Goal: Task Accomplishment & Management: Use online tool/utility

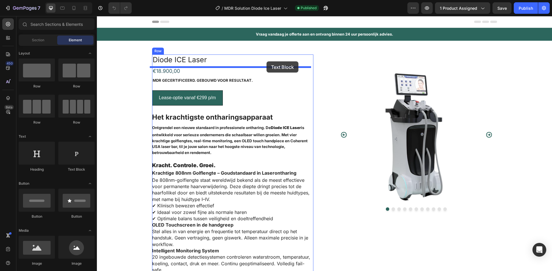
drag, startPoint x: 168, startPoint y: 174, endPoint x: 266, endPoint y: 61, distance: 149.9
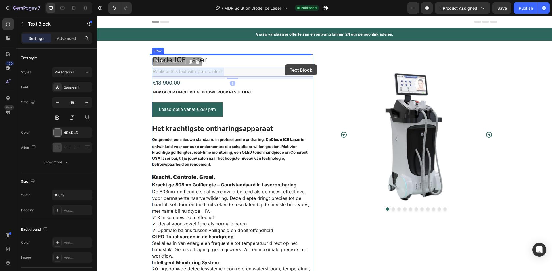
drag, startPoint x: 204, startPoint y: 70, endPoint x: 282, endPoint y: 66, distance: 78.8
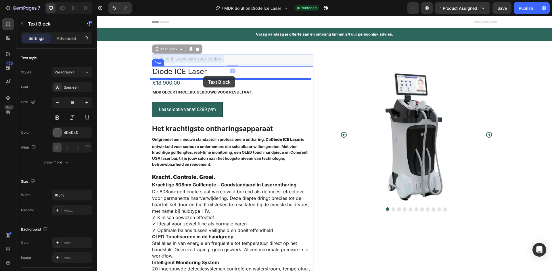
drag, startPoint x: 201, startPoint y: 59, endPoint x: 203, endPoint y: 76, distance: 17.9
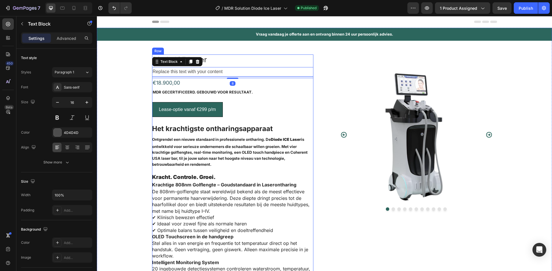
click at [260, 65] on div "Diode ICE Laser Product Title Replace this text with your content Text Block 8 …" at bounding box center [232, 248] width 161 height 386
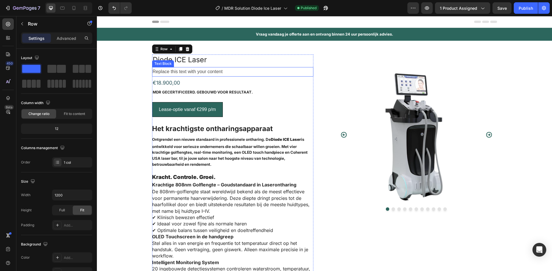
click at [206, 74] on div "Replace this text with your content" at bounding box center [232, 71] width 161 height 9
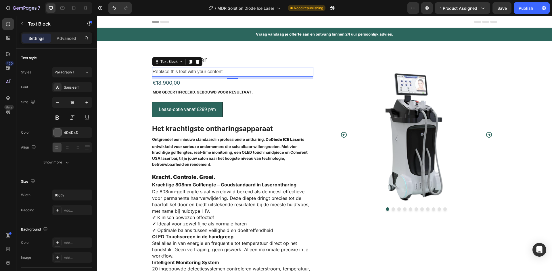
click at [225, 71] on div "Replace this text with your content" at bounding box center [232, 71] width 161 height 9
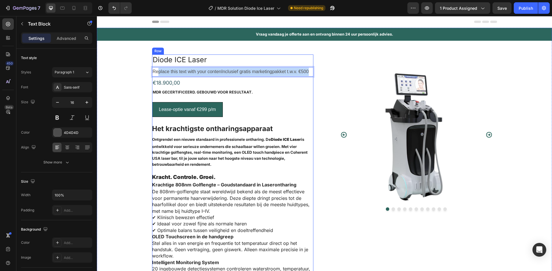
drag, startPoint x: 306, startPoint y: 71, endPoint x: 155, endPoint y: 77, distance: 150.7
click at [155, 77] on div "Diode ICE Laser Product Title Replace this text with your contenInclusief grati…" at bounding box center [232, 248] width 161 height 386
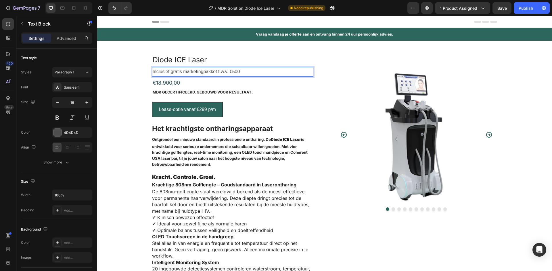
click at [223, 71] on p "Inclusief gratis marketingpakket t.w.v. €500" at bounding box center [233, 72] width 160 height 8
click at [73, 87] on div "Sans-serif" at bounding box center [77, 87] width 27 height 5
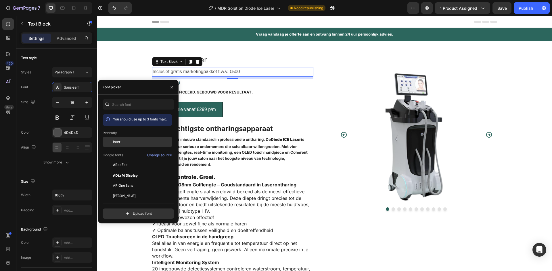
click at [120, 144] on span "Inter" at bounding box center [116, 142] width 7 height 5
click at [134, 142] on div "Inter" at bounding box center [142, 142] width 58 height 5
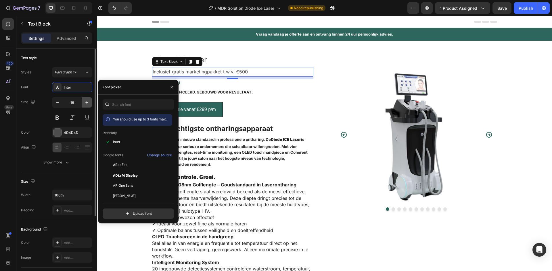
click at [88, 106] on button "button" at bounding box center [87, 102] width 10 height 10
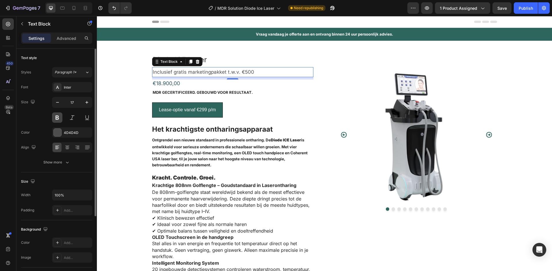
click at [59, 116] on button at bounding box center [57, 118] width 10 height 10
click at [74, 119] on button at bounding box center [72, 118] width 10 height 10
click at [86, 105] on icon "button" at bounding box center [87, 103] width 6 height 6
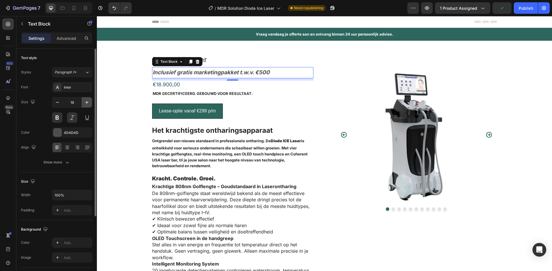
click at [86, 105] on icon "button" at bounding box center [87, 103] width 6 height 6
click at [55, 103] on icon "button" at bounding box center [58, 103] width 6 height 6
type input "18"
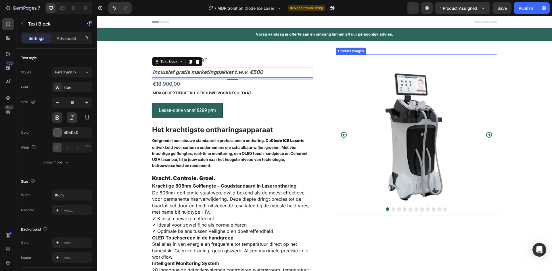
click at [344, 85] on img at bounding box center [416, 135] width 161 height 161
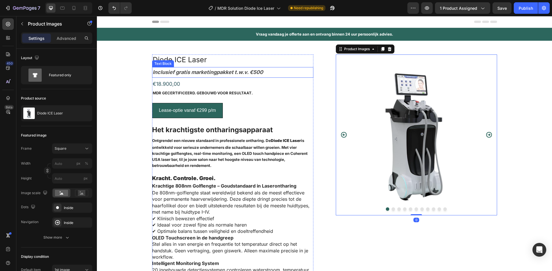
click at [243, 73] on p "Inclusief gratis marketingpakket t.w.v. €500" at bounding box center [233, 72] width 160 height 9
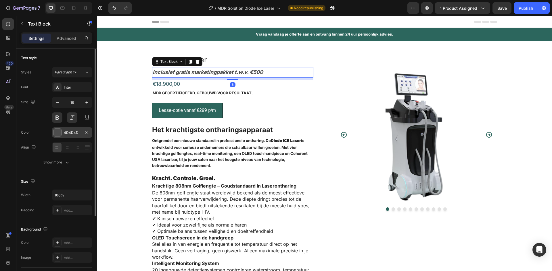
click at [61, 131] on div at bounding box center [57, 133] width 8 height 8
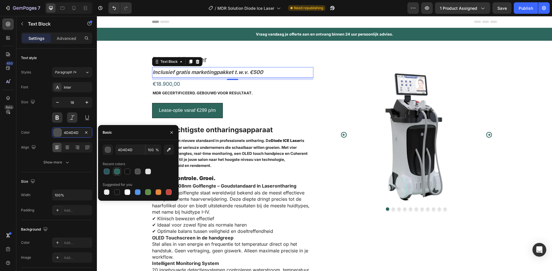
click at [117, 175] on div at bounding box center [116, 171] width 7 height 7
click at [103, 170] on div at bounding box center [106, 171] width 7 height 7
click at [115, 171] on div at bounding box center [117, 172] width 6 height 6
type input "2C665D"
click at [69, 151] on div at bounding box center [67, 147] width 9 height 9
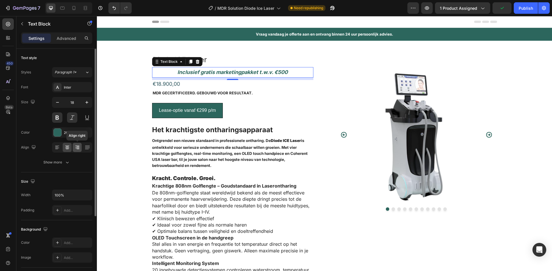
click at [77, 151] on div at bounding box center [77, 147] width 9 height 9
click at [69, 147] on icon at bounding box center [67, 148] width 6 height 6
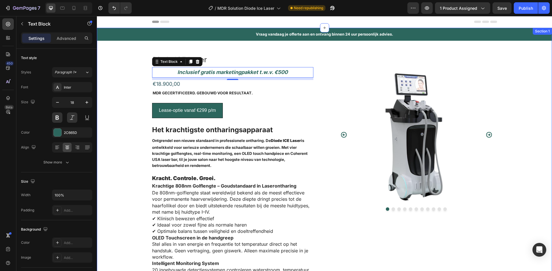
click at [294, 53] on div "Vraag vandaag je offerte aan en ontvang binnen 24 uur persoonlijk advies. Text …" at bounding box center [324, 235] width 455 height 414
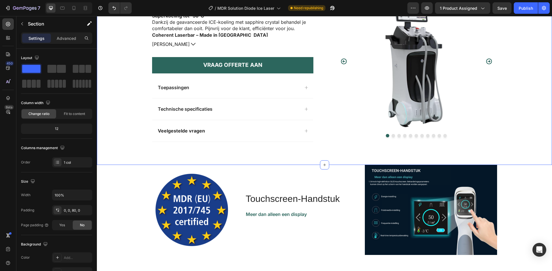
scroll to position [287, 0]
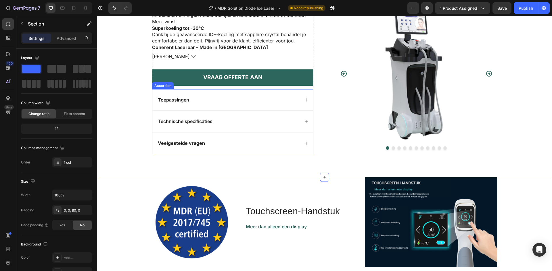
click at [243, 148] on div "Veelgestelde vragen" at bounding box center [232, 144] width 161 height 22
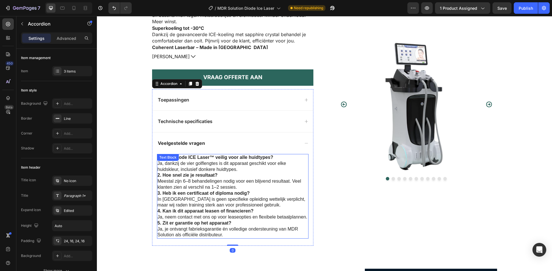
click at [170, 211] on strong "4. Kan ik dit apparaat leasen of financieren?" at bounding box center [205, 211] width 96 height 5
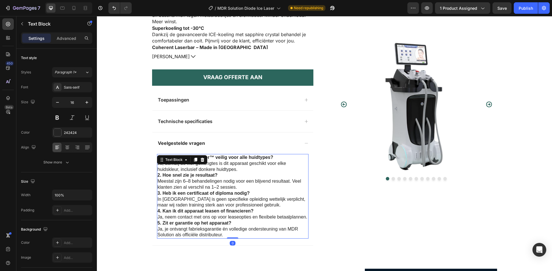
click at [178, 209] on strong "4. Kan ik dit apparaat leasen of financieren?" at bounding box center [205, 211] width 96 height 5
click at [210, 226] on p "5. Zit er garantie op het apparaat? Ja, je ontvangt fabrieksgarantie én volledi…" at bounding box center [232, 230] width 150 height 18
click at [224, 236] on p "5. Zit er garantie op het apparaat? Ja, je ontvangt fabrieksgarantie én volledi…" at bounding box center [232, 230] width 150 height 18
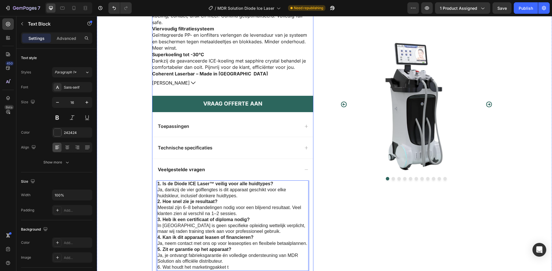
scroll to position [373, 0]
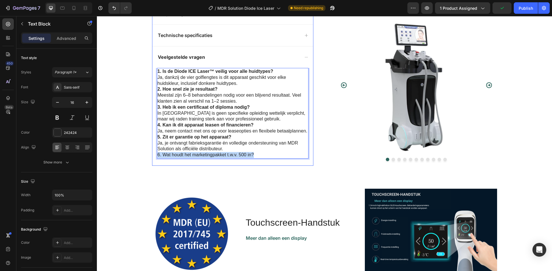
drag, startPoint x: 251, startPoint y: 155, endPoint x: 156, endPoint y: 159, distance: 95.4
click at [156, 159] on div "1. Is de Diode ICE Laser™ veilig voor alle huidtypes? Ja, dankzij de vier golfl…" at bounding box center [232, 117] width 161 height 98
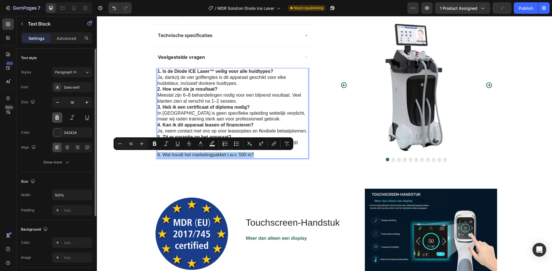
click at [58, 117] on button at bounding box center [57, 118] width 10 height 10
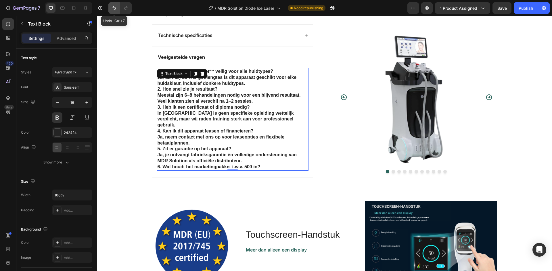
click at [110, 7] on button "Undo/Redo" at bounding box center [113, 7] width 11 height 11
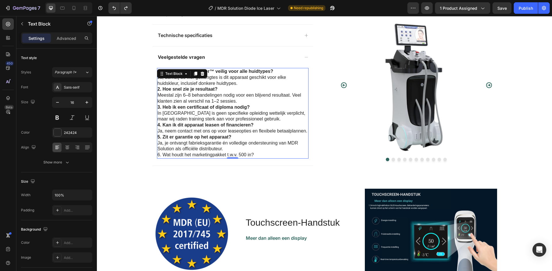
click at [259, 151] on p "5. Zit er garantie op het apparaat? Ja, je ontvangt fabrieksgarantie én volledi…" at bounding box center [232, 143] width 150 height 18
click at [255, 154] on p "6. Wat houdt het marketingpakket t.w.v. 500 in?" at bounding box center [232, 155] width 150 height 6
click at [240, 149] on p "5. Zit er garantie op het apparaat? Ja, je ontvangt fabrieksgarantie én volledi…" at bounding box center [232, 143] width 150 height 18
click at [253, 155] on p "6. Wat houdt het marketingpakket t.w.v. 500 in?" at bounding box center [232, 155] width 150 height 6
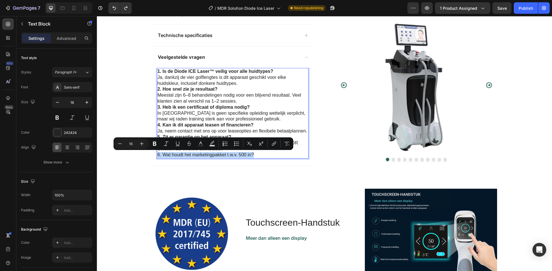
drag, startPoint x: 253, startPoint y: 155, endPoint x: 155, endPoint y: 157, distance: 97.4
click at [157, 157] on p "6. Wat houdt het marketingpakket t.w.v. 500 in?" at bounding box center [232, 155] width 150 height 6
click at [157, 147] on button "Bold" at bounding box center [154, 144] width 10 height 10
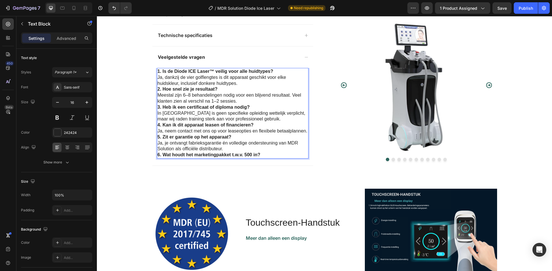
click at [260, 156] on p "6. Wat houdt het marketingpakket t.w.v. 500 in?" at bounding box center [232, 155] width 150 height 6
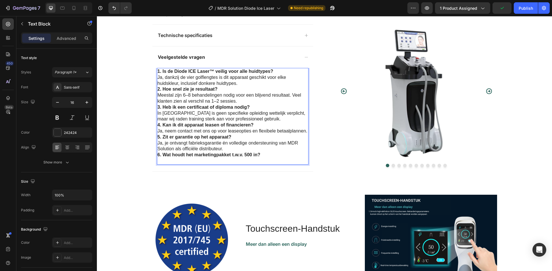
click at [162, 160] on p "Rich Text Editor. Editing area: main" at bounding box center [232, 161] width 150 height 6
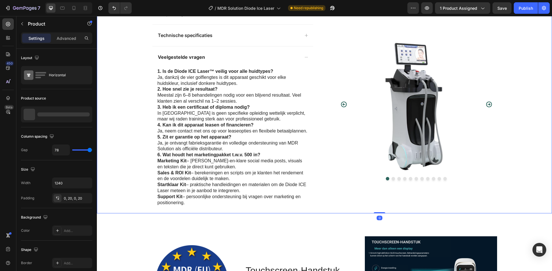
click at [297, 55] on div "Veelgestelde vragen" at bounding box center [232, 58] width 161 height 22
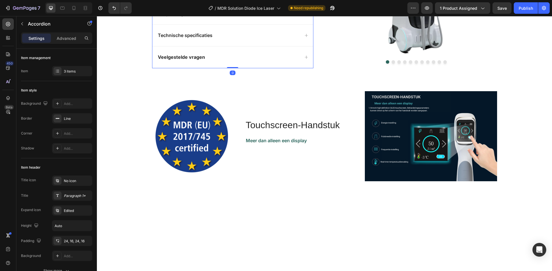
click at [297, 55] on div "Veelgestelde vragen" at bounding box center [232, 58] width 161 height 22
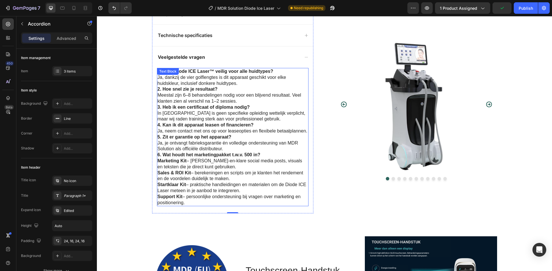
click at [185, 161] on p "Marketing Kit – kant-en-klare social media posts, visuals en teksten die je dir…" at bounding box center [232, 164] width 150 height 12
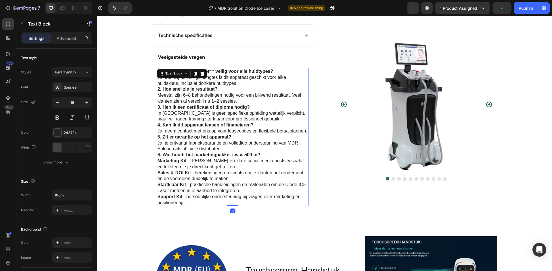
click at [184, 161] on p "Marketing Kit – kant-en-klare social media posts, visuals en teksten die je dir…" at bounding box center [232, 164] width 150 height 12
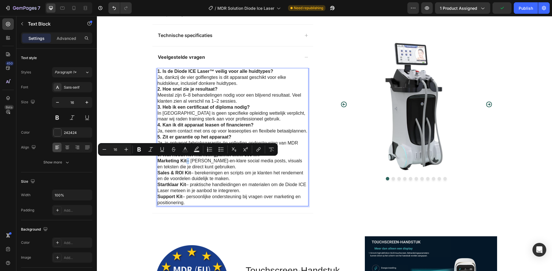
click at [186, 161] on p "Marketing Kit – kant-en-klare social media posts, visuals en teksten die je dir…" at bounding box center [232, 164] width 150 height 12
drag, startPoint x: 185, startPoint y: 161, endPoint x: 157, endPoint y: 163, distance: 28.5
click at [157, 163] on p "Marketing Kit – kant-en-klare social media posts, visuals en teksten die je dir…" at bounding box center [232, 164] width 150 height 12
drag, startPoint x: 140, startPoint y: 150, endPoint x: 81, endPoint y: 152, distance: 59.5
click at [140, 150] on icon "Editor contextual toolbar" at bounding box center [139, 150] width 6 height 6
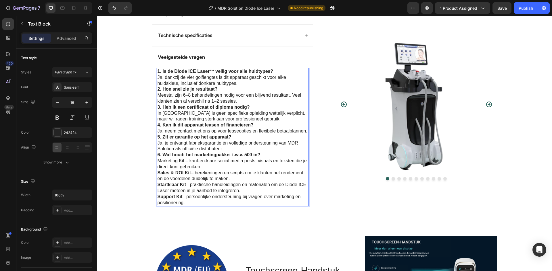
click at [183, 174] on strong "Sales & ROI Kit" at bounding box center [173, 173] width 33 height 5
click at [188, 173] on p "Sales & ROI Kit – berekeningen en scripts om je klanten het rendement en de voo…" at bounding box center [232, 176] width 150 height 12
drag, startPoint x: 162, startPoint y: 174, endPoint x: 157, endPoint y: 175, distance: 4.9
click at [157, 175] on strong "Sales & ROI Kit" at bounding box center [173, 173] width 33 height 5
click at [178, 171] on strong "Sales & ROI Kit" at bounding box center [173, 173] width 33 height 5
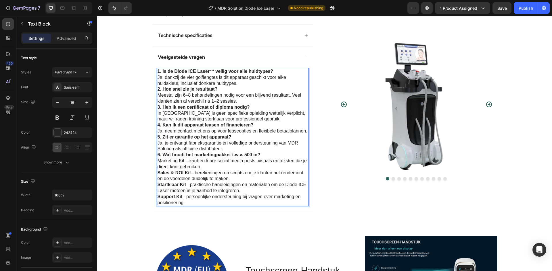
click at [191, 174] on p "Sales & ROI Kit – berekeningen en scripts om je klanten het rendement en de voo…" at bounding box center [232, 176] width 150 height 12
drag, startPoint x: 188, startPoint y: 174, endPoint x: 156, endPoint y: 174, distance: 32.5
click at [157, 174] on p "Sales & ROI Kit – berekeningen en scripts om je klanten het rendement en de voo…" at bounding box center [232, 176] width 150 height 12
drag, startPoint x: 173, startPoint y: 173, endPoint x: 163, endPoint y: 173, distance: 10.6
click at [163, 173] on strong "Sales & ROI Kit" at bounding box center [173, 173] width 33 height 5
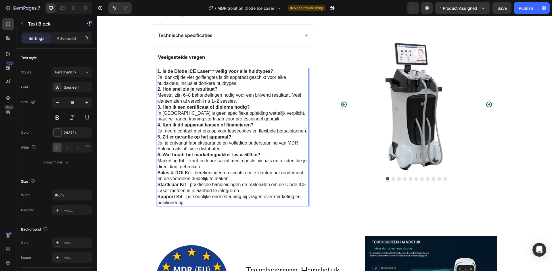
click at [176, 174] on strong "Sales & ROI Kit" at bounding box center [173, 173] width 33 height 5
drag, startPoint x: 189, startPoint y: 174, endPoint x: 163, endPoint y: 168, distance: 26.1
click at [157, 175] on p "Sales & ROI Kit – berekeningen en scripts om je klanten het rendement en de voo…" at bounding box center [232, 176] width 150 height 12
click at [180, 164] on p "Marketing Kit – kant-en-klare social media posts, visuals en teksten die je dir…" at bounding box center [232, 164] width 150 height 12
click at [182, 161] on p "Marketing Kit – kant-en-klare social media posts, visuals en teksten die je dir…" at bounding box center [232, 164] width 150 height 12
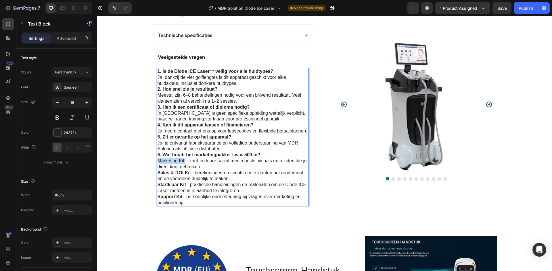
drag, startPoint x: 182, startPoint y: 161, endPoint x: 155, endPoint y: 162, distance: 27.3
click at [157, 162] on div "1. Is de Diode ICE Laser™ veilig voor alle huidtypes? Ja, dankzij de vier golfl…" at bounding box center [232, 137] width 151 height 138
click at [58, 122] on button at bounding box center [57, 118] width 10 height 10
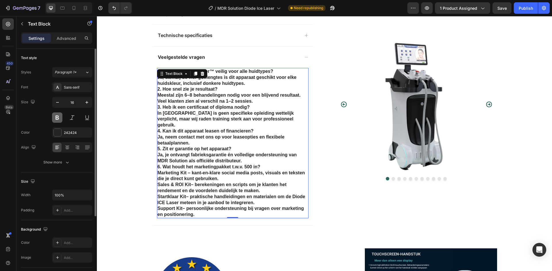
click at [58, 122] on button at bounding box center [57, 118] width 10 height 10
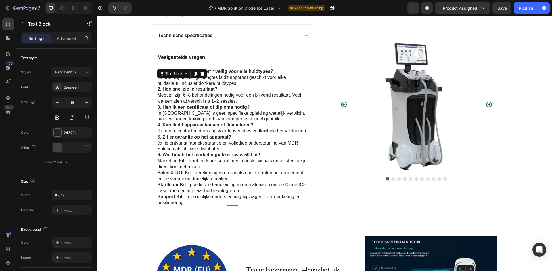
click at [182, 157] on strong "6. Wat houdt het marketingpakket t.w.v. 500 in?" at bounding box center [208, 155] width 103 height 5
click at [180, 161] on p "Marketing Kit – kant-en-klare social media posts, visuals en teksten die je dir…" at bounding box center [232, 164] width 150 height 12
click at [182, 161] on p "Marketing Kit – kant-en-klare social media posts, visuals en teksten die je dir…" at bounding box center [232, 164] width 150 height 12
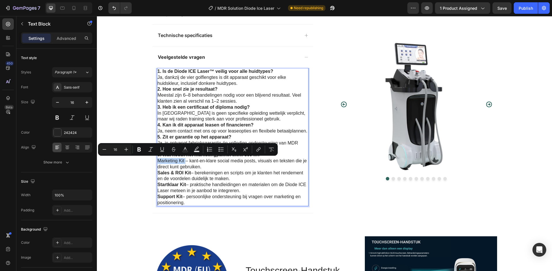
drag, startPoint x: 182, startPoint y: 161, endPoint x: 162, endPoint y: 162, distance: 19.8
click at [162, 162] on p "Marketing Kit – kant-en-klare social media posts, visuals en teksten die je dir…" at bounding box center [232, 164] width 150 height 12
click at [140, 151] on icon "Editor contextual toolbar" at bounding box center [138, 150] width 3 height 4
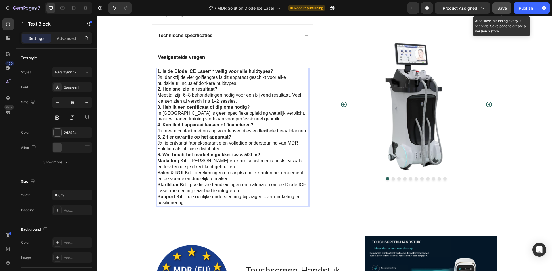
click at [507, 11] on button "Save" at bounding box center [501, 7] width 19 height 11
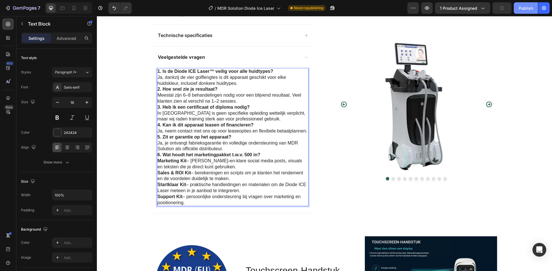
click at [521, 10] on div "Publish" at bounding box center [525, 8] width 14 height 6
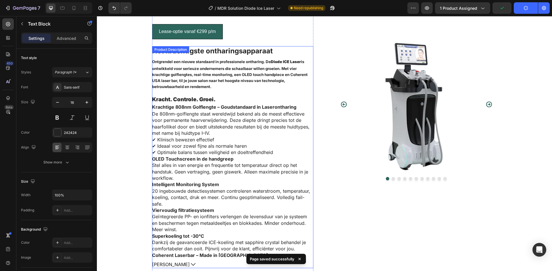
scroll to position [0, 0]
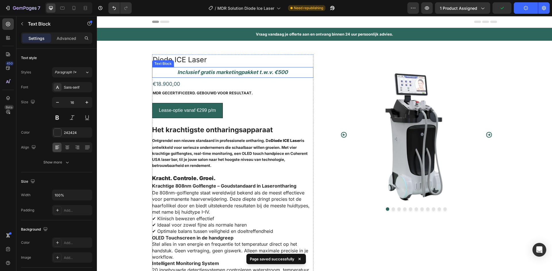
click at [236, 73] on p "Inclusief gratis marketingpakket t.w.v. €500" at bounding box center [233, 72] width 160 height 9
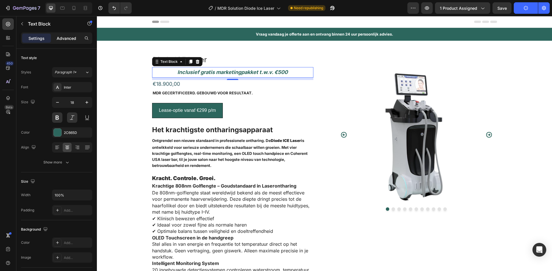
click at [66, 43] on div "Advanced" at bounding box center [66, 38] width 29 height 9
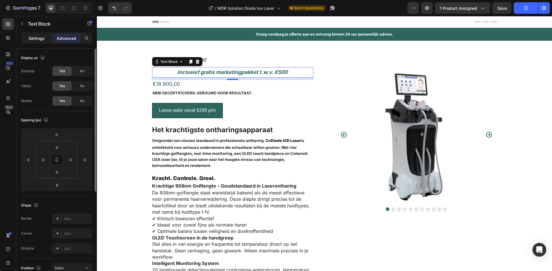
click at [42, 39] on p "Settings" at bounding box center [36, 38] width 16 height 6
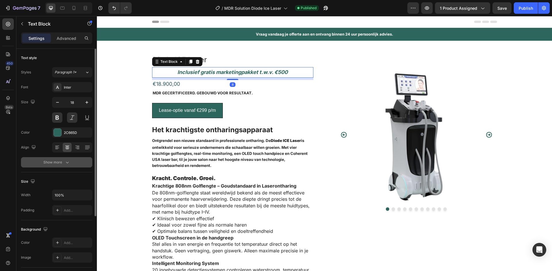
click at [63, 162] on div "Show more" at bounding box center [56, 163] width 27 height 6
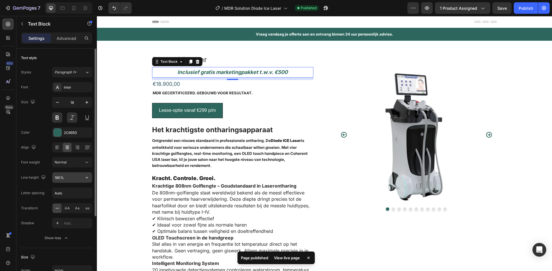
click at [76, 178] on input "180%" at bounding box center [72, 178] width 40 height 10
click at [87, 177] on icon "button" at bounding box center [87, 178] width 6 height 6
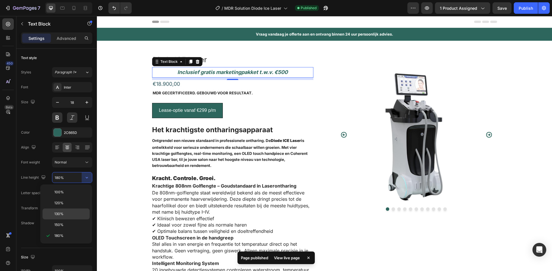
click at [76, 213] on p "130%" at bounding box center [70, 214] width 33 height 5
type input "130%"
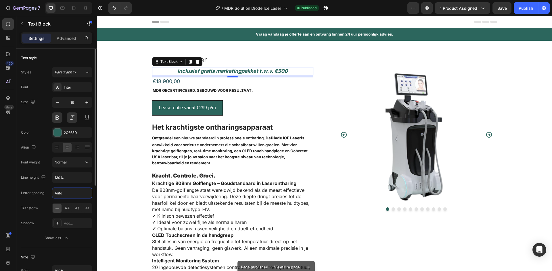
click at [86, 191] on input "Auto" at bounding box center [72, 193] width 40 height 10
click at [76, 193] on input "Auto" at bounding box center [72, 193] width 40 height 10
click at [63, 196] on input "Auto" at bounding box center [72, 193] width 40 height 10
click at [67, 205] on div "AA" at bounding box center [67, 208] width 9 height 9
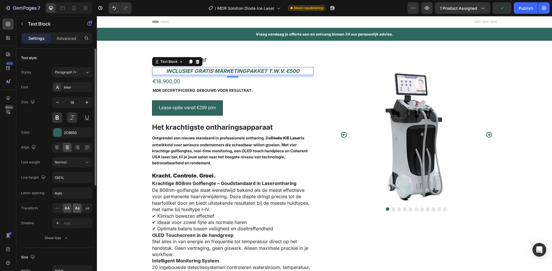
click at [78, 208] on span "Aa" at bounding box center [77, 208] width 5 height 5
click at [86, 208] on span "aa" at bounding box center [87, 208] width 4 height 5
click at [65, 207] on span "AA" at bounding box center [67, 208] width 5 height 5
click at [55, 209] on icon at bounding box center [57, 209] width 6 height 6
click at [61, 222] on div at bounding box center [57, 223] width 8 height 8
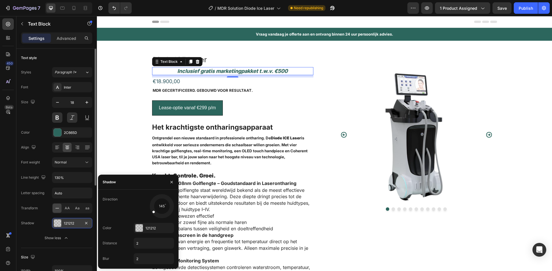
drag, startPoint x: 155, startPoint y: 213, endPoint x: 151, endPoint y: 213, distance: 4.1
click at [151, 213] on div at bounding box center [156, 210] width 12 height 10
click at [52, 211] on div "AA Aa aa" at bounding box center [72, 208] width 40 height 10
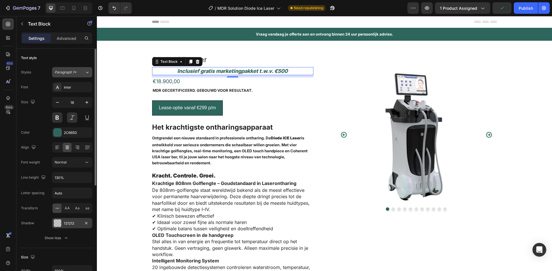
click at [78, 73] on div "Paragraph 1*" at bounding box center [70, 72] width 30 height 5
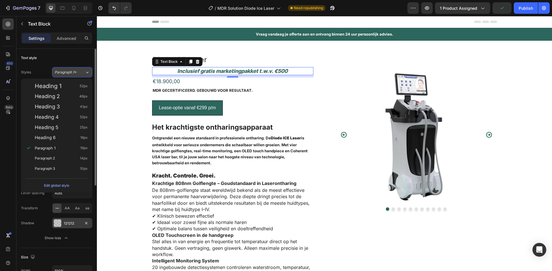
click at [78, 73] on div "Paragraph 1*" at bounding box center [70, 72] width 30 height 5
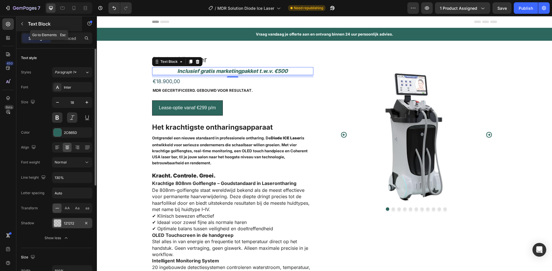
click at [22, 22] on icon "button" at bounding box center [22, 24] width 5 height 5
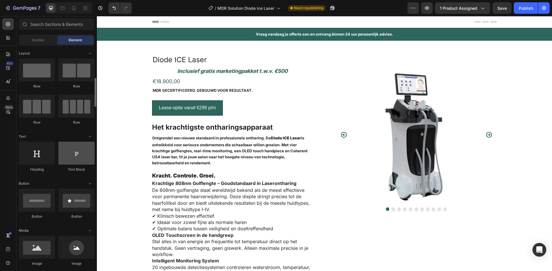
scroll to position [29, 0]
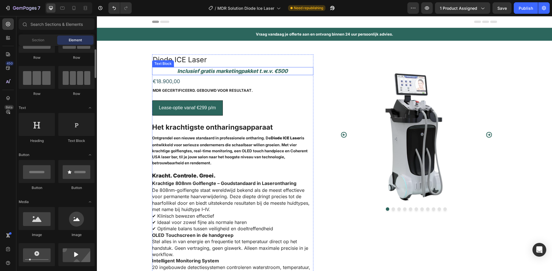
click at [267, 70] on p "Inclusief gratis marketingpakket t.w.v. €500" at bounding box center [233, 71] width 160 height 7
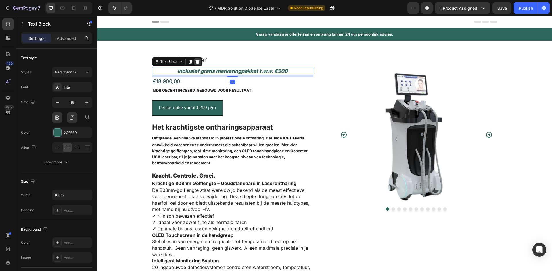
click at [196, 61] on icon at bounding box center [197, 62] width 4 height 4
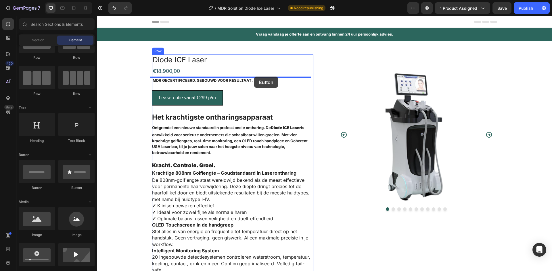
drag, startPoint x: 166, startPoint y: 188, endPoint x: 254, endPoint y: 77, distance: 142.2
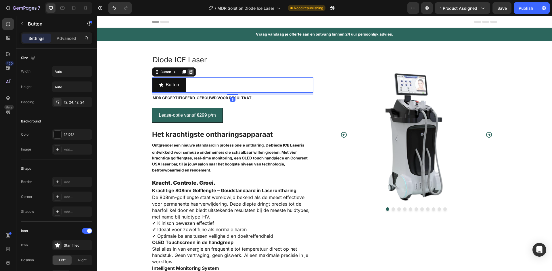
click at [189, 70] on icon at bounding box center [190, 72] width 5 height 5
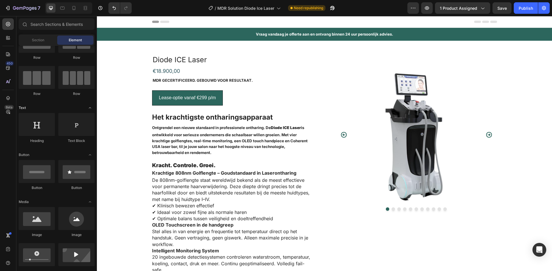
scroll to position [0, 0]
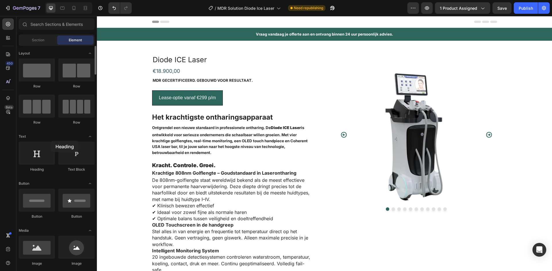
drag, startPoint x: 47, startPoint y: 157, endPoint x: 51, endPoint y: 141, distance: 16.7
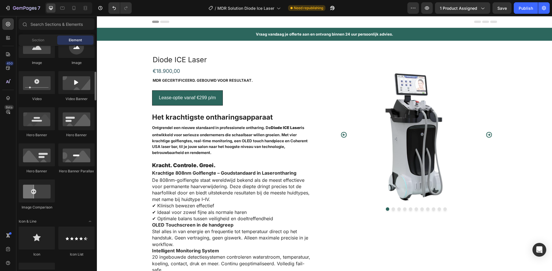
scroll to position [259, 0]
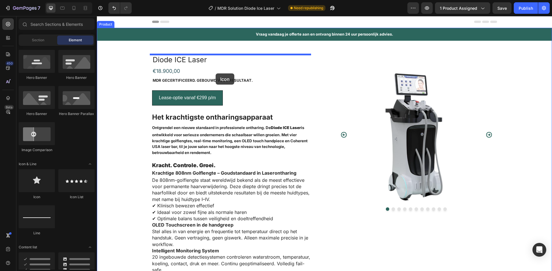
drag, startPoint x: 163, startPoint y: 184, endPoint x: 215, endPoint y: 72, distance: 123.6
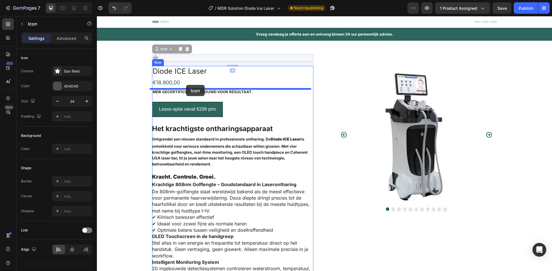
drag, startPoint x: 153, startPoint y: 58, endPoint x: 186, endPoint y: 85, distance: 42.7
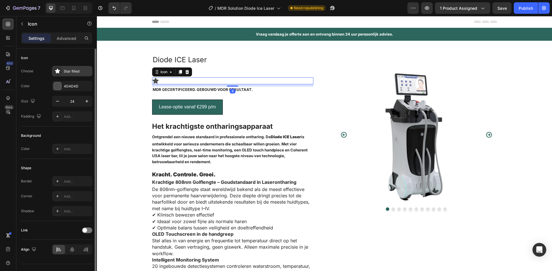
click at [61, 72] on div at bounding box center [57, 71] width 8 height 8
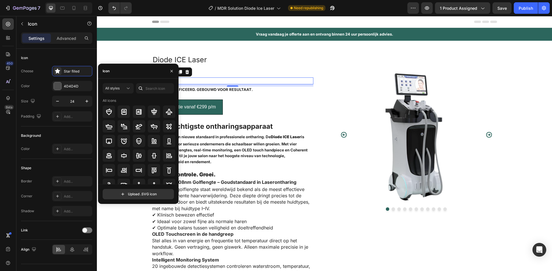
click at [143, 87] on icon at bounding box center [141, 89] width 6 height 6
click at [161, 91] on input "text" at bounding box center [155, 88] width 38 height 10
type input "c"
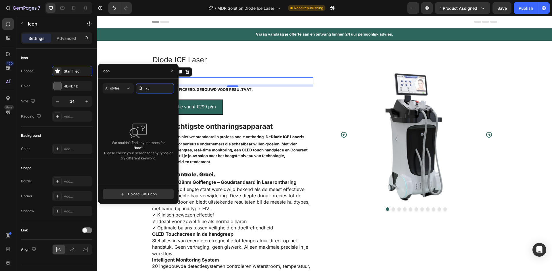
type input "k"
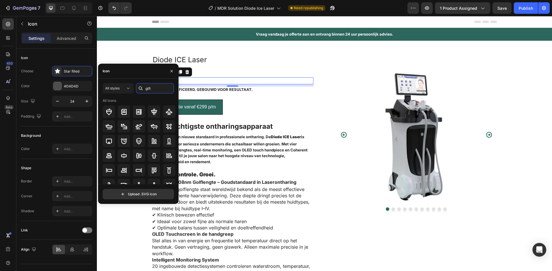
type input "gift"
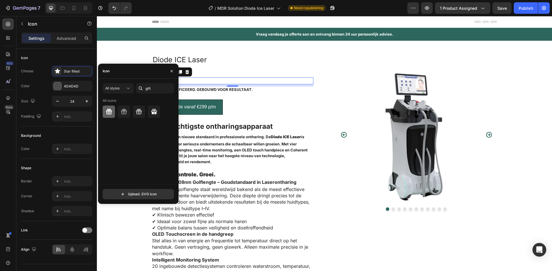
click at [112, 110] on div at bounding box center [109, 112] width 12 height 12
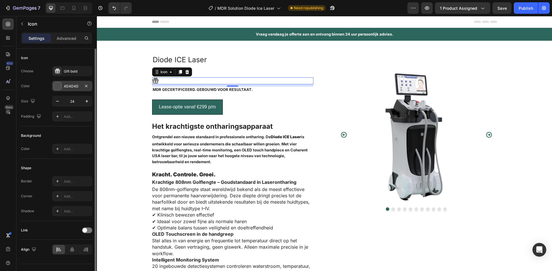
click at [52, 83] on div "4D4D4D" at bounding box center [72, 86] width 40 height 10
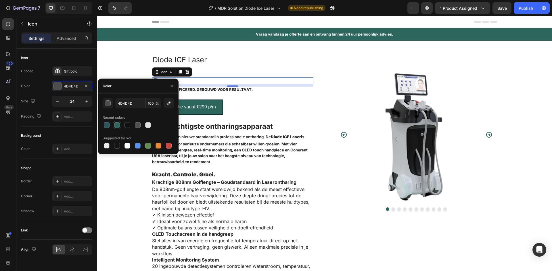
click at [113, 126] on div at bounding box center [116, 125] width 7 height 7
type input "2C665D"
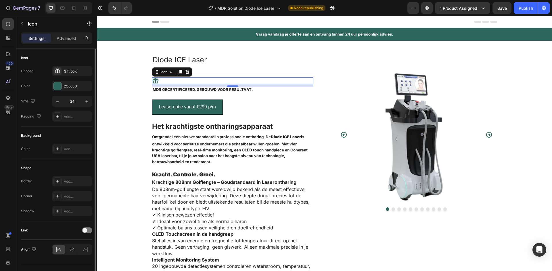
click at [77, 57] on div "Icon" at bounding box center [56, 57] width 71 height 9
click at [83, 101] on button "button" at bounding box center [87, 101] width 10 height 10
type input "27"
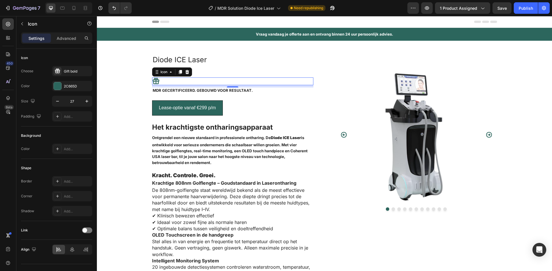
click at [165, 80] on div "Icon 8" at bounding box center [232, 82] width 161 height 8
click at [157, 82] on icon at bounding box center [156, 82] width 8 height 8
click at [24, 24] on icon "button" at bounding box center [22, 24] width 5 height 5
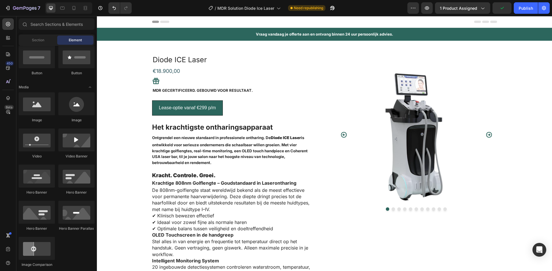
scroll to position [0, 0]
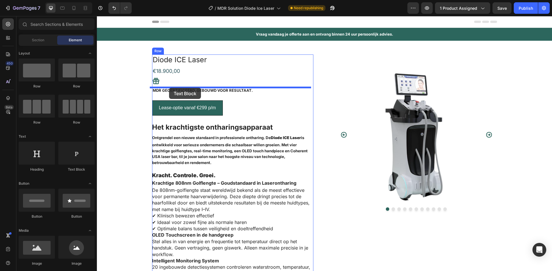
drag, startPoint x: 173, startPoint y: 95, endPoint x: 169, endPoint y: 87, distance: 9.0
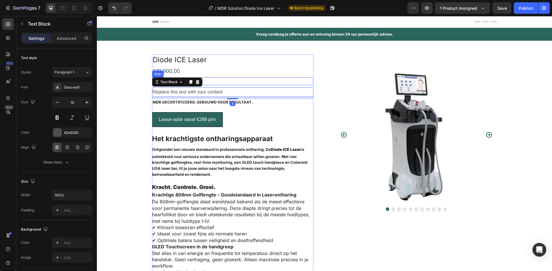
drag, startPoint x: 243, startPoint y: 78, endPoint x: 162, endPoint y: 81, distance: 81.1
click at [243, 78] on div "Icon" at bounding box center [232, 82] width 161 height 8
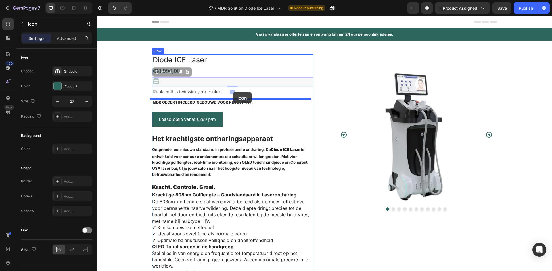
drag, startPoint x: 154, startPoint y: 82, endPoint x: 233, endPoint y: 92, distance: 79.7
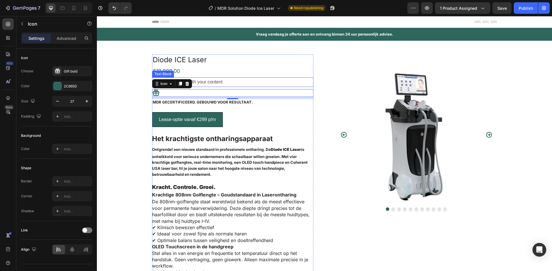
click at [209, 82] on div "Replace this text with your content" at bounding box center [232, 82] width 161 height 9
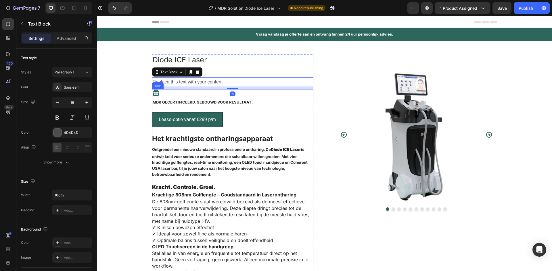
click at [189, 93] on div "Icon" at bounding box center [232, 93] width 161 height 8
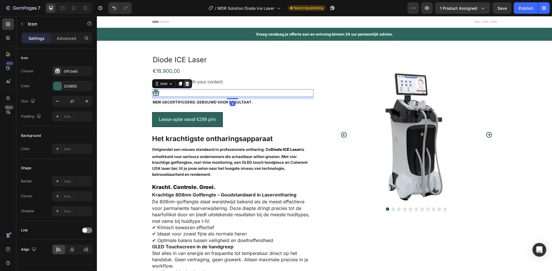
click at [186, 85] on icon at bounding box center [187, 84] width 4 height 4
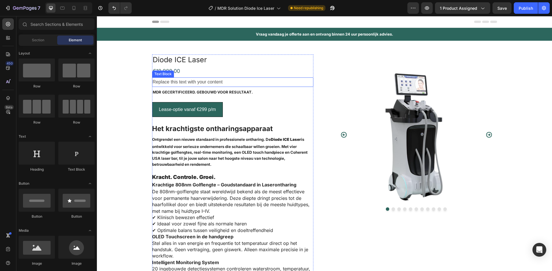
click at [184, 84] on div "Replace this text with your content" at bounding box center [232, 82] width 161 height 9
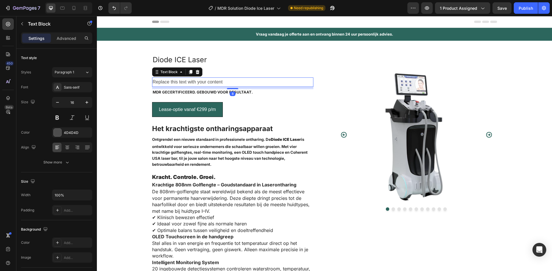
click at [195, 72] on icon at bounding box center [197, 72] width 4 height 4
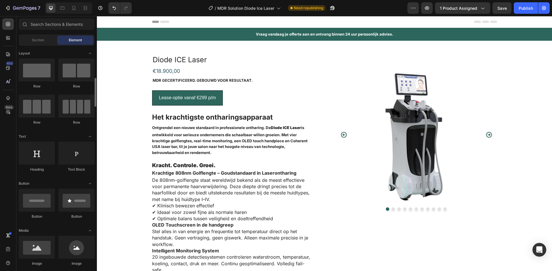
scroll to position [29, 0]
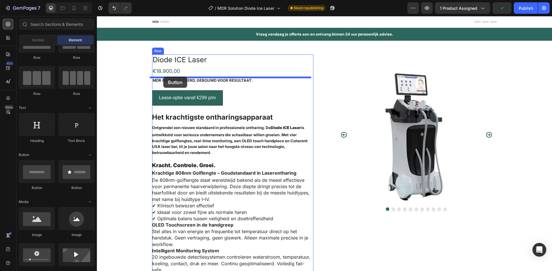
drag, startPoint x: 166, startPoint y: 186, endPoint x: 163, endPoint y: 77, distance: 108.9
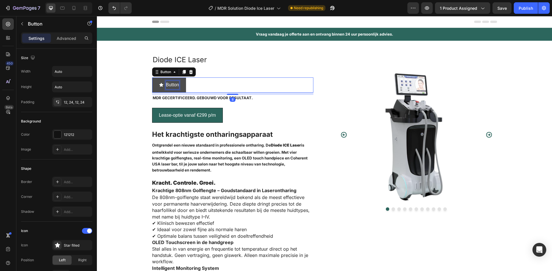
click at [170, 84] on p "Button" at bounding box center [172, 85] width 13 height 8
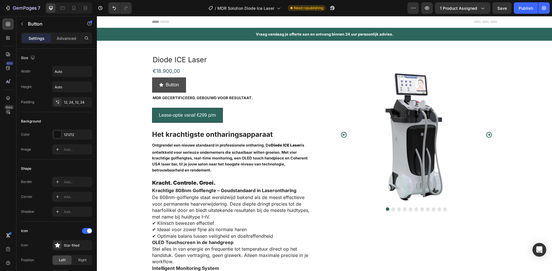
click at [153, 82] on button "Button" at bounding box center [169, 85] width 34 height 15
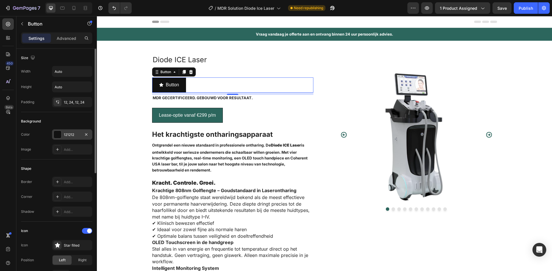
click at [58, 131] on div at bounding box center [57, 134] width 7 height 7
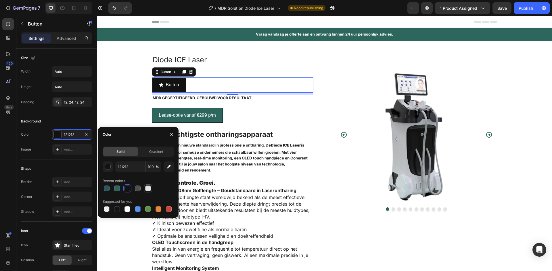
click at [150, 192] on div at bounding box center [148, 189] width 8 height 8
type input "E2E2E2"
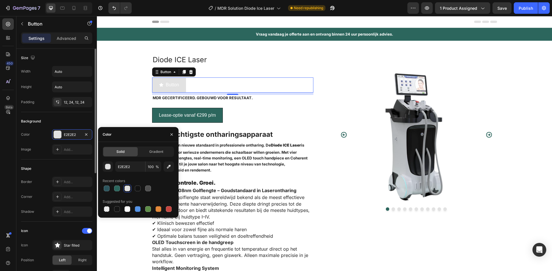
click at [69, 167] on div "Shape" at bounding box center [56, 168] width 71 height 9
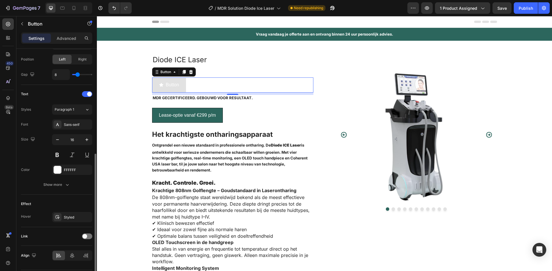
scroll to position [218, 0]
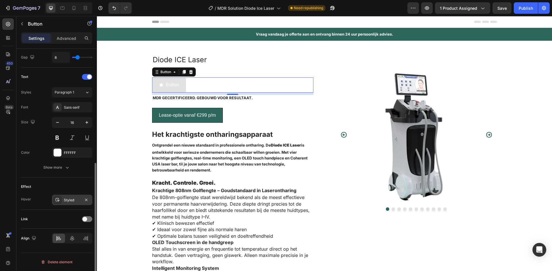
click at [59, 198] on icon at bounding box center [57, 200] width 5 height 5
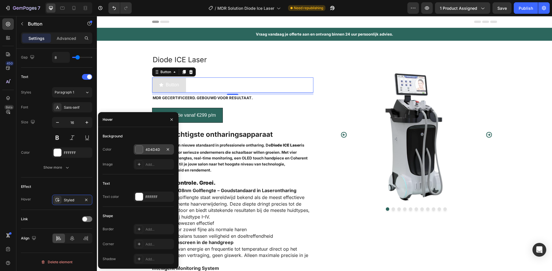
click at [139, 152] on div at bounding box center [138, 149] width 7 height 7
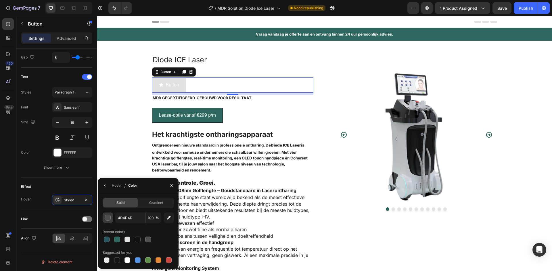
click at [109, 219] on div "button" at bounding box center [108, 218] width 6 height 6
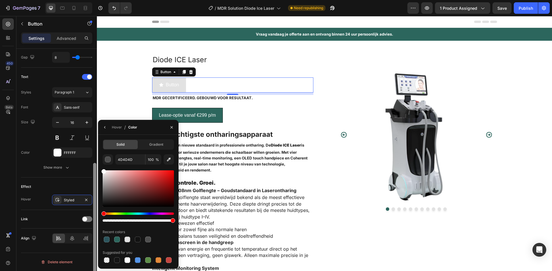
drag, startPoint x: 120, startPoint y: 184, endPoint x: 95, endPoint y: 157, distance: 36.8
click at [95, 157] on div "450 Beta Sections(18) Elements(84) Section Element Hero Section Product Detail …" at bounding box center [48, 143] width 97 height 255
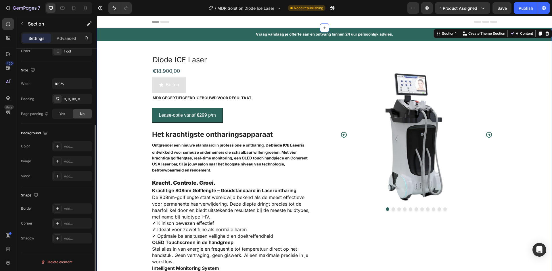
scroll to position [0, 0]
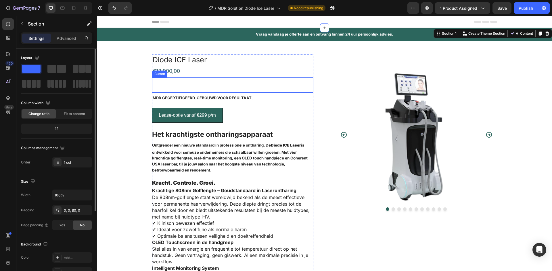
click at [168, 88] on p "Button" at bounding box center [172, 85] width 13 height 8
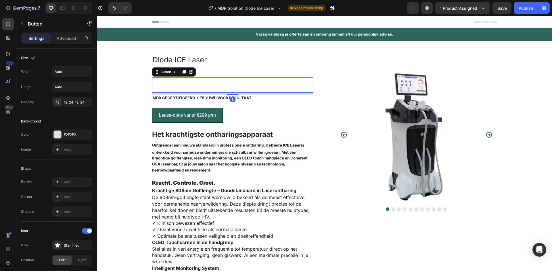
click at [156, 86] on button "Button" at bounding box center [169, 85] width 34 height 15
click at [190, 74] on icon at bounding box center [190, 72] width 5 height 5
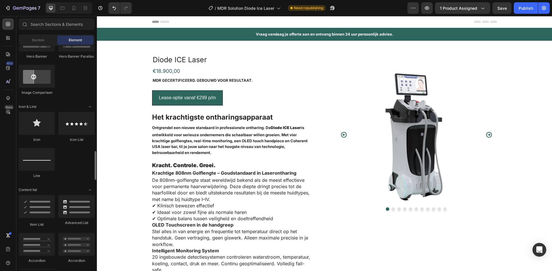
scroll to position [373, 0]
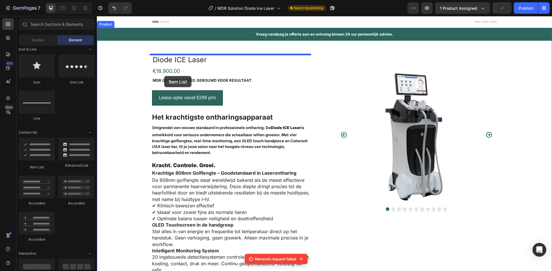
drag, startPoint x: 138, startPoint y: 172, endPoint x: 164, endPoint y: 76, distance: 99.7
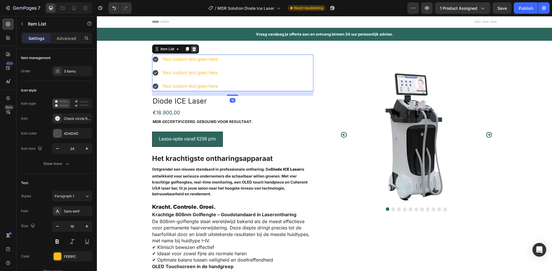
click at [192, 50] on icon at bounding box center [194, 49] width 4 height 4
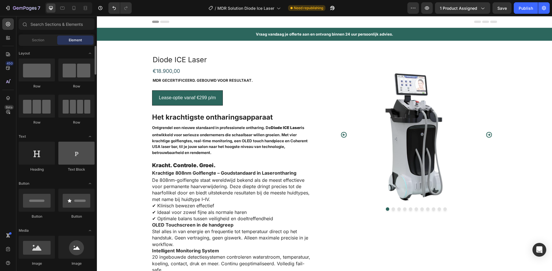
scroll to position [57, 0]
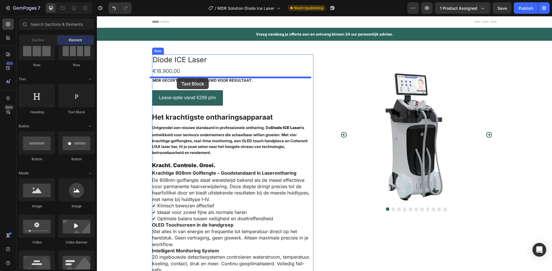
drag, startPoint x: 183, startPoint y: 120, endPoint x: 177, endPoint y: 77, distance: 43.5
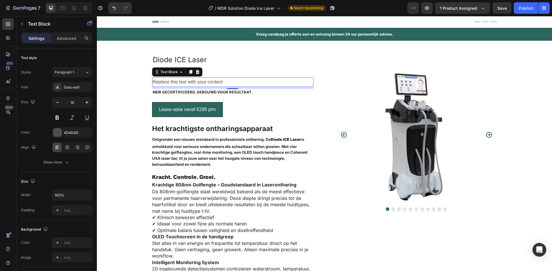
click at [201, 81] on div "Replace this text with your content" at bounding box center [232, 82] width 161 height 9
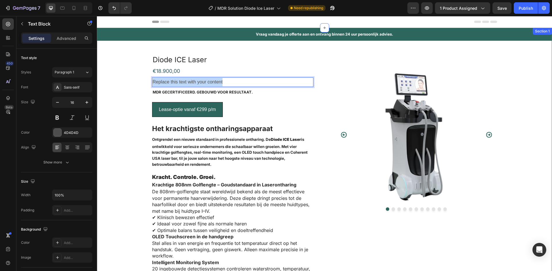
drag, startPoint x: 239, startPoint y: 82, endPoint x: 130, endPoint y: 89, distance: 109.1
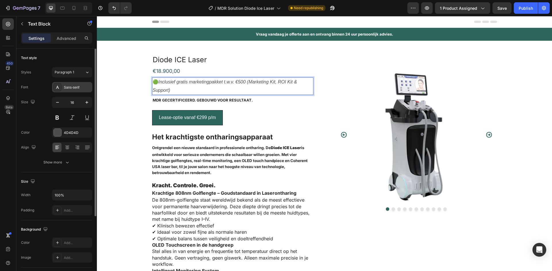
click at [75, 89] on div "Sans-serif" at bounding box center [77, 87] width 27 height 5
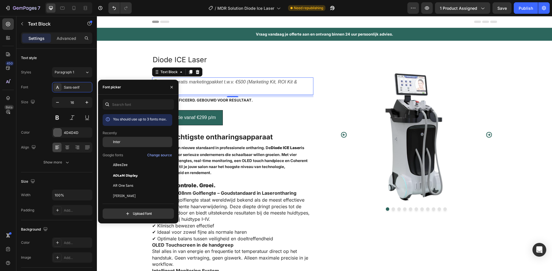
click at [123, 143] on div "Inter" at bounding box center [142, 142] width 58 height 5
click at [269, 125] on div "Lease-optie vanaf €299 p/m Button" at bounding box center [232, 117] width 161 height 15
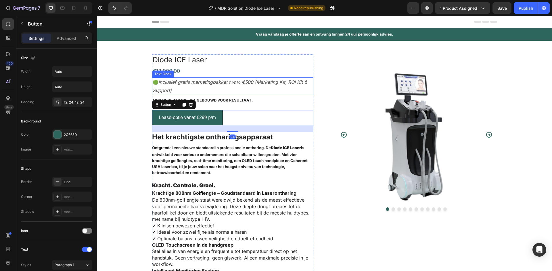
click at [230, 83] on icon "Inclusief gratis marketingpakket t.w.v. €500 (Marketing Kit, ROI Kit & Support)" at bounding box center [230, 86] width 154 height 14
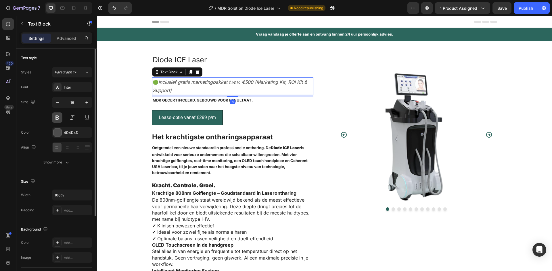
click at [57, 120] on button at bounding box center [57, 118] width 10 height 10
click at [71, 134] on div "4D4D4D" at bounding box center [72, 132] width 17 height 5
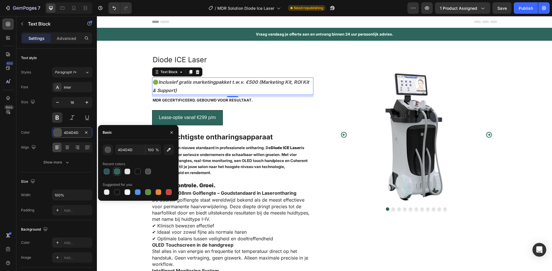
click at [119, 172] on div at bounding box center [117, 172] width 6 height 6
click at [108, 173] on div at bounding box center [107, 172] width 6 height 6
click at [116, 173] on div at bounding box center [117, 172] width 6 height 6
type input "2C665D"
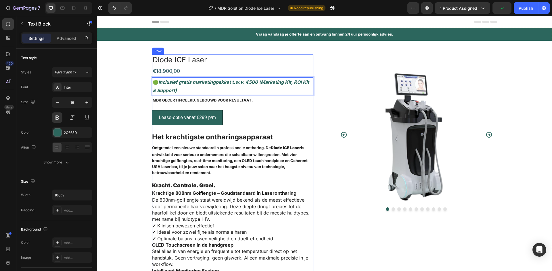
click at [307, 126] on div "Lease-optie vanaf €299 p/m Button" at bounding box center [232, 121] width 161 height 22
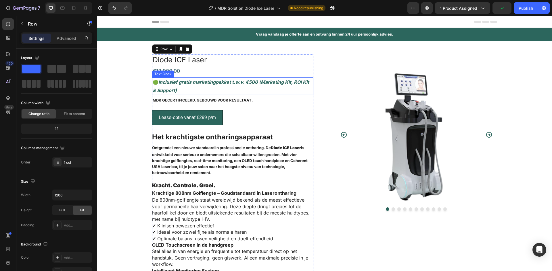
click at [181, 93] on p "🟢 Inclusief gratis marketingpakket t.w.v. €500 (Marketing Kit, ROI Kit & Suppor…" at bounding box center [233, 86] width 160 height 17
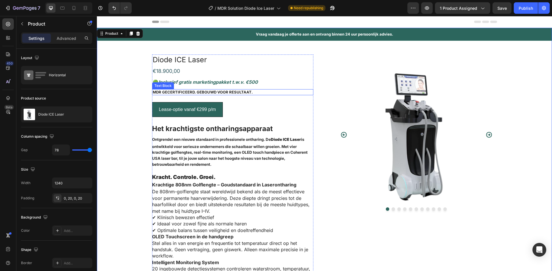
click at [244, 90] on p "MDR gecertificeerd. Gebouwd voor resultaat." at bounding box center [233, 92] width 160 height 5
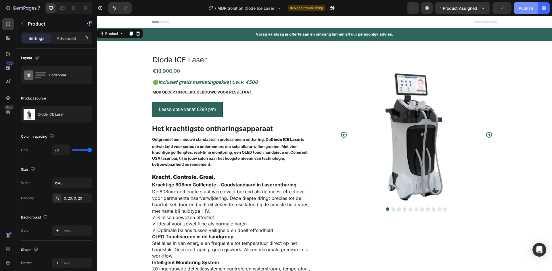
click at [529, 7] on div "Publish" at bounding box center [525, 8] width 14 height 6
click at [73, 10] on icon at bounding box center [73, 8] width 3 height 4
type input "0"
type input "100%"
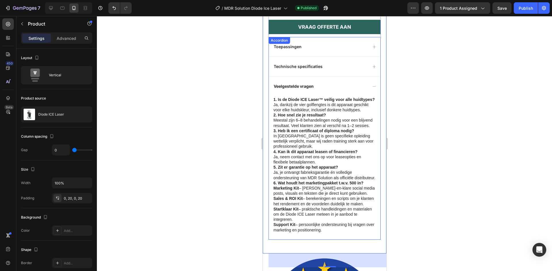
scroll to position [316, 0]
click at [371, 85] on icon at bounding box center [373, 87] width 4 height 4
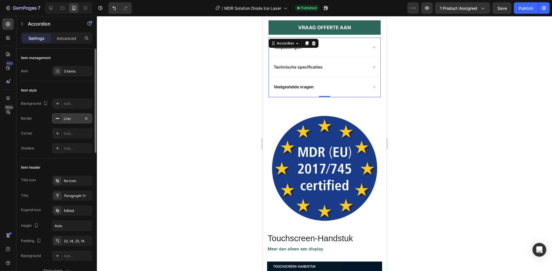
click at [65, 123] on div "Line" at bounding box center [72, 118] width 40 height 10
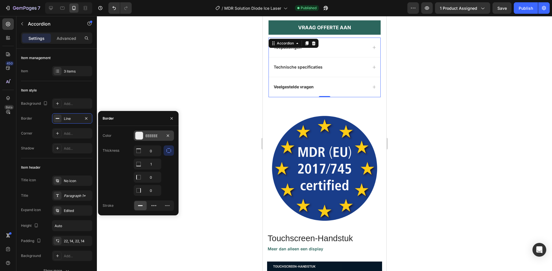
click at [156, 133] on div "EEEEEE" at bounding box center [154, 136] width 40 height 10
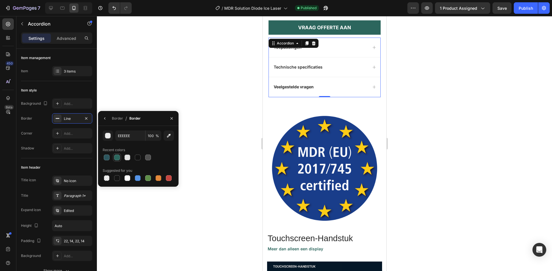
click at [118, 157] on div at bounding box center [117, 158] width 6 height 6
click at [105, 158] on div at bounding box center [107, 158] width 6 height 6
click at [139, 157] on div at bounding box center [138, 158] width 6 height 6
type input "121212"
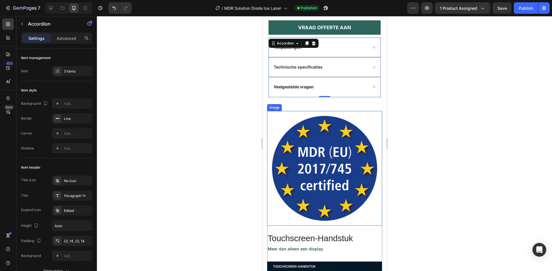
click at [444, 129] on div at bounding box center [324, 143] width 455 height 255
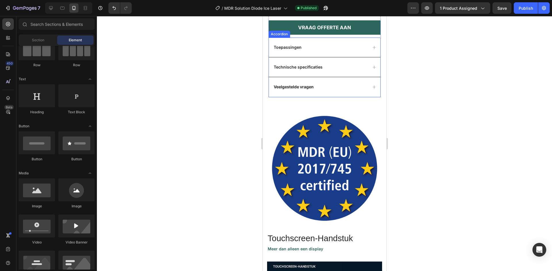
click at [332, 77] on div "Veelgestelde vragen" at bounding box center [323, 87] width 111 height 20
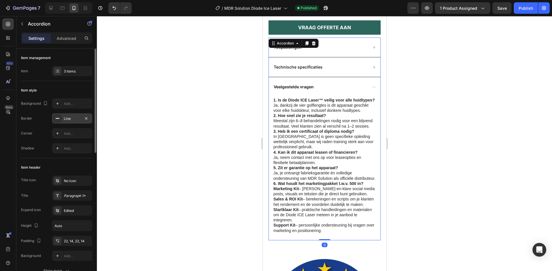
click at [63, 118] on div "Line" at bounding box center [72, 118] width 40 height 10
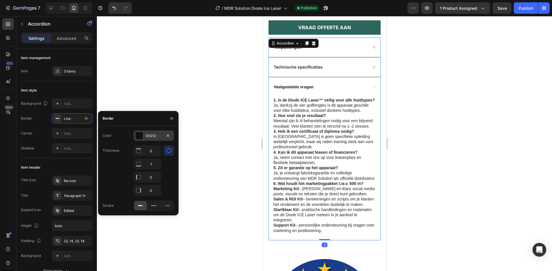
click at [139, 136] on div at bounding box center [138, 135] width 7 height 7
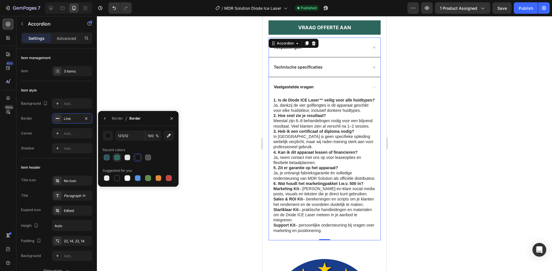
click at [115, 161] on div at bounding box center [117, 158] width 8 height 8
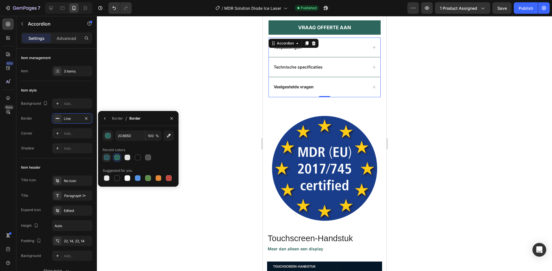
drag, startPoint x: 108, startPoint y: 159, endPoint x: 38, endPoint y: 102, distance: 90.3
click at [108, 159] on div at bounding box center [107, 158] width 6 height 6
type input "2C555D"
click at [429, 94] on div at bounding box center [324, 143] width 455 height 255
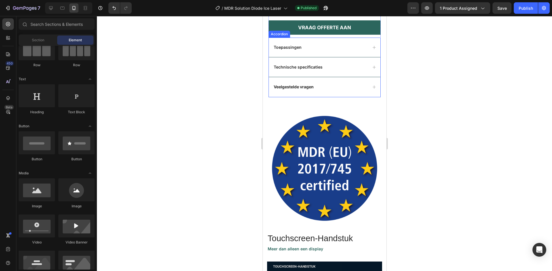
click at [334, 84] on div "Veelgestelde vragen" at bounding box center [319, 87] width 95 height 7
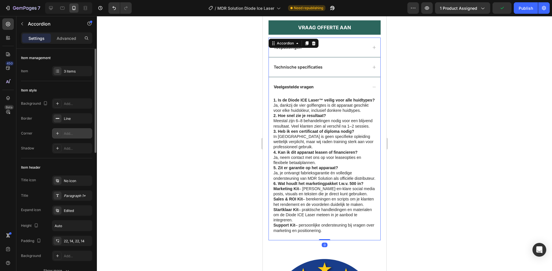
click at [57, 137] on div at bounding box center [57, 134] width 8 height 8
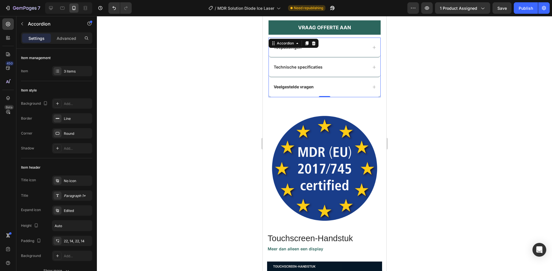
click at [203, 113] on div at bounding box center [324, 143] width 455 height 255
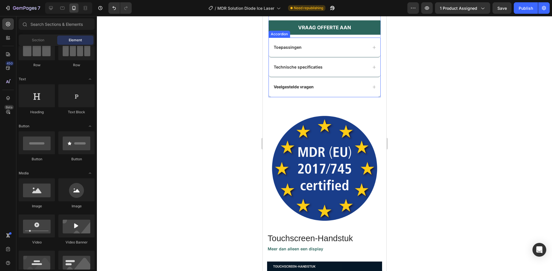
click at [303, 51] on div "Toepassingen" at bounding box center [323, 48] width 111 height 20
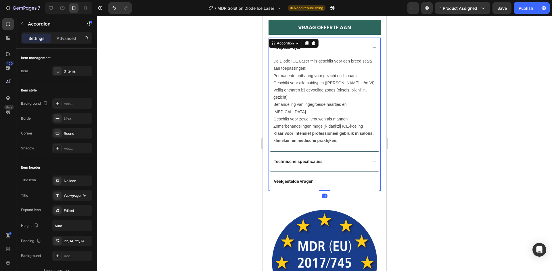
click at [415, 103] on div at bounding box center [324, 143] width 455 height 255
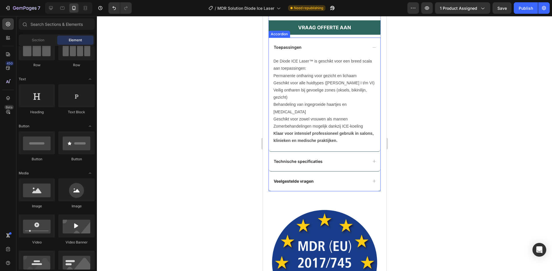
click at [365, 42] on div "Toepassingen" at bounding box center [323, 48] width 111 height 20
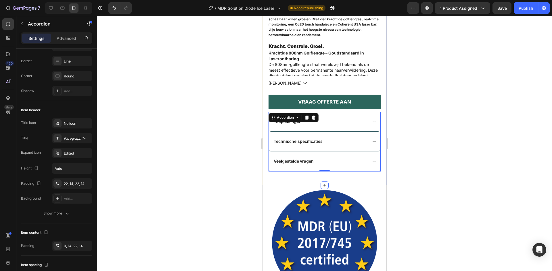
scroll to position [230, 0]
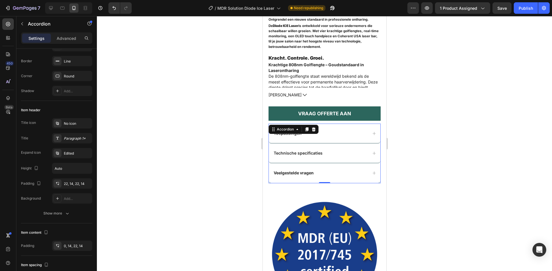
click at [401, 145] on div at bounding box center [324, 143] width 455 height 255
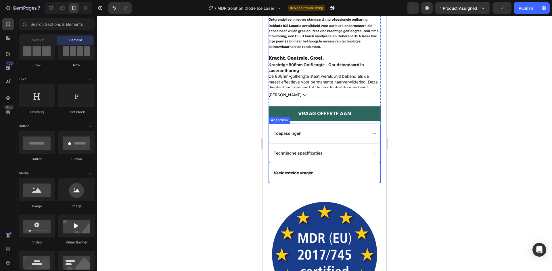
click at [372, 127] on div "Toepassingen" at bounding box center [323, 134] width 111 height 20
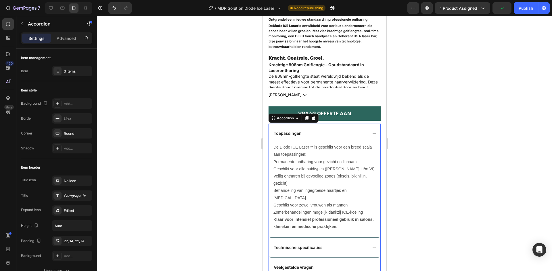
click at [372, 134] on icon at bounding box center [373, 134] width 3 height 0
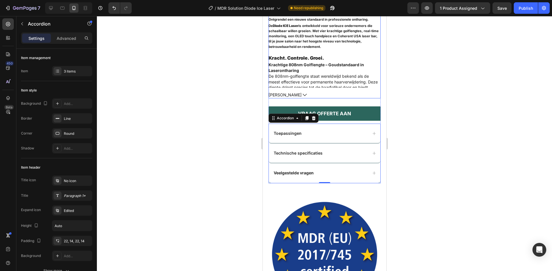
click at [313, 82] on p "De 808nm-golflengte staat wereldwijd bekend als de meest effectieve voor perman…" at bounding box center [322, 87] width 109 height 27
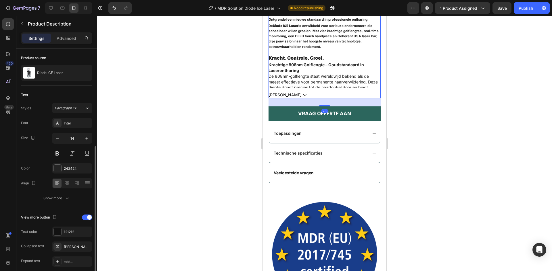
scroll to position [54, 0]
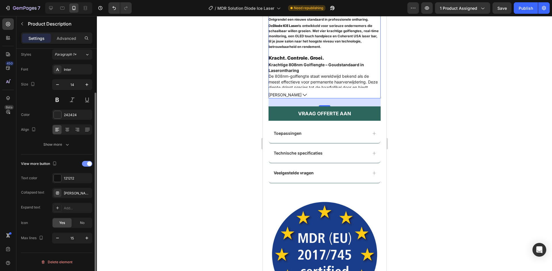
click at [88, 163] on span at bounding box center [89, 164] width 5 height 5
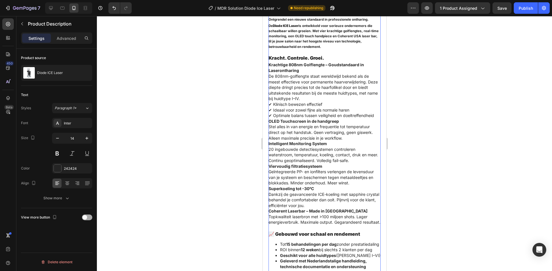
scroll to position [0, 0]
click at [88, 163] on div "Font Inter Size 14 Color 242424 Align Show more" at bounding box center [56, 161] width 71 height 86
click at [86, 217] on span at bounding box center [84, 217] width 5 height 5
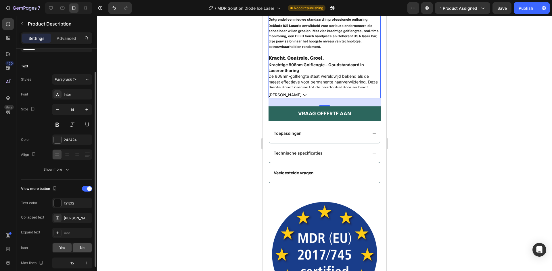
scroll to position [54, 0]
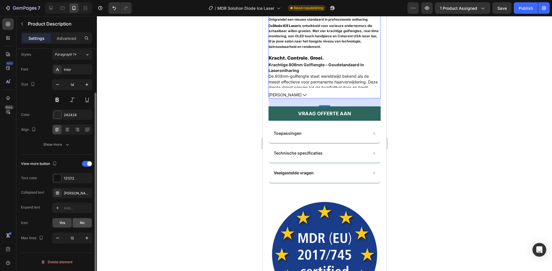
click at [81, 223] on span "No" at bounding box center [82, 223] width 5 height 5
click at [66, 223] on div "Yes" at bounding box center [62, 223] width 19 height 9
click at [57, 239] on icon "button" at bounding box center [58, 239] width 6 height 6
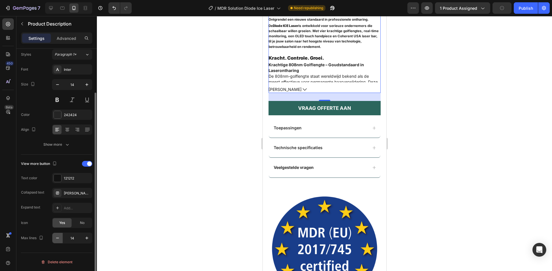
click at [57, 239] on icon "button" at bounding box center [58, 239] width 6 height 6
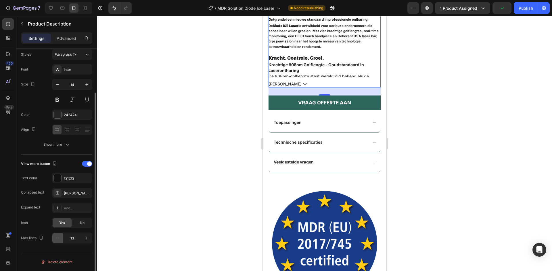
click at [57, 239] on icon "button" at bounding box center [58, 239] width 6 height 6
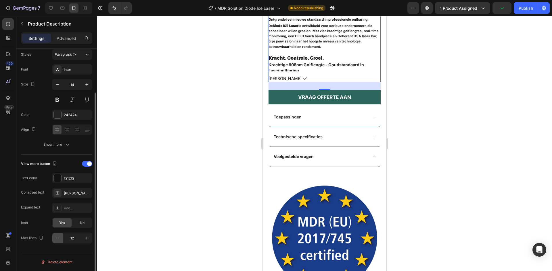
click at [57, 239] on icon "button" at bounding box center [58, 239] width 6 height 6
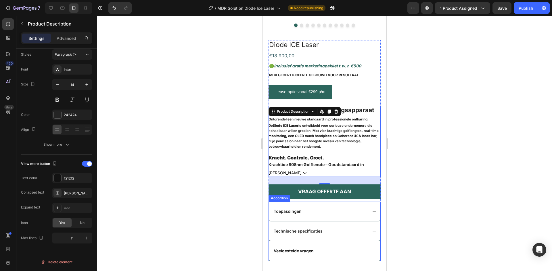
scroll to position [115, 0]
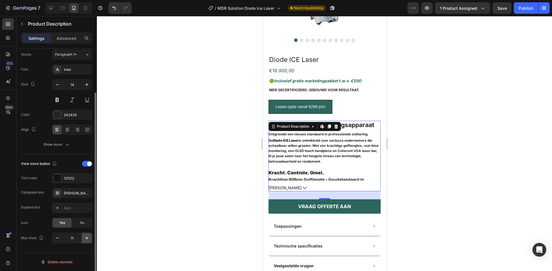
click at [85, 242] on button "button" at bounding box center [87, 238] width 10 height 10
click at [86, 240] on icon "button" at bounding box center [87, 239] width 6 height 6
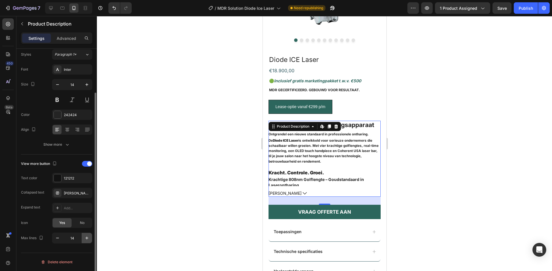
click at [86, 240] on icon "button" at bounding box center [87, 239] width 6 height 6
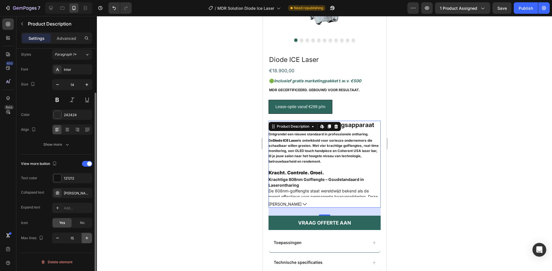
click at [86, 240] on icon "button" at bounding box center [87, 239] width 6 height 6
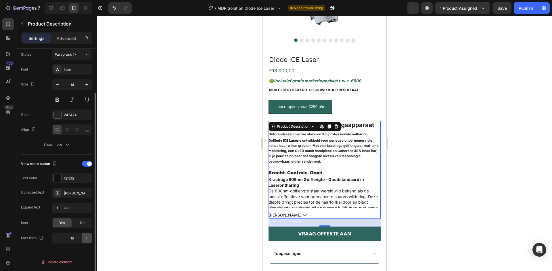
click at [86, 240] on icon "button" at bounding box center [87, 239] width 6 height 6
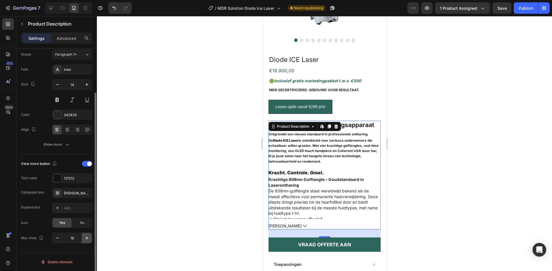
click at [86, 240] on icon "button" at bounding box center [87, 239] width 6 height 6
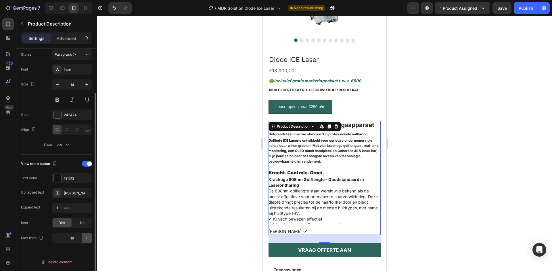
click at [86, 240] on icon "button" at bounding box center [87, 239] width 6 height 6
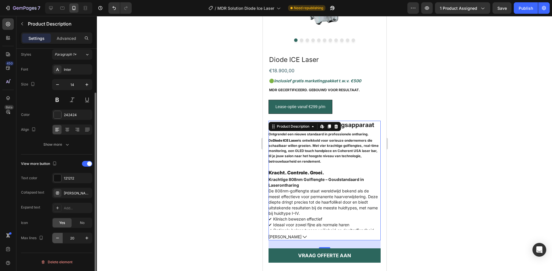
click at [61, 240] on button "button" at bounding box center [57, 238] width 10 height 10
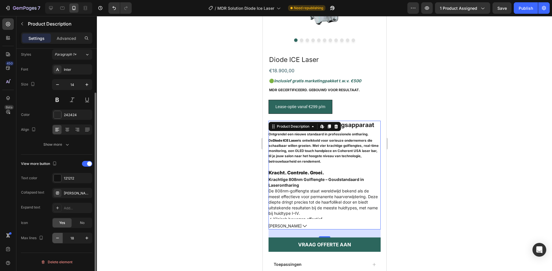
click at [61, 240] on button "button" at bounding box center [57, 238] width 10 height 10
type input "17"
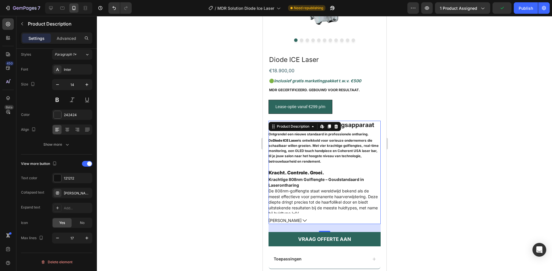
click at [292, 164] on div "Het krachtigste ontharingsapparaat Ontgrendel een nieuwe standaard in professio…" at bounding box center [324, 167] width 112 height 93
click at [304, 170] on strong "Kracht. Controle. Groei." at bounding box center [295, 173] width 55 height 6
click at [332, 172] on div "Het krachtigste ontharingsapparaat Ontgrendel een nieuwe standaard in professio…" at bounding box center [324, 167] width 112 height 93
click at [316, 170] on strong "Kracht. Controle. Groei." at bounding box center [295, 173] width 55 height 6
click at [496, 7] on button "Save" at bounding box center [501, 7] width 19 height 11
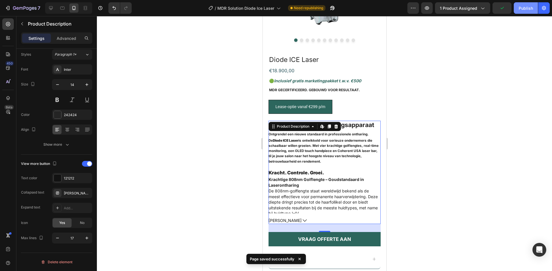
click at [517, 8] on button "Publish" at bounding box center [525, 7] width 24 height 11
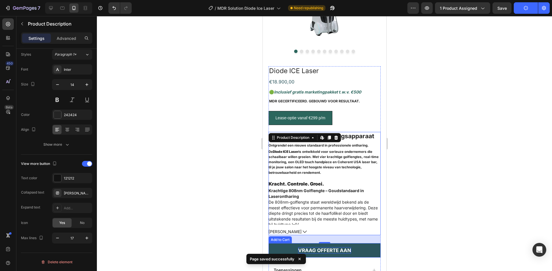
scroll to position [86, 0]
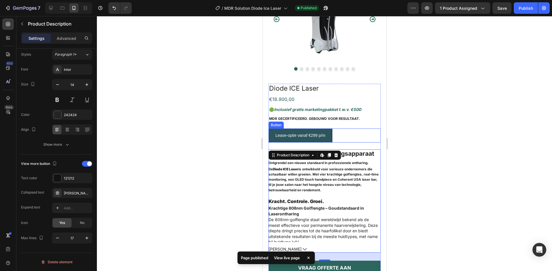
click at [272, 130] on link "Lease-optie vanaf €299 p/m" at bounding box center [300, 136] width 64 height 14
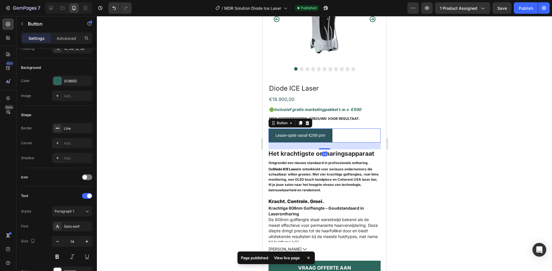
scroll to position [0, 0]
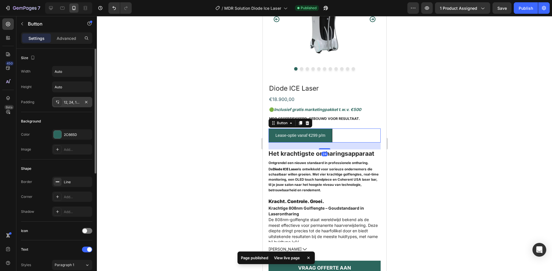
click at [67, 103] on div "12, 24, 12, 24" at bounding box center [72, 102] width 17 height 5
click at [75, 57] on div "Size" at bounding box center [56, 57] width 71 height 9
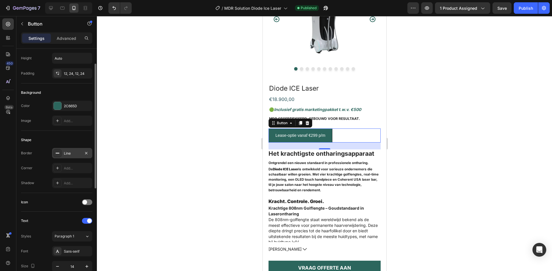
click at [75, 152] on div "Line" at bounding box center [72, 153] width 17 height 5
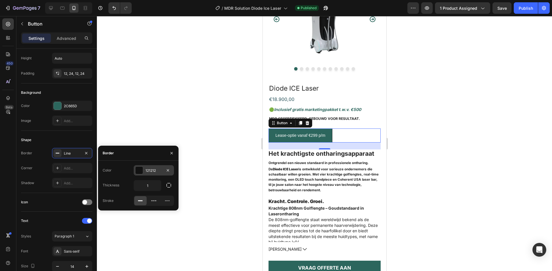
click at [139, 170] on div at bounding box center [138, 170] width 7 height 7
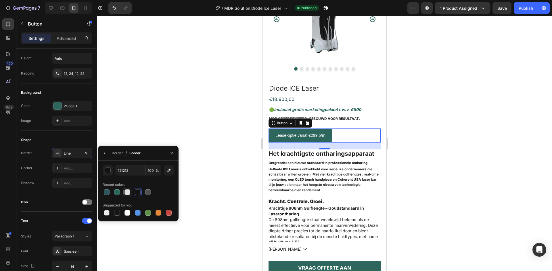
click at [126, 192] on div at bounding box center [127, 193] width 6 height 6
click at [118, 194] on div at bounding box center [117, 193] width 6 height 6
click at [107, 193] on div at bounding box center [107, 193] width 6 height 6
type input "2C555D"
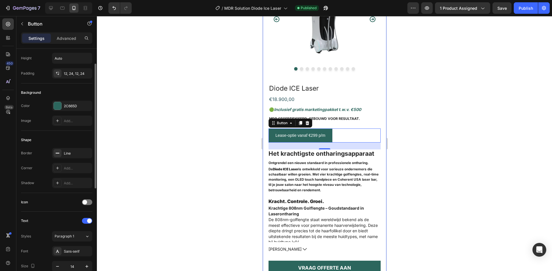
click at [73, 134] on div "Shape Border Line Corner Add... Shadow Add..." at bounding box center [56, 162] width 71 height 62
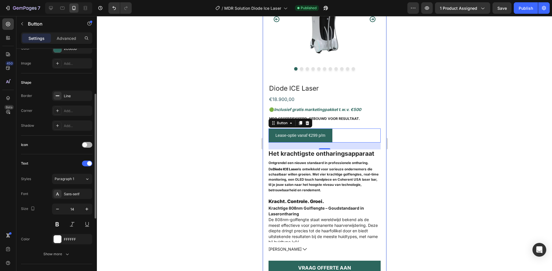
click at [84, 146] on span at bounding box center [84, 145] width 5 height 5
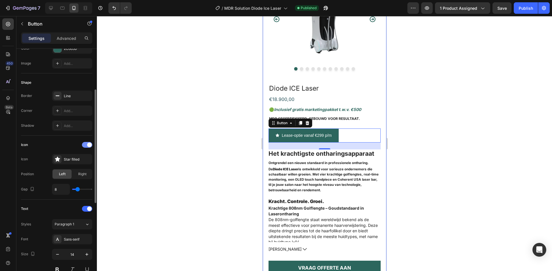
click at [84, 146] on div at bounding box center [87, 145] width 10 height 6
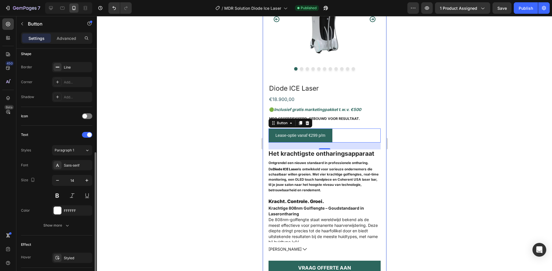
scroll to position [144, 0]
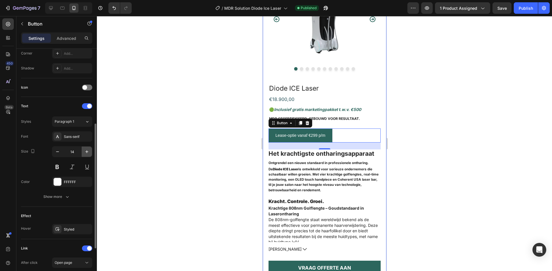
click at [85, 151] on icon "button" at bounding box center [87, 152] width 6 height 6
click at [59, 155] on button "button" at bounding box center [57, 152] width 10 height 10
type input "14"
click at [72, 168] on button at bounding box center [72, 167] width 10 height 10
click at [60, 170] on button at bounding box center [57, 167] width 10 height 10
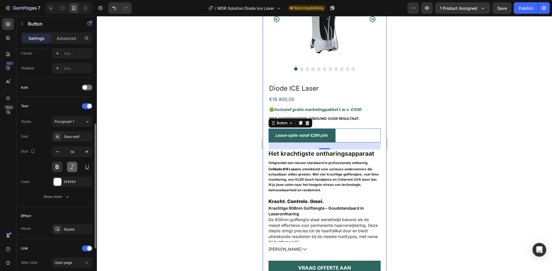
click at [75, 169] on button at bounding box center [72, 167] width 10 height 10
click at [60, 169] on button at bounding box center [57, 167] width 10 height 10
click at [87, 166] on button at bounding box center [87, 167] width 10 height 10
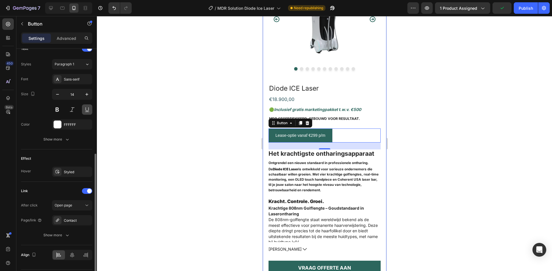
scroll to position [218, 0]
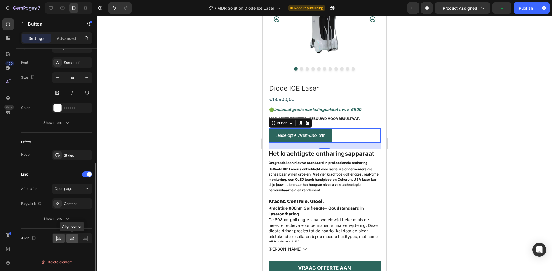
click at [70, 240] on icon at bounding box center [72, 239] width 6 height 6
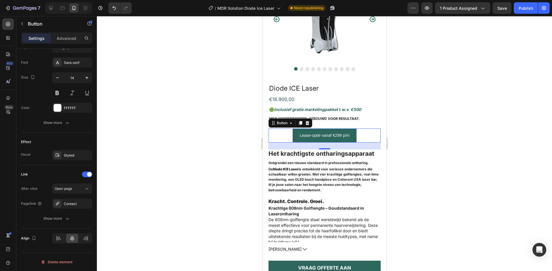
click at [419, 112] on div at bounding box center [324, 143] width 455 height 255
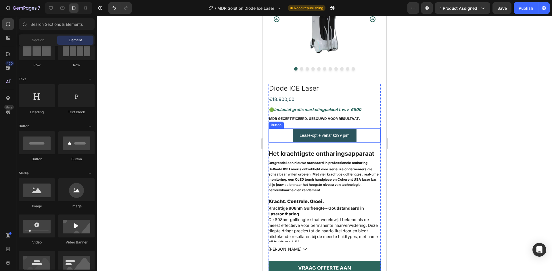
click at [292, 132] on link "Lease-optie vanaf €299 p/m" at bounding box center [324, 136] width 64 height 14
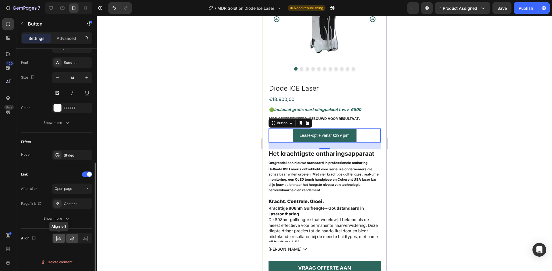
click at [58, 238] on icon at bounding box center [59, 239] width 6 height 6
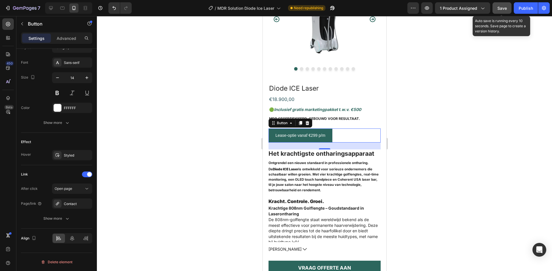
click at [503, 6] on span "Save" at bounding box center [501, 8] width 9 height 5
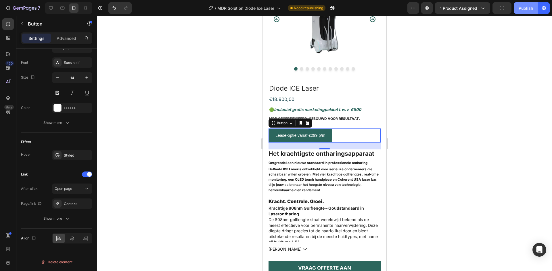
click at [524, 9] on div "Publish" at bounding box center [525, 8] width 14 height 6
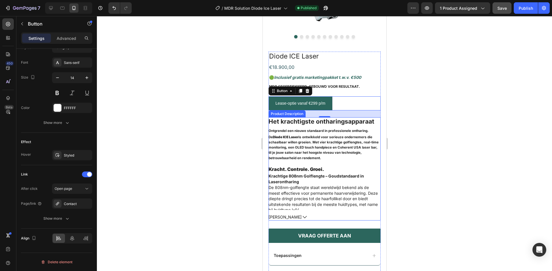
scroll to position [144, 0]
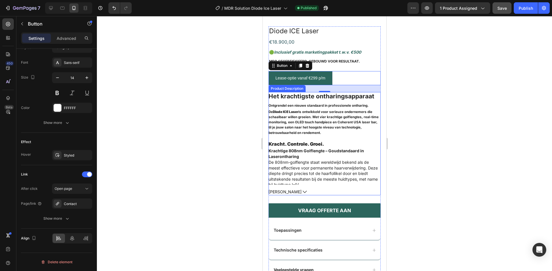
click at [302, 190] on icon at bounding box center [304, 192] width 4 height 4
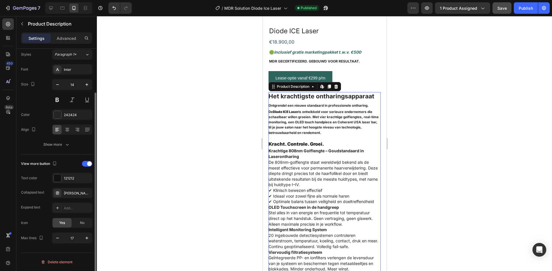
scroll to position [0, 0]
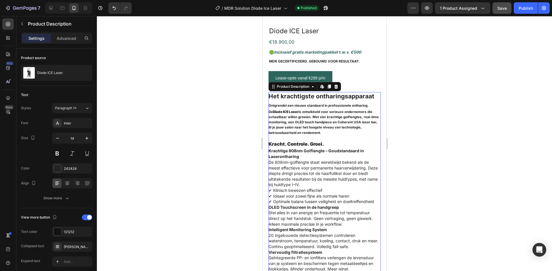
click at [329, 111] on h5 "Ontgrendel een nieuwe standaard in professionele ontharing. De Diode ICE Laser …" at bounding box center [323, 119] width 110 height 31
click at [352, 113] on h5 "Ontgrendel een nieuwe standaard in professionele ontharing. De Diode ICE Laser …" at bounding box center [323, 119] width 110 height 31
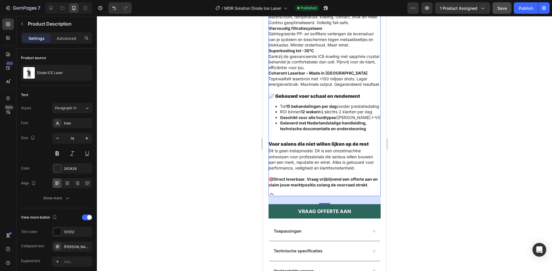
scroll to position [460, 0]
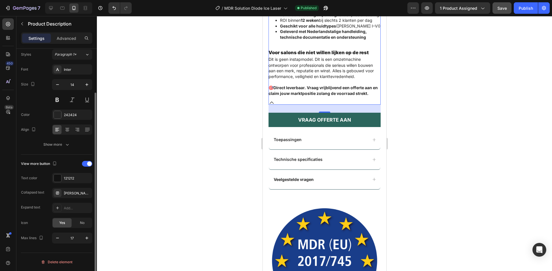
scroll to position [0, 0]
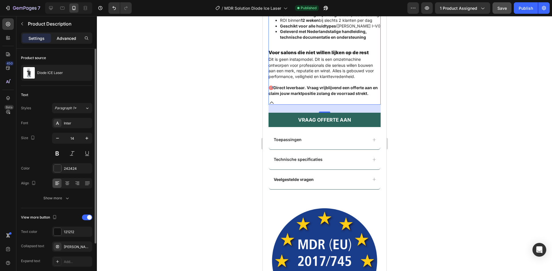
click at [71, 37] on p "Advanced" at bounding box center [67, 38] width 20 height 6
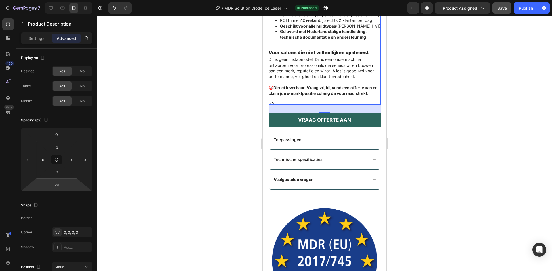
click at [58, 184] on input "28" at bounding box center [56, 185] width 11 height 9
click at [74, 259] on p "2XL 32px" at bounding box center [71, 258] width 26 height 4
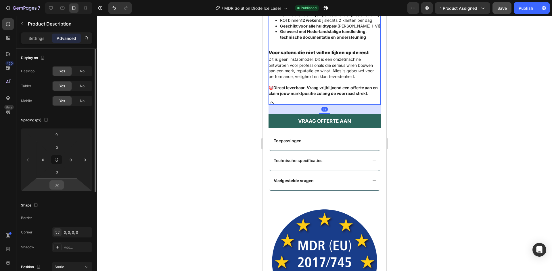
click at [56, 187] on input "32" at bounding box center [56, 185] width 11 height 9
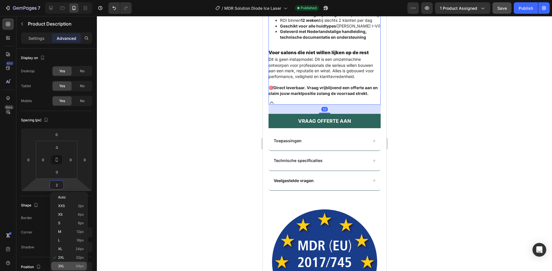
click at [70, 266] on p "3XL 48px" at bounding box center [71, 267] width 26 height 4
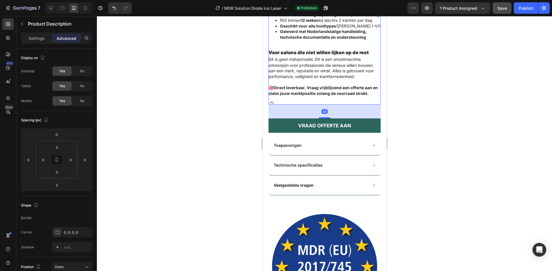
type input "48"
click at [410, 120] on div at bounding box center [324, 143] width 455 height 255
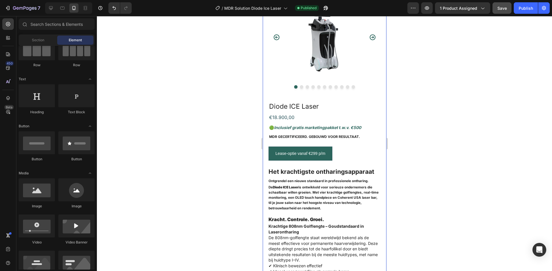
scroll to position [57, 0]
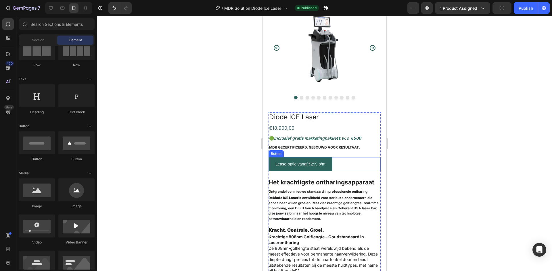
click at [340, 159] on div "Lease-optie vanaf €299 p/m Button" at bounding box center [324, 164] width 112 height 14
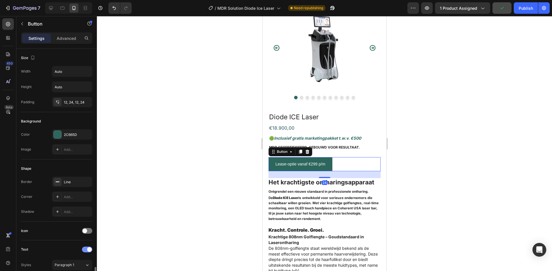
scroll to position [144, 0]
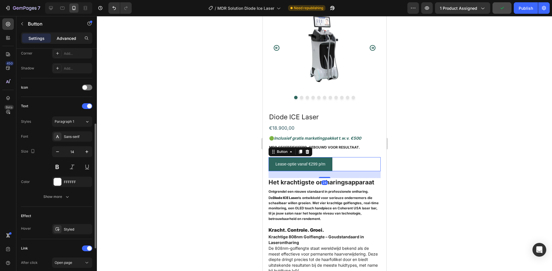
click at [74, 43] on div "Advanced" at bounding box center [66, 38] width 29 height 9
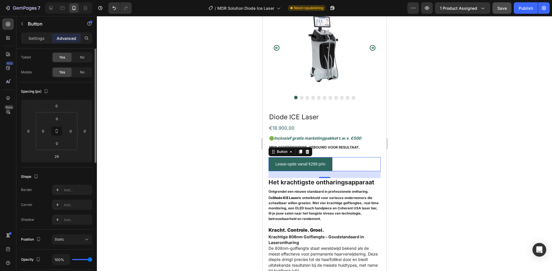
scroll to position [0, 0]
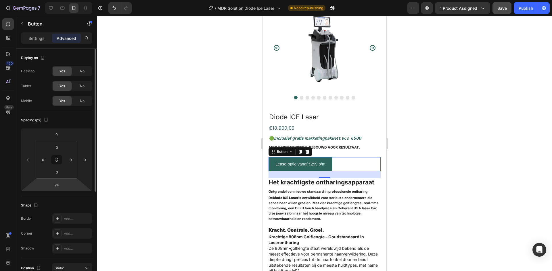
click at [64, 0] on html "7 / MDR Solution Diode Ice Laser Need republishing Preview 1 product assigned S…" at bounding box center [276, 0] width 552 height 0
click at [61, 186] on input "24" at bounding box center [56, 185] width 11 height 9
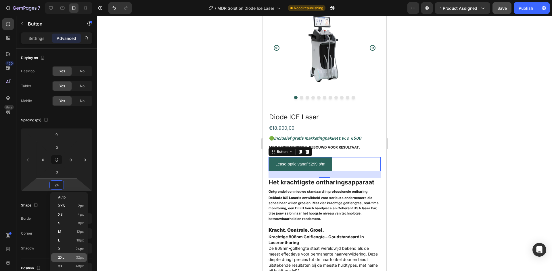
click at [70, 257] on p "2XL 32px" at bounding box center [71, 258] width 26 height 4
type input "32"
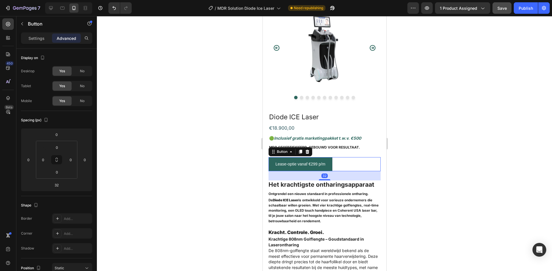
click at [426, 135] on div at bounding box center [324, 143] width 455 height 255
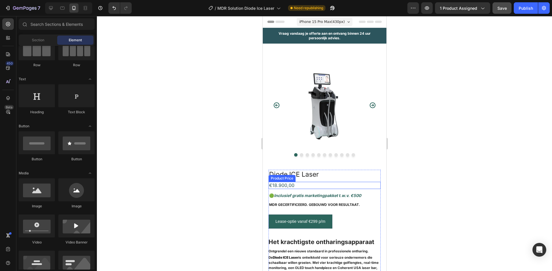
click at [288, 182] on div "€18.900,00" at bounding box center [324, 185] width 112 height 7
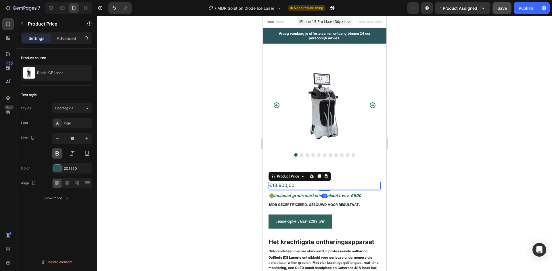
click at [58, 155] on button at bounding box center [57, 154] width 10 height 10
click at [68, 184] on icon at bounding box center [67, 184] width 6 height 6
click at [55, 183] on icon at bounding box center [57, 184] width 6 height 6
click at [60, 198] on div "Show more" at bounding box center [56, 199] width 27 height 6
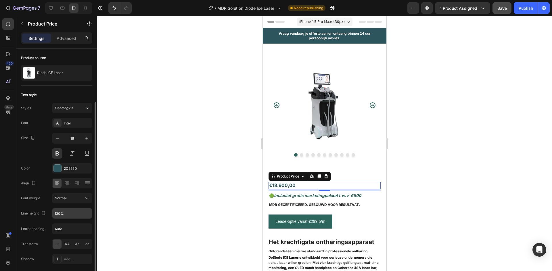
scroll to position [29, 0]
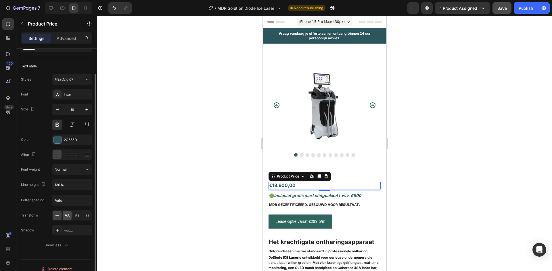
click at [67, 213] on span "AA" at bounding box center [67, 215] width 5 height 5
click at [75, 215] on span "Aa" at bounding box center [77, 215] width 5 height 5
click at [84, 216] on div "aa" at bounding box center [87, 215] width 9 height 9
click at [56, 217] on icon at bounding box center [57, 216] width 6 height 6
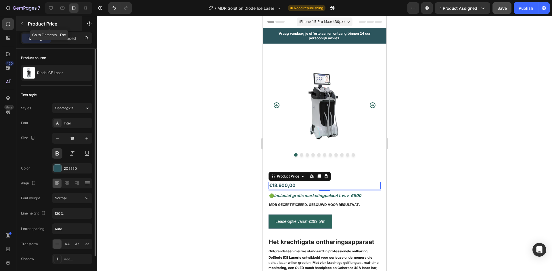
click at [24, 25] on button "button" at bounding box center [22, 23] width 9 height 9
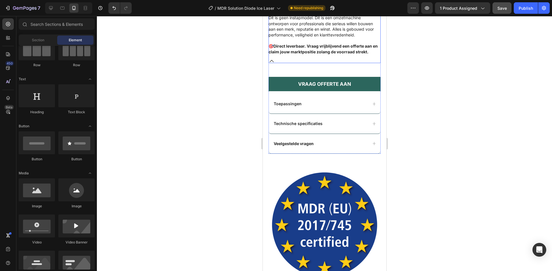
scroll to position [546, 0]
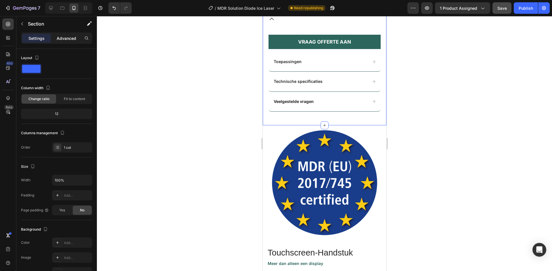
click at [72, 39] on p "Advanced" at bounding box center [67, 38] width 20 height 6
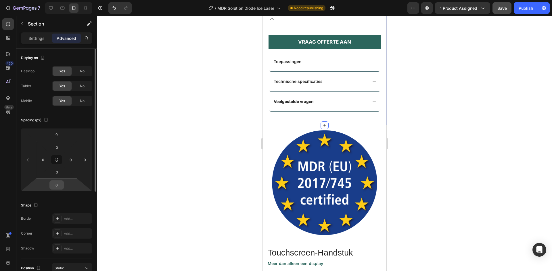
click at [63, 185] on div "0" at bounding box center [56, 185] width 14 height 9
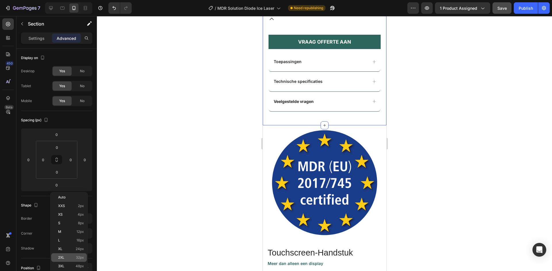
click at [74, 257] on p "2XL 32px" at bounding box center [71, 258] width 26 height 4
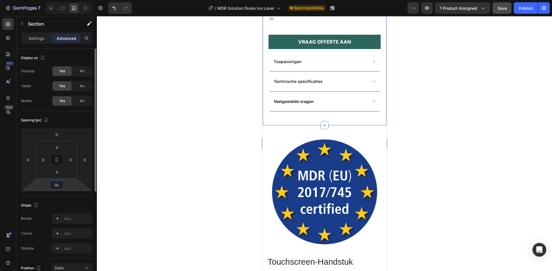
click at [61, 184] on input "32" at bounding box center [56, 185] width 11 height 9
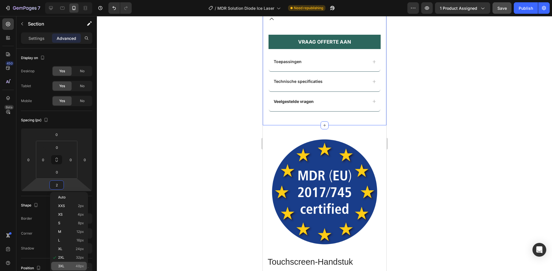
click at [65, 263] on div "3XL 48px" at bounding box center [69, 266] width 36 height 9
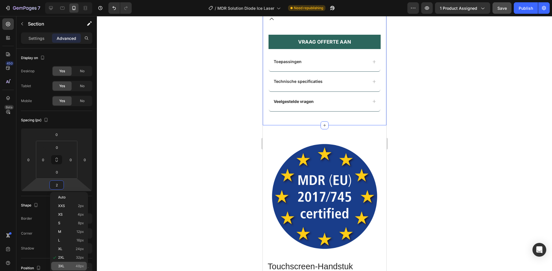
type input "48"
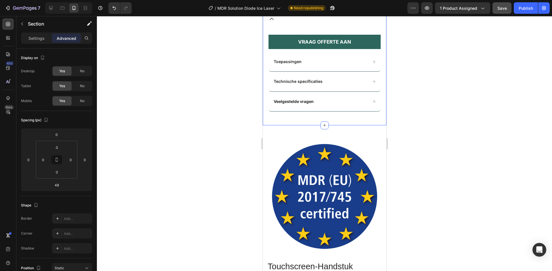
click at [423, 136] on div at bounding box center [324, 143] width 455 height 255
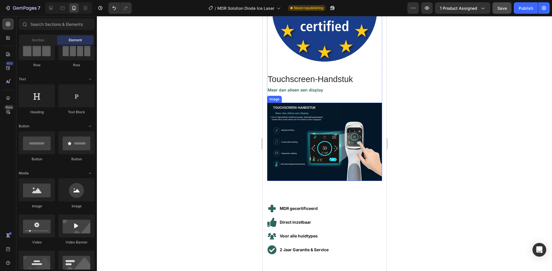
scroll to position [804, 0]
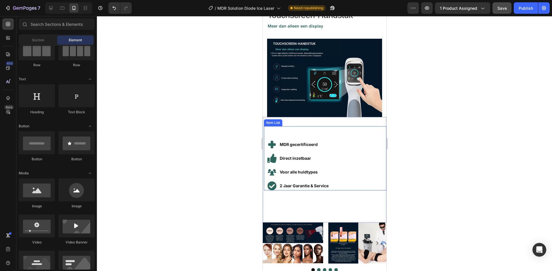
click at [324, 126] on div "MDR gecertificeerd Direct inzetbaar Voor alle huidtypes 2 Jaar Garantie & Servi…" at bounding box center [324, 158] width 122 height 64
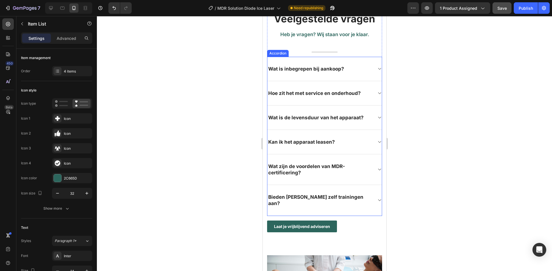
scroll to position [1034, 0]
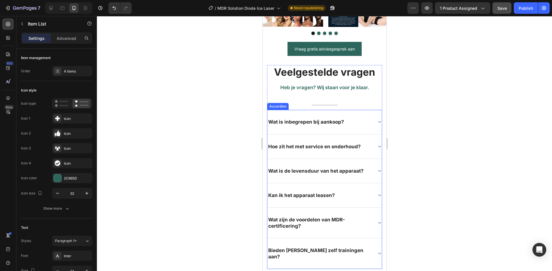
click at [318, 114] on div "Wat is inbegrepen bij aankoop?" at bounding box center [324, 122] width 114 height 24
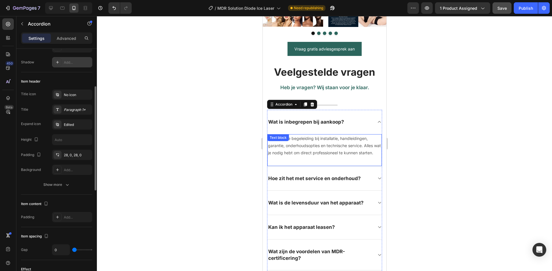
scroll to position [0, 0]
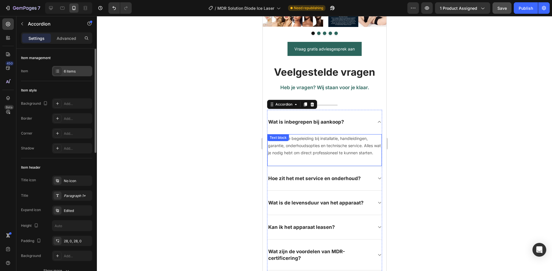
click at [68, 72] on div "6 items" at bounding box center [77, 71] width 27 height 5
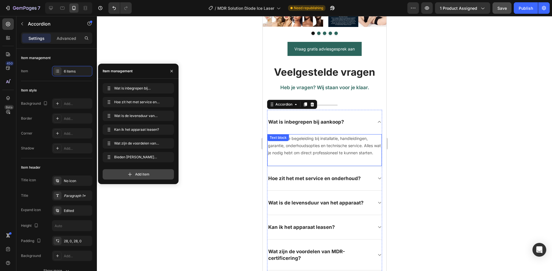
click at [143, 177] on div "Add item" at bounding box center [138, 174] width 71 height 10
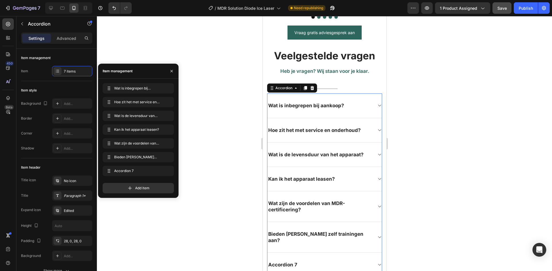
scroll to position [1149, 0]
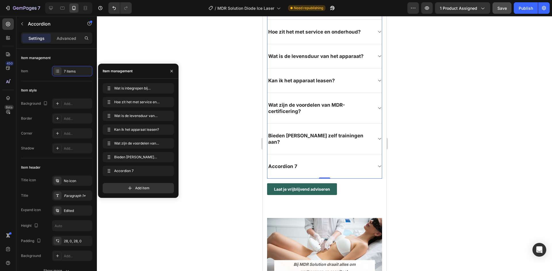
click at [290, 163] on div "Accordion 7" at bounding box center [282, 167] width 31 height 8
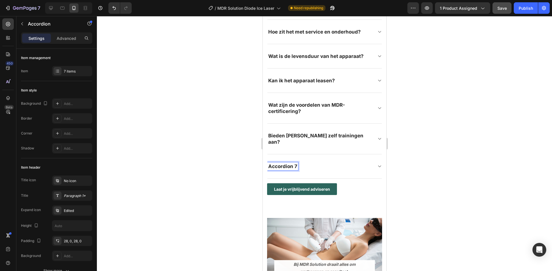
click at [294, 163] on p "Accordion 7" at bounding box center [282, 166] width 29 height 6
click at [296, 163] on p "Accordion 7" at bounding box center [282, 166] width 29 height 6
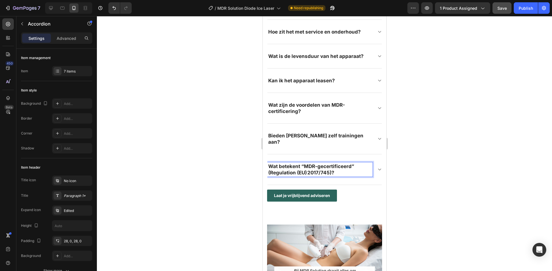
click at [413, 156] on div at bounding box center [324, 143] width 455 height 255
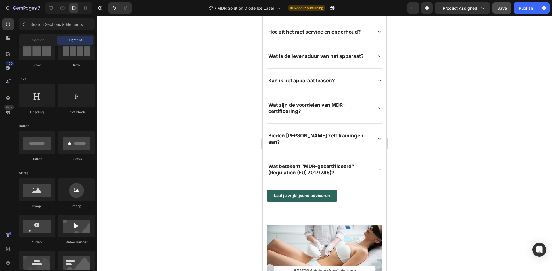
click at [377, 167] on icon at bounding box center [379, 169] width 4 height 5
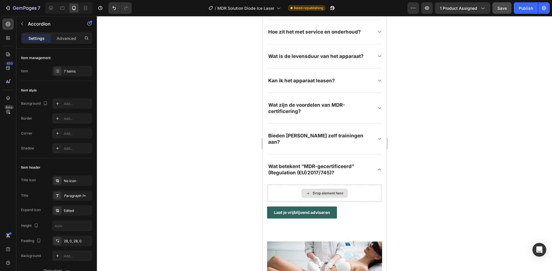
click at [336, 191] on div "Drop element here" at bounding box center [327, 193] width 30 height 5
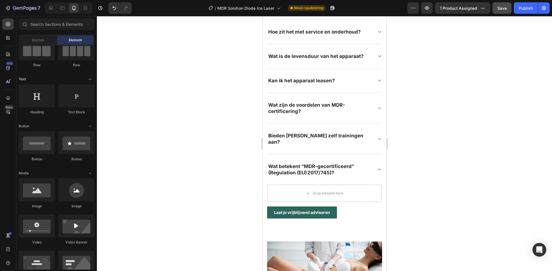
scroll to position [0, 0]
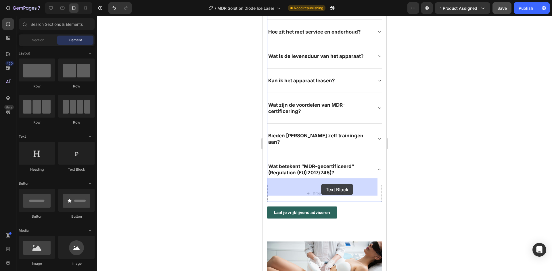
drag, startPoint x: 331, startPoint y: 167, endPoint x: 311, endPoint y: 183, distance: 25.1
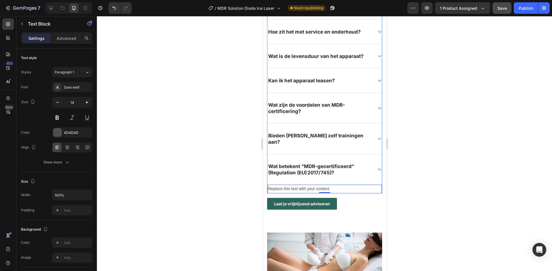
click at [315, 138] on p "Bieden jullie zelf trainingen aan?" at bounding box center [319, 139] width 103 height 13
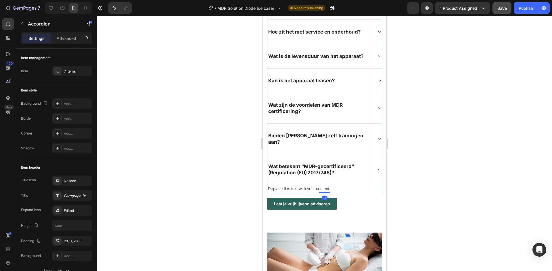
click at [377, 137] on icon at bounding box center [379, 139] width 4 height 5
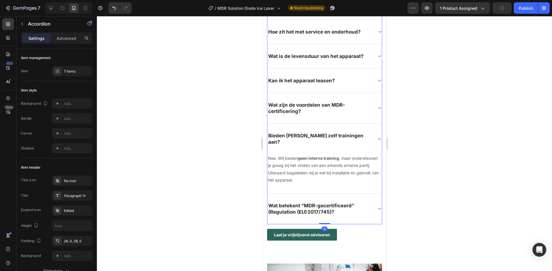
click at [377, 137] on icon at bounding box center [379, 139] width 4 height 5
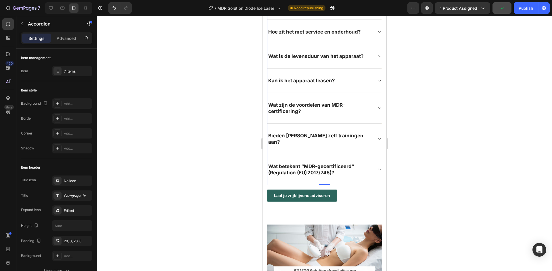
click at [377, 169] on icon at bounding box center [378, 170] width 3 height 2
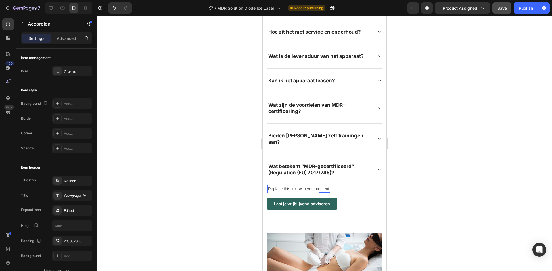
click at [303, 185] on div "Replace this text with your content" at bounding box center [324, 189] width 114 height 8
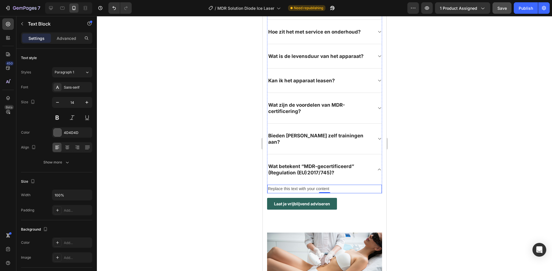
click at [303, 185] on div "Replace this text with your content" at bounding box center [324, 189] width 114 height 8
click at [329, 186] on p "Replace this text with your content" at bounding box center [323, 189] width 113 height 7
drag, startPoint x: 329, startPoint y: 182, endPoint x: 317, endPoint y: 184, distance: 12.7
click at [317, 186] on p "Replace this text with your content" at bounding box center [323, 189] width 113 height 7
click at [332, 186] on p "Replace this text with your content" at bounding box center [323, 189] width 113 height 7
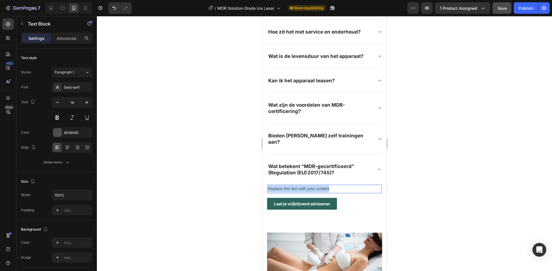
drag, startPoint x: 332, startPoint y: 182, endPoint x: 268, endPoint y: 180, distance: 63.5
click at [268, 186] on p "Replace this text with your content" at bounding box center [323, 189] width 113 height 7
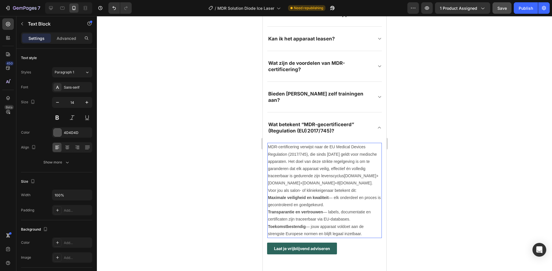
scroll to position [1191, 0]
click at [357, 163] on p "MDR‑certificering verwijst naar de EU Medical Devices Regulation (2017/745), di…" at bounding box center [323, 164] width 113 height 43
click at [359, 163] on p "MDR‑certificering verwijst naar de EU Medical Devices Regulation (2017/745), di…" at bounding box center [323, 164] width 113 height 43
click at [313, 195] on p "Maximale veiligheid en kwaliteit — elk onderdeel en proces is gecontroleerd en …" at bounding box center [323, 201] width 113 height 14
click at [336, 205] on p "Maximale veiligheid en kwaliteit — elk onderdeel en proces is gecontroleerd en …" at bounding box center [323, 201] width 113 height 14
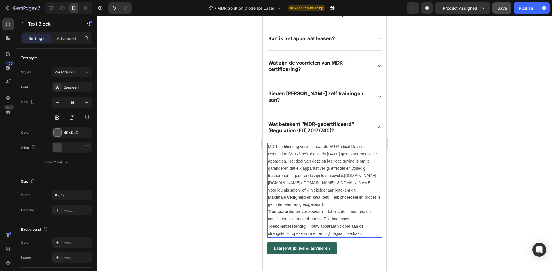
click at [364, 235] on p "Toekomstbestendig — jouw apparaat voldoet aan de strengste Europese normen en b…" at bounding box center [323, 230] width 113 height 14
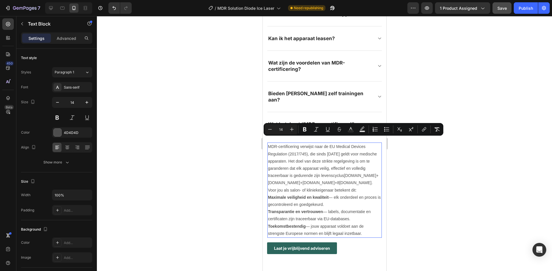
drag, startPoint x: 362, startPoint y: 236, endPoint x: 517, endPoint y: 157, distance: 173.7
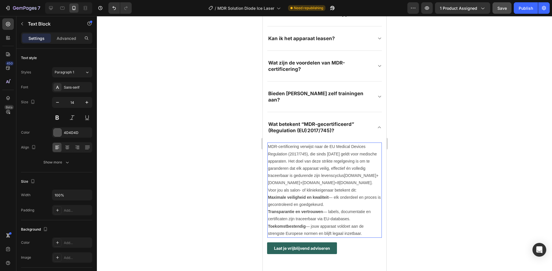
drag, startPoint x: 364, startPoint y: 235, endPoint x: 267, endPoint y: 143, distance: 133.5
click at [267, 143] on div "MDR‑certificering verwijst naar de EU Medical Devices Regulation (2017/745), di…" at bounding box center [324, 190] width 114 height 95
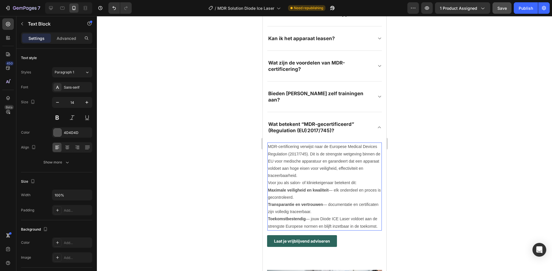
click at [334, 187] on p "Maximale veiligheid en kwaliteit — elk onderdeel en proces is gecontroleerd." at bounding box center [323, 194] width 113 height 14
click at [328, 201] on p "Transparantie en vertrouwen — documentatie en certificaten zijn volledig tracee…" at bounding box center [323, 208] width 113 height 14
click at [310, 216] on p "Toekomstbestendig — jouw Diode ICE Laser voldoet aan de strengste Europese norm…" at bounding box center [323, 223] width 113 height 14
drag, startPoint x: 671, startPoint y: 117, endPoint x: 381, endPoint y: 118, distance: 289.3
click at [374, 126] on div "Wat betekent “MDR-gecertificeerd” (Regulation (EU) 2017/745)?" at bounding box center [324, 127] width 114 height 30
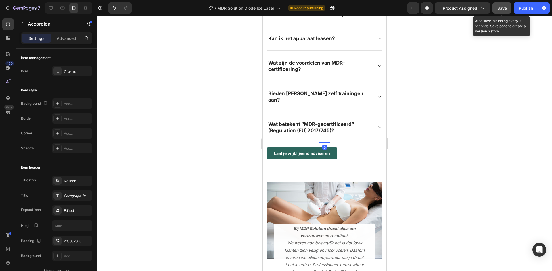
click at [507, 7] on button "Save" at bounding box center [501, 7] width 19 height 11
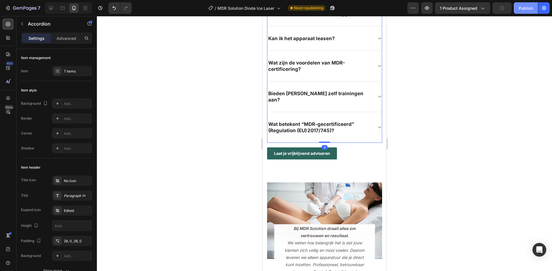
click at [527, 8] on div "Publish" at bounding box center [525, 8] width 14 height 6
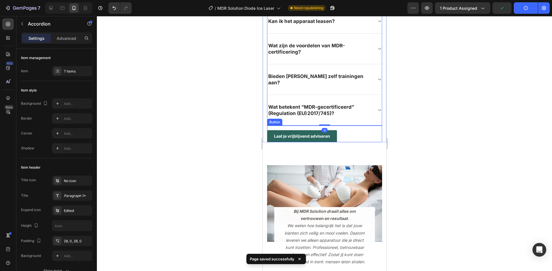
scroll to position [1306, 0]
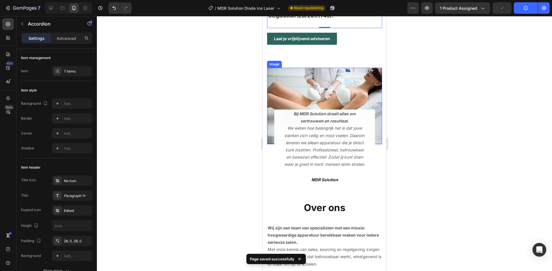
click at [344, 82] on img at bounding box center [324, 106] width 115 height 77
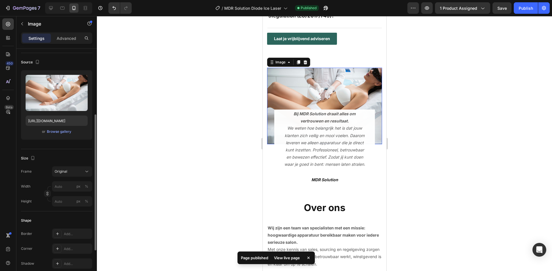
scroll to position [0, 0]
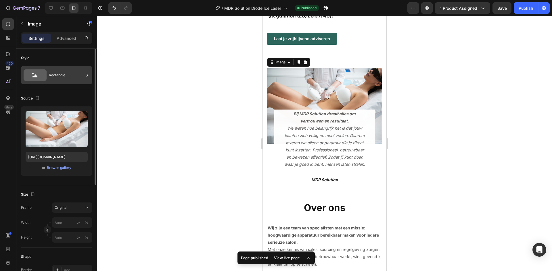
click at [65, 72] on div "Rectangle" at bounding box center [66, 75] width 35 height 13
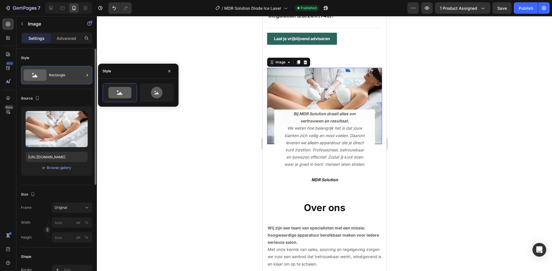
click at [65, 72] on div "Rectangle" at bounding box center [66, 75] width 35 height 13
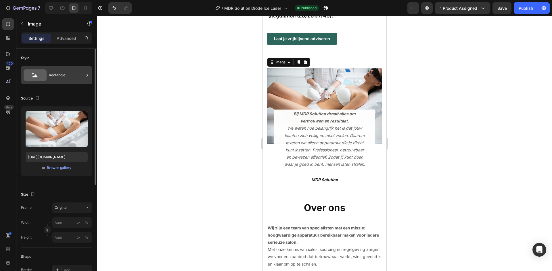
click at [79, 76] on div "Rectangle" at bounding box center [66, 75] width 35 height 13
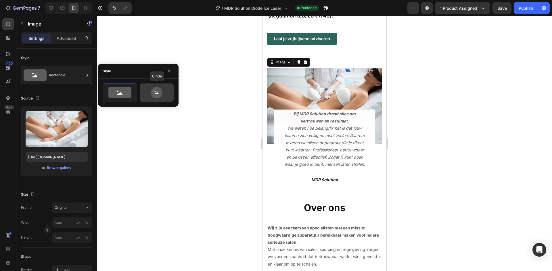
click at [158, 93] on icon at bounding box center [157, 93] width 4 height 2
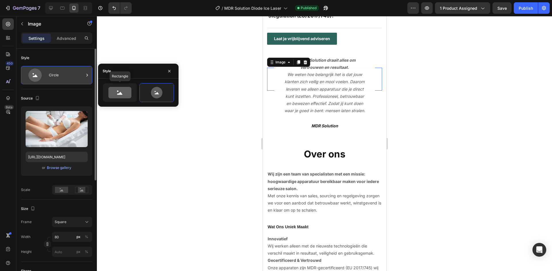
click at [109, 93] on icon at bounding box center [119, 92] width 23 height 11
type input "100"
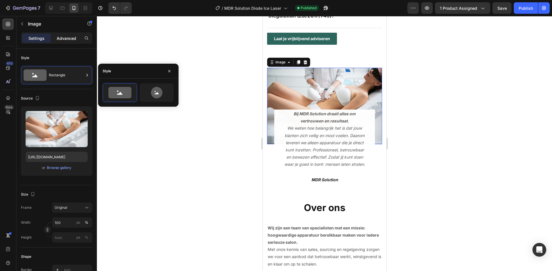
click at [70, 41] on div "Advanced" at bounding box center [66, 38] width 29 height 9
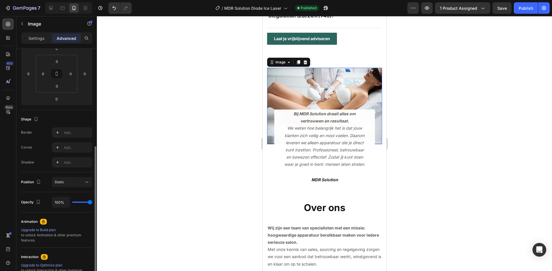
scroll to position [144, 0]
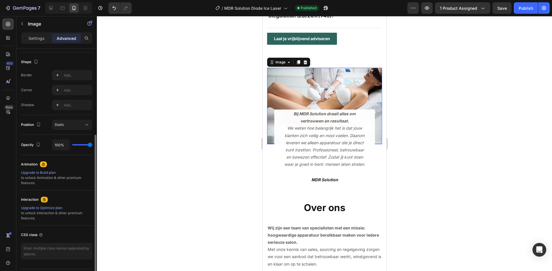
type input "67%"
type input "67"
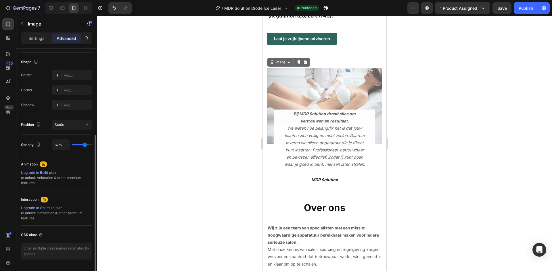
type input "63%"
type input "63"
type input "59%"
type input "59"
type input "54%"
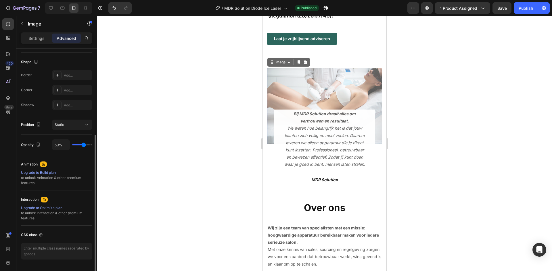
type input "54"
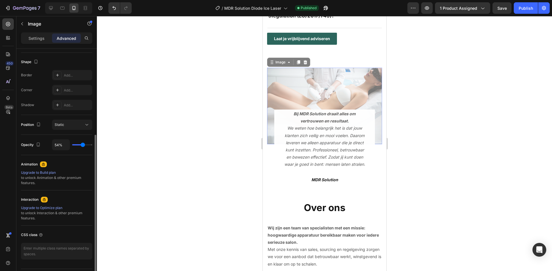
type input "52%"
type input "52"
type input "54%"
type input "54"
type input "56%"
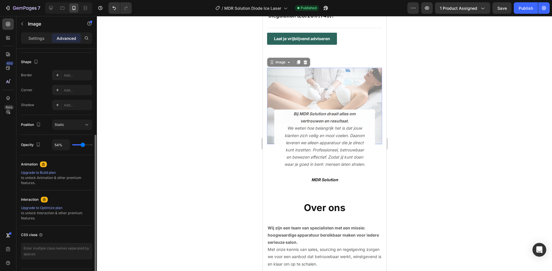
type input "56"
type input "57%"
type input "57"
type input "59%"
type input "59"
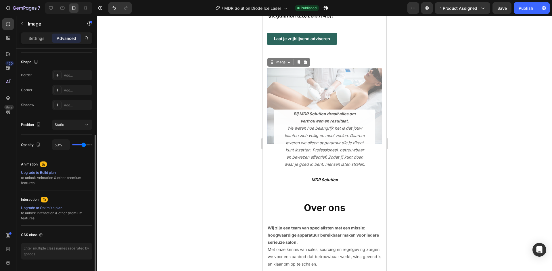
type input "61%"
type input "61"
type input "63%"
type input "63"
type input "65%"
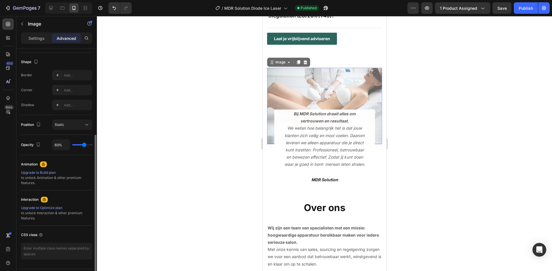
type input "65"
type input "67%"
type input "67"
type input "65%"
type input "65"
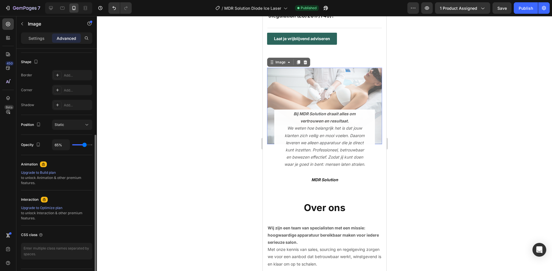
type input "63%"
type input "63"
type input "61%"
type input "61"
type input "59%"
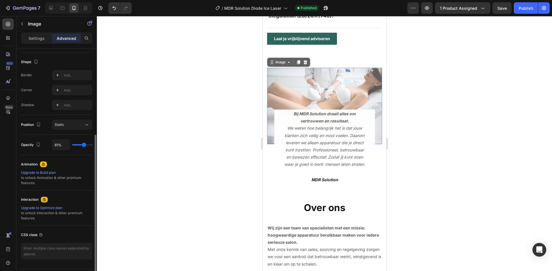
type input "59"
type input "57%"
type input "57"
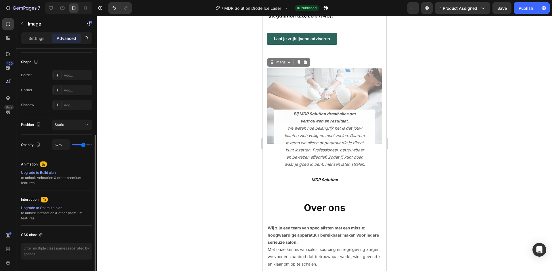
type input "56%"
type input "56"
type input "54%"
drag, startPoint x: 88, startPoint y: 145, endPoint x: 83, endPoint y: 147, distance: 6.1
type input "54"
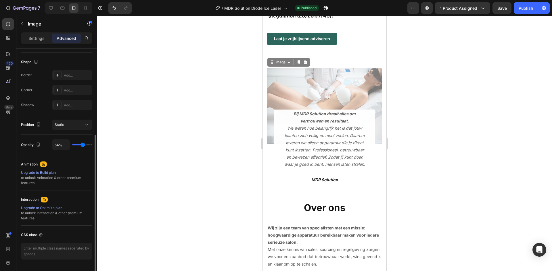
click at [83, 146] on input "range" at bounding box center [82, 145] width 20 height 1
click at [159, 127] on div at bounding box center [324, 143] width 455 height 255
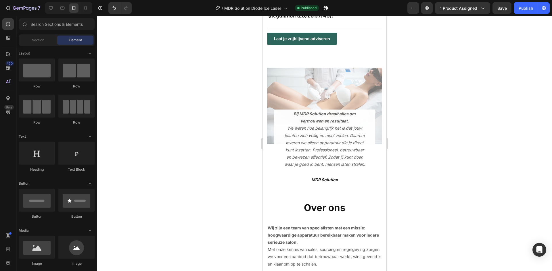
click at [501, 9] on span "Save" at bounding box center [501, 8] width 9 height 5
click at [535, 9] on button "Publish" at bounding box center [525, 7] width 24 height 11
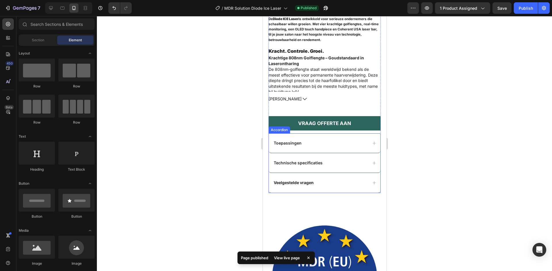
scroll to position [253, 0]
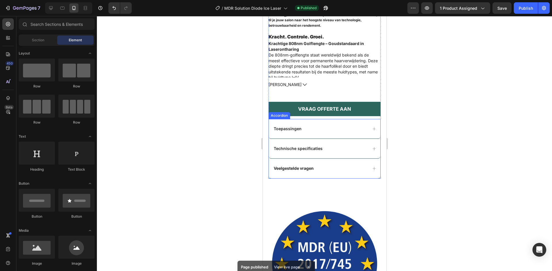
click at [337, 165] on div "Veelgestelde vragen" at bounding box center [319, 168] width 95 height 7
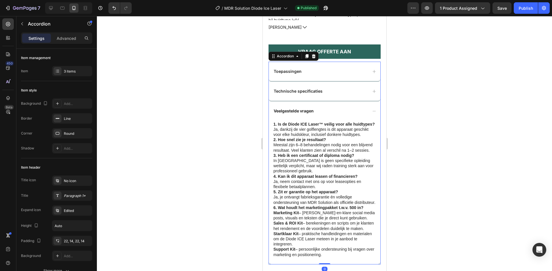
scroll to position [340, 0]
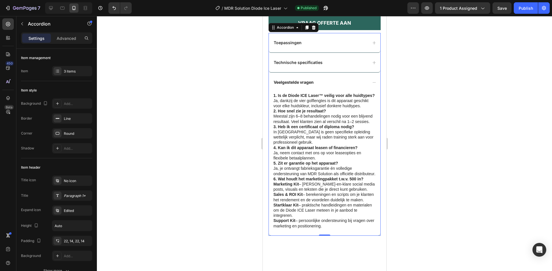
click at [351, 80] on div "Veelgestelde vragen" at bounding box center [319, 82] width 95 height 7
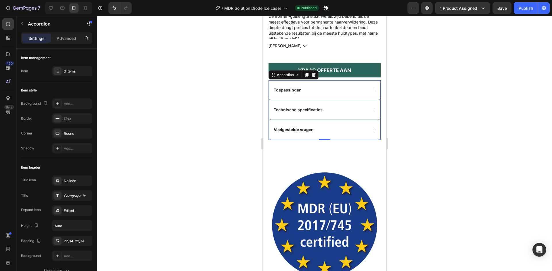
scroll to position [397, 0]
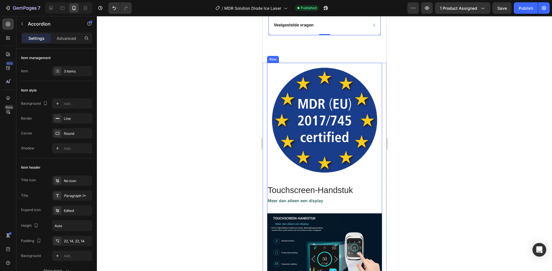
click at [359, 170] on div "Image" at bounding box center [324, 124] width 115 height 122
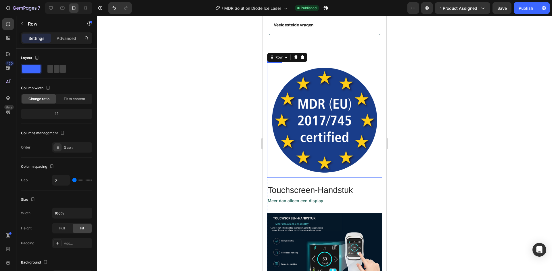
click at [364, 161] on img at bounding box center [324, 120] width 115 height 115
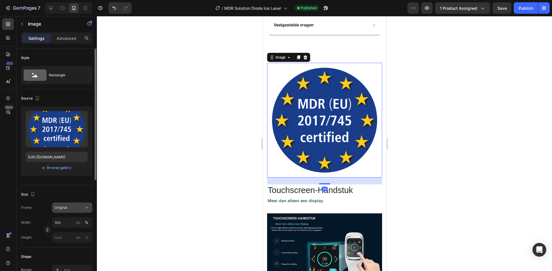
scroll to position [29, 0]
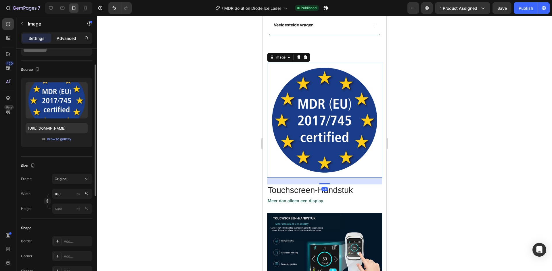
click at [66, 38] on p "Advanced" at bounding box center [67, 38] width 20 height 6
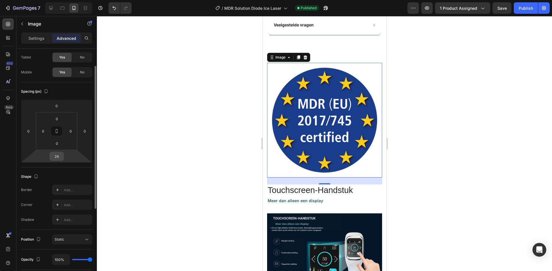
click at [63, 158] on div "24" at bounding box center [56, 156] width 14 height 9
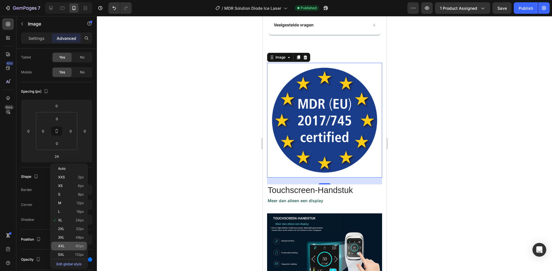
click at [77, 248] on span "80px" at bounding box center [80, 246] width 8 height 4
type input "80"
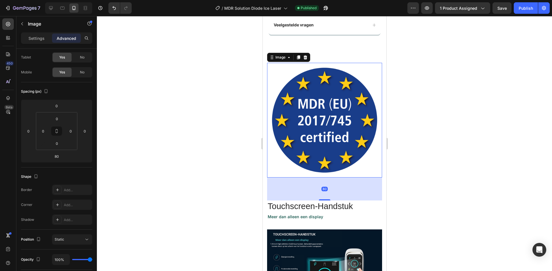
click at [451, 140] on div at bounding box center [324, 143] width 455 height 255
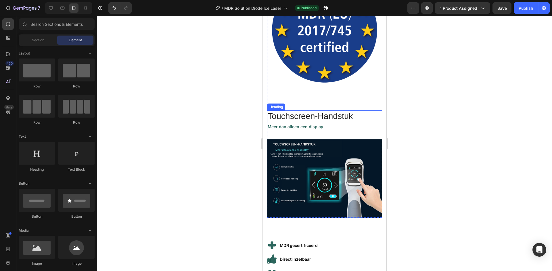
scroll to position [512, 0]
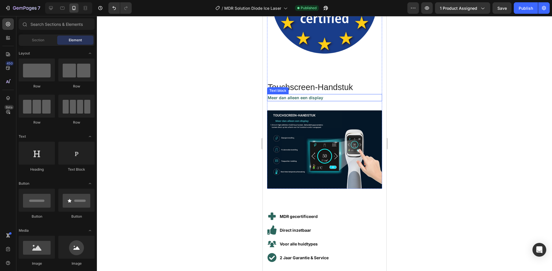
click at [343, 95] on p "Meer dan alleen een display" at bounding box center [324, 98] width 114 height 6
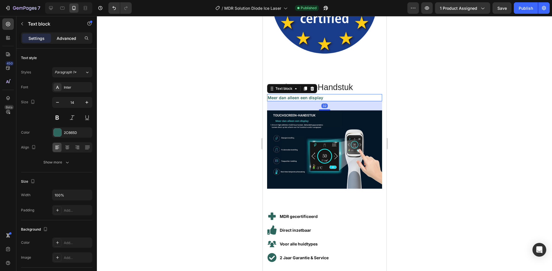
click at [71, 41] on p "Advanced" at bounding box center [67, 38] width 20 height 6
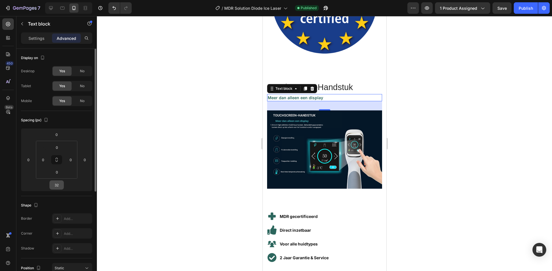
click at [60, 182] on input "32" at bounding box center [56, 185] width 11 height 9
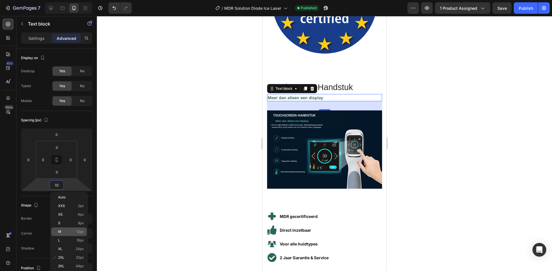
click at [70, 232] on p "M 12px" at bounding box center [71, 232] width 26 height 4
type input "12"
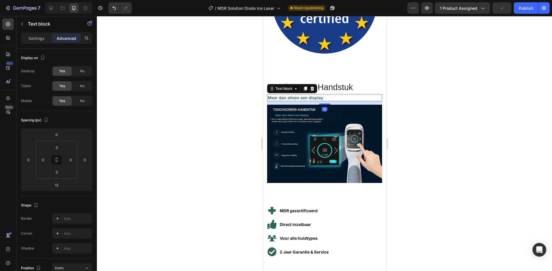
click at [440, 102] on div at bounding box center [324, 143] width 455 height 255
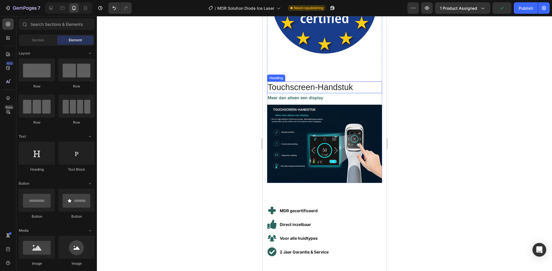
click at [338, 83] on h2 "Touchscreen-Handstuk" at bounding box center [322, 88] width 111 height 12
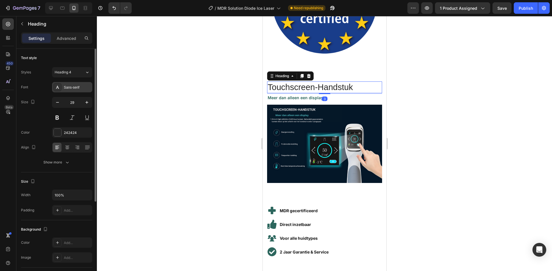
click at [68, 88] on div "Sans-serif" at bounding box center [77, 87] width 27 height 5
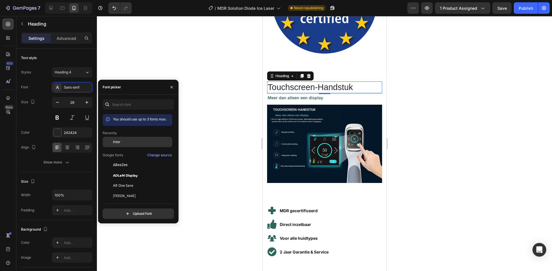
click at [125, 142] on div "Inter" at bounding box center [142, 142] width 58 height 5
click at [432, 101] on div at bounding box center [324, 143] width 455 height 255
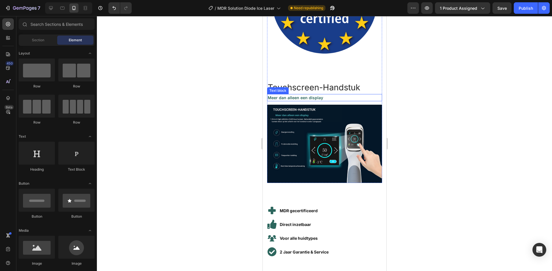
click at [317, 95] on p "Meer dan alleen een display" at bounding box center [324, 98] width 114 height 6
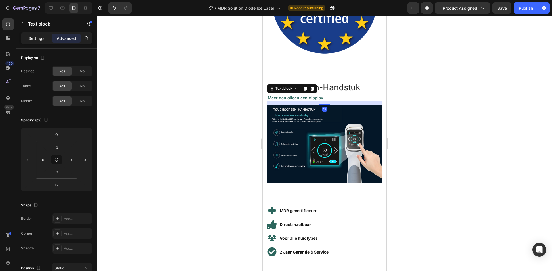
click at [42, 38] on p "Settings" at bounding box center [36, 38] width 16 height 6
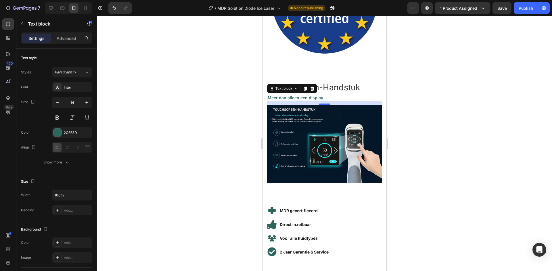
click at [177, 99] on div at bounding box center [324, 143] width 455 height 255
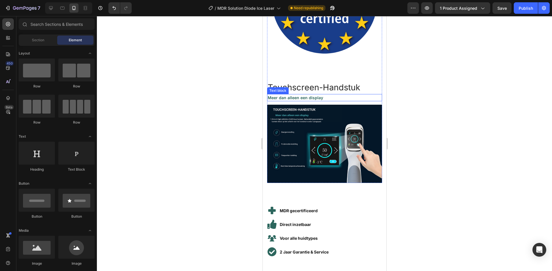
click at [320, 95] on p "Meer dan alleen een display" at bounding box center [324, 98] width 114 height 6
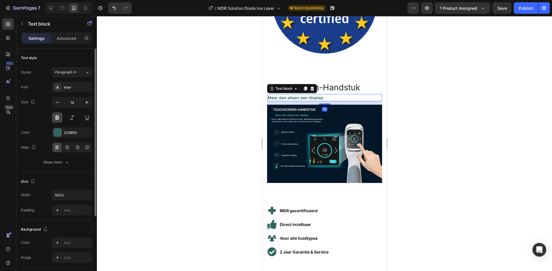
click at [55, 119] on button at bounding box center [57, 118] width 10 height 10
click at [463, 103] on div at bounding box center [324, 143] width 455 height 255
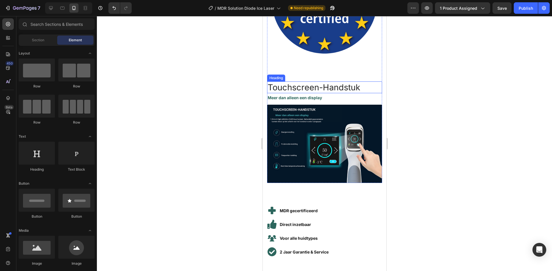
click at [337, 83] on h2 "Touchscreen-Handstuk" at bounding box center [322, 88] width 111 height 12
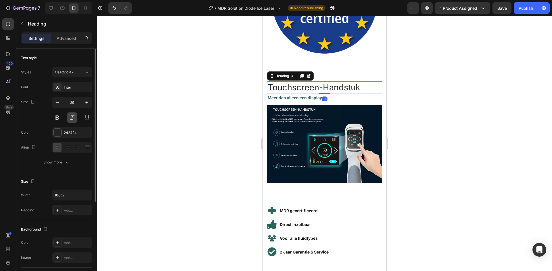
click at [57, 118] on button at bounding box center [57, 118] width 10 height 10
click at [447, 103] on div at bounding box center [324, 143] width 455 height 255
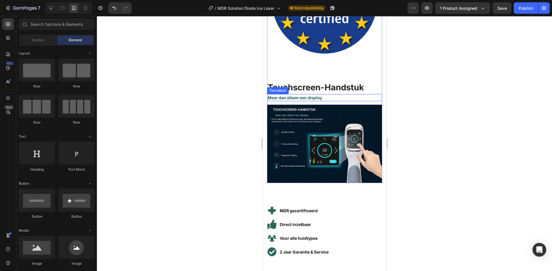
click at [308, 95] on p "Meer dan alleen een display" at bounding box center [324, 98] width 114 height 6
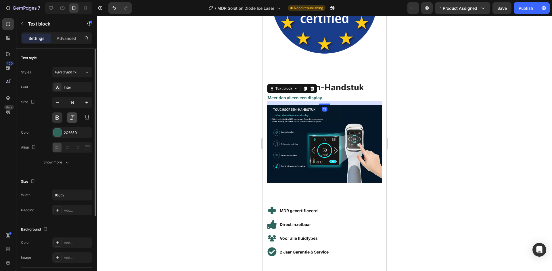
click at [72, 118] on button at bounding box center [72, 118] width 10 height 10
click at [68, 117] on button at bounding box center [72, 118] width 10 height 10
click at [446, 94] on div at bounding box center [324, 143] width 455 height 255
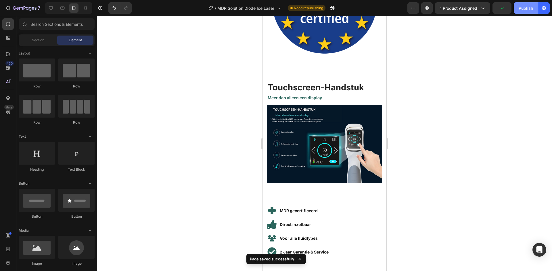
click at [524, 8] on div "Publish" at bounding box center [525, 8] width 14 height 6
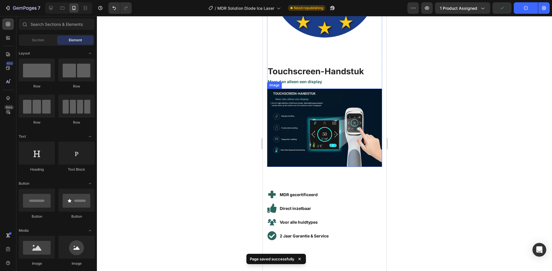
scroll to position [598, 0]
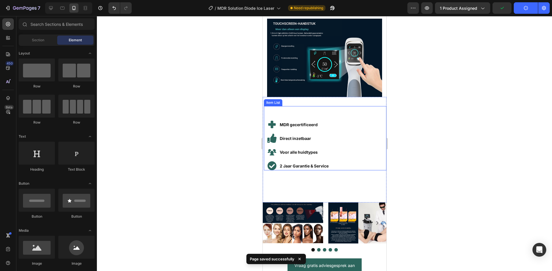
click at [350, 126] on div "MDR gecertificeerd Direct inzetbaar Voor alle huidtypes 2 Jaar Garantie & Servi…" at bounding box center [324, 145] width 122 height 51
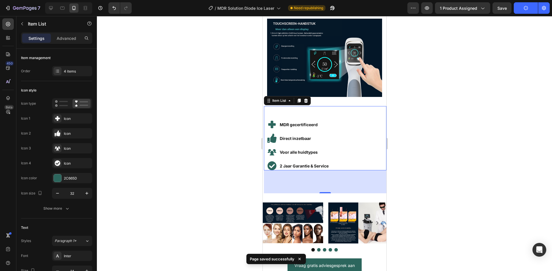
click at [316, 163] on p "2 Jaar Garantie & Service" at bounding box center [303, 166] width 49 height 7
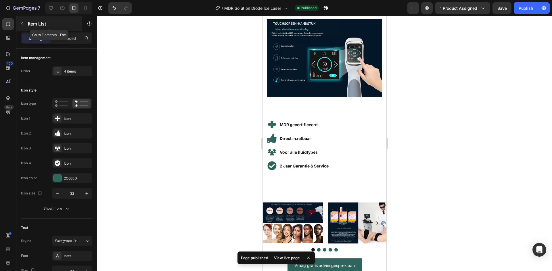
click at [22, 24] on icon "button" at bounding box center [22, 24] width 5 height 5
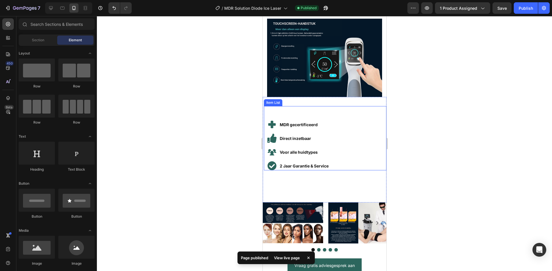
click at [303, 136] on strong "Direct inzetbaar" at bounding box center [294, 138] width 31 height 5
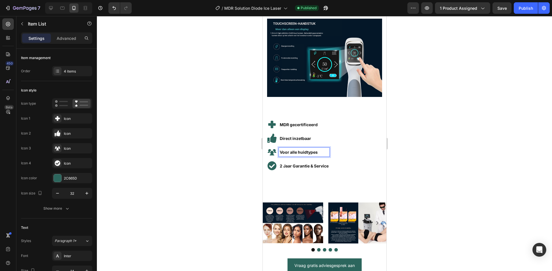
click at [307, 150] on strong "Voor alle huidtypes" at bounding box center [298, 152] width 38 height 5
click at [402, 149] on div at bounding box center [324, 143] width 455 height 255
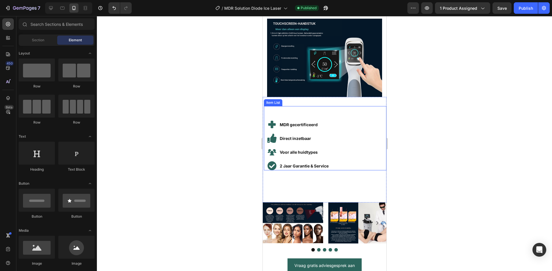
click at [301, 164] on strong "2 Jaar Garantie & Service" at bounding box center [303, 166] width 49 height 5
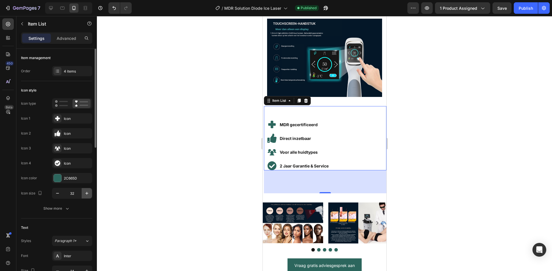
click at [85, 196] on icon "button" at bounding box center [87, 194] width 6 height 6
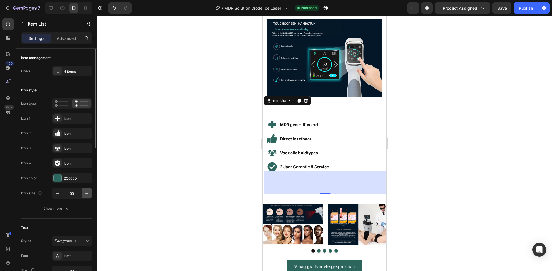
click at [85, 196] on icon "button" at bounding box center [87, 194] width 6 height 6
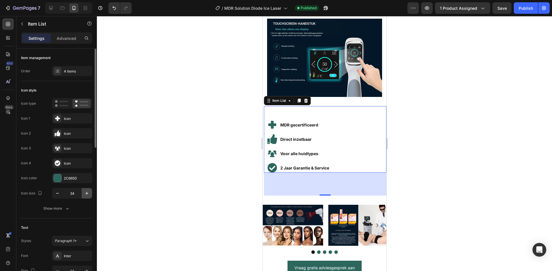
click at [85, 196] on icon "button" at bounding box center [87, 194] width 6 height 6
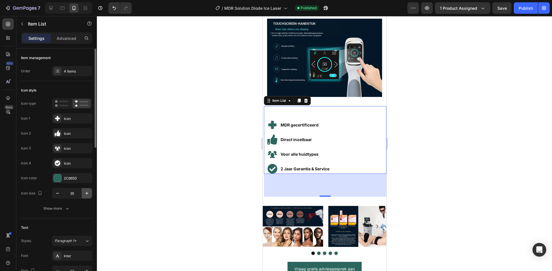
click at [85, 196] on icon "button" at bounding box center [87, 194] width 6 height 6
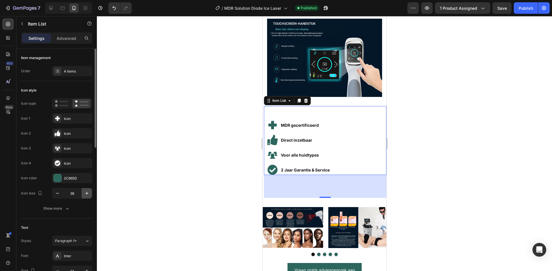
click at [85, 196] on icon "button" at bounding box center [87, 194] width 6 height 6
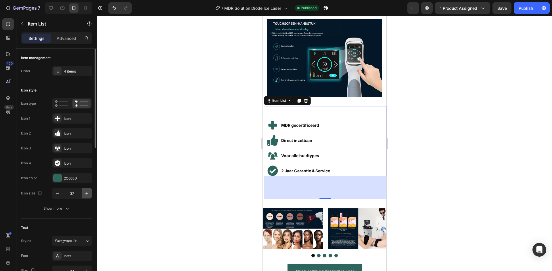
click at [87, 194] on icon "button" at bounding box center [86, 193] width 3 height 3
type input "38"
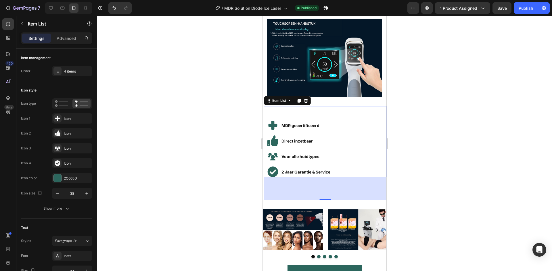
click at [527, 179] on div at bounding box center [324, 143] width 455 height 255
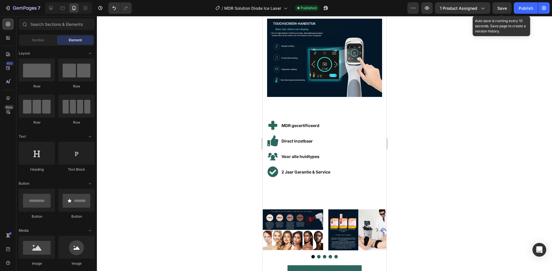
click at [503, 9] on span "Save" at bounding box center [501, 8] width 9 height 5
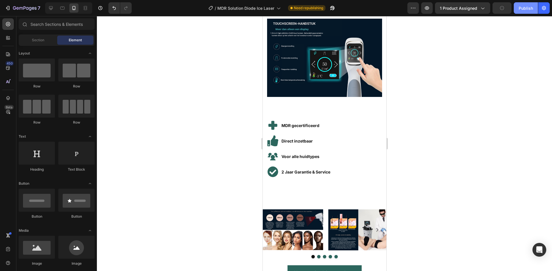
click at [527, 11] on div "Publish" at bounding box center [525, 8] width 14 height 6
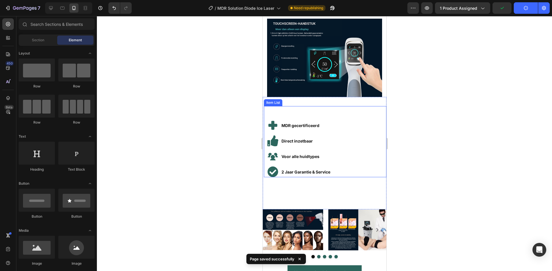
click at [334, 153] on div "MDR gecertificeerd Direct inzetbaar Voor alle huidtypes 2 Jaar Garantie & Servi…" at bounding box center [324, 148] width 122 height 57
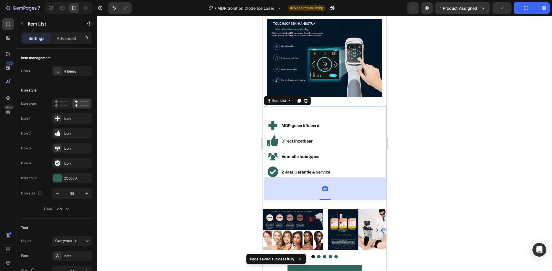
click at [434, 202] on div at bounding box center [324, 143] width 455 height 255
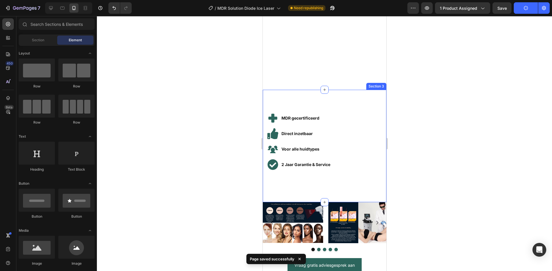
scroll to position [713, 0]
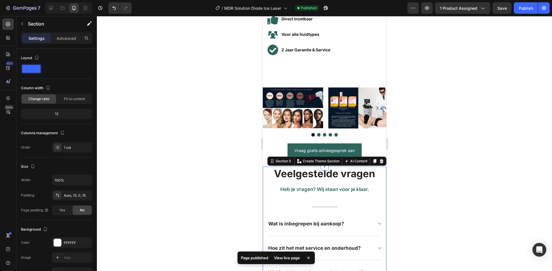
click at [69, 41] on p "Advanced" at bounding box center [67, 38] width 20 height 6
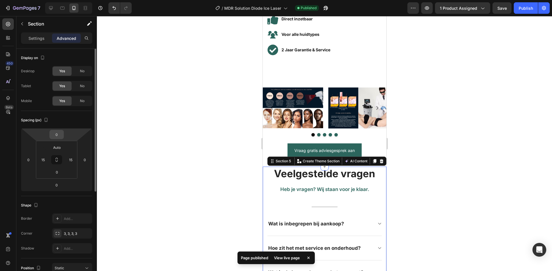
click at [61, 135] on input "0" at bounding box center [56, 134] width 11 height 9
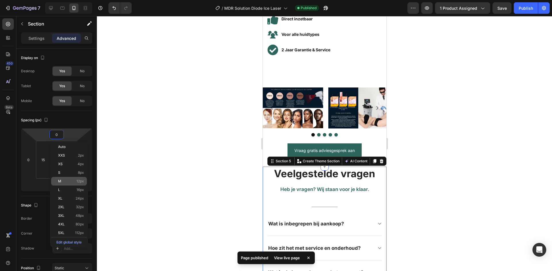
click at [66, 181] on p "M 12px" at bounding box center [71, 182] width 26 height 4
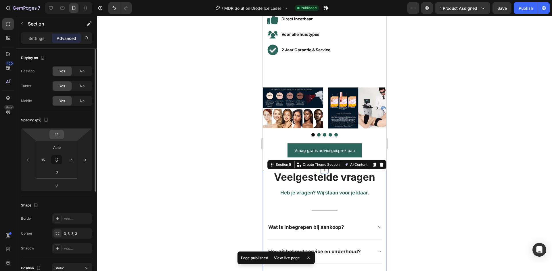
click at [61, 136] on input "12" at bounding box center [56, 134] width 11 height 9
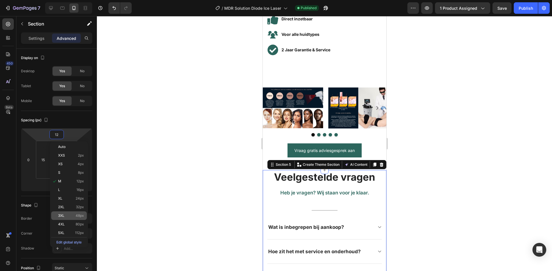
click at [76, 212] on div "3XL 48px" at bounding box center [69, 216] width 36 height 9
type input "48"
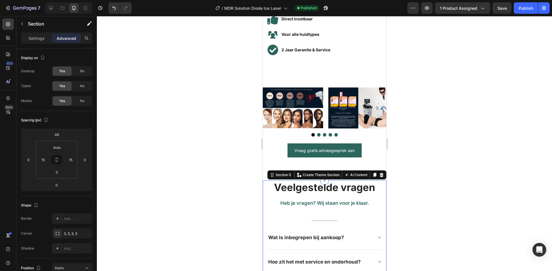
click at [460, 136] on div at bounding box center [324, 143] width 455 height 255
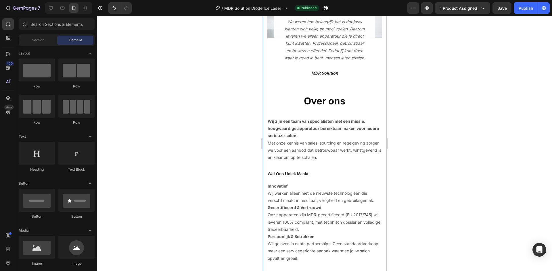
scroll to position [1201, 0]
click at [358, 87] on div "Over ons Heading Row Wij zijn een team van specialisten met een missie: hoogwaa…" at bounding box center [324, 160] width 115 height 246
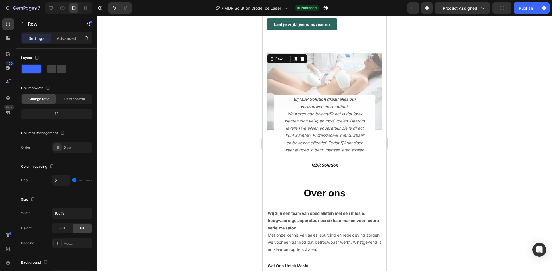
click at [459, 137] on div at bounding box center [324, 143] width 455 height 255
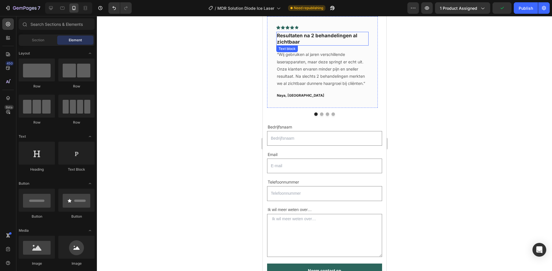
scroll to position [1587, 0]
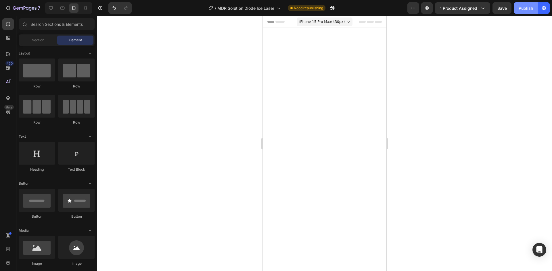
scroll to position [1690, 0]
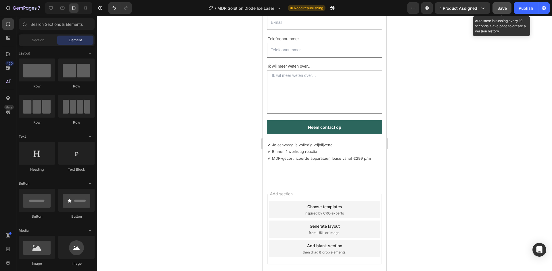
click at [508, 9] on button "Save" at bounding box center [501, 7] width 19 height 11
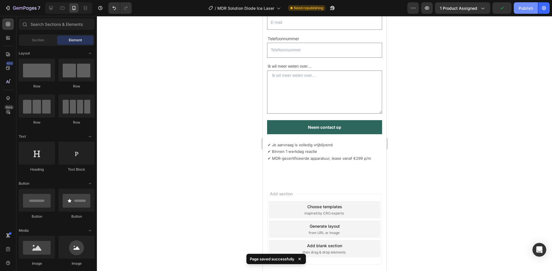
click at [536, 6] on button "Publish" at bounding box center [525, 7] width 24 height 11
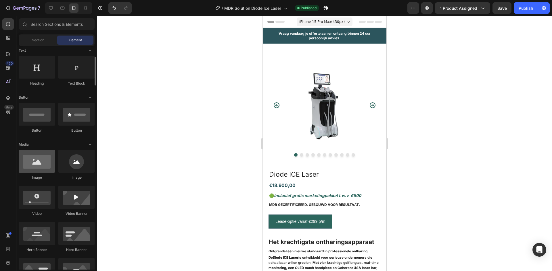
scroll to position [0, 0]
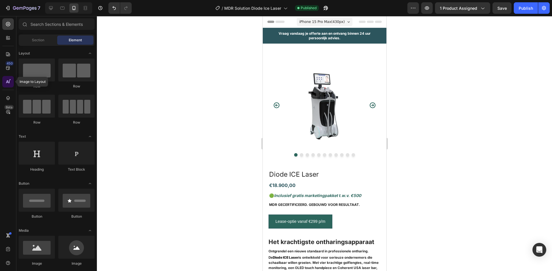
click at [5, 84] on div at bounding box center [7, 81] width 11 height 11
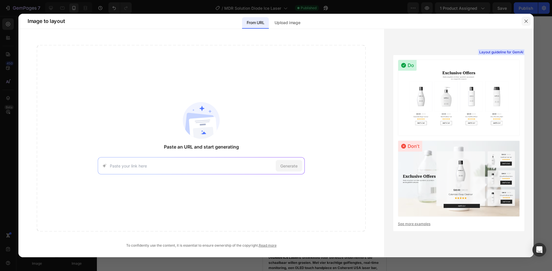
click at [523, 21] on button "button" at bounding box center [525, 21] width 9 height 9
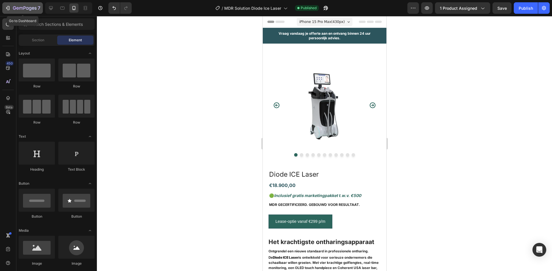
click at [8, 9] on icon "button" at bounding box center [8, 8] width 6 height 6
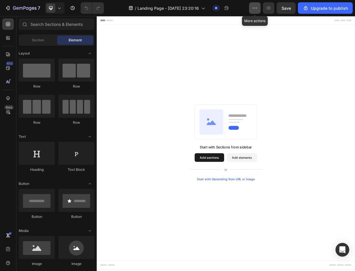
click at [253, 12] on button "button" at bounding box center [254, 7] width 11 height 11
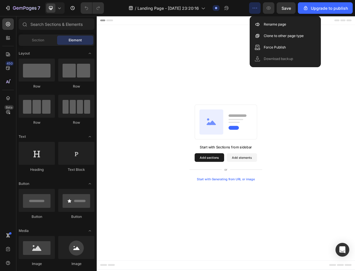
click at [253, 12] on button "button" at bounding box center [254, 7] width 11 height 11
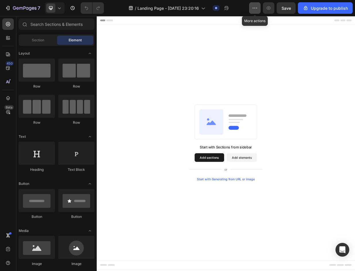
click at [255, 9] on icon "button" at bounding box center [255, 8] width 6 height 6
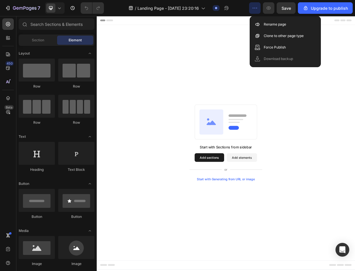
click at [255, 9] on icon "button" at bounding box center [255, 8] width 6 height 6
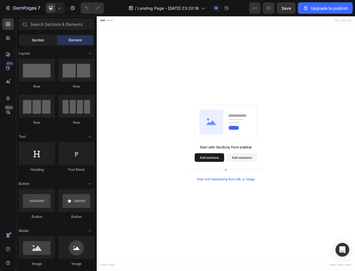
click at [34, 37] on div "Section" at bounding box center [38, 40] width 36 height 9
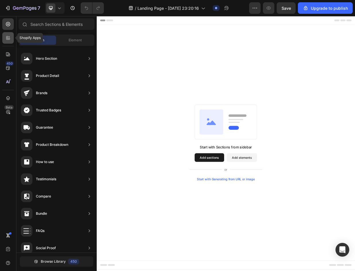
click at [7, 41] on div at bounding box center [7, 37] width 11 height 11
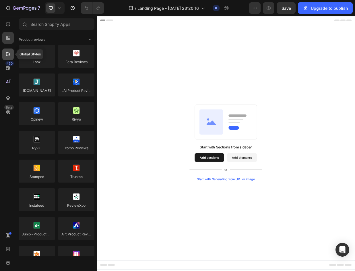
click at [7, 55] on icon at bounding box center [8, 54] width 6 height 6
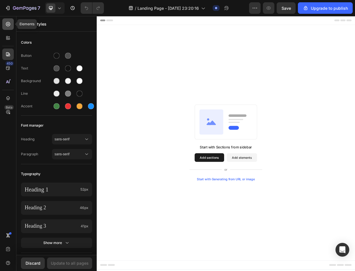
click at [11, 25] on div at bounding box center [7, 23] width 11 height 11
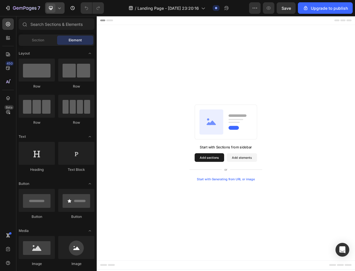
click at [61, 9] on icon at bounding box center [60, 8] width 6 height 6
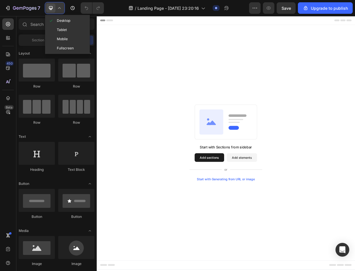
click at [61, 9] on icon at bounding box center [60, 8] width 6 height 6
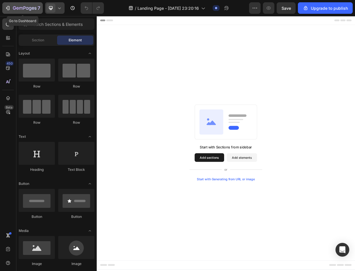
click at [28, 7] on icon "button" at bounding box center [27, 8] width 3 height 3
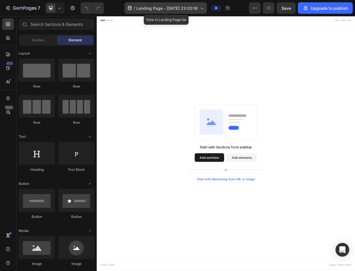
click at [201, 9] on icon at bounding box center [202, 8] width 6 height 6
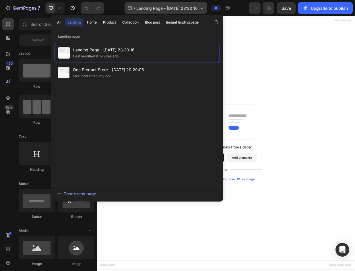
click at [201, 9] on icon at bounding box center [202, 8] width 6 height 6
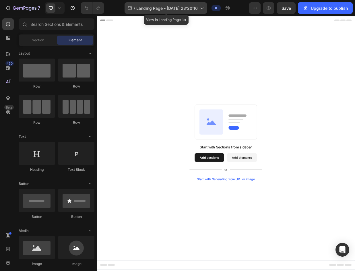
click at [179, 10] on span "Landing Page - [DATE] 23:20:16" at bounding box center [166, 8] width 61 height 6
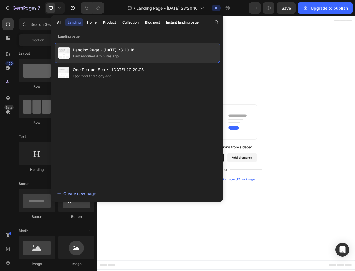
click at [109, 54] on div "Last modified 8 minutes ago" at bounding box center [95, 56] width 45 height 6
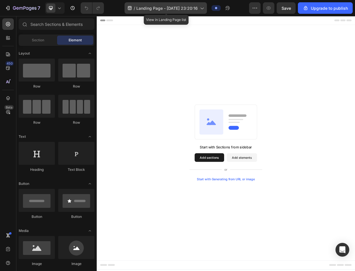
click at [158, 12] on div "/ Landing Page - [DATE] 23:20:16" at bounding box center [166, 7] width 82 height 11
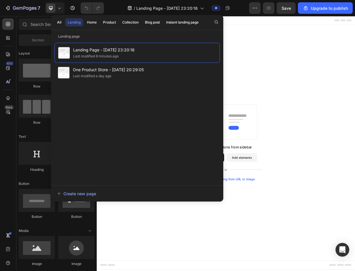
drag, startPoint x: 147, startPoint y: 69, endPoint x: 88, endPoint y: 125, distance: 80.9
click at [88, 125] on div "Landing Page - [DATE] 23:20:16 Last modified 8 minutes ago One Product Store - …" at bounding box center [137, 111] width 165 height 137
click at [186, 22] on div "Instant landing page" at bounding box center [182, 22] width 32 height 5
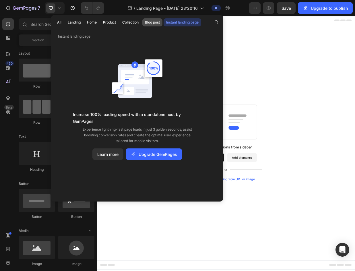
click at [152, 25] on button "Blog post" at bounding box center [152, 22] width 20 height 8
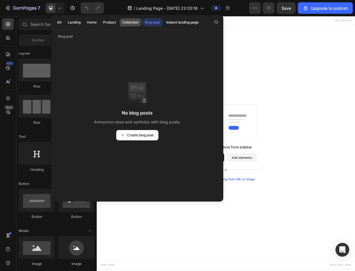
click at [137, 25] on div "Collection" at bounding box center [130, 22] width 16 height 5
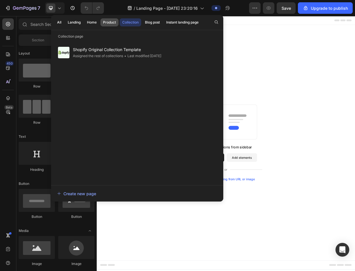
click at [114, 24] on div "Product" at bounding box center [109, 22] width 13 height 5
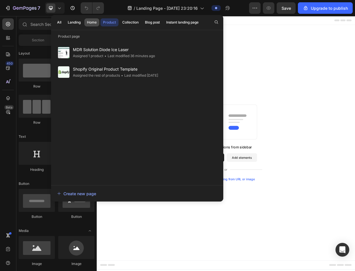
click at [97, 24] on div "Home" at bounding box center [92, 22] width 10 height 5
click at [76, 24] on div "Landing" at bounding box center [74, 22] width 13 height 5
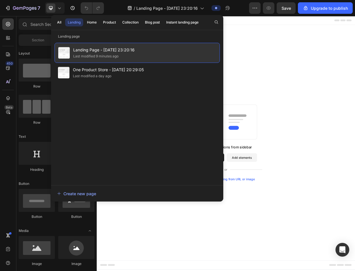
click at [76, 54] on div "Last modified 9 minutes ago" at bounding box center [95, 56] width 45 height 6
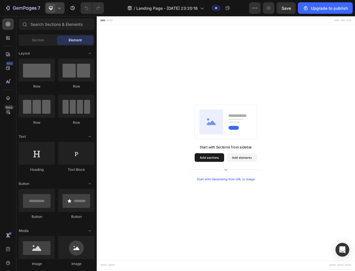
click at [59, 8] on icon at bounding box center [60, 8] width 6 height 6
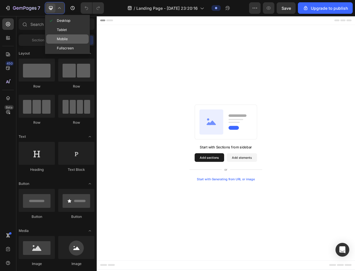
click at [63, 42] on span "Mobile" at bounding box center [62, 39] width 11 height 6
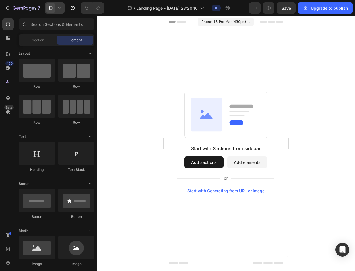
click at [59, 10] on icon at bounding box center [60, 8] width 6 height 6
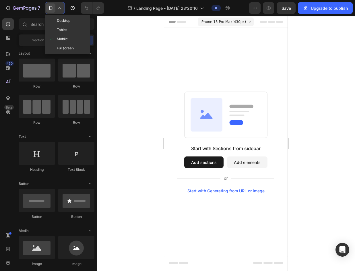
click at [64, 16] on div "Desktop Tablet Mobile Fullscreen" at bounding box center [67, 34] width 45 height 39
click at [65, 22] on span "Desktop" at bounding box center [64, 21] width 14 height 6
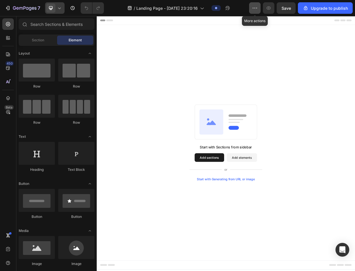
click at [254, 6] on icon "button" at bounding box center [255, 8] width 6 height 6
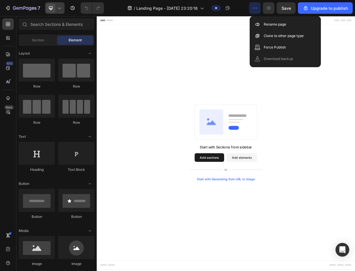
click at [254, 9] on icon "button" at bounding box center [255, 8] width 6 height 6
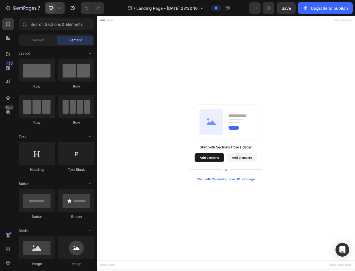
click at [63, 7] on div at bounding box center [55, 7] width 20 height 11
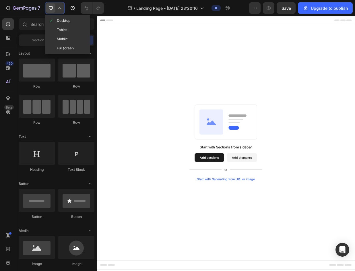
click at [63, 7] on div at bounding box center [55, 7] width 20 height 11
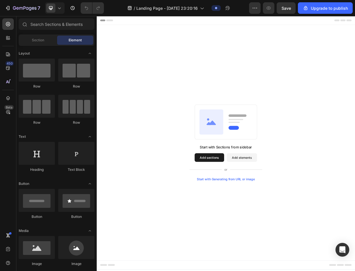
click at [355, 238] on div "Start with Sections from sidebar Add sections Add elements Start with Generatin…" at bounding box center [269, 185] width 345 height 314
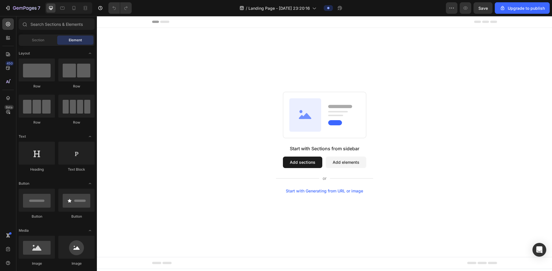
drag, startPoint x: 208, startPoint y: 234, endPoint x: 171, endPoint y: 217, distance: 40.8
click at [171, 217] on div "Start with Sections from sidebar Add sections Add elements Start with Generatin…" at bounding box center [324, 143] width 455 height 230
click at [107, 264] on div "Footer" at bounding box center [110, 263] width 20 height 7
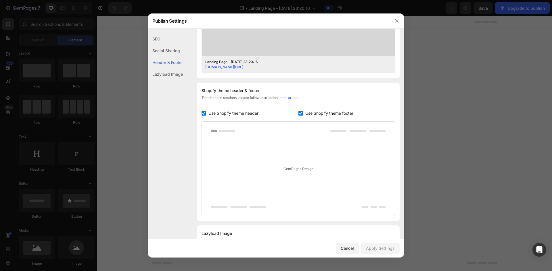
scroll to position [245, 0]
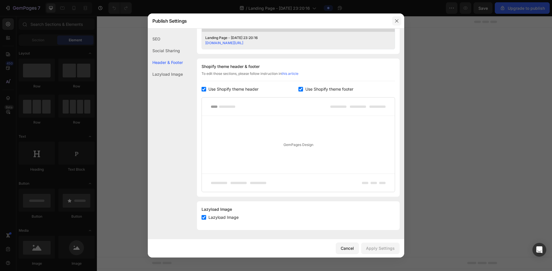
click at [355, 23] on icon "button" at bounding box center [396, 21] width 5 height 5
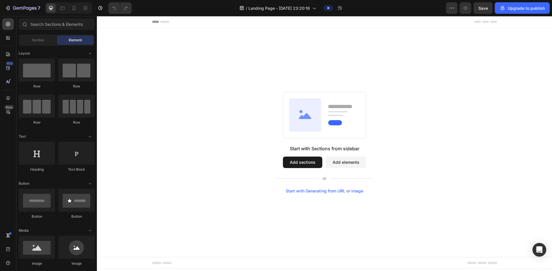
click at [111, 22] on span "Header" at bounding box center [114, 22] width 13 height 6
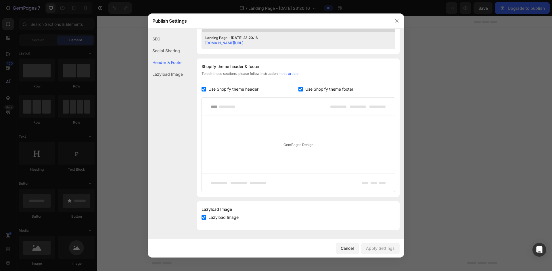
click at [140, 72] on div at bounding box center [276, 135] width 552 height 271
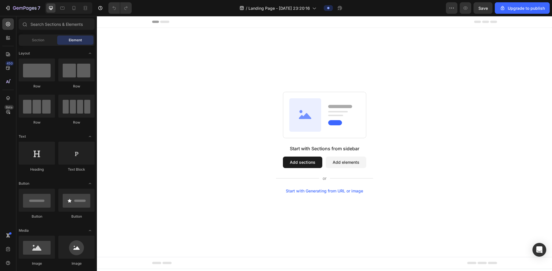
drag, startPoint x: 138, startPoint y: 24, endPoint x: 99, endPoint y: 25, distance: 38.2
click at [138, 24] on div "Header" at bounding box center [324, 22] width 455 height 12
click at [102, 23] on icon at bounding box center [103, 22] width 4 height 4
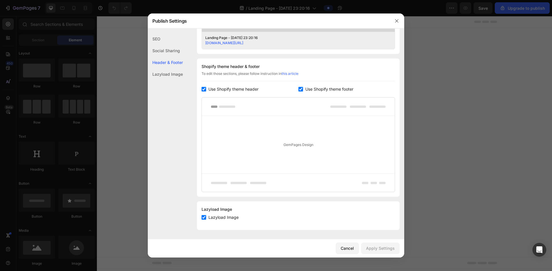
click at [234, 86] on div "Shopify theme header & footer To edit those sections, please follow instruction…" at bounding box center [298, 128] width 203 height 138
click at [235, 89] on span "Use Shopify theme header" at bounding box center [233, 89] width 50 height 7
checkbox input "false"
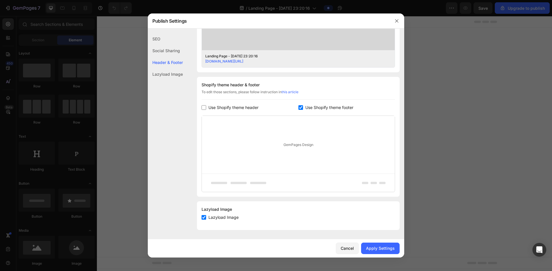
click at [334, 110] on span "Use Shopify theme footer" at bounding box center [329, 107] width 48 height 7
checkbox input "false"
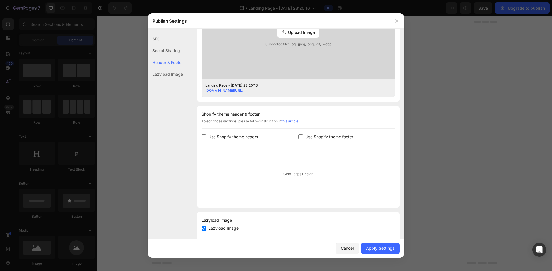
scroll to position [151, 0]
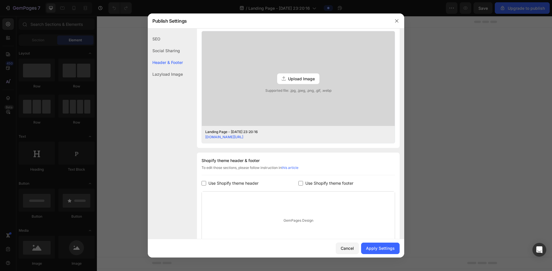
click at [196, 27] on div "Publish Settings" at bounding box center [268, 21] width 241 height 15
click at [174, 57] on div "Social Sharing" at bounding box center [165, 63] width 35 height 12
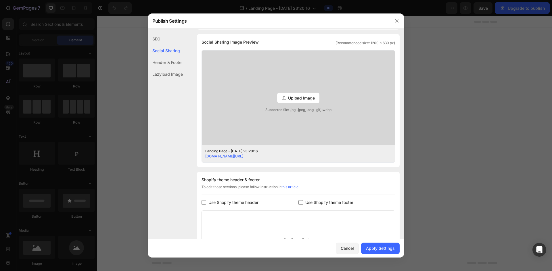
click at [160, 45] on div "SEO" at bounding box center [165, 51] width 35 height 12
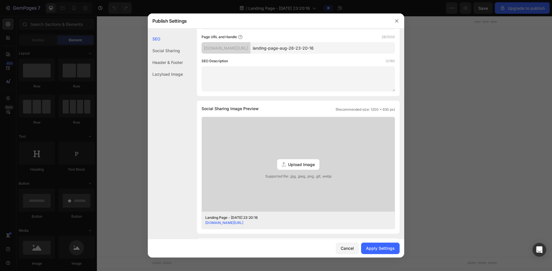
scroll to position [0, 0]
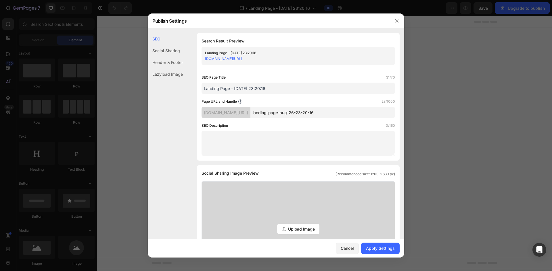
click at [269, 90] on input "Landing Page - Aug 26, 23:20:16" at bounding box center [297, 88] width 193 height 11
click at [169, 68] on div "Header & Footer" at bounding box center [165, 74] width 35 height 12
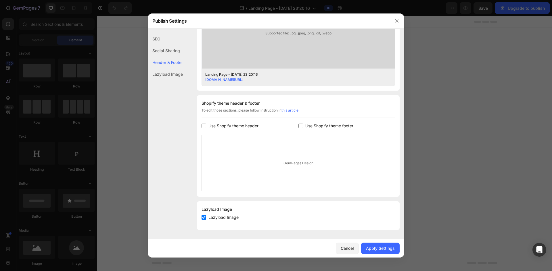
click at [161, 45] on div "SEO" at bounding box center [165, 51] width 35 height 12
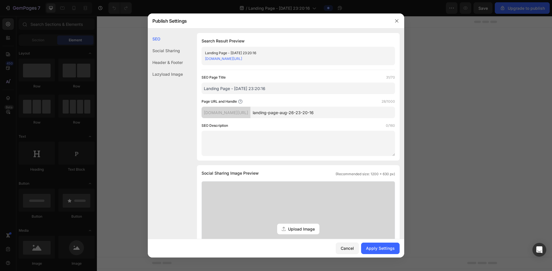
click at [177, 124] on div "SEO Social Sharing Header & Footer Lazyload Image" at bounding box center [165, 155] width 35 height 244
click at [277, 89] on input "Landing Page - Aug 26, 23:20:16" at bounding box center [297, 88] width 193 height 11
drag, startPoint x: 276, startPoint y: 89, endPoint x: 147, endPoint y: 92, distance: 129.3
click at [147, 92] on div "Publish Settings SEO Social Sharing Header & Footer Lazyload Image SEO Search R…" at bounding box center [276, 135] width 552 height 271
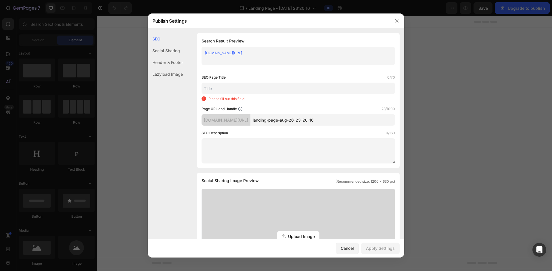
paste input "Diode ICE Laser – Verdubbel jouw salon omzet | MDR Solution"
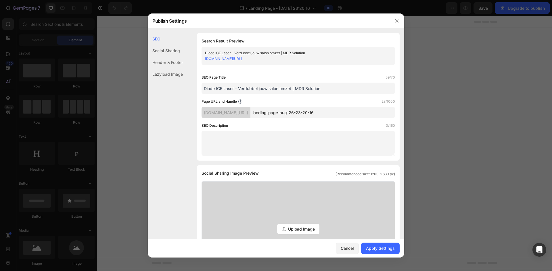
click at [296, 90] on input "Diode ICE Laser – Verdubbel jouw salon omzet | MDR Solution" at bounding box center [297, 88] width 193 height 11
type input "Diode ICE Laser – Verdubbel jouw salon omzet -MDR Solution"
click at [300, 98] on div "SEO Page Title 58/70 Diode ICE Laser – Verdubbel jouw salon omzet -MDR Solution…" at bounding box center [297, 116] width 193 height 82
click at [321, 112] on div "Page URL and Handle 28/1000 d5bw9x-1c.myshopify.com/pages/ landing-page-aug-26-…" at bounding box center [297, 109] width 193 height 20
click at [340, 113] on input "landing-page-aug-26-23-20-16" at bounding box center [322, 112] width 145 height 11
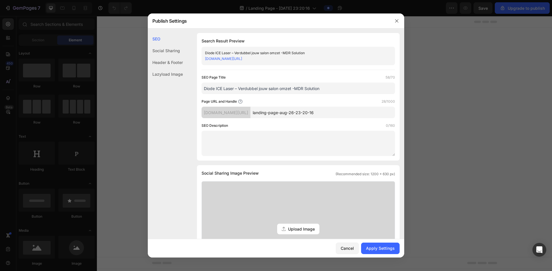
drag, startPoint x: 340, startPoint y: 113, endPoint x: 196, endPoint y: 115, distance: 144.2
click at [196, 115] on div "SEO Search Result Preview Diode ICE Laser – Verdubbel jouw salon omzet -MDR Sol…" at bounding box center [276, 238] width 256 height 410
paste input "diode-ice-laser"
type input "diode-ice-laser"
click at [296, 124] on div "SEO Description 0/160" at bounding box center [297, 126] width 193 height 6
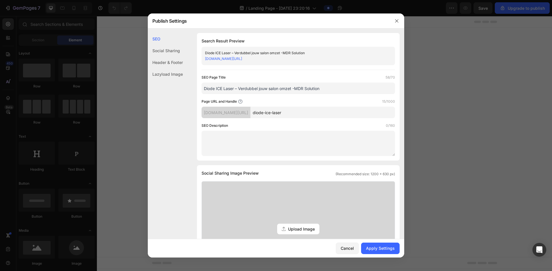
click at [255, 127] on div "SEO Description 0/160" at bounding box center [297, 126] width 193 height 6
click at [259, 149] on textarea at bounding box center [297, 143] width 193 height 25
click at [206, 138] on textarea at bounding box center [297, 143] width 193 height 25
paste textarea "Dit is de korte tekst die mensen zien in Google (max. 155 tekens).👉 Gebruik dit…"
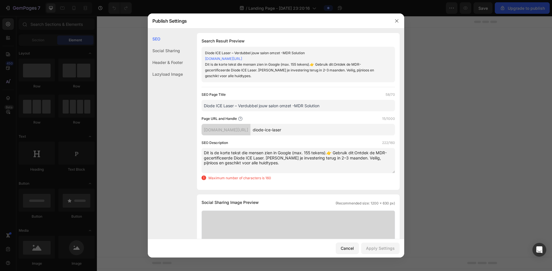
drag, startPoint x: 356, startPoint y: 153, endPoint x: 200, endPoint y: 152, distance: 155.7
click at [200, 152] on div "Search Result Preview Diode ICE Laser – Verdubbel jouw salon omzet -MDR Solutio…" at bounding box center [298, 111] width 203 height 157
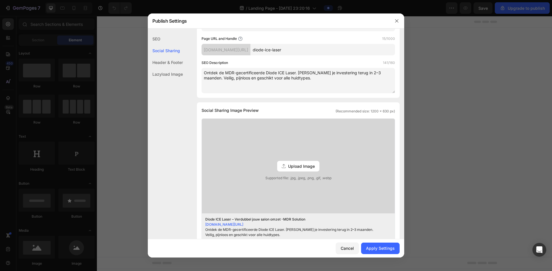
scroll to position [86, 0]
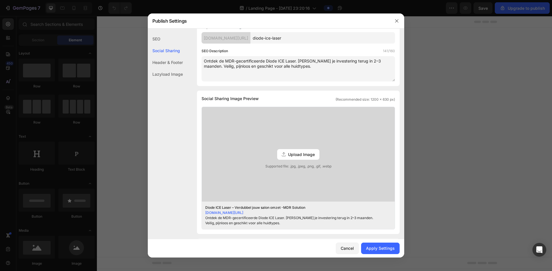
type textarea "Ontdek de MDR-gecertificeerde Diode ICE Laser. Verdien je investering terug in …"
click at [300, 157] on span "Upload Image" at bounding box center [301, 155] width 27 height 6
click at [0, 0] on input "Upload Image Supported file: .jpg, .jpeg, .png, .gif, .webp" at bounding box center [0, 0] width 0 height 0
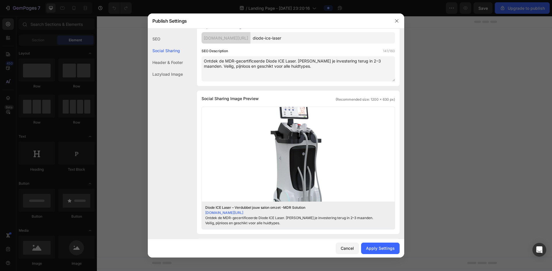
click at [355, 100] on span "(Recommended size: 1200 x 630 px)" at bounding box center [364, 99] width 59 height 5
click at [355, 99] on span "(Recommended size: 1200 x 630 px)" at bounding box center [364, 99] width 59 height 5
drag, startPoint x: 373, startPoint y: 97, endPoint x: 396, endPoint y: 100, distance: 22.6
click at [355, 100] on div "SEO Search Result Preview Diode ICE Laser – Verdubbel jouw salon omzet -MDR Sol…" at bounding box center [276, 163] width 256 height 432
click at [355, 103] on div "Social Sharing Image Preview (Recommended size: 1200 x 630 px) Upload Image Del…" at bounding box center [298, 163] width 203 height 144
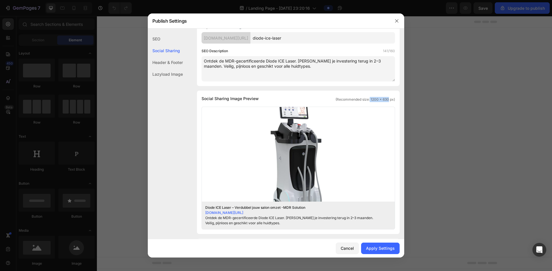
drag, startPoint x: 365, startPoint y: 100, endPoint x: 384, endPoint y: 101, distance: 19.3
click at [355, 101] on span "(Recommended size: 1200 x 630 px)" at bounding box center [364, 99] width 59 height 5
copy span "1200 x 630"
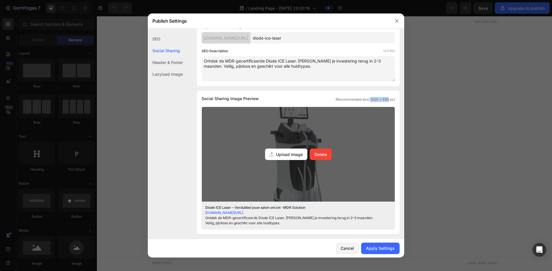
click at [286, 155] on span "Upload Image" at bounding box center [289, 155] width 27 height 6
click at [0, 0] on input "Upload Image Delete" at bounding box center [0, 0] width 0 height 0
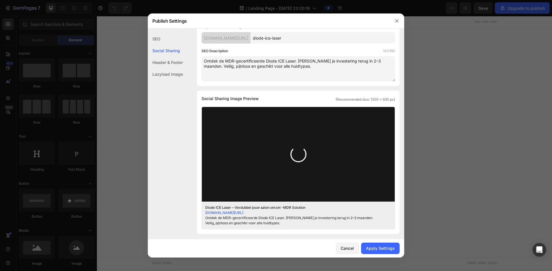
click at [355, 95] on div "Social Sharing Image Preview (Recommended size: 1200 x 630 px) Upload Image Del…" at bounding box center [298, 163] width 203 height 144
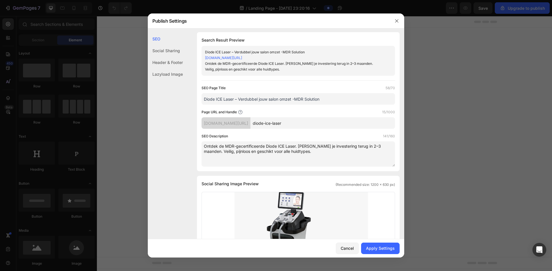
scroll to position [0, 0]
click at [158, 57] on div "Social Sharing" at bounding box center [165, 63] width 35 height 12
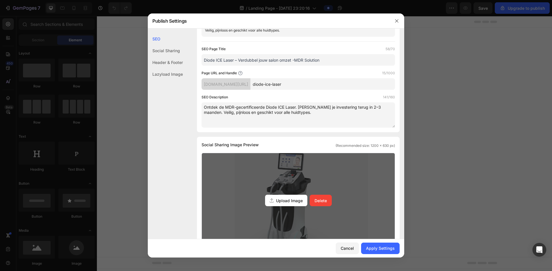
scroll to position [29, 0]
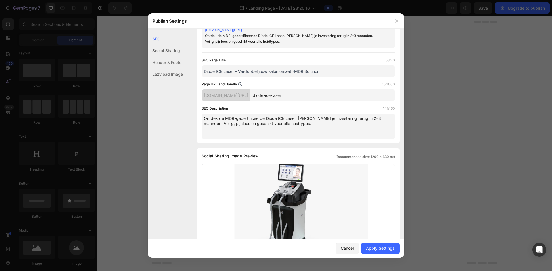
click at [184, 62] on div "SEO Search Result Preview Diode ICE Laser – Verdubbel jouw salon omzet -MDR Sol…" at bounding box center [276, 220] width 256 height 432
click at [178, 68] on div "Header & Footer" at bounding box center [165, 74] width 35 height 12
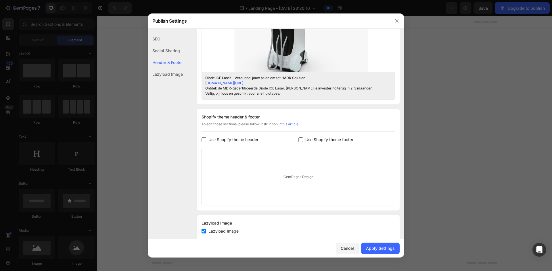
scroll to position [230, 0]
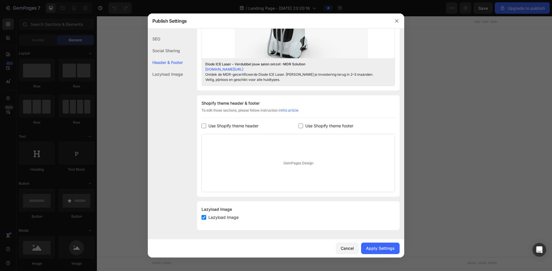
click at [173, 77] on div "Lazyload Image" at bounding box center [165, 74] width 35 height 12
click at [355, 251] on div "Apply Settings" at bounding box center [380, 249] width 29 height 6
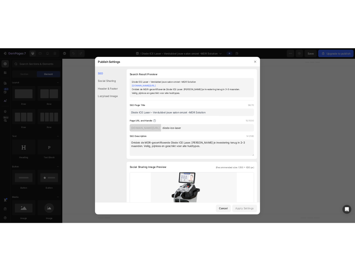
scroll to position [0, 0]
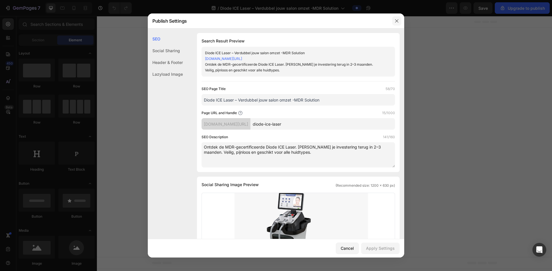
click at [355, 21] on icon "button" at bounding box center [396, 21] width 5 height 5
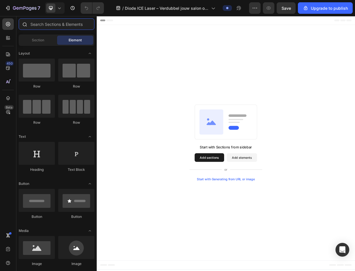
click at [63, 22] on input "text" at bounding box center [57, 23] width 76 height 11
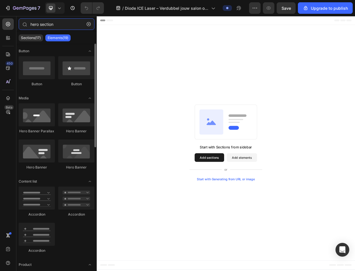
type input "hero section"
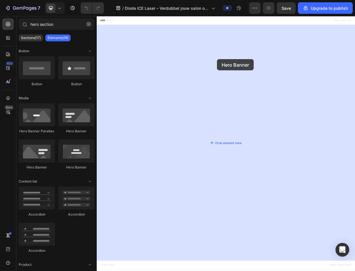
drag, startPoint x: 136, startPoint y: 175, endPoint x: 257, endPoint y: 74, distance: 157.6
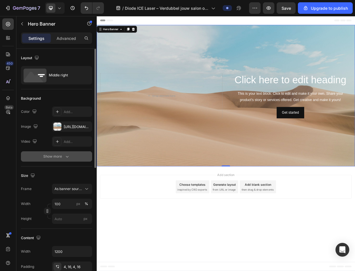
click at [68, 153] on button "Show more" at bounding box center [56, 156] width 71 height 10
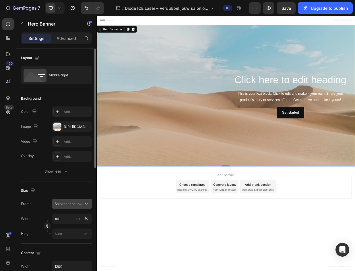
click at [74, 203] on span "As banner source" at bounding box center [69, 203] width 28 height 5
click at [73, 229] on div "Custom" at bounding box center [70, 228] width 33 height 5
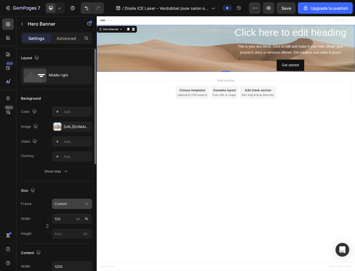
click at [87, 205] on icon at bounding box center [87, 204] width 6 height 6
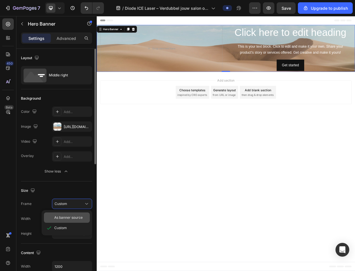
click at [78, 217] on span "As banner source" at bounding box center [68, 217] width 28 height 5
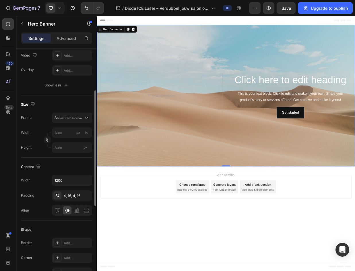
scroll to position [144, 0]
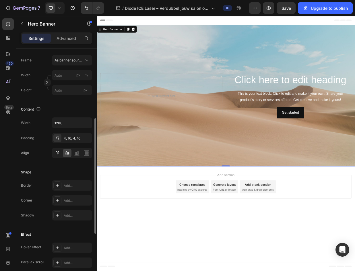
click at [59, 153] on icon at bounding box center [58, 153] width 6 height 6
click at [67, 155] on icon at bounding box center [67, 153] width 6 height 6
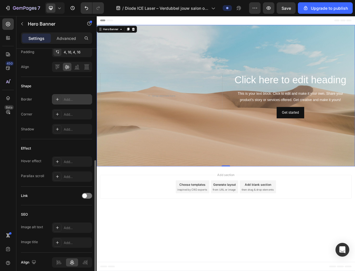
scroll to position [0, 0]
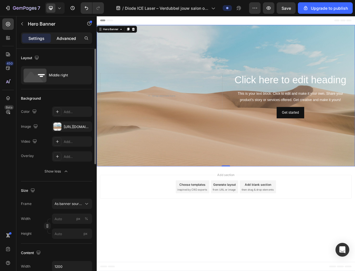
click at [69, 41] on p "Advanced" at bounding box center [67, 38] width 20 height 6
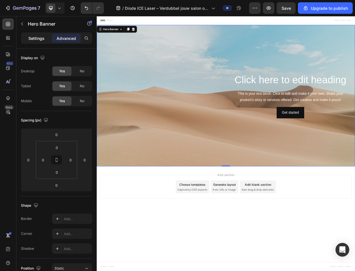
click at [33, 42] on div "Settings" at bounding box center [36, 38] width 29 height 9
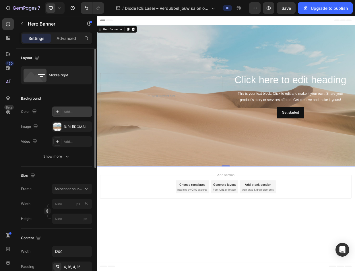
click at [64, 111] on div "Add..." at bounding box center [77, 111] width 27 height 5
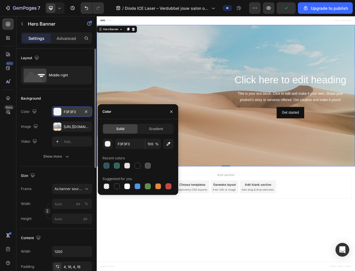
click at [72, 99] on div "Background" at bounding box center [56, 98] width 71 height 9
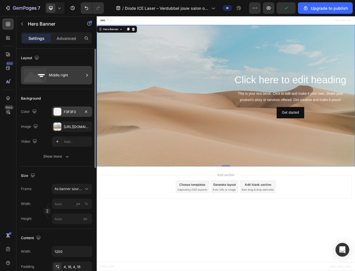
click at [64, 76] on div "Middle right" at bounding box center [66, 75] width 35 height 13
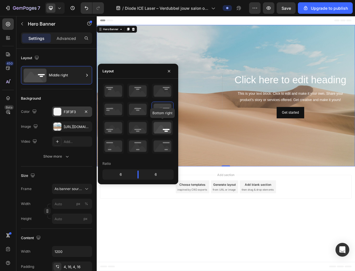
click at [166, 129] on icon at bounding box center [162, 127] width 21 height 15
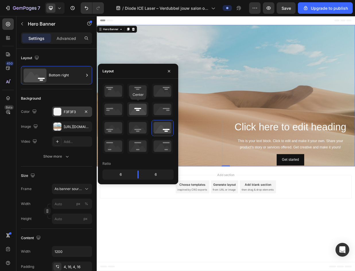
click at [140, 115] on icon at bounding box center [137, 109] width 21 height 15
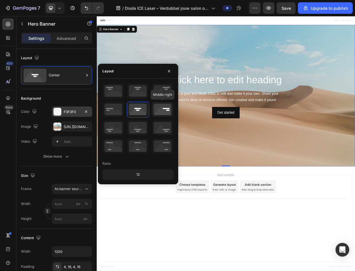
click at [163, 110] on icon at bounding box center [162, 109] width 21 height 15
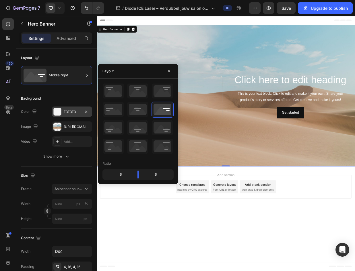
click at [122, 175] on div "6" at bounding box center [118, 175] width 29 height 8
click at [120, 174] on div "6" at bounding box center [118, 175] width 29 height 8
drag, startPoint x: 138, startPoint y: 173, endPoint x: 138, endPoint y: 176, distance: 3.2
click at [138, 0] on body "7 / Diode ICE Laser – Verdubbel jouw salon omzet -MDR Solution Preview Save Upg…" at bounding box center [177, 0] width 355 height 0
click at [168, 73] on icon "button" at bounding box center [169, 71] width 5 height 5
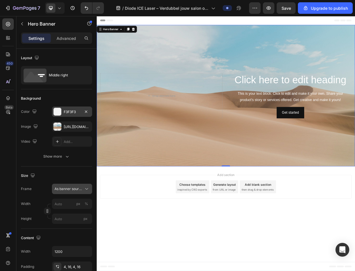
click at [73, 188] on span "As banner source" at bounding box center [69, 188] width 28 height 5
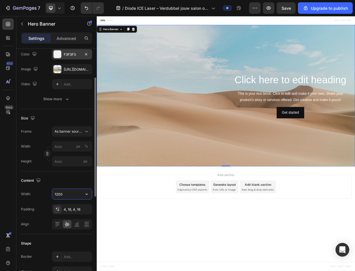
click at [69, 196] on input "1200" at bounding box center [72, 194] width 40 height 10
click at [87, 195] on icon "button" at bounding box center [87, 194] width 6 height 6
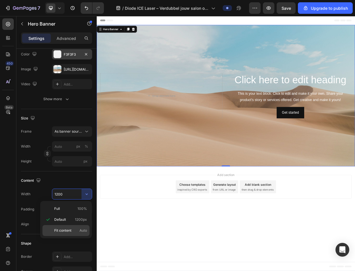
click at [75, 228] on div "Fit content Auto" at bounding box center [66, 230] width 47 height 11
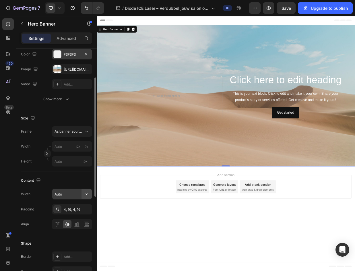
click at [88, 196] on icon "button" at bounding box center [87, 194] width 6 height 6
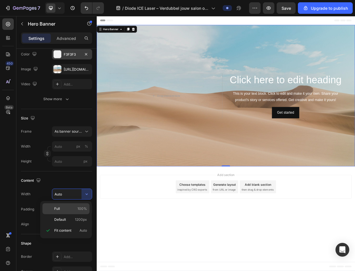
click at [74, 210] on p "Full 100%" at bounding box center [70, 208] width 33 height 5
type input "100%"
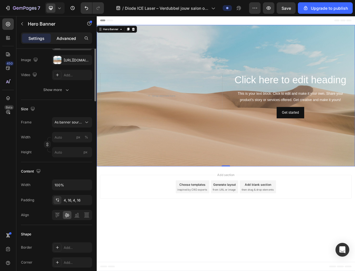
scroll to position [0, 0]
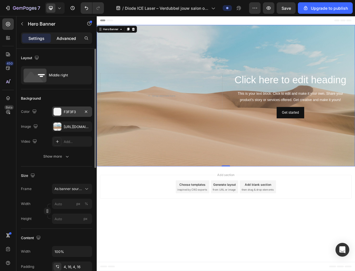
click at [70, 37] on p "Advanced" at bounding box center [67, 38] width 20 height 6
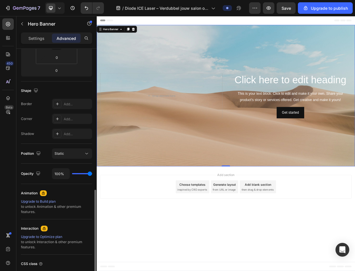
scroll to position [160, 0]
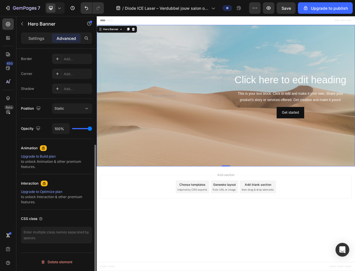
click at [170, 77] on div "Background Image" at bounding box center [269, 122] width 345 height 189
click at [145, 69] on div "Background Image" at bounding box center [269, 122] width 345 height 189
click at [44, 45] on div "Settings Advanced" at bounding box center [56, 40] width 80 height 16
click at [44, 37] on p "Settings" at bounding box center [36, 38] width 16 height 6
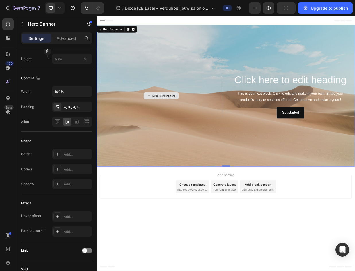
click at [138, 100] on div "Drop element here" at bounding box center [182, 122] width 163 height 60
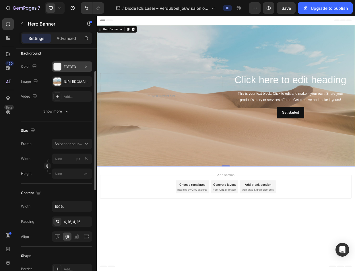
scroll to position [0, 0]
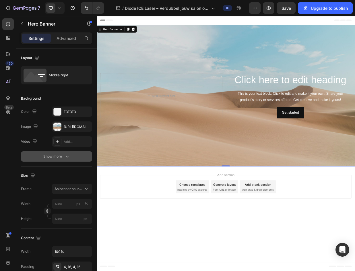
click at [62, 157] on div "Show more" at bounding box center [56, 157] width 27 height 6
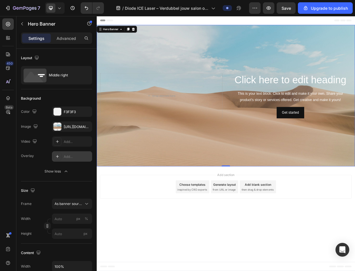
click at [76, 158] on div "Add..." at bounding box center [77, 156] width 27 height 5
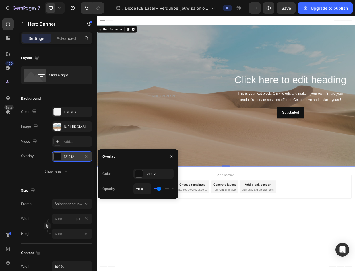
click at [44, 158] on div "Overlay 121212" at bounding box center [56, 156] width 71 height 10
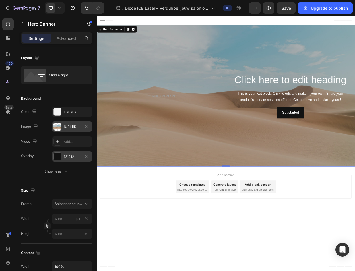
click at [77, 129] on div "https://cdn.shopify.com/s/files/1/2005/9307/files/background_settings.jpg" at bounding box center [72, 126] width 17 height 5
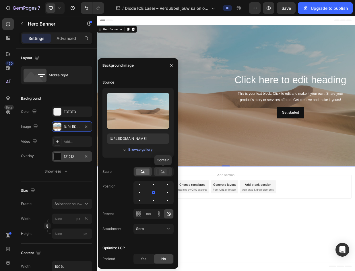
click at [158, 171] on icon at bounding box center [163, 172] width 13 height 6
click at [141, 171] on circle at bounding box center [141, 170] width 1 height 1
click at [150, 194] on div at bounding box center [153, 192] width 7 height 7
click at [140, 194] on div at bounding box center [139, 192] width 3 height 3
click at [164, 194] on div at bounding box center [167, 192] width 7 height 7
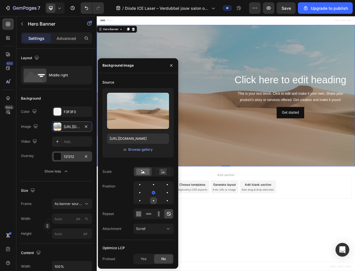
click at [164, 201] on div at bounding box center [167, 200] width 7 height 7
click at [164, 193] on div at bounding box center [167, 192] width 7 height 7
click at [164, 188] on div at bounding box center [167, 184] width 7 height 7
click at [150, 185] on div at bounding box center [153, 184] width 7 height 7
click at [150, 193] on div at bounding box center [153, 192] width 7 height 7
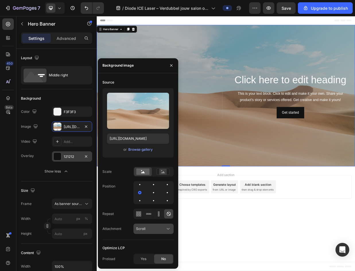
click at [154, 228] on div "Scroll" at bounding box center [150, 228] width 29 height 5
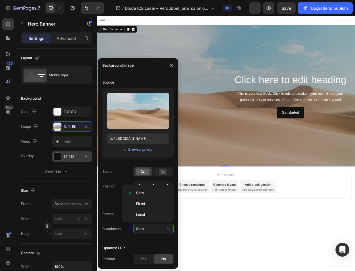
click at [119, 215] on div "Repeat" at bounding box center [138, 214] width 71 height 10
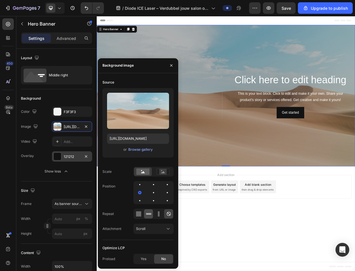
click at [145, 214] on div at bounding box center [148, 213] width 9 height 9
click at [139, 215] on icon at bounding box center [138, 213] width 1 height 1
click at [169, 214] on icon at bounding box center [169, 214] width 4 height 4
click at [160, 173] on rect at bounding box center [162, 172] width 7 height 6
click at [144, 172] on icon at bounding box center [143, 172] width 4 height 2
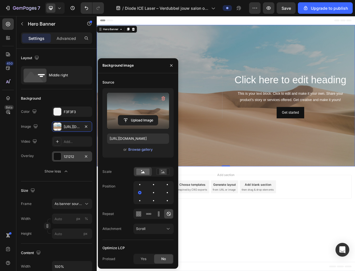
click at [144, 111] on label at bounding box center [138, 111] width 62 height 36
click at [144, 115] on input "file" at bounding box center [138, 120] width 40 height 10
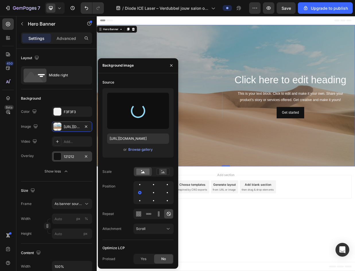
type input "https://cdn.shopify.com/s/files/1/0943/1456/1859/files/gempages_573428792467391…"
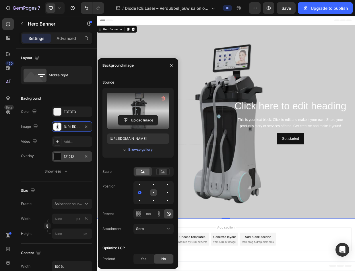
click at [164, 193] on div at bounding box center [167, 192] width 7 height 7
click at [167, 175] on rect at bounding box center [162, 172] width 7 height 6
click at [159, 173] on icon at bounding box center [163, 172] width 13 height 6
click at [159, 228] on div "Scroll" at bounding box center [150, 228] width 29 height 5
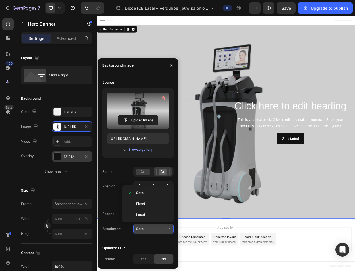
click at [159, 228] on div "Scroll" at bounding box center [150, 228] width 29 height 5
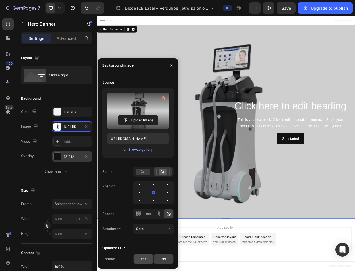
click at [147, 258] on span "Yes" at bounding box center [144, 259] width 6 height 5
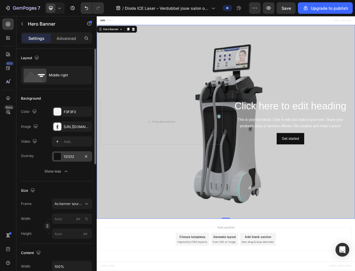
click at [49, 100] on div "Background" at bounding box center [56, 98] width 71 height 9
click at [72, 79] on div "Middle right" at bounding box center [66, 75] width 35 height 13
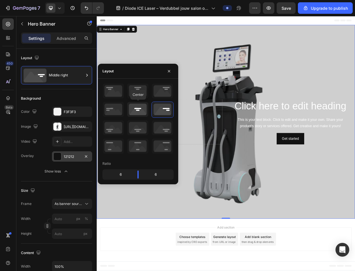
click at [140, 104] on icon at bounding box center [137, 109] width 21 height 15
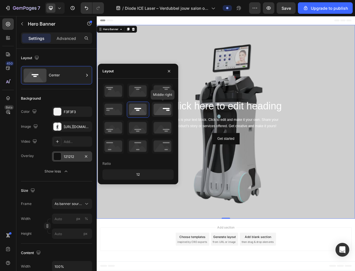
click at [161, 109] on icon at bounding box center [162, 109] width 21 height 15
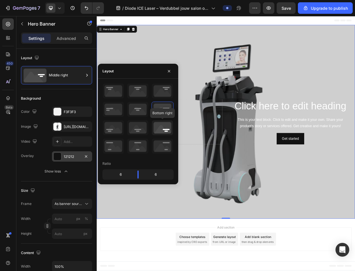
click at [166, 133] on icon at bounding box center [162, 127] width 21 height 15
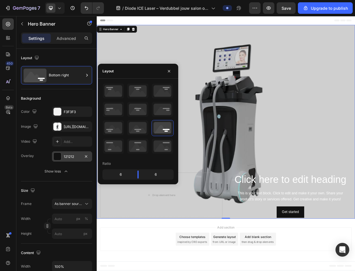
drag, startPoint x: 139, startPoint y: 118, endPoint x: 178, endPoint y: 109, distance: 39.6
click at [163, 110] on div at bounding box center [138, 118] width 71 height 71
click at [178, 108] on div "Ratio 6 6" at bounding box center [138, 131] width 80 height 97
click at [168, 110] on icon at bounding box center [162, 109] width 21 height 15
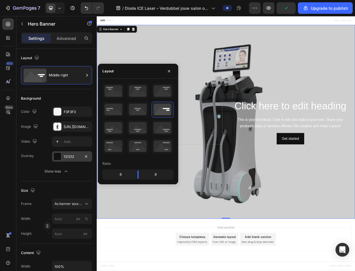
click at [60, 158] on div at bounding box center [57, 156] width 7 height 7
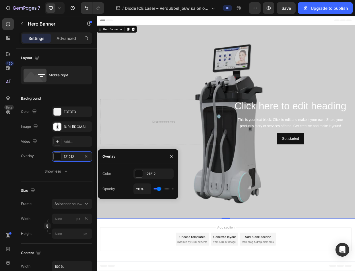
type input "30%"
type input "30"
type input "33%"
type input "33"
type input "39%"
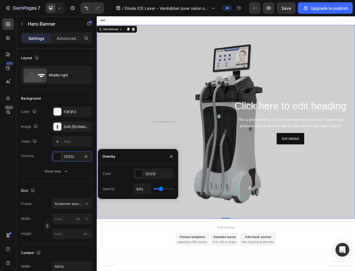
type input "39"
type input "41%"
type input "41"
type input "43%"
type input "43"
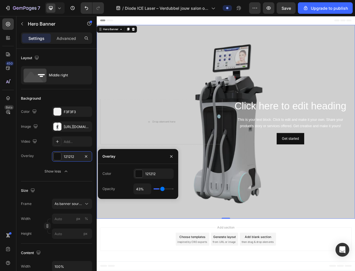
type input "54%"
type input "54"
type input "63%"
type input "63"
type input "67%"
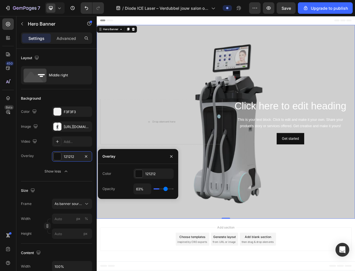
type input "67"
type input "72%"
type input "72"
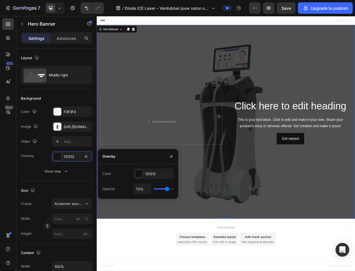
type input "74%"
type input "74"
type input "76%"
type input "76"
type input "78%"
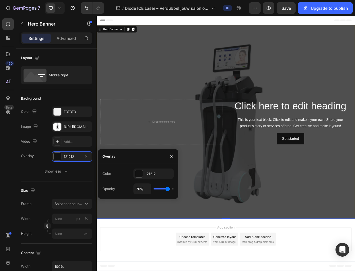
type input "78"
type input "80%"
type input "80"
type input "81%"
type input "81"
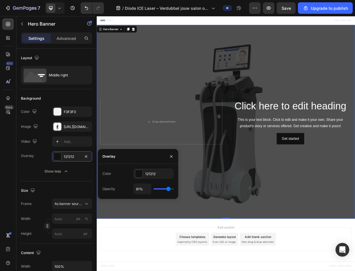
type input "85%"
type input "85"
type input "87%"
type input "87"
type input "89%"
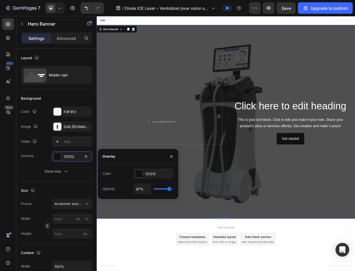
type input "89"
type input "91%"
type input "91"
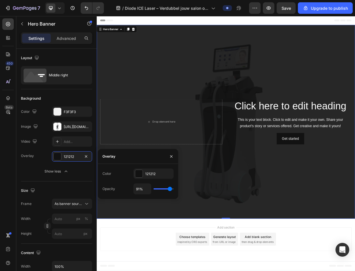
type input "85%"
type input "85"
type input "83%"
type input "83"
type input "81%"
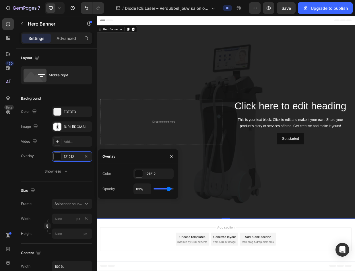
type input "81"
type input "80%"
type input "80"
type input "76%"
type input "76"
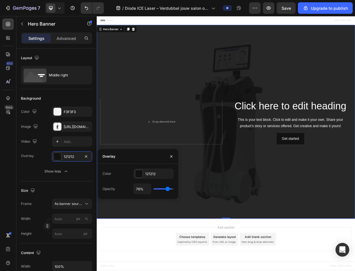
type input "72%"
type input "72"
type input "70%"
type input "70"
type input "69%"
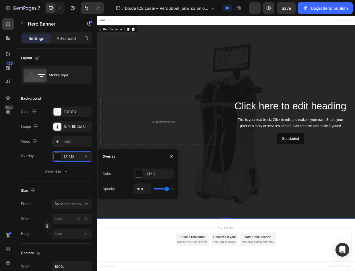
type input "69"
type input "67%"
type input "67"
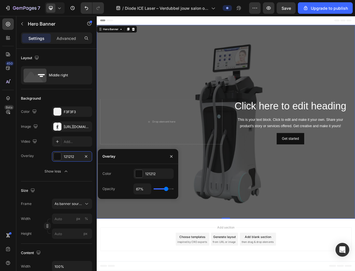
type input "65%"
type input "65"
type input "63%"
type input "63"
type input "61%"
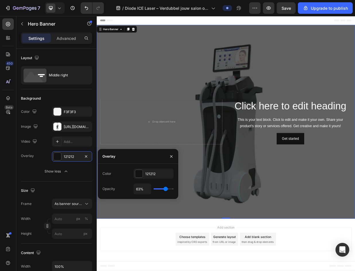
type input "61"
type input "59%"
type input "59"
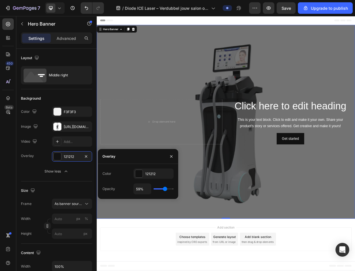
type input "57%"
drag, startPoint x: 160, startPoint y: 190, endPoint x: 165, endPoint y: 190, distance: 4.6
type input "57"
click at [165, 190] on input "range" at bounding box center [164, 188] width 20 height 1
click at [138, 174] on div at bounding box center [138, 173] width 7 height 7
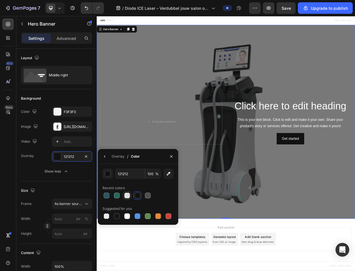
click at [126, 198] on div at bounding box center [127, 196] width 6 height 6
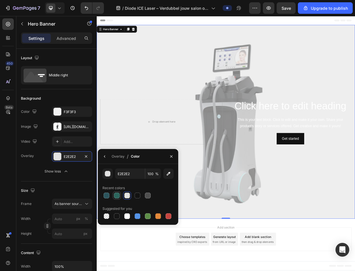
click at [114, 195] on div at bounding box center [117, 196] width 6 height 6
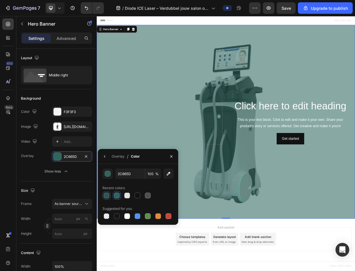
click at [108, 195] on div at bounding box center [107, 196] width 6 height 6
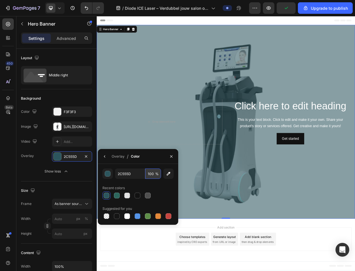
click at [153, 176] on input "100" at bounding box center [153, 174] width 16 height 10
click at [165, 172] on button "button" at bounding box center [168, 174] width 10 height 10
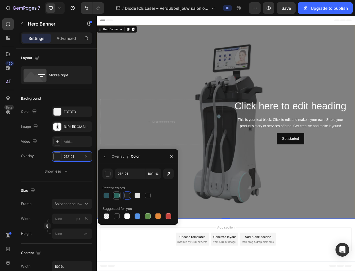
click at [114, 198] on div at bounding box center [117, 196] width 6 height 6
type input "2C665D"
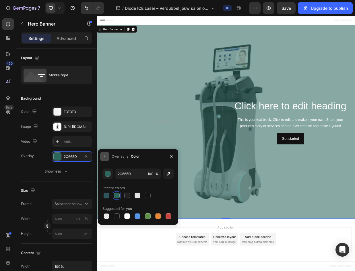
click at [106, 157] on icon "button" at bounding box center [105, 156] width 5 height 5
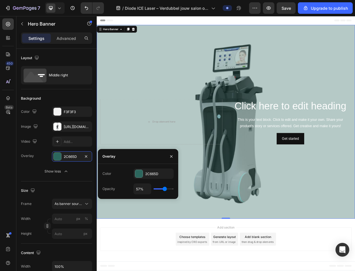
type input "35%"
type input "35"
type input "13%"
type input "13"
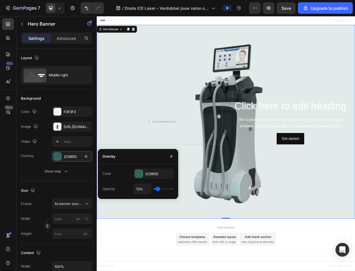
type input "19%"
type input "19"
type input "20%"
type input "20"
type input "22%"
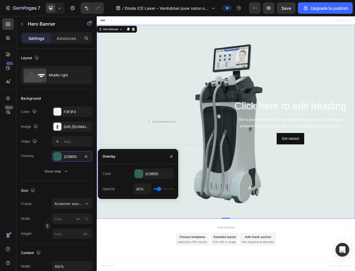
type input "22"
type input "24%"
type input "24"
type input "26%"
type input "26"
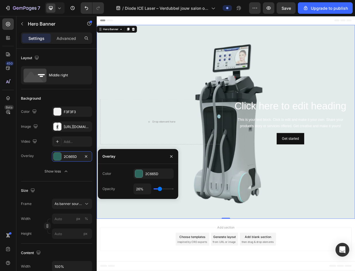
type input "28%"
type input "28"
type input "31%"
type input "31"
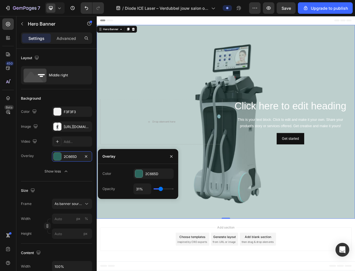
type input "33%"
type input "33"
type input "43%"
type input "43"
type input "50%"
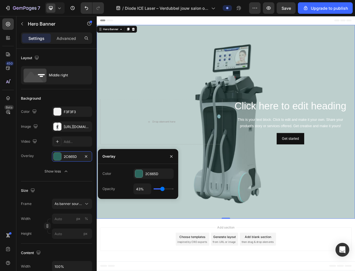
type input "50"
type input "52%"
type input "52"
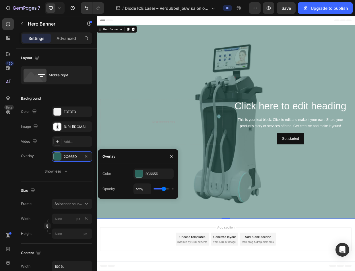
type input "54%"
type input "54"
type input "100%"
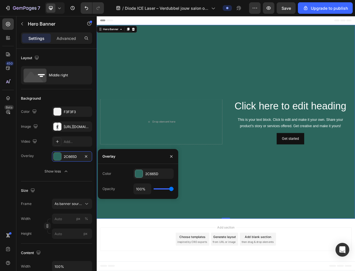
drag, startPoint x: 163, startPoint y: 190, endPoint x: 173, endPoint y: 191, distance: 9.5
type input "100"
click at [173, 190] on input "range" at bounding box center [164, 188] width 20 height 1
click at [138, 173] on div at bounding box center [138, 173] width 7 height 7
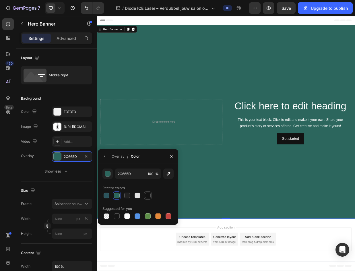
click at [149, 195] on div at bounding box center [148, 196] width 6 height 6
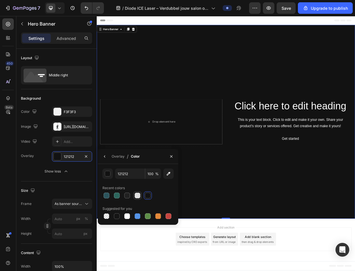
click at [139, 194] on div at bounding box center [138, 196] width 6 height 6
type input "E2E2E2"
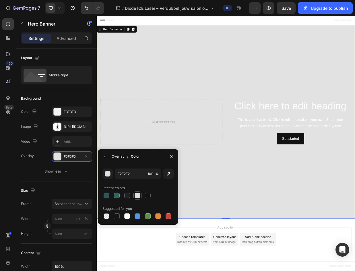
click at [116, 160] on div "Overlay" at bounding box center [118, 156] width 13 height 9
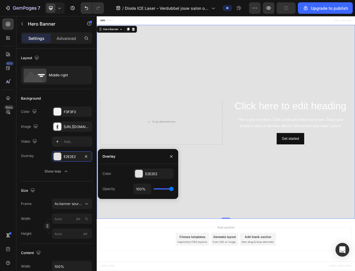
type input "98%"
type input "98"
type input "94%"
type input "94"
type input "39%"
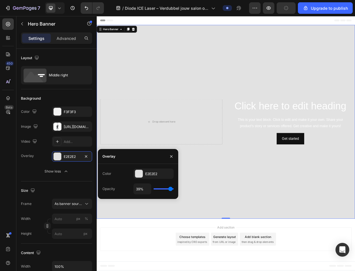
type input "39"
type input "26%"
type input "26"
type input "19%"
type input "19"
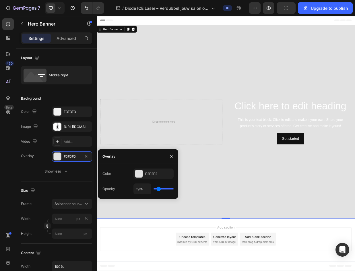
type input "15%"
type input "15"
type input "13%"
type input "13"
type input "9%"
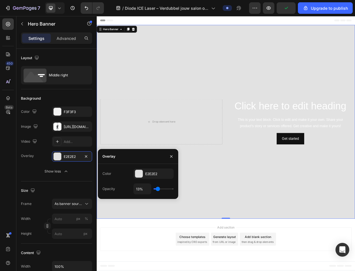
type input "9"
type input "6%"
type input "6"
type input "2%"
type input "2"
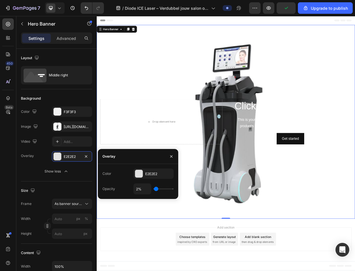
type input "0%"
type input "0"
type input "11%"
type input "11"
type input "13%"
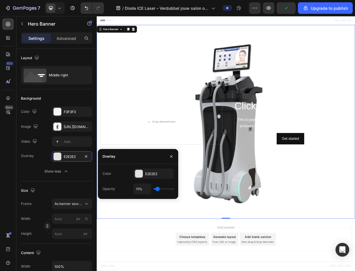
type input "13"
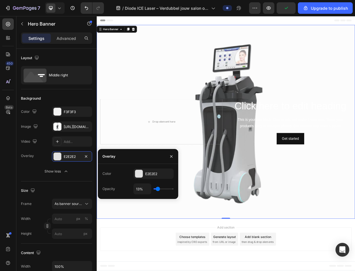
type input "15%"
type input "15"
type input "17%"
type input "17"
type input "22%"
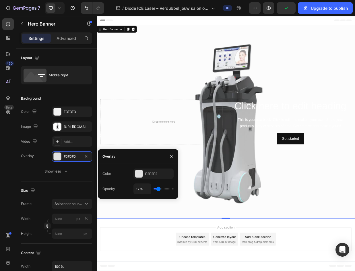
type input "22"
type input "26%"
type input "26"
type input "30%"
type input "30"
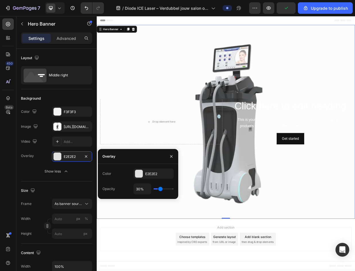
type input "31%"
type input "31"
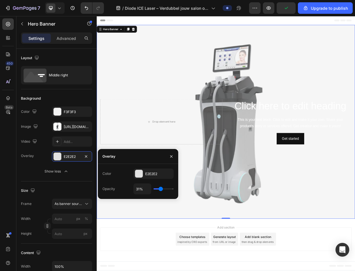
type input "28%"
type input "28"
type input "24%"
type input "24"
type input "22%"
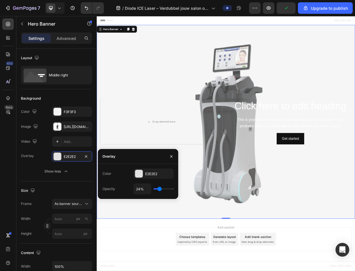
type input "22"
type input "19%"
type input "19"
type input "13%"
type input "13"
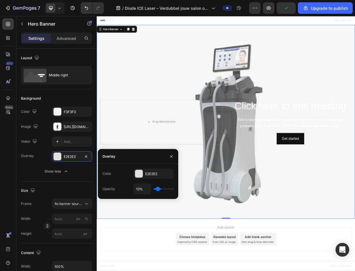
type input "9%"
type input "9"
type input "4%"
type input "4"
type input "0%"
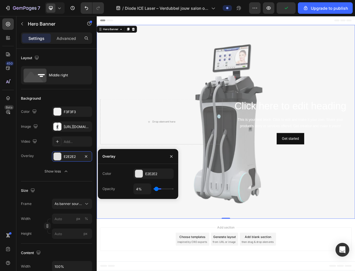
type input "0"
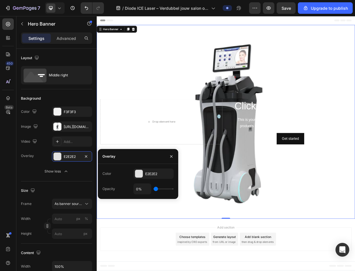
type input "6%"
type input "6"
type input "11%"
type input "11"
type input "24%"
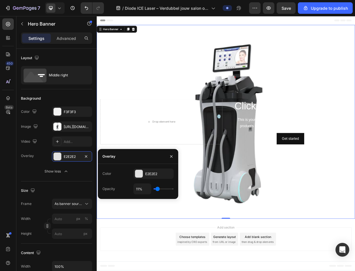
type input "24"
type input "28%"
type input "28"
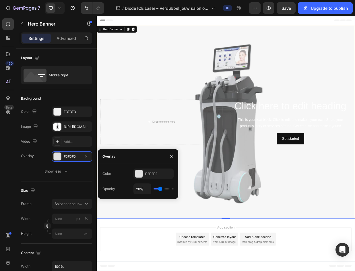
type input "30%"
type input "30"
type input "37%"
type input "37"
type input "43%"
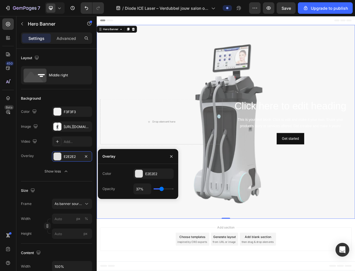
type input "43"
type input "59%"
type input "59"
type input "61%"
type input "61"
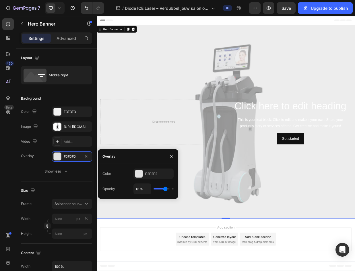
type input "59%"
type input "59"
type input "57%"
type input "57"
type input "56%"
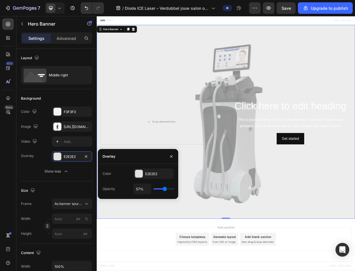
type input "56"
type input "54%"
type input "54"
type input "50%"
type input "50"
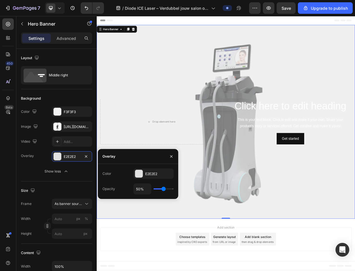
type input "48%"
type input "48"
type input "46%"
type input "46"
type input "48%"
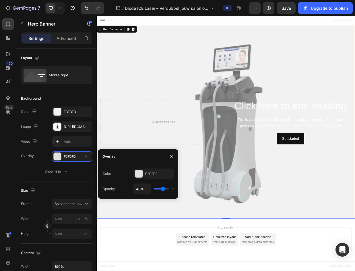
type input "48"
type input "50%"
type input "50"
type input "52%"
type input "52"
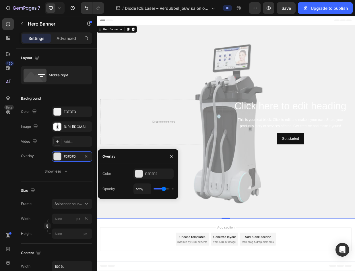
type input "54%"
type input "54"
type input "56%"
drag, startPoint x: 172, startPoint y: 191, endPoint x: 164, endPoint y: 199, distance: 11.6
click at [164, 190] on input "range" at bounding box center [164, 188] width 20 height 1
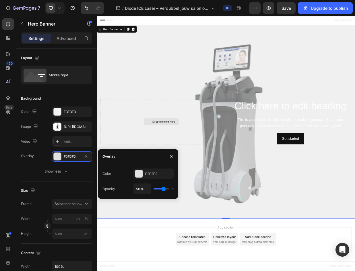
click at [205, 153] on div "Drop element here" at bounding box center [182, 157] width 163 height 60
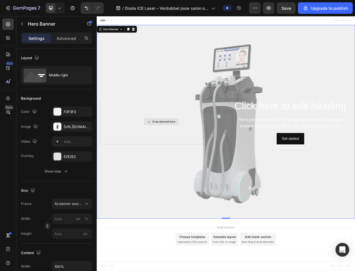
click at [213, 138] on div "Drop element here" at bounding box center [182, 157] width 163 height 60
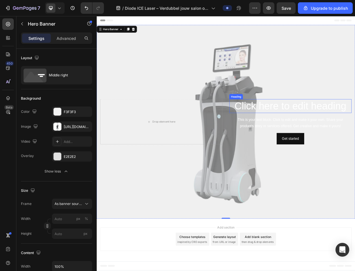
click at [355, 139] on h2 "Click here to edit heading" at bounding box center [355, 136] width 163 height 18
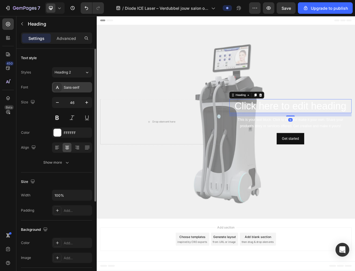
click at [69, 89] on div "Sans-serif" at bounding box center [77, 87] width 27 height 5
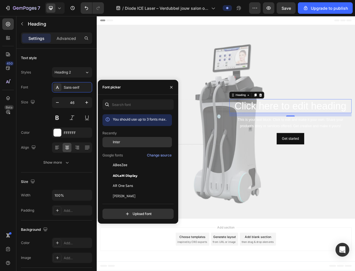
click at [132, 142] on div "Inter" at bounding box center [142, 142] width 58 height 5
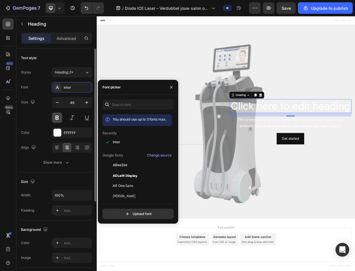
click at [57, 114] on button at bounding box center [57, 118] width 10 height 10
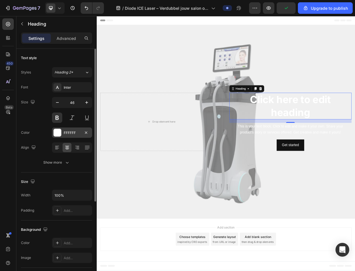
click at [63, 134] on div "FFFFFF" at bounding box center [72, 133] width 40 height 10
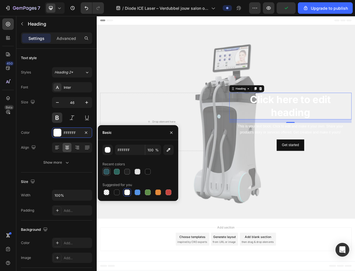
click at [109, 171] on div at bounding box center [106, 171] width 7 height 7
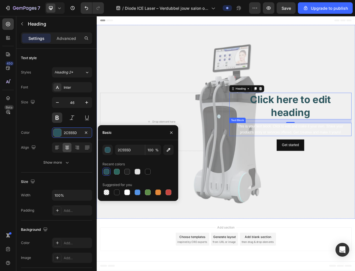
click at [355, 167] on div "This is your text block. Click to edit and make it your own. Share your product…" at bounding box center [355, 168] width 163 height 18
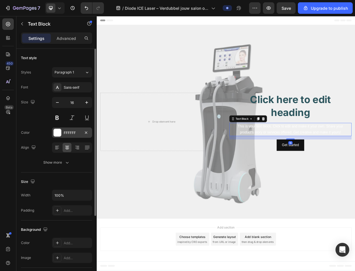
click at [62, 129] on div "FFFFFF" at bounding box center [72, 133] width 40 height 10
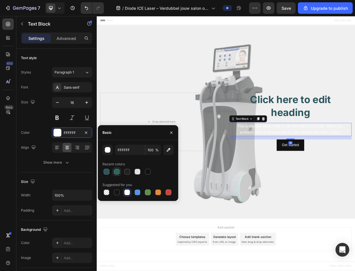
click at [120, 176] on div at bounding box center [117, 172] width 8 height 8
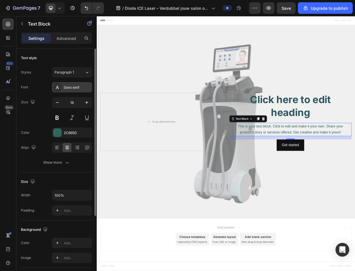
click at [72, 86] on div "Sans-serif" at bounding box center [77, 87] width 27 height 5
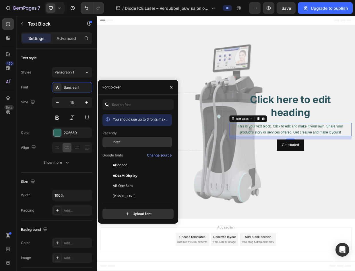
click at [120, 143] on span "Inter" at bounding box center [116, 142] width 7 height 5
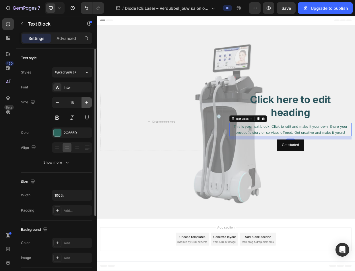
click at [88, 102] on icon "button" at bounding box center [87, 103] width 6 height 6
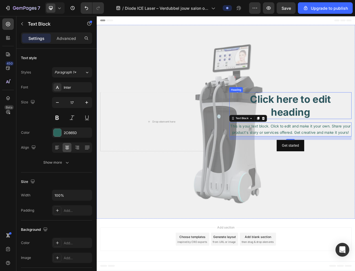
click at [355, 132] on h2 "Click here to edit heading" at bounding box center [355, 136] width 163 height 36
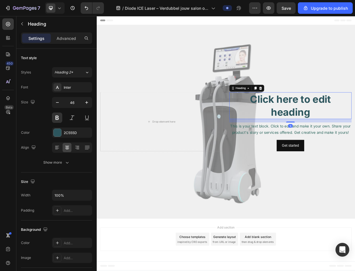
click at [355, 136] on h2 "Click here to edit heading" at bounding box center [355, 136] width 163 height 36
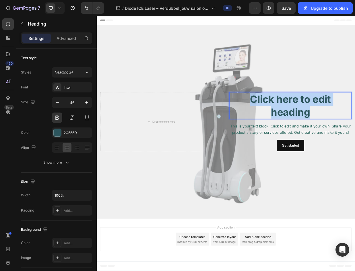
drag, startPoint x: 382, startPoint y: 143, endPoint x: 301, endPoint y: 128, distance: 82.3
click at [301, 128] on p "Click here to edit heading" at bounding box center [355, 135] width 162 height 34
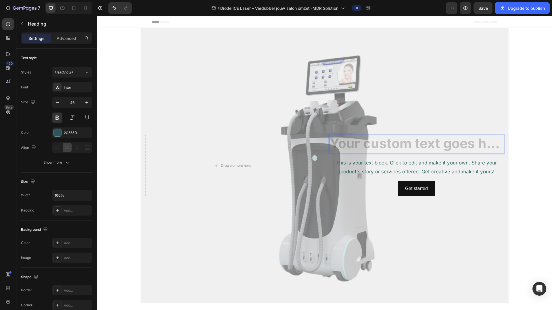
click at [355, 145] on h2 "Rich Text Editor. Editing area: main" at bounding box center [416, 144] width 175 height 18
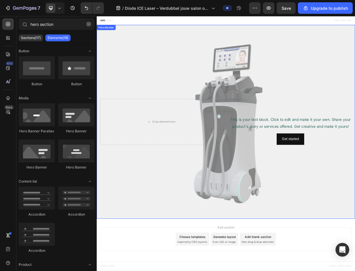
click at [355, 131] on p "Rich Text Editor. Editing area: main" at bounding box center [355, 135] width 162 height 17
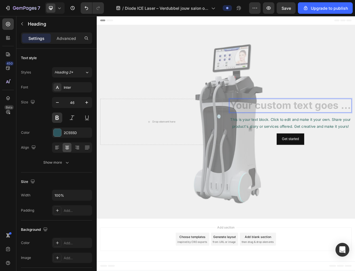
click at [355, 133] on h2 "Rich Text Editor. Editing area: main" at bounding box center [355, 135] width 163 height 18
click at [355, 137] on h2 "Rich Text Editor. Editing area: main" at bounding box center [355, 135] width 163 height 18
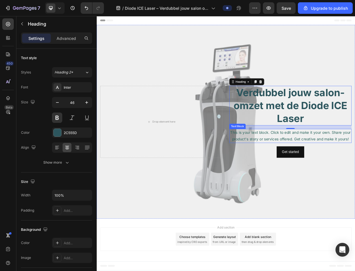
click at [355, 176] on div "This is your text block. Click to edit and make it your own. Share your product…" at bounding box center [355, 176] width 163 height 19
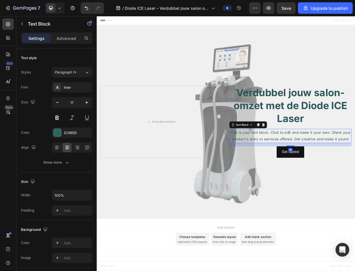
click at [355, 176] on div "This is your text block. Click to edit and make it your own. Share your product…" at bounding box center [355, 176] width 163 height 19
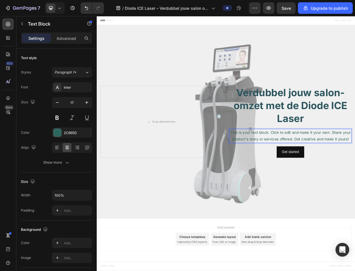
click at [355, 180] on p "This is your text block. Click to edit and make it your own. Share your product…" at bounding box center [355, 176] width 162 height 18
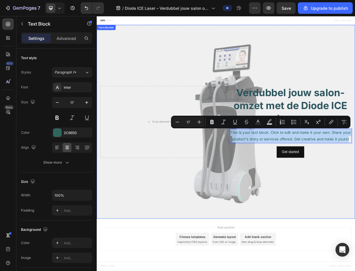
drag, startPoint x: 433, startPoint y: 180, endPoint x: 269, endPoint y: 170, distance: 163.8
click at [269, 170] on div "Verdubbel jouw salon­omzet met de Diode ICE Laser Heading This is your text blo…" at bounding box center [269, 157] width 345 height 98
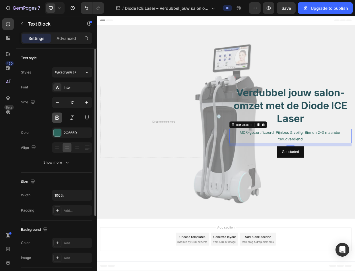
click at [61, 116] on button at bounding box center [57, 118] width 10 height 10
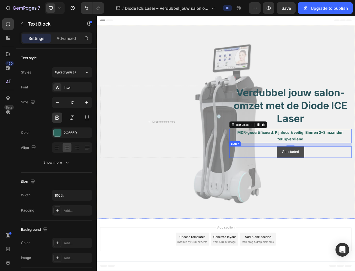
click at [355, 194] on button "Get started" at bounding box center [355, 197] width 36 height 15
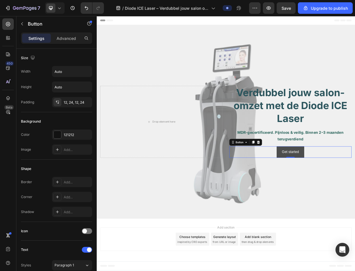
click at [342, 198] on button "Get started" at bounding box center [355, 197] width 36 height 15
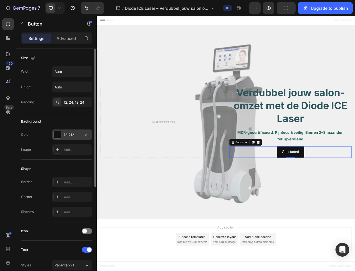
drag, startPoint x: 51, startPoint y: 130, endPoint x: 55, endPoint y: 132, distance: 4.2
click at [52, 130] on div "Color 121212" at bounding box center [56, 135] width 71 height 10
click at [55, 132] on div at bounding box center [57, 134] width 7 height 7
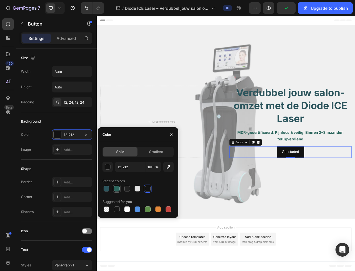
click at [115, 189] on div at bounding box center [117, 189] width 6 height 6
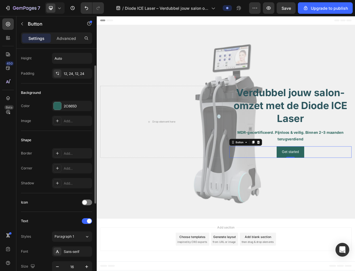
click at [55, 132] on div "Shape Border Add... Corner Add... Shadow Add..." at bounding box center [56, 162] width 71 height 62
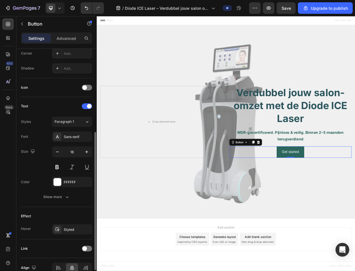
scroll to position [173, 0]
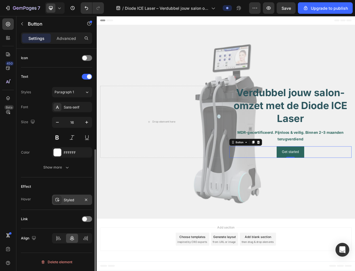
click at [72, 198] on div "Styled" at bounding box center [72, 200] width 17 height 5
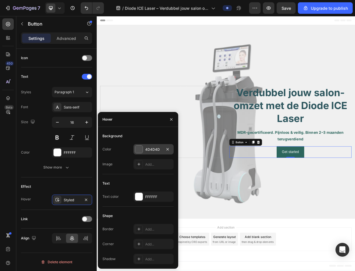
click at [146, 146] on div "4D4D4D" at bounding box center [154, 149] width 40 height 10
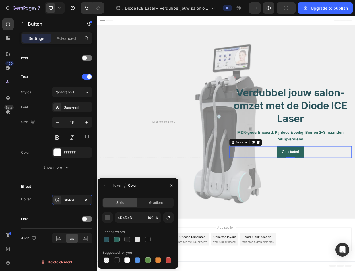
click at [108, 240] on div at bounding box center [107, 240] width 6 height 6
click at [355, 197] on div "Get started" at bounding box center [355, 197] width 23 height 8
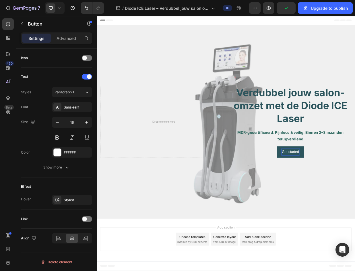
click at [355, 197] on p "Get started" at bounding box center [355, 197] width 23 height 8
click at [340, 190] on button "Ontvang" at bounding box center [355, 197] width 31 height 15
click at [328, 190] on button "Ontvang vrijblijvend" at bounding box center [355, 197] width 54 height 15
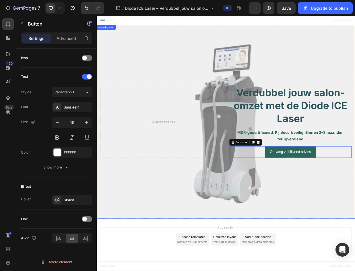
click at [159, 64] on div "Overlay" at bounding box center [269, 157] width 345 height 259
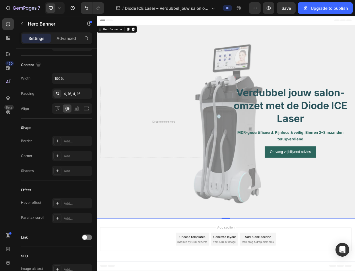
scroll to position [0, 0]
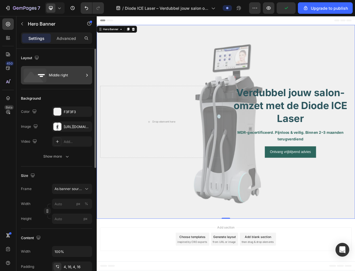
click at [70, 67] on div "Middle right" at bounding box center [56, 75] width 71 height 18
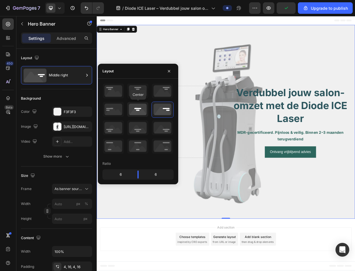
click at [141, 113] on icon at bounding box center [137, 109] width 21 height 15
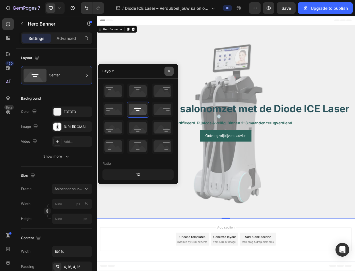
click at [169, 71] on icon "button" at bounding box center [169, 71] width 2 height 2
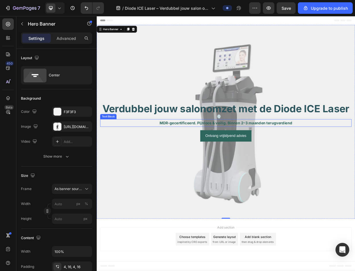
click at [276, 160] on p "MDR-gecertificeerd. Pijnloos & veilig. Binnen 2–3 maanden terugverdiend" at bounding box center [269, 158] width 334 height 9
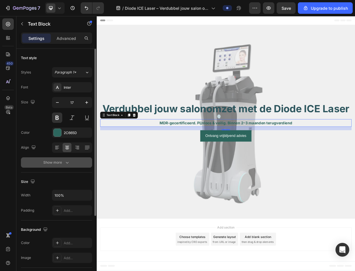
click at [66, 164] on icon "button" at bounding box center [67, 163] width 6 height 6
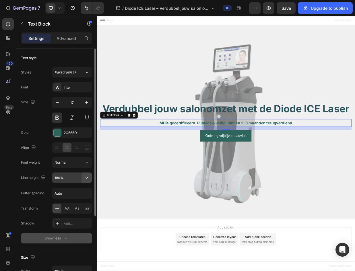
click at [83, 177] on button "button" at bounding box center [87, 178] width 10 height 10
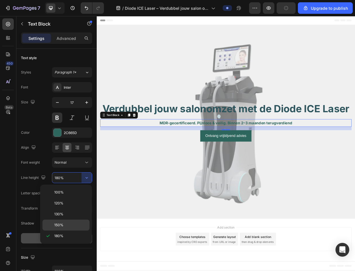
click at [70, 229] on div "150%" at bounding box center [66, 225] width 47 height 11
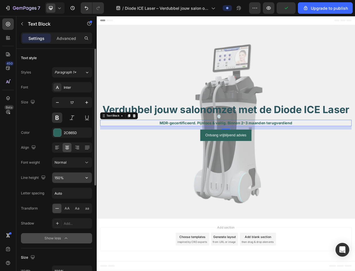
click at [89, 174] on button "button" at bounding box center [87, 178] width 10 height 10
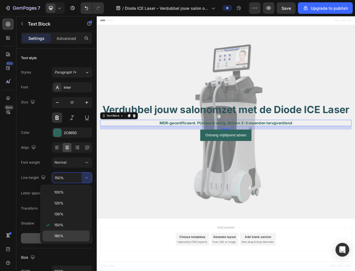
click at [70, 233] on div "180%" at bounding box center [66, 236] width 47 height 11
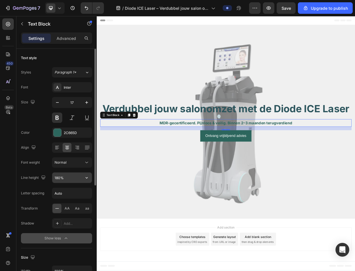
scroll to position [57, 0]
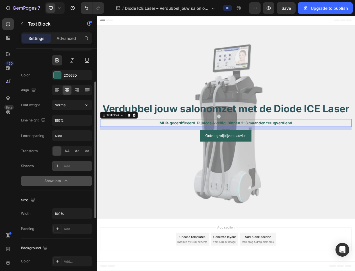
click at [72, 168] on div "Add..." at bounding box center [77, 166] width 27 height 5
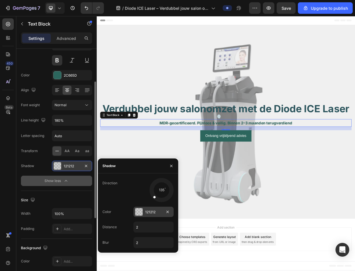
click at [139, 213] on div at bounding box center [138, 211] width 7 height 7
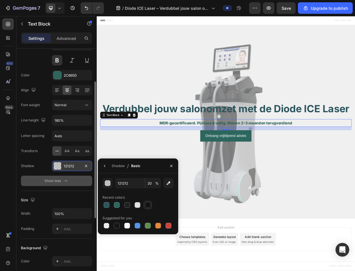
click at [145, 205] on div at bounding box center [148, 205] width 6 height 6
click at [109, 225] on div at bounding box center [107, 226] width 6 height 6
click at [88, 239] on div "Text style Styles Paragraph 1* Font Inter Size 17 Color 2C665D Align Font weigh…" at bounding box center [56, 262] width 71 height 47
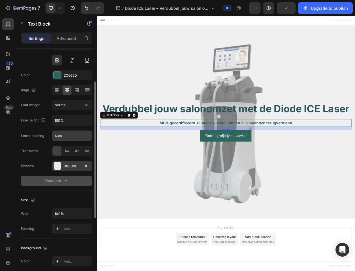
scroll to position [0, 0]
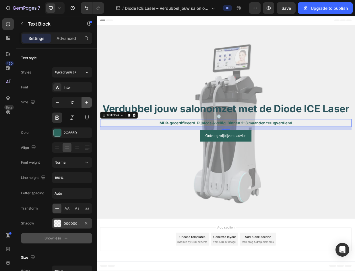
click at [87, 104] on icon "button" at bounding box center [87, 103] width 6 height 6
click at [87, 103] on icon "button" at bounding box center [86, 102] width 3 height 3
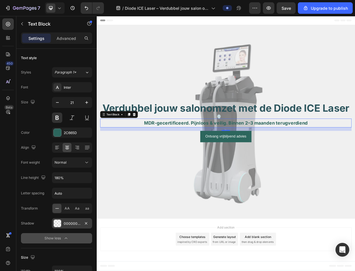
click at [72, 33] on div "Settings Advanced" at bounding box center [56, 37] width 71 height 11
click at [70, 36] on p "Advanced" at bounding box center [67, 38] width 20 height 6
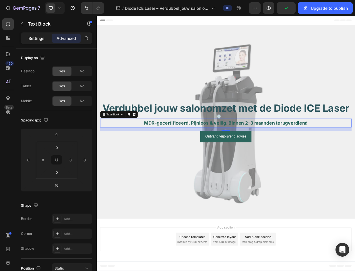
click at [39, 40] on p "Settings" at bounding box center [36, 38] width 16 height 6
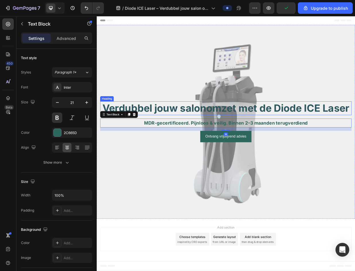
click at [312, 133] on p "Verdubbel jouw salon­omzet met de Diode ICE Laser" at bounding box center [269, 138] width 334 height 17
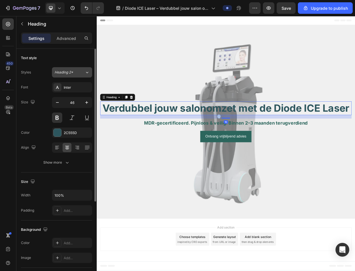
click at [83, 75] on button "Heading 2*" at bounding box center [72, 72] width 40 height 10
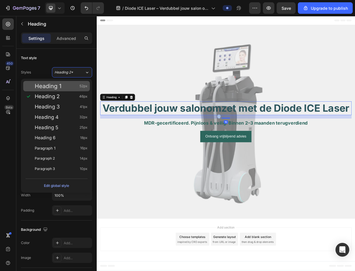
click at [67, 84] on div "Heading 1 52px" at bounding box center [61, 86] width 53 height 6
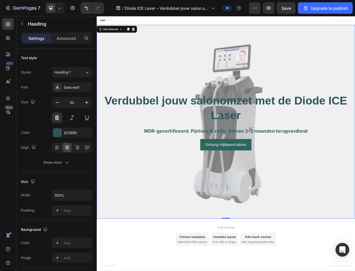
click at [132, 50] on div "Overlay" at bounding box center [269, 157] width 345 height 259
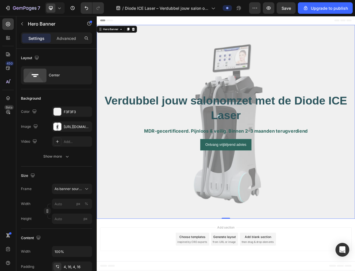
click at [247, 70] on div "Overlay" at bounding box center [269, 157] width 345 height 259
click at [25, 26] on button "button" at bounding box center [22, 23] width 9 height 9
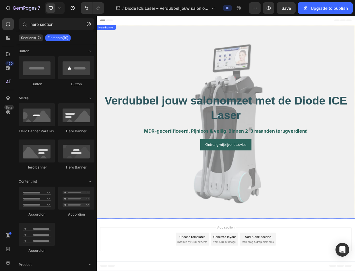
click at [204, 81] on div "Overlay" at bounding box center [269, 157] width 345 height 259
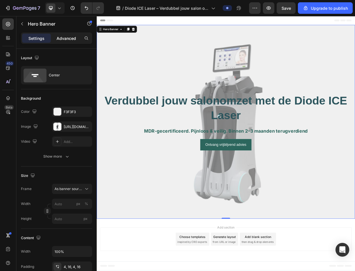
click at [61, 42] on div "Advanced" at bounding box center [66, 38] width 29 height 9
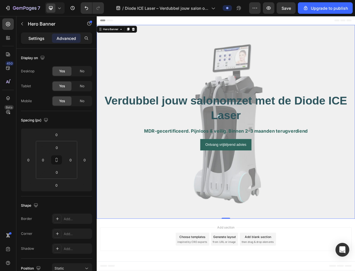
click at [34, 39] on p "Settings" at bounding box center [36, 38] width 16 height 6
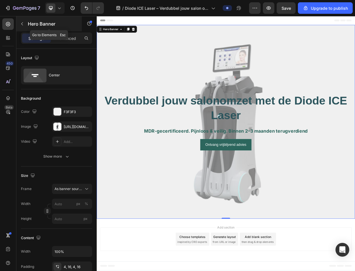
click at [24, 26] on icon "button" at bounding box center [22, 24] width 5 height 5
click at [197, 89] on div "Overlay" at bounding box center [269, 157] width 345 height 259
click at [146, 63] on div "Overlay" at bounding box center [269, 157] width 345 height 259
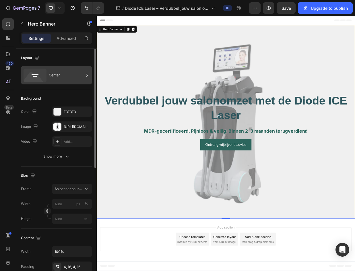
click at [37, 72] on icon at bounding box center [35, 76] width 23 height 14
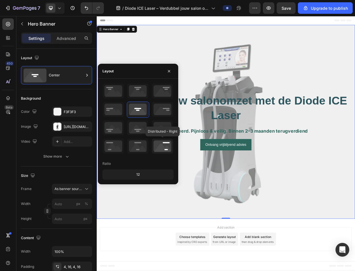
click at [166, 139] on icon at bounding box center [162, 146] width 21 height 15
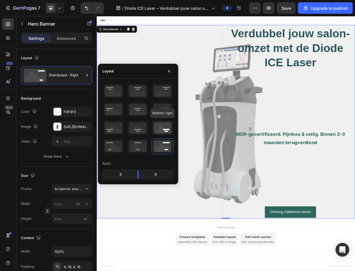
click at [169, 130] on icon at bounding box center [162, 127] width 21 height 15
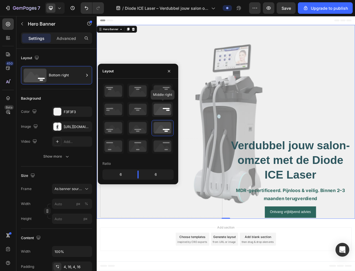
click at [169, 111] on icon at bounding box center [162, 109] width 21 height 15
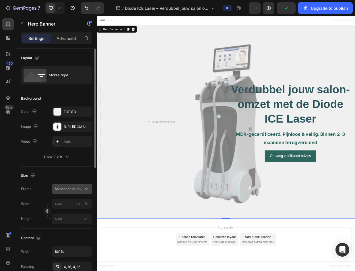
click at [83, 186] on div "As banner source" at bounding box center [72, 189] width 35 height 6
click at [83, 188] on div "As banner source" at bounding box center [72, 189] width 35 height 6
click at [77, 188] on span "As banner source" at bounding box center [69, 188] width 28 height 5
click at [76, 215] on div "Custom" at bounding box center [70, 213] width 33 height 5
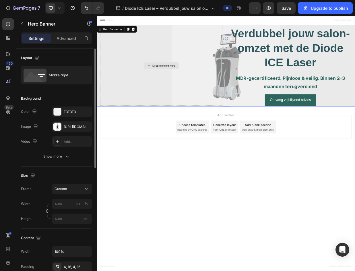
click at [244, 91] on div "Drop element here" at bounding box center [182, 82] width 163 height 107
click at [244, 67] on div "Drop element here" at bounding box center [182, 82] width 163 height 107
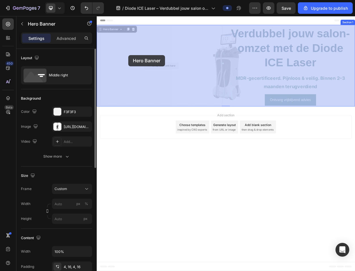
drag, startPoint x: 244, startPoint y: 67, endPoint x: 213, endPoint y: 68, distance: 30.8
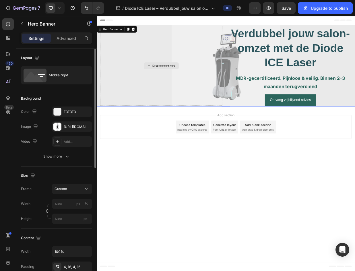
click at [247, 74] on div "Drop element here" at bounding box center [182, 82] width 163 height 107
click at [71, 190] on div "Custom" at bounding box center [69, 188] width 28 height 5
click at [74, 203] on span "As banner source" at bounding box center [68, 202] width 28 height 5
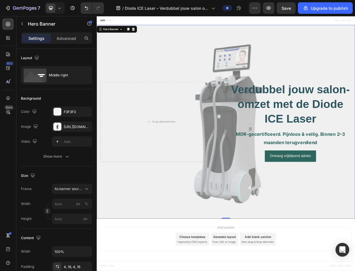
click at [158, 52] on div "Overlay" at bounding box center [269, 157] width 345 height 259
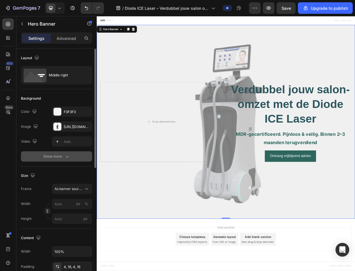
click at [57, 156] on div "Show more" at bounding box center [56, 157] width 27 height 6
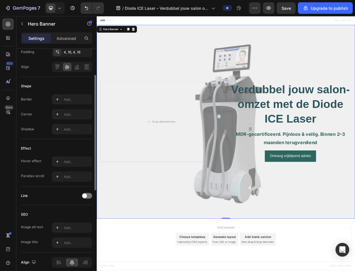
scroll to position [144, 0]
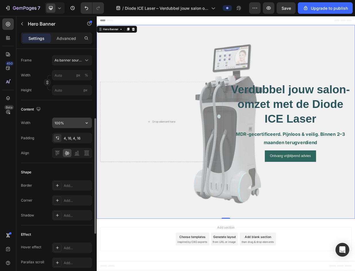
click at [78, 124] on input "100%" at bounding box center [72, 123] width 40 height 10
click at [86, 123] on icon "button" at bounding box center [87, 122] width 2 height 1
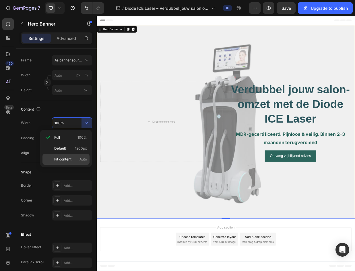
click at [71, 162] on span "Fit content" at bounding box center [62, 159] width 17 height 5
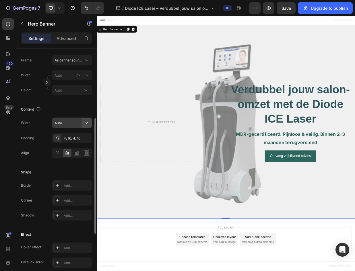
click at [88, 123] on icon "button" at bounding box center [87, 123] width 6 height 6
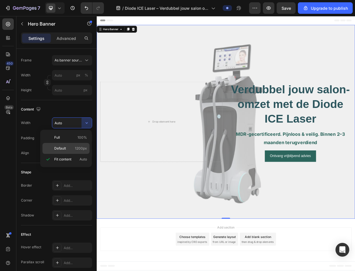
click at [81, 147] on span "1200px" at bounding box center [81, 148] width 12 height 5
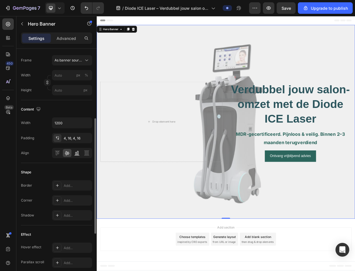
click at [77, 150] on div at bounding box center [77, 153] width 9 height 8
click at [57, 153] on icon at bounding box center [58, 153] width 6 height 6
click at [68, 153] on icon at bounding box center [67, 153] width 6 height 6
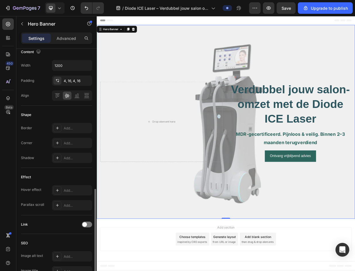
scroll to position [230, 0]
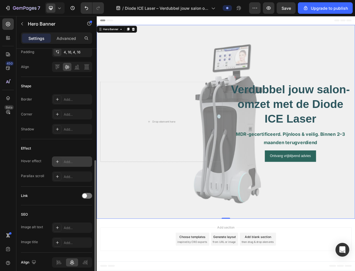
click at [69, 159] on div "Add..." at bounding box center [72, 162] width 40 height 10
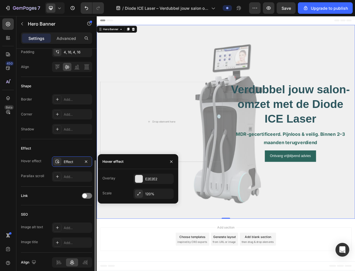
click at [81, 146] on div "Effect" at bounding box center [56, 148] width 71 height 9
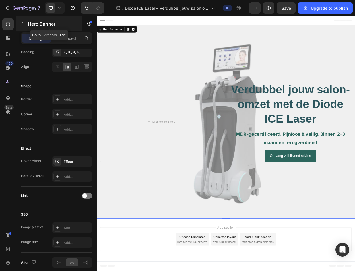
click at [26, 24] on button "button" at bounding box center [22, 23] width 9 height 9
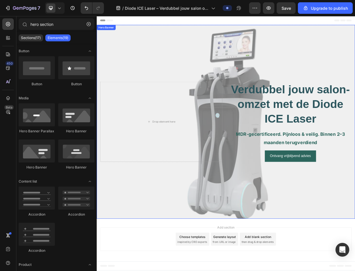
click at [181, 67] on div "Overlay" at bounding box center [269, 157] width 345 height 259
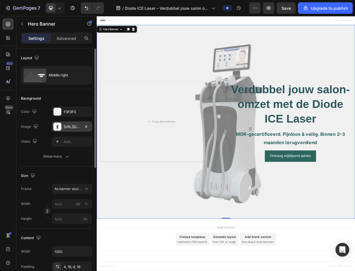
click at [66, 126] on div "https://cdn.shopify.com/s/files/1/0943/1456/1859/files/gempages_573428792467391…" at bounding box center [72, 126] width 17 height 5
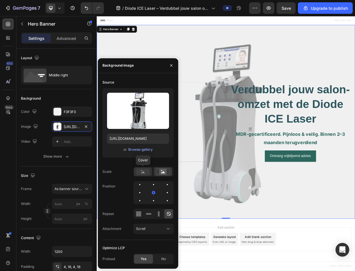
click at [148, 173] on rect at bounding box center [142, 172] width 13 height 6
click at [164, 172] on icon at bounding box center [163, 172] width 4 height 2
click at [148, 173] on rect at bounding box center [142, 172] width 13 height 6
click at [150, 194] on div at bounding box center [153, 192] width 7 height 7
click at [140, 194] on div at bounding box center [139, 192] width 3 height 3
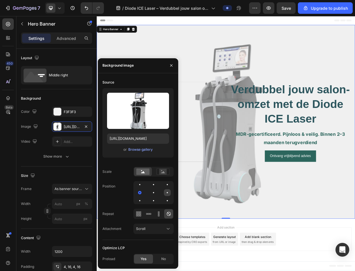
click at [143, 197] on div at bounding box center [139, 200] width 7 height 7
drag, startPoint x: 137, startPoint y: 193, endPoint x: 138, endPoint y: 184, distance: 8.9
click at [150, 193] on div at bounding box center [153, 192] width 7 height 7
click at [175, 68] on button "button" at bounding box center [171, 65] width 9 height 9
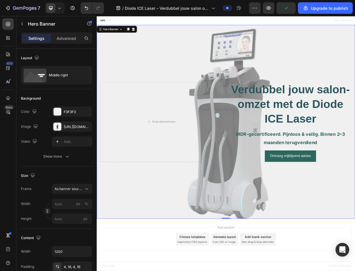
click at [258, 73] on div "Overlay" at bounding box center [269, 157] width 345 height 259
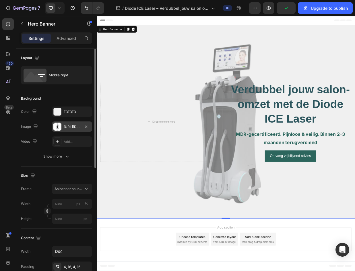
click at [67, 125] on div "https://cdn.shopify.com/s/files/1/0943/1456/1859/files/gempages_573428792467391…" at bounding box center [72, 126] width 17 height 5
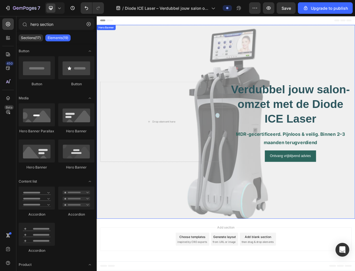
click at [190, 48] on div "Overlay" at bounding box center [269, 157] width 345 height 259
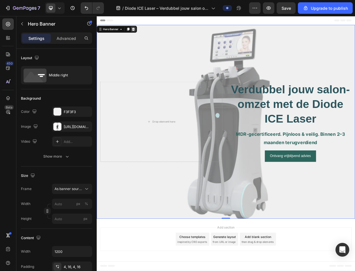
click at [145, 32] on icon at bounding box center [146, 34] width 4 height 4
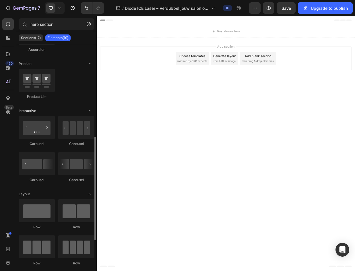
scroll to position [259, 0]
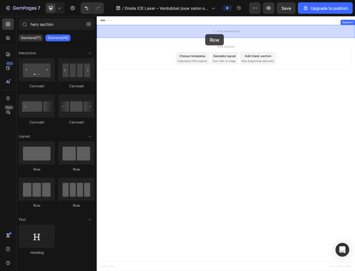
drag, startPoint x: 175, startPoint y: 172, endPoint x: 242, endPoint y: 42, distance: 146.6
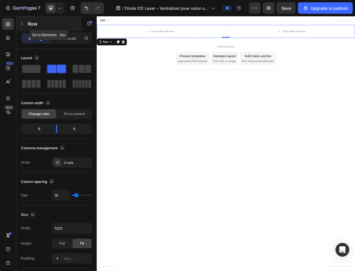
click at [18, 23] on button "button" at bounding box center [22, 23] width 9 height 9
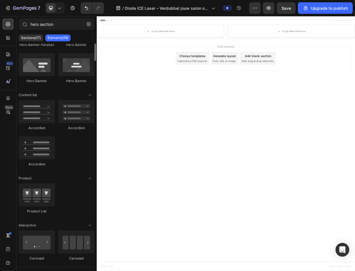
scroll to position [0, 0]
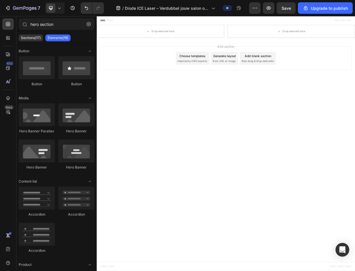
click at [214, 27] on div "Header" at bounding box center [269, 21] width 336 height 11
click at [219, 35] on div "Drop element here" at bounding box center [182, 36] width 170 height 17
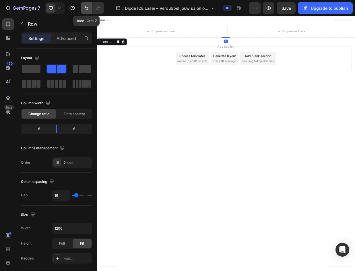
click at [87, 5] on icon "Undo/Redo" at bounding box center [87, 8] width 6 height 6
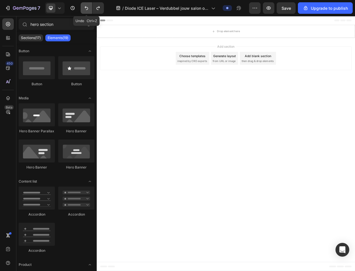
click at [87, 5] on icon "Undo/Redo" at bounding box center [87, 8] width 6 height 6
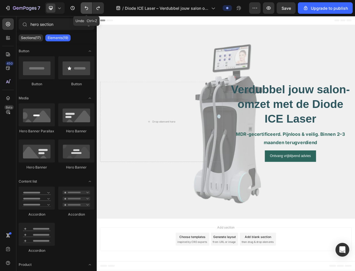
click at [87, 5] on icon "Undo/Redo" at bounding box center [87, 8] width 6 height 6
click at [101, 9] on button "Undo/Redo" at bounding box center [98, 7] width 11 height 11
click at [90, 22] on icon "button" at bounding box center [89, 24] width 4 height 4
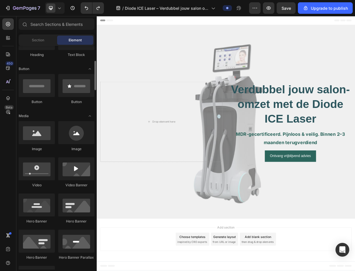
scroll to position [86, 0]
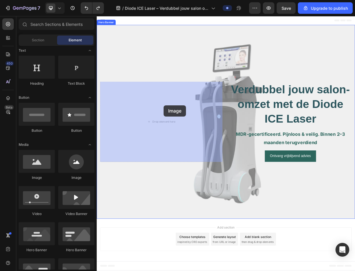
drag, startPoint x: 178, startPoint y: 181, endPoint x: 190, endPoint y: 140, distance: 43.0
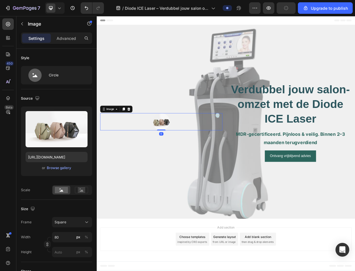
click at [184, 160] on img at bounding box center [183, 157] width 23 height 23
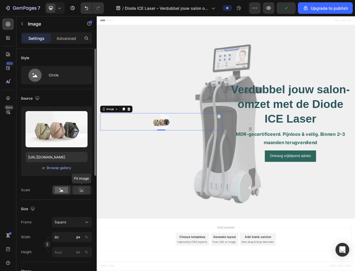
click at [76, 194] on div at bounding box center [82, 190] width 18 height 9
click at [82, 222] on div "Square" at bounding box center [69, 222] width 28 height 5
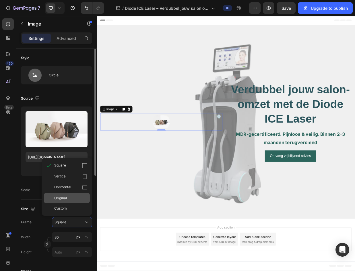
click at [80, 199] on div "Original" at bounding box center [70, 198] width 33 height 5
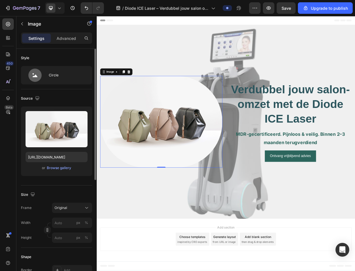
click at [225, 158] on img at bounding box center [182, 157] width 163 height 122
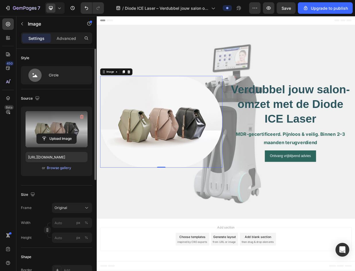
click at [61, 126] on label at bounding box center [57, 129] width 62 height 36
click at [61, 134] on input "file" at bounding box center [57, 139] width 40 height 10
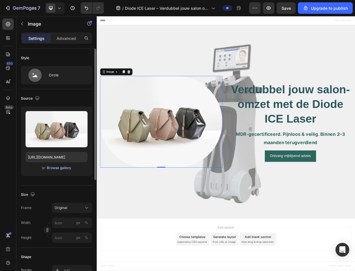
click at [51, 168] on div "Browse gallery" at bounding box center [59, 167] width 24 height 5
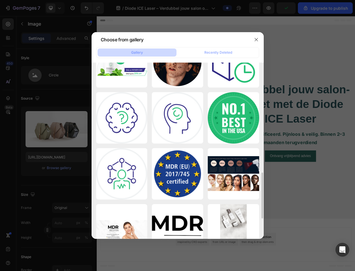
scroll to position [499, 0]
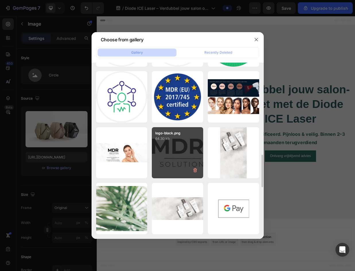
click at [166, 164] on div "logo-black.png 64.30 kb" at bounding box center [177, 152] width 51 height 51
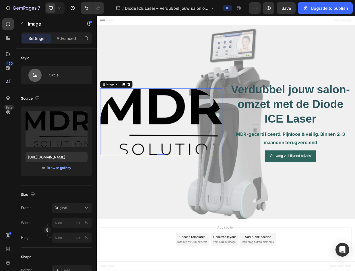
click at [153, 168] on img at bounding box center [182, 157] width 163 height 89
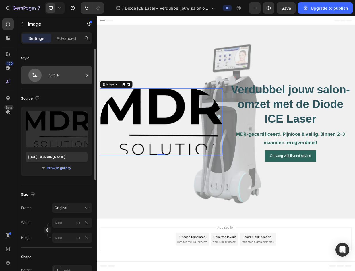
click at [61, 75] on div "Circle" at bounding box center [66, 75] width 35 height 13
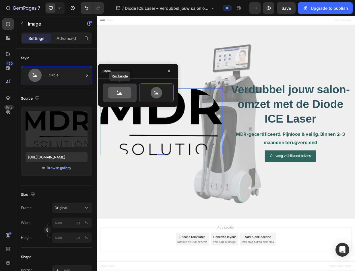
click at [125, 92] on icon at bounding box center [119, 92] width 23 height 11
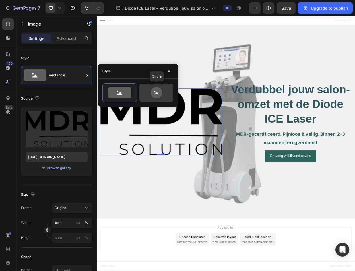
click at [157, 92] on icon at bounding box center [156, 92] width 11 height 11
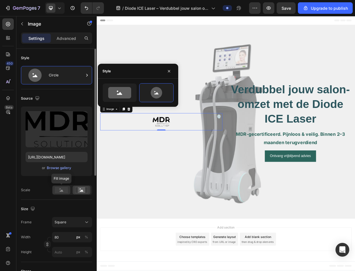
click at [59, 188] on rect at bounding box center [61, 190] width 13 height 6
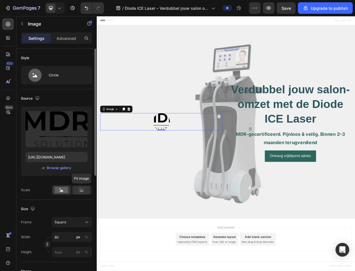
click at [83, 189] on rect at bounding box center [81, 190] width 7 height 6
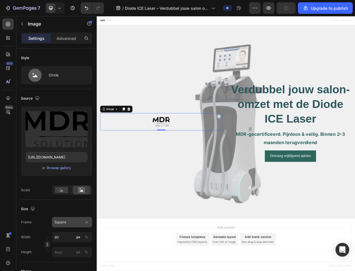
click at [82, 219] on button "Square" at bounding box center [72, 222] width 40 height 10
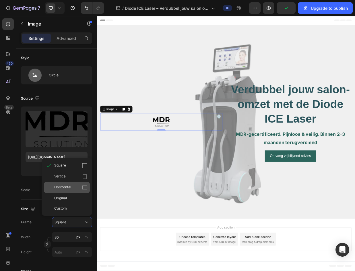
click at [75, 184] on div "Horizontal" at bounding box center [67, 187] width 46 height 11
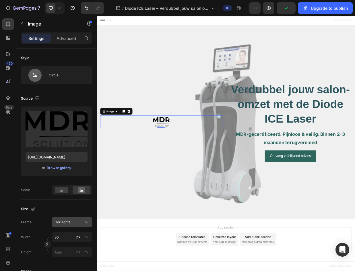
click at [78, 226] on button "Horizontal" at bounding box center [72, 222] width 40 height 10
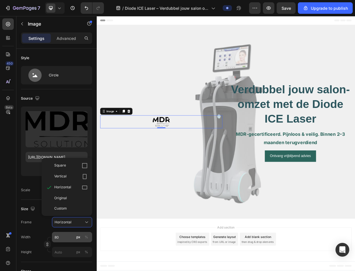
click at [77, 240] on div "px" at bounding box center [78, 237] width 4 height 5
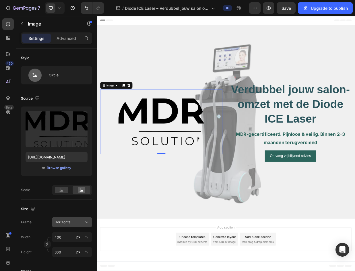
click at [80, 224] on div "Horizontal" at bounding box center [69, 222] width 28 height 5
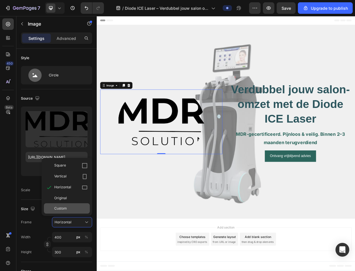
click at [75, 209] on div "Custom" at bounding box center [70, 208] width 33 height 5
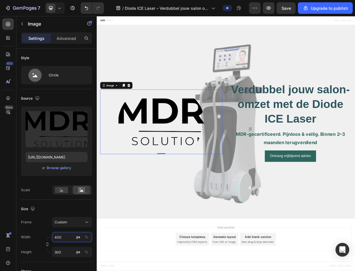
scroll to position [57, 0]
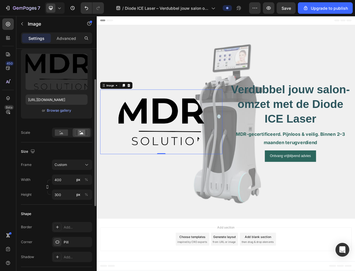
click at [73, 209] on div "Shape Border Add... Corner Pill Shadow Add..." at bounding box center [56, 236] width 71 height 62
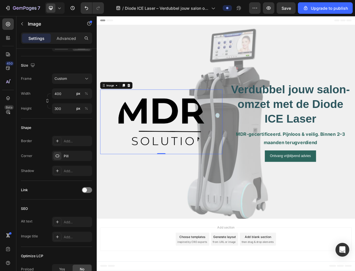
scroll to position [0, 0]
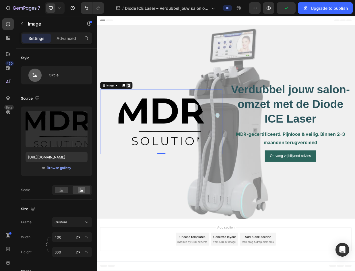
click at [136, 108] on div at bounding box center [139, 108] width 7 height 7
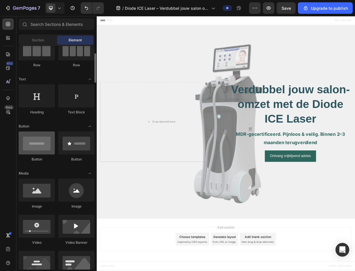
scroll to position [115, 0]
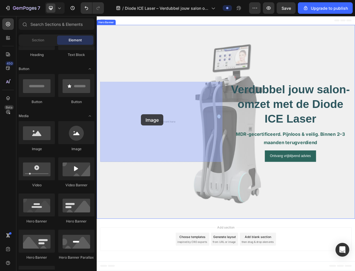
drag, startPoint x: 139, startPoint y: 153, endPoint x: 157, endPoint y: 147, distance: 18.9
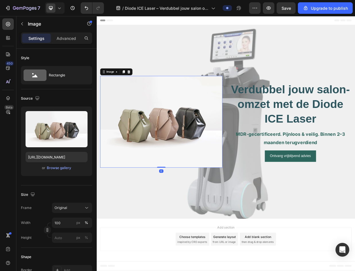
click at [199, 166] on img at bounding box center [182, 157] width 163 height 122
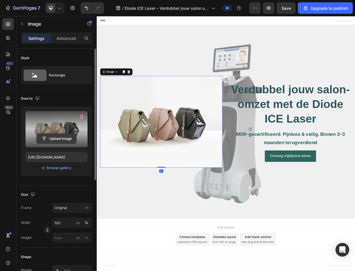
click at [72, 134] on button "Upload Image" at bounding box center [56, 139] width 40 height 10
click at [64, 141] on input "file" at bounding box center [57, 139] width 40 height 10
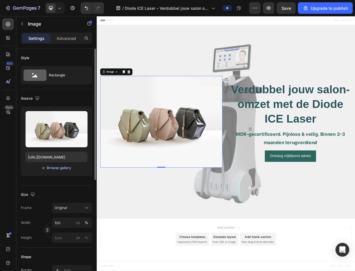
click at [67, 165] on div "Browse gallery" at bounding box center [59, 167] width 24 height 5
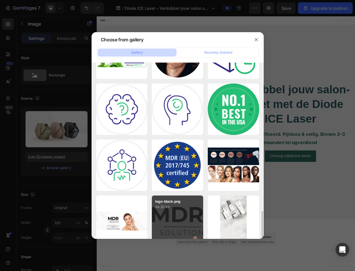
scroll to position [488, 0]
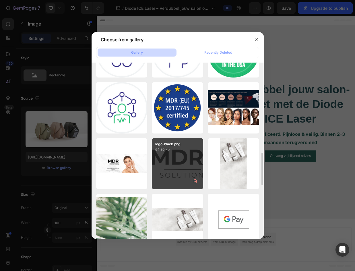
click at [188, 160] on div "logo-black.png 64.30 kb" at bounding box center [177, 163] width 51 height 51
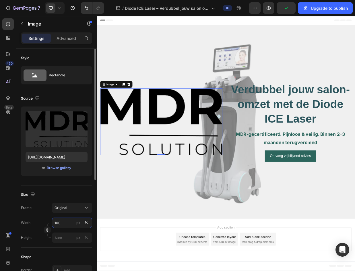
click at [65, 226] on input "100" at bounding box center [72, 223] width 40 height 10
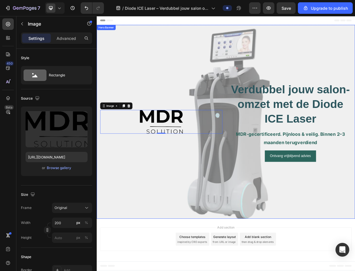
click at [209, 223] on div "Overlay" at bounding box center [269, 157] width 345 height 259
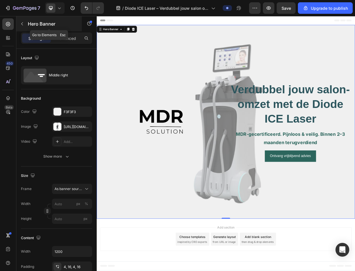
click at [22, 26] on icon "button" at bounding box center [22, 24] width 5 height 5
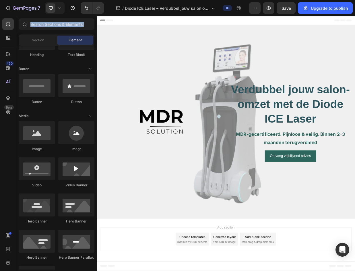
click at [22, 26] on icon at bounding box center [24, 24] width 5 height 5
click at [15, 42] on div "450 Beta" at bounding box center [8, 143] width 16 height 255
click at [12, 40] on div at bounding box center [7, 37] width 11 height 11
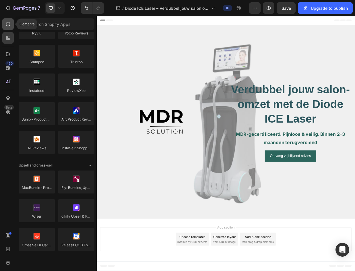
click at [7, 29] on div at bounding box center [7, 23] width 11 height 11
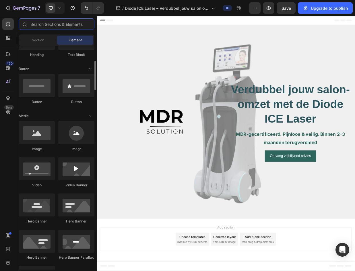
scroll to position [0, 0]
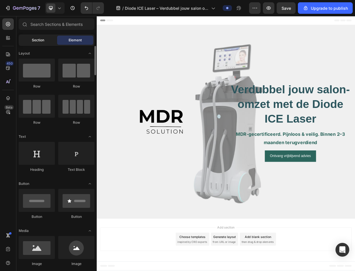
click at [44, 44] on div "Section" at bounding box center [38, 40] width 36 height 9
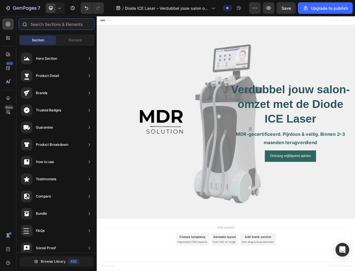
click at [63, 25] on input "text" at bounding box center [57, 23] width 76 height 11
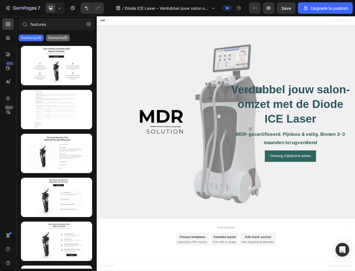
click at [60, 38] on p "Elements(5)" at bounding box center [57, 38] width 19 height 5
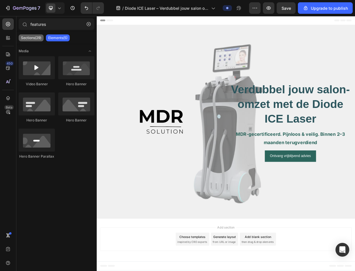
click at [41, 36] on p "Sections(29)" at bounding box center [31, 38] width 20 height 5
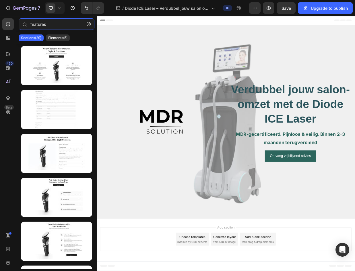
drag, startPoint x: 57, startPoint y: 25, endPoint x: 1, endPoint y: 23, distance: 55.2
click at [1, 23] on div "450 Beta features Sections(29) Elements(5) Media Video Banner Hero Banner Hero …" at bounding box center [48, 143] width 97 height 255
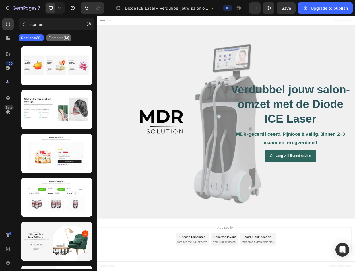
click at [51, 36] on p "Elements(13)" at bounding box center [59, 38] width 21 height 5
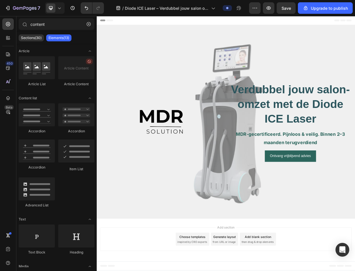
click at [38, 39] on p "Sections(30)" at bounding box center [31, 38] width 21 height 5
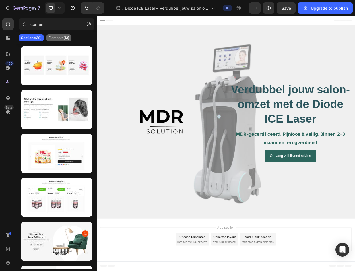
click at [54, 38] on p "Elements(13)" at bounding box center [59, 38] width 21 height 5
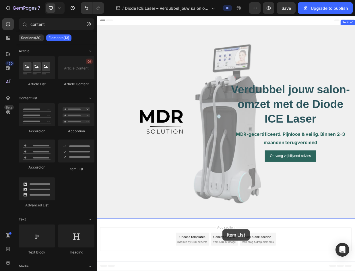
drag, startPoint x: 170, startPoint y: 168, endPoint x: 265, endPoint y: 299, distance: 161.1
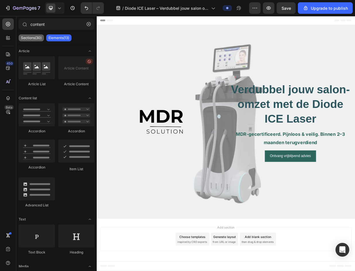
click at [36, 37] on p "Sections(30)" at bounding box center [31, 38] width 21 height 5
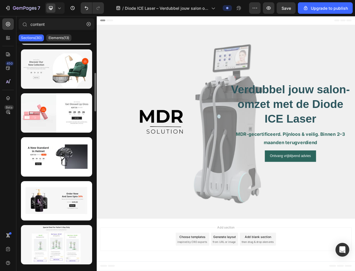
scroll to position [373, 0]
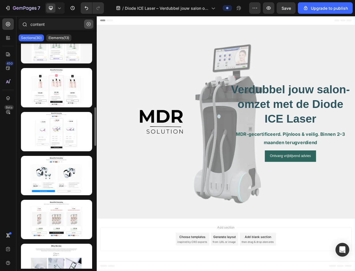
click at [86, 25] on button "button" at bounding box center [88, 24] width 9 height 9
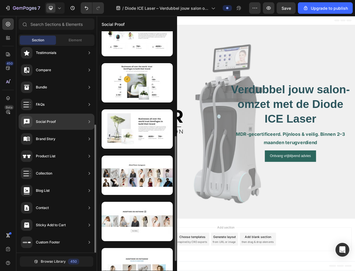
scroll to position [0, 0]
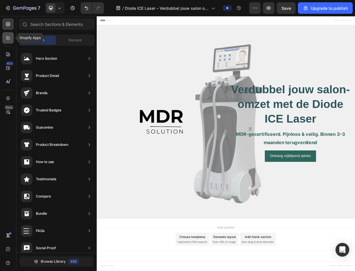
click at [6, 36] on icon at bounding box center [8, 38] width 6 height 6
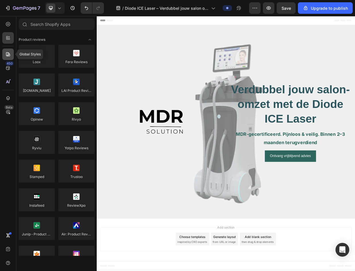
click at [10, 54] on icon at bounding box center [8, 54] width 6 height 6
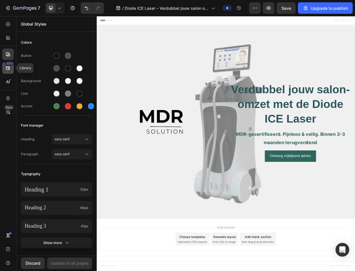
click at [8, 67] on icon at bounding box center [8, 68] width 6 height 6
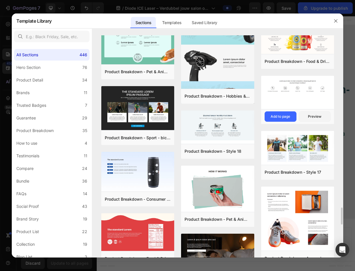
scroll to position [2144, 0]
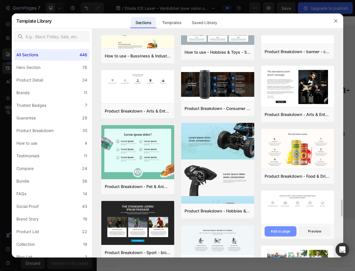
click at [291, 228] on button "Add to page" at bounding box center [281, 231] width 32 height 10
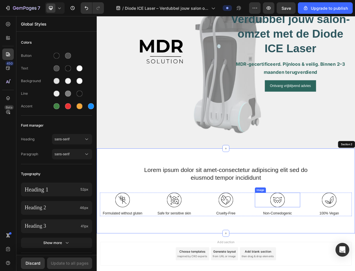
scroll to position [109, 0]
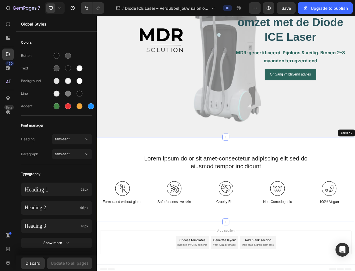
click at [291, 182] on div "Lorem ipsum dolor sit amet-consectetur adipiscing elit sed do eiusmod tempor in…" at bounding box center [269, 234] width 345 height 113
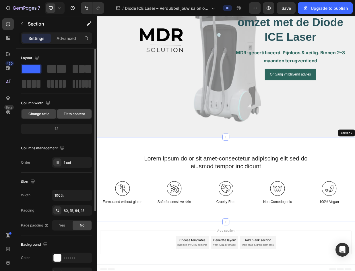
click at [65, 114] on span "Fit to content" at bounding box center [74, 113] width 21 height 5
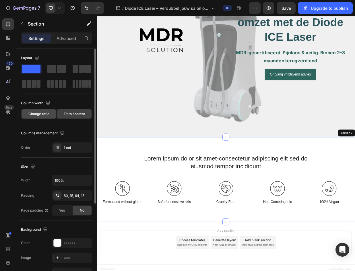
click at [46, 114] on span "Change ratio" at bounding box center [38, 113] width 21 height 5
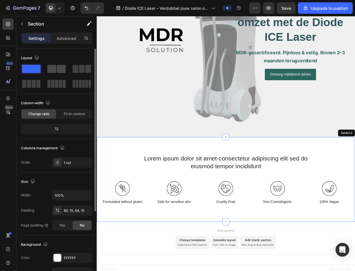
click at [62, 72] on span at bounding box center [61, 69] width 9 height 8
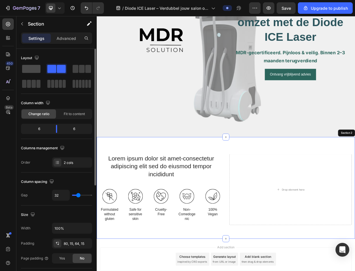
click at [37, 70] on span at bounding box center [31, 69] width 18 height 8
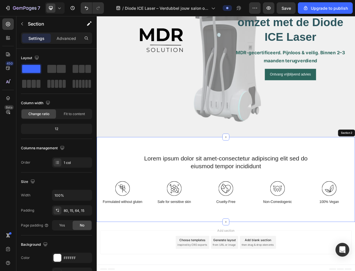
click at [62, 7] on icon at bounding box center [60, 8] width 6 height 6
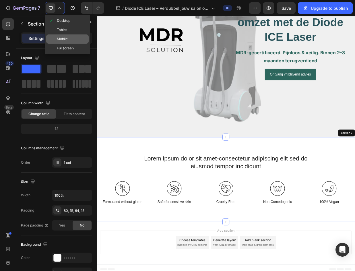
click at [64, 37] on span "Mobile" at bounding box center [62, 39] width 11 height 6
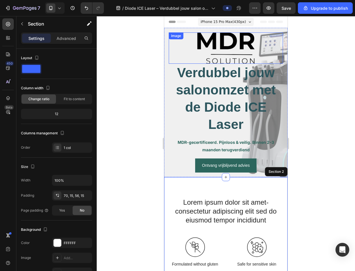
click at [239, 46] on img at bounding box center [225, 47] width 57 height 31
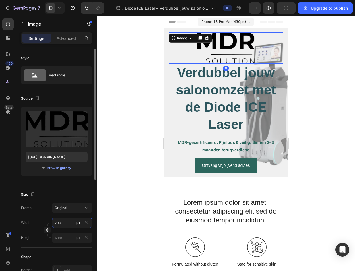
click at [65, 220] on input "200" at bounding box center [72, 223] width 40 height 10
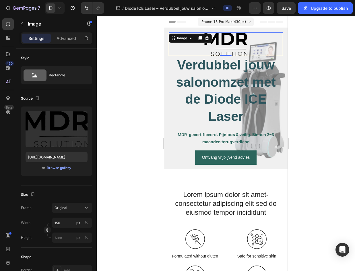
click at [299, 78] on div at bounding box center [226, 143] width 259 height 255
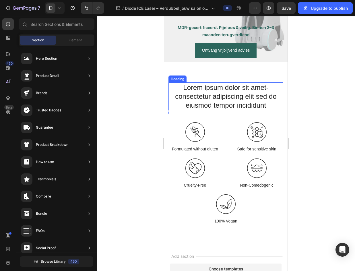
scroll to position [115, 0]
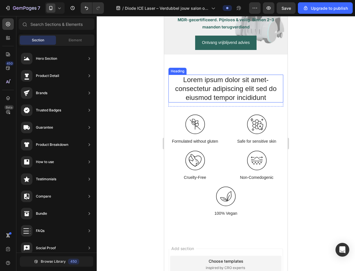
click at [243, 90] on h2 "Lorem ipsum dolor sit amet-consectetur adipiscing elit sed do eiusmod tempor in…" at bounding box center [226, 89] width 115 height 28
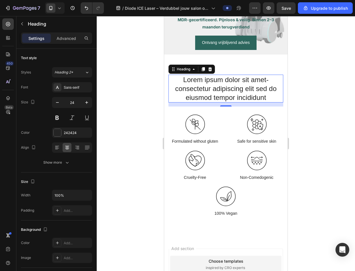
click at [221, 88] on h2 "Lorem ipsum dolor sit amet-consectetur adipiscing elit sed do eiusmod tempor in…" at bounding box center [226, 89] width 115 height 28
click at [221, 88] on p "Lorem ipsum dolor sit amet-consectetur adipiscing elit sed do eiusmod tempor in…" at bounding box center [226, 88] width 114 height 27
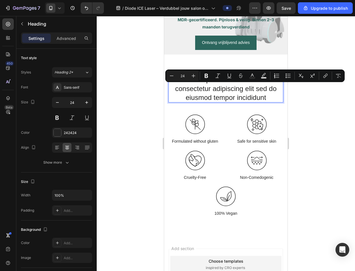
click at [270, 95] on p "Lorem ipsum dolor sit amet-consectetur adipiscing elit sed do eiusmod tempor in…" at bounding box center [226, 88] width 114 height 27
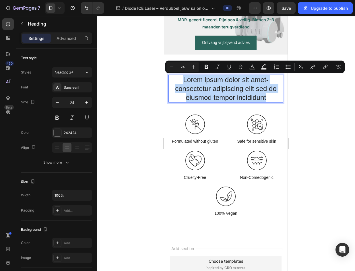
drag, startPoint x: 264, startPoint y: 97, endPoint x: 151, endPoint y: 81, distance: 113.5
click at [164, 81] on html "iPhone 15 Pro Max ( 430 px) iPhone 13 Mini iPhone 13 Pro iPhone 11 Pro Max iPho…" at bounding box center [226, 123] width 124 height 444
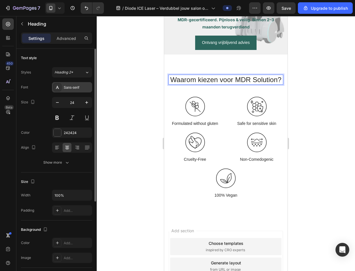
click at [80, 88] on div "Sans-serif" at bounding box center [77, 87] width 27 height 5
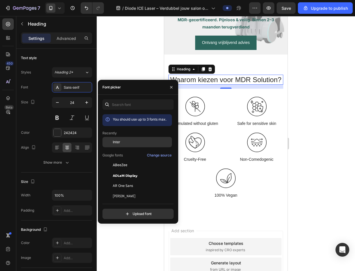
click at [112, 141] on div at bounding box center [108, 142] width 10 height 10
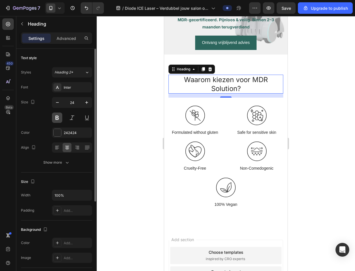
click at [59, 120] on button at bounding box center [57, 118] width 10 height 10
click at [56, 130] on div at bounding box center [57, 132] width 7 height 7
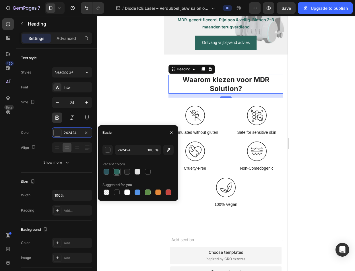
click at [113, 172] on div at bounding box center [117, 172] width 8 height 8
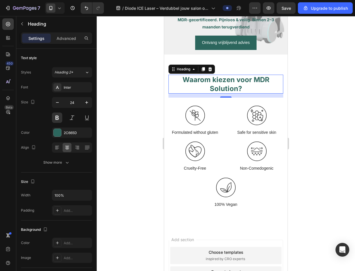
click at [313, 102] on div at bounding box center [226, 143] width 259 height 255
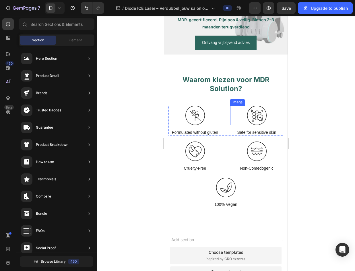
click at [230, 120] on div at bounding box center [256, 116] width 53 height 20
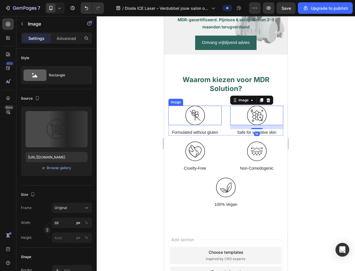
click at [214, 117] on div at bounding box center [195, 116] width 53 height 20
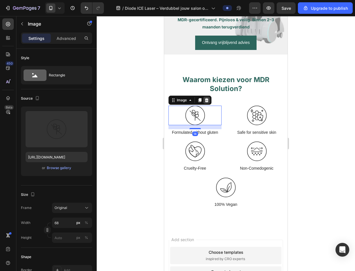
click at [207, 99] on icon at bounding box center [207, 100] width 4 height 4
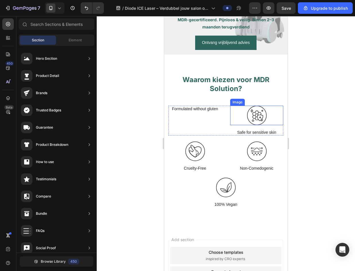
click at [264, 113] on div at bounding box center [256, 116] width 53 height 20
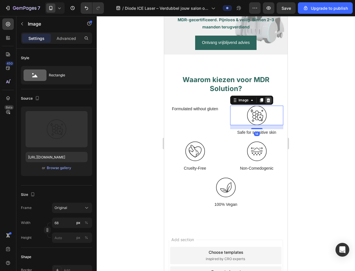
click at [270, 101] on div at bounding box center [268, 100] width 7 height 7
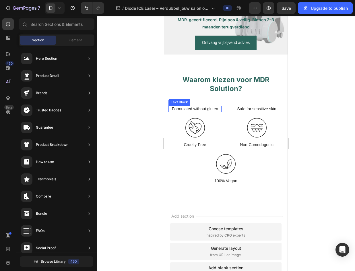
click at [194, 108] on p "Formulated without gluten" at bounding box center [195, 108] width 52 height 5
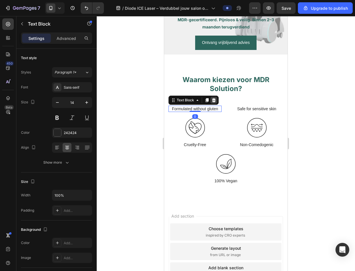
click at [212, 100] on icon at bounding box center [214, 100] width 5 height 5
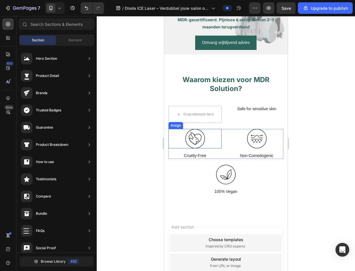
click at [190, 135] on img at bounding box center [196, 139] width 20 height 20
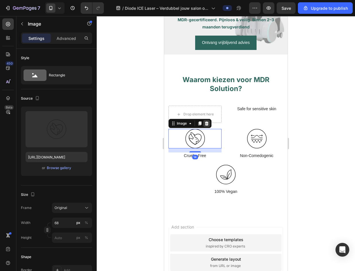
click at [207, 123] on icon at bounding box center [207, 124] width 4 height 4
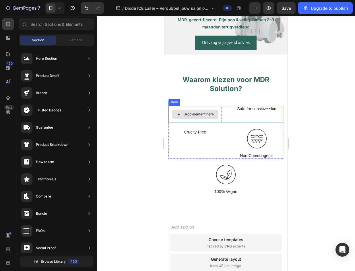
click at [209, 112] on div "Drop element here" at bounding box center [195, 114] width 47 height 9
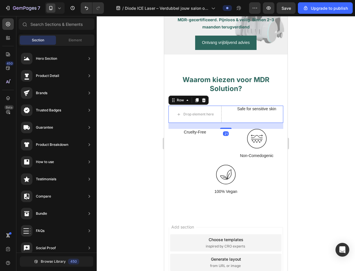
click at [231, 114] on div "Safe for sensitive skin Text Block" at bounding box center [256, 114] width 53 height 17
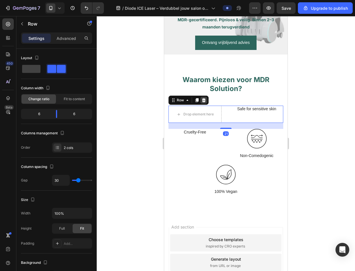
click at [204, 101] on icon at bounding box center [204, 100] width 4 height 4
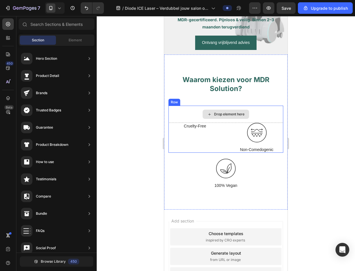
click at [227, 108] on div "Drop element here" at bounding box center [226, 114] width 115 height 17
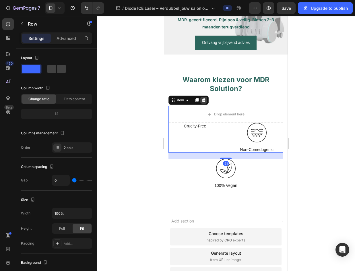
click at [204, 99] on icon at bounding box center [204, 100] width 4 height 4
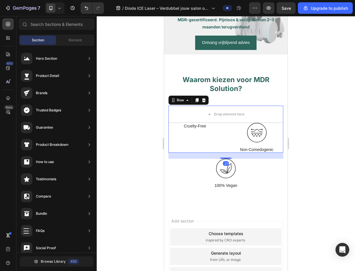
scroll to position [108, 0]
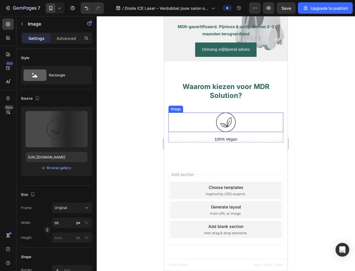
click at [190, 116] on div at bounding box center [226, 123] width 115 height 20
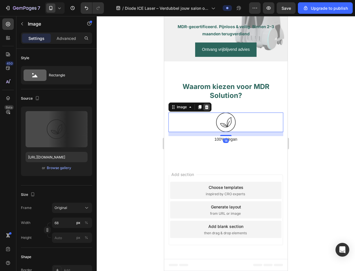
click at [208, 108] on icon at bounding box center [207, 107] width 4 height 4
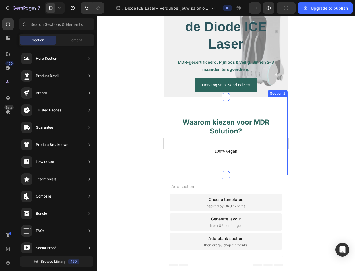
scroll to position [72, 0]
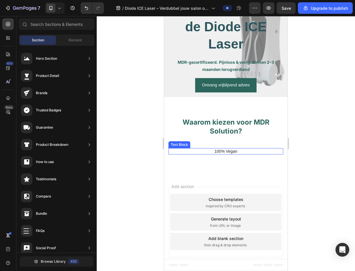
click at [207, 153] on p "100% Vegan" at bounding box center [226, 151] width 114 height 5
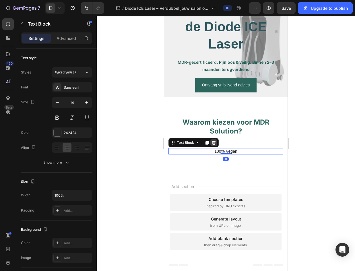
click at [215, 142] on icon at bounding box center [214, 143] width 4 height 4
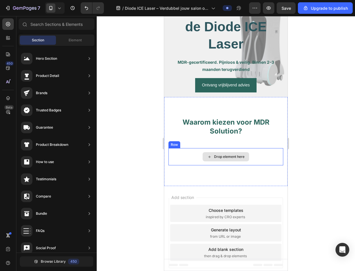
click at [193, 154] on div "Drop element here" at bounding box center [226, 156] width 115 height 17
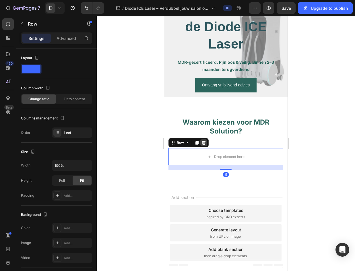
click at [205, 144] on icon at bounding box center [204, 143] width 4 height 4
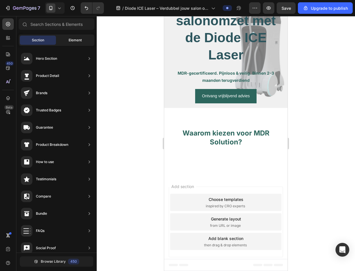
click at [69, 36] on div "Element" at bounding box center [75, 40] width 36 height 9
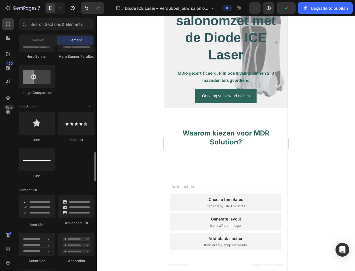
scroll to position [373, 0]
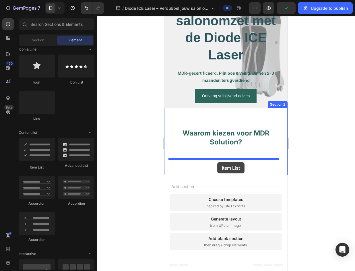
drag, startPoint x: 197, startPoint y: 167, endPoint x: 217, endPoint y: 162, distance: 21.3
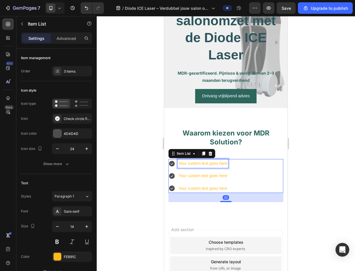
click at [224, 166] on div "Your custom text goes here" at bounding box center [203, 163] width 51 height 9
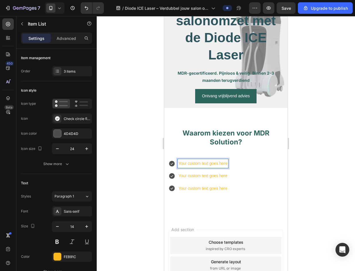
click at [227, 165] on p "Your custom text goes here" at bounding box center [203, 163] width 49 height 7
click at [78, 101] on icon at bounding box center [82, 103] width 14 height 7
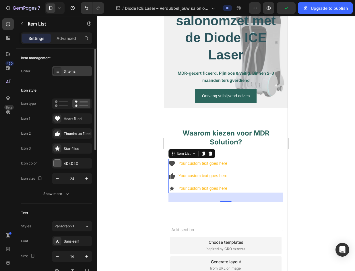
click at [74, 74] on div "3 items" at bounding box center [77, 71] width 27 height 5
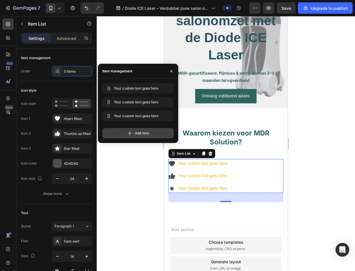
click at [148, 130] on div "Add item" at bounding box center [138, 133] width 71 height 10
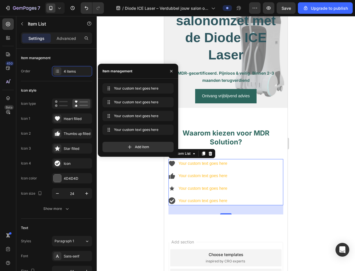
click at [172, 163] on icon at bounding box center [172, 163] width 6 height 5
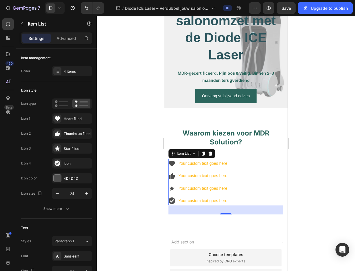
click at [172, 163] on icon at bounding box center [172, 163] width 6 height 5
click at [65, 115] on div "Heart filled" at bounding box center [72, 118] width 40 height 10
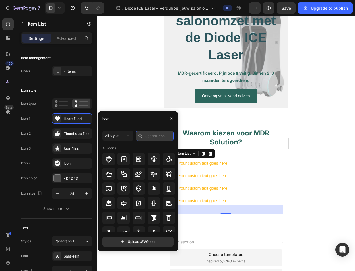
click at [149, 140] on input "text" at bounding box center [155, 136] width 38 height 10
click at [161, 139] on input "check" at bounding box center [155, 136] width 38 height 10
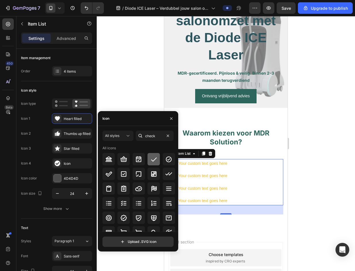
click at [152, 157] on icon at bounding box center [154, 159] width 7 height 7
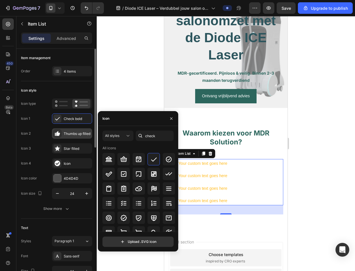
click at [70, 136] on div "Thumbs up filled" at bounding box center [72, 133] width 40 height 10
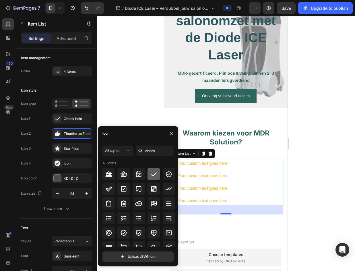
click at [151, 172] on icon at bounding box center [154, 174] width 7 height 7
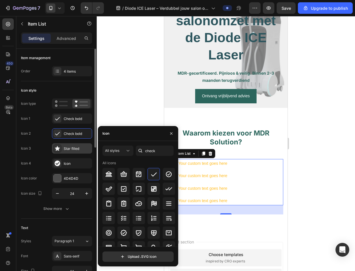
click at [69, 149] on div "Star filled" at bounding box center [77, 148] width 27 height 5
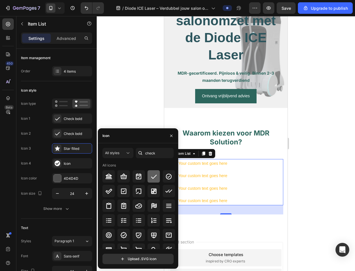
click at [153, 173] on icon at bounding box center [154, 176] width 7 height 7
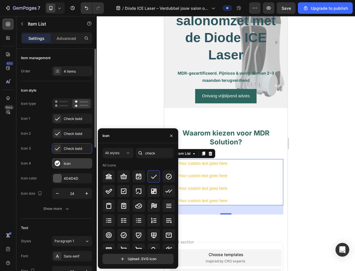
click at [68, 165] on div "Icon" at bounding box center [77, 163] width 27 height 5
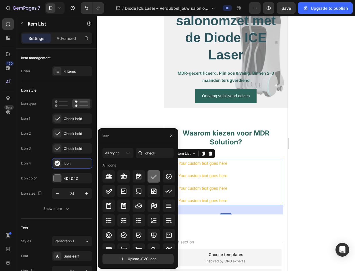
click at [151, 175] on icon at bounding box center [154, 176] width 7 height 7
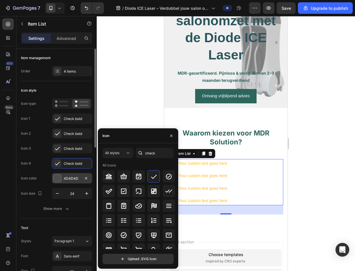
click at [53, 177] on div at bounding box center [57, 178] width 8 height 8
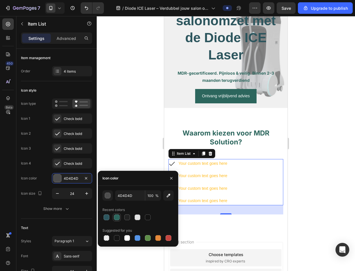
click at [115, 219] on div at bounding box center [117, 218] width 6 height 6
click at [106, 218] on div at bounding box center [107, 218] width 6 height 6
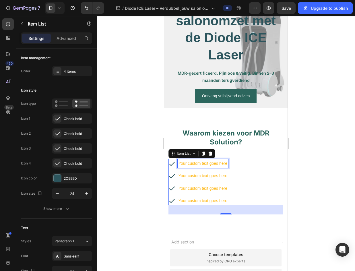
click at [216, 163] on p "Your custom text goes here" at bounding box center [203, 163] width 49 height 7
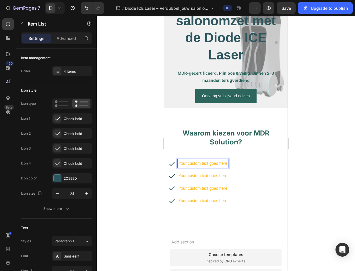
click at [227, 163] on p "Your custom text goes here" at bounding box center [203, 163] width 49 height 7
click at [228, 163] on div "Your custom text goes here" at bounding box center [203, 163] width 51 height 9
drag, startPoint x: 228, startPoint y: 164, endPoint x: 175, endPoint y: 167, distance: 52.7
click at [175, 167] on div "Your custom text goes here" at bounding box center [199, 163] width 60 height 9
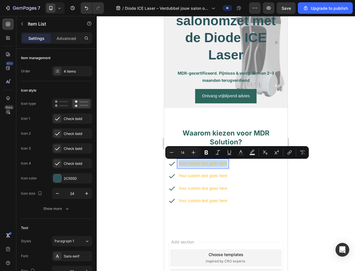
copy p "Your custom text goes here"
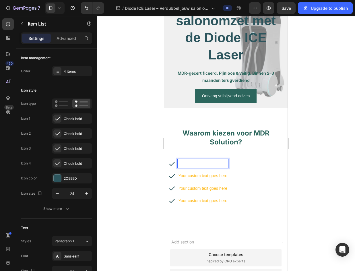
scroll to position [59, 0]
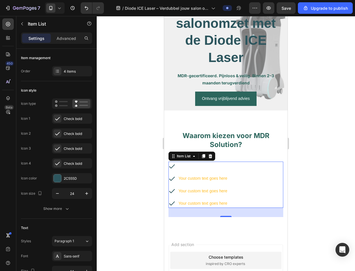
click at [211, 171] on div "Your custom text goes here Your custom text goes here Your custom text goes here" at bounding box center [199, 185] width 60 height 46
click at [205, 167] on p "Rich Text Editor. Editing area: main" at bounding box center [203, 166] width 49 height 7
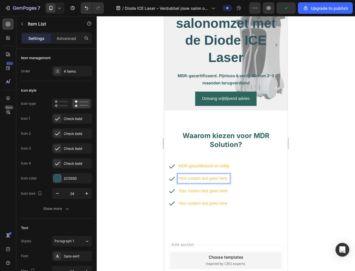
click at [225, 176] on p "Your custom text goes here" at bounding box center [204, 178] width 51 height 7
click at [214, 164] on p "MDR-gecertificeerd en veilig" at bounding box center [204, 166] width 51 height 7
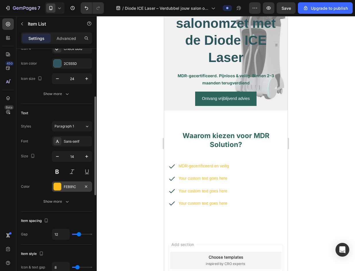
click at [60, 184] on div at bounding box center [57, 186] width 7 height 7
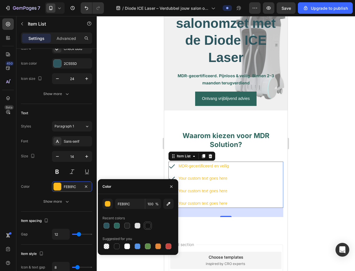
click at [149, 228] on div at bounding box center [148, 226] width 6 height 6
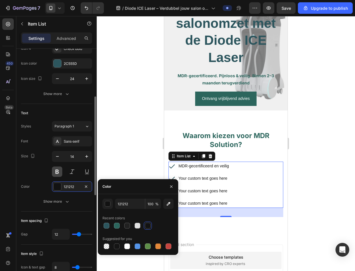
click at [59, 171] on button at bounding box center [57, 172] width 10 height 10
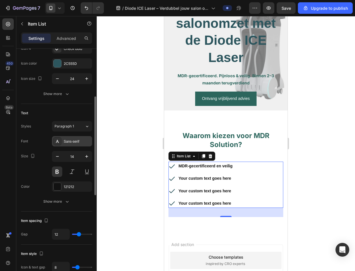
click at [81, 140] on div "Sans-serif" at bounding box center [77, 141] width 27 height 5
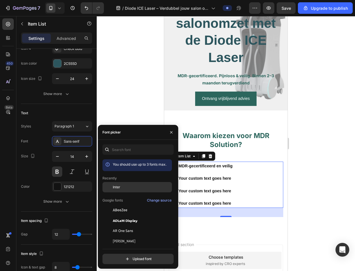
click at [115, 186] on span "Inter" at bounding box center [116, 187] width 7 height 5
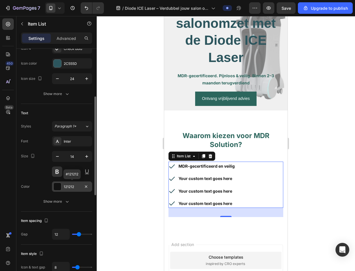
click at [70, 187] on div "121212" at bounding box center [72, 186] width 17 height 5
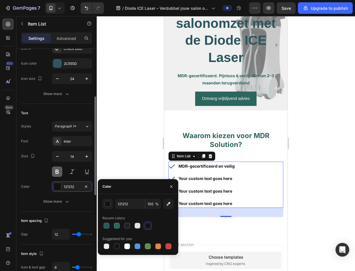
click at [53, 173] on button at bounding box center [57, 172] width 10 height 10
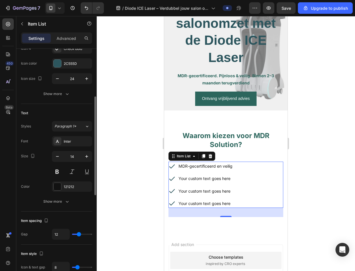
click at [45, 165] on div "Size 14" at bounding box center [56, 164] width 71 height 26
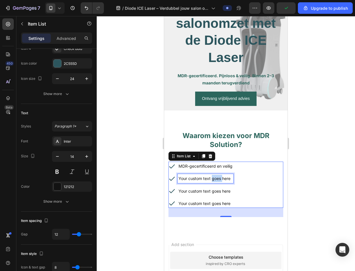
click at [214, 179] on p "Your custom text goes here" at bounding box center [206, 178] width 54 height 7
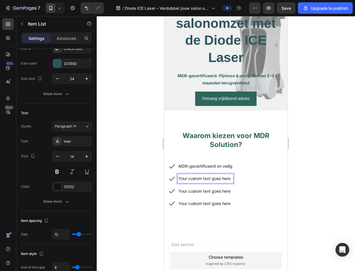
click at [232, 179] on p "Your custom text goes here" at bounding box center [206, 178] width 54 height 7
drag, startPoint x: 232, startPoint y: 179, endPoint x: 175, endPoint y: 180, distance: 57.2
click at [175, 180] on div "Your custom text goes here" at bounding box center [201, 178] width 65 height 9
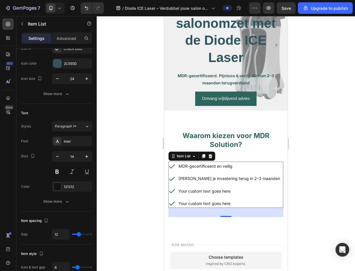
drag, startPoint x: 222, startPoint y: 193, endPoint x: 228, endPoint y: 192, distance: 5.2
click at [222, 193] on p "Your custom text goes here" at bounding box center [230, 191] width 102 height 7
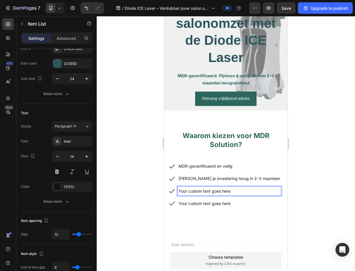
click at [233, 192] on p "Your custom text goes here" at bounding box center [230, 191] width 102 height 7
drag, startPoint x: 233, startPoint y: 192, endPoint x: 169, endPoint y: 195, distance: 63.6
click at [169, 195] on div "Your custom text goes here" at bounding box center [225, 191] width 113 height 9
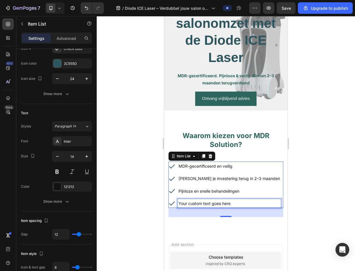
click at [227, 203] on p "Your custom text goes here" at bounding box center [230, 203] width 102 height 7
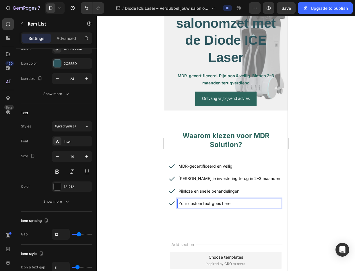
click at [232, 204] on p "Your custom text goes here" at bounding box center [230, 203] width 102 height 7
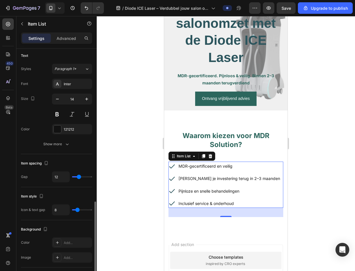
scroll to position [144, 0]
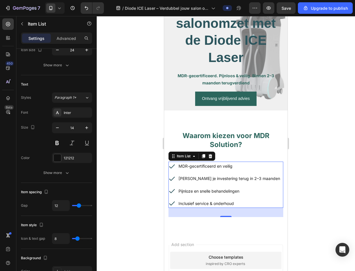
click at [192, 162] on div "MDR-gecertificeerd en veilig" at bounding box center [229, 166] width 103 height 9
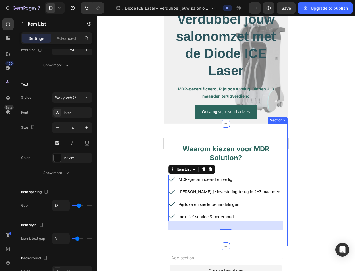
scroll to position [0, 0]
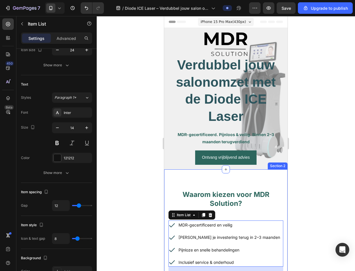
click at [173, 178] on div "Waarom kiezen voor MDR Solution? Heading Row MDR-gecertificeerd en veilig Verdi…" at bounding box center [226, 230] width 124 height 123
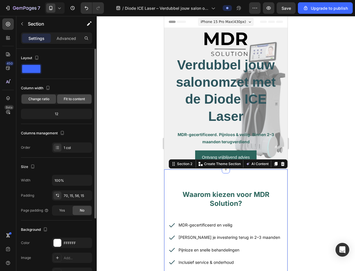
click at [74, 101] on span "Fit to content" at bounding box center [74, 99] width 21 height 5
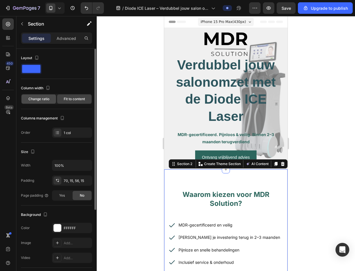
click at [44, 101] on span "Change ratio" at bounding box center [38, 99] width 21 height 5
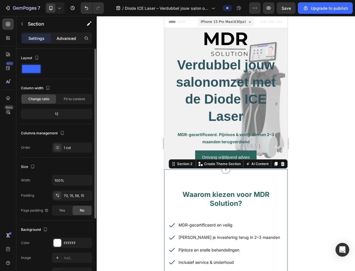
click at [69, 41] on div "Advanced" at bounding box center [66, 38] width 29 height 9
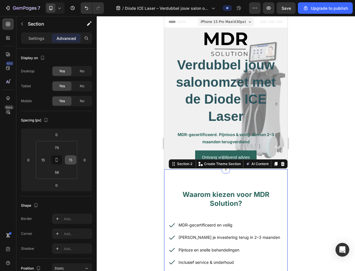
scroll to position [144, 0]
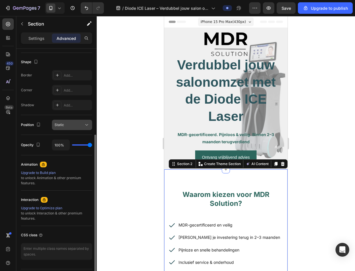
click at [81, 128] on div "Static" at bounding box center [72, 125] width 35 height 6
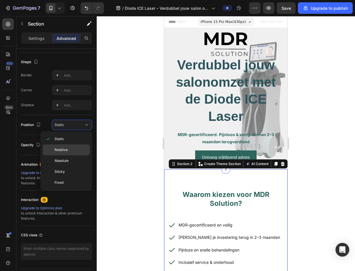
click at [80, 148] on p "Relative" at bounding box center [71, 149] width 33 height 5
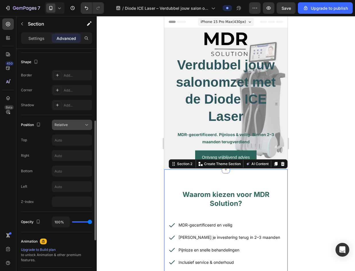
click at [82, 124] on div "Relative" at bounding box center [69, 124] width 29 height 5
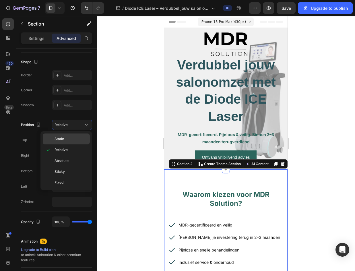
click at [79, 137] on p "Static" at bounding box center [71, 138] width 33 height 5
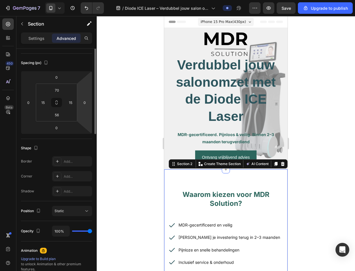
scroll to position [0, 0]
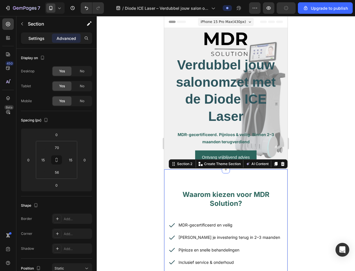
click at [36, 34] on div "Settings" at bounding box center [36, 38] width 29 height 9
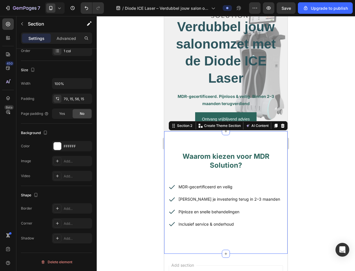
scroll to position [57, 0]
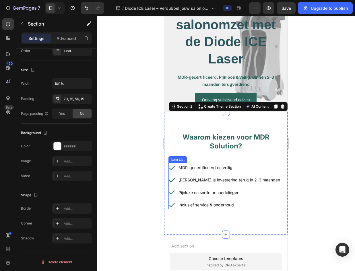
click at [222, 168] on p "MDR-gecertificeerd en veilig" at bounding box center [230, 167] width 102 height 7
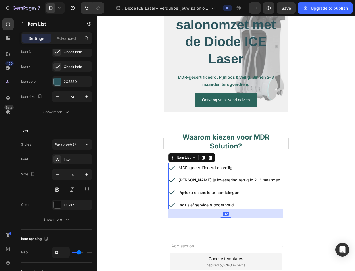
scroll to position [0, 0]
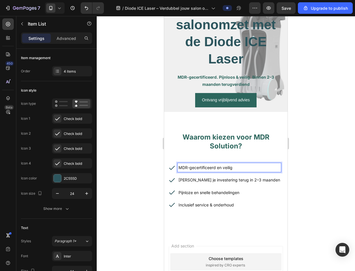
click at [245, 166] on p "MDR-gecertificeerd en veilig" at bounding box center [230, 167] width 102 height 7
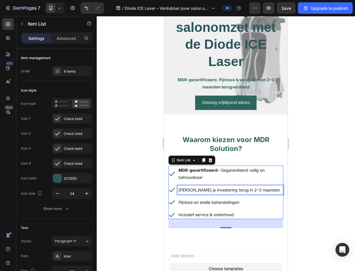
click at [243, 192] on p "Verdien je investering terug in 2–3 maanden" at bounding box center [231, 189] width 104 height 7
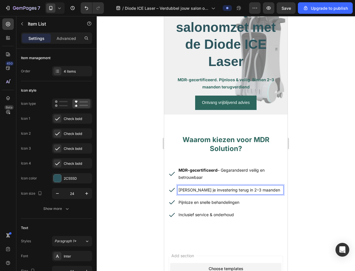
click at [259, 189] on p "Verdien je investering terug in 2–3 maanden" at bounding box center [231, 189] width 104 height 7
drag, startPoint x: 264, startPoint y: 191, endPoint x: 158, endPoint y: 200, distance: 106.7
click at [164, 200] on html "iPhone 15 Pro Max ( 430 px) iPhone 13 Mini iPhone 13 Pro iPhone 11 Pro Max iPho…" at bounding box center [226, 156] width 124 height 391
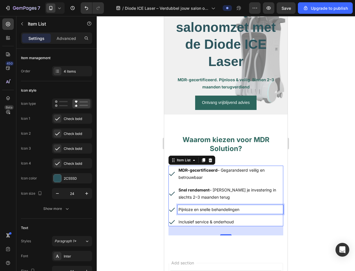
click at [221, 207] on p "Pijnloze en snelle behandelingen" at bounding box center [231, 209] width 104 height 7
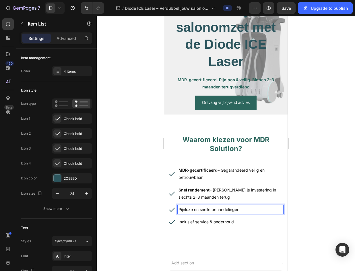
click at [245, 210] on p "Pijnloze en snelle behandelingen" at bounding box center [231, 209] width 104 height 7
drag, startPoint x: 245, startPoint y: 210, endPoint x: 174, endPoint y: 214, distance: 71.4
click at [174, 214] on div "MDR-gecertificeerd – Gegarandeerd veilig en betrouwbaar Snel rendement – Verdie…" at bounding box center [226, 196] width 115 height 61
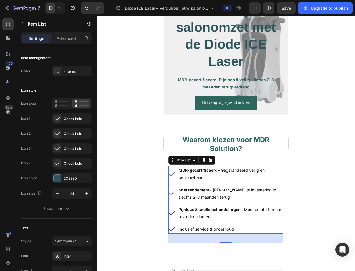
click at [230, 230] on p "Inclusief service & onderhoud" at bounding box center [231, 229] width 104 height 7
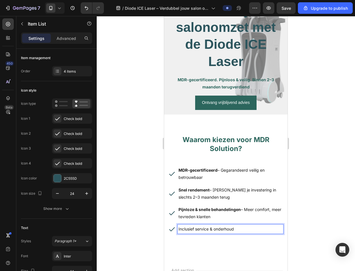
click at [236, 230] on p "Inclusief service & onderhoud" at bounding box center [231, 229] width 104 height 7
drag, startPoint x: 236, startPoint y: 230, endPoint x: 173, endPoint y: 233, distance: 63.3
click at [173, 233] on div "Inclusief service & onderhoud" at bounding box center [226, 229] width 115 height 9
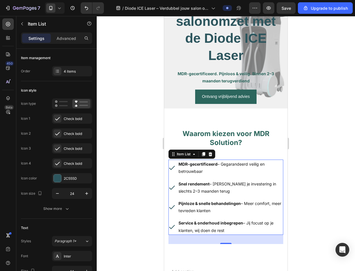
scroll to position [158, 0]
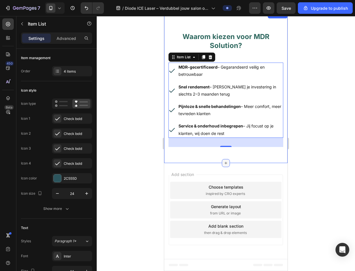
click at [225, 163] on icon at bounding box center [226, 163] width 3 height 3
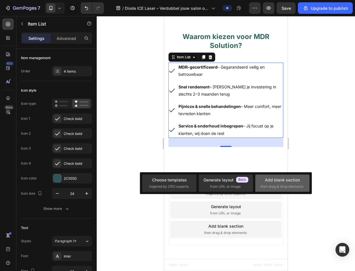
click at [263, 183] on div "Add blank section then drag & drop elements" at bounding box center [283, 183] width 44 height 12
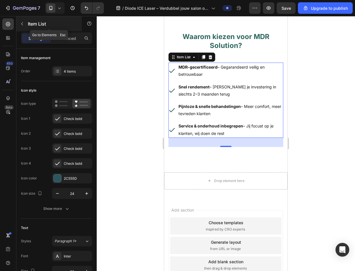
click at [27, 28] on div "Item List" at bounding box center [48, 23] width 65 height 15
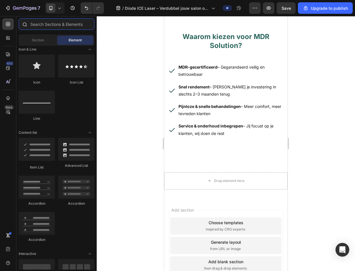
click at [67, 25] on input "text" at bounding box center [57, 23] width 76 height 11
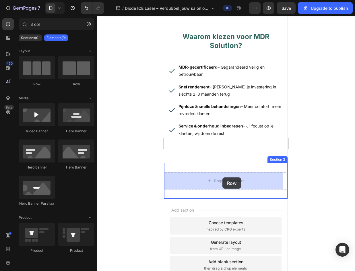
drag, startPoint x: 209, startPoint y: 87, endPoint x: 223, endPoint y: 178, distance: 92.6
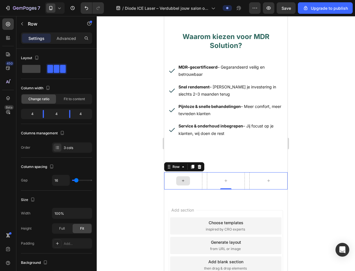
click at [177, 178] on div at bounding box center [183, 180] width 14 height 9
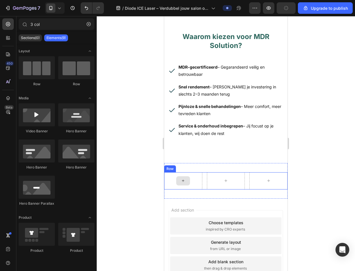
click at [188, 181] on div at bounding box center [183, 180] width 14 height 9
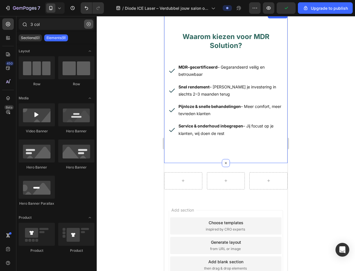
click at [90, 22] on icon "button" at bounding box center [89, 24] width 4 height 4
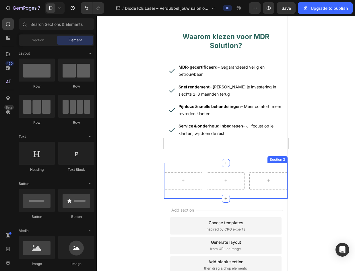
click at [216, 166] on div "Row Section 3" at bounding box center [226, 181] width 124 height 36
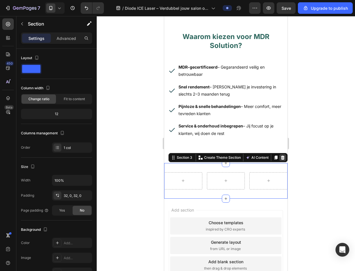
click at [281, 159] on div at bounding box center [283, 157] width 7 height 7
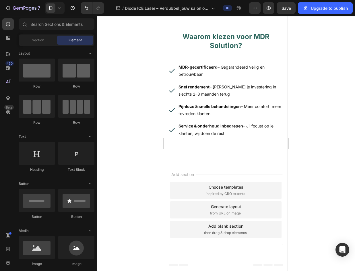
click at [244, 194] on div "inspired by CRO experts" at bounding box center [226, 193] width 40 height 5
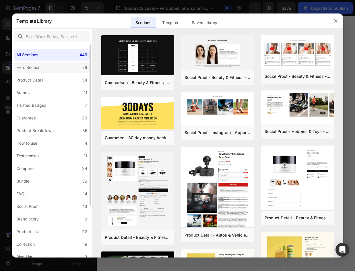
click at [54, 69] on label "Hero Section 76" at bounding box center [52, 67] width 76 height 11
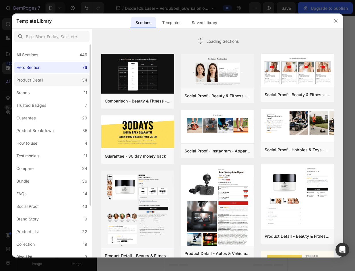
click at [55, 75] on label "Product Detail 34" at bounding box center [52, 79] width 76 height 11
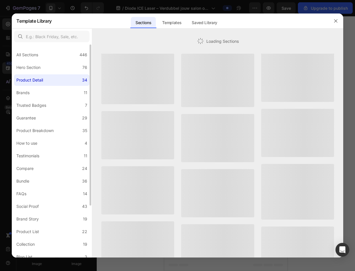
click at [55, 86] on label "Product Detail 34" at bounding box center [52, 79] width 76 height 11
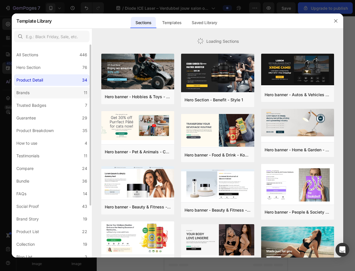
click at [55, 92] on label "Brands 11" at bounding box center [52, 92] width 76 height 11
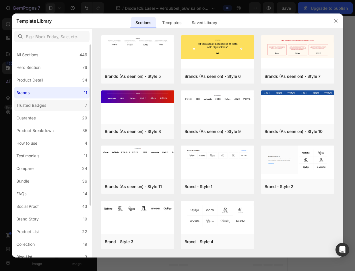
click at [49, 104] on label "Trusted Badges 7" at bounding box center [52, 105] width 76 height 11
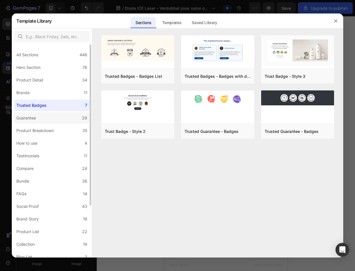
click at [54, 117] on label "Guarantee 29" at bounding box center [52, 117] width 76 height 11
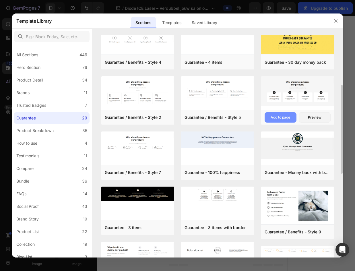
scroll to position [211, 0]
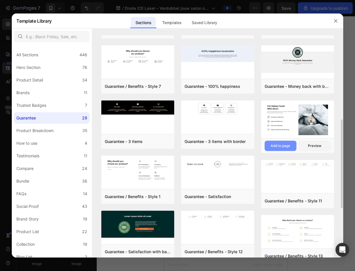
click at [289, 147] on div "Add to page" at bounding box center [281, 145] width 20 height 5
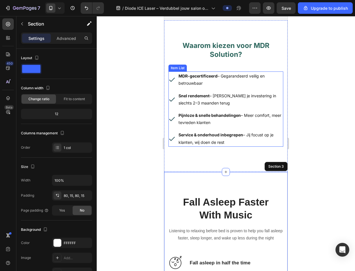
scroll to position [161, 0]
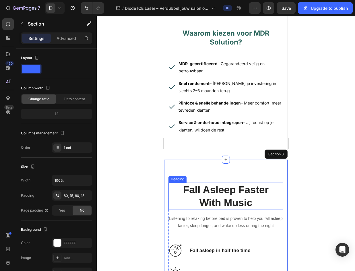
click at [240, 203] on p "Fall Asleep Faster With Music" at bounding box center [226, 196] width 114 height 26
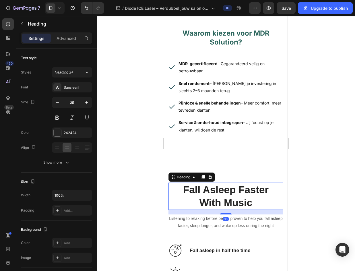
click at [250, 203] on p "Fall Asleep Faster With Music" at bounding box center [226, 196] width 114 height 26
click at [251, 203] on p "Fall Asleep Faster With Music" at bounding box center [226, 196] width 114 height 26
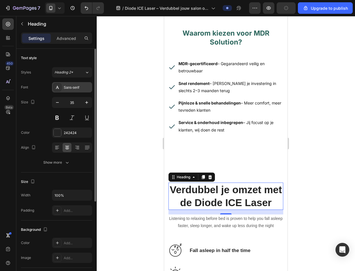
click at [70, 90] on div "Sans-serif" at bounding box center [72, 87] width 40 height 10
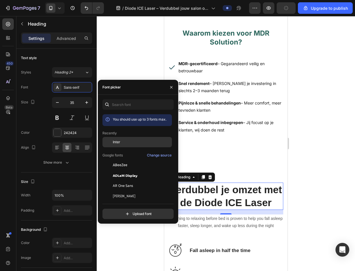
click at [124, 142] on div "Inter" at bounding box center [142, 142] width 58 height 5
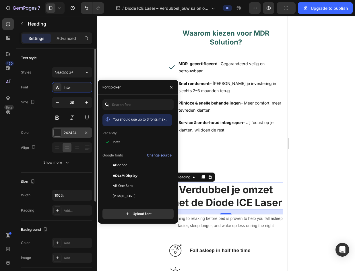
click at [65, 134] on div "242424" at bounding box center [72, 132] width 17 height 5
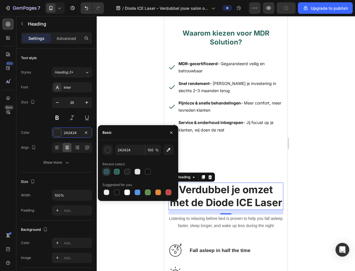
click at [105, 171] on div at bounding box center [107, 172] width 6 height 6
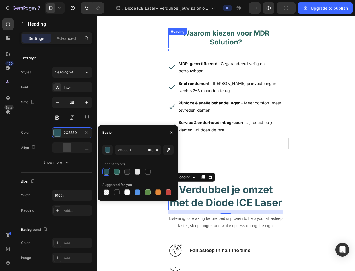
click at [214, 32] on h2 "Waarom kiezen voor MDR Solution?" at bounding box center [226, 37] width 115 height 19
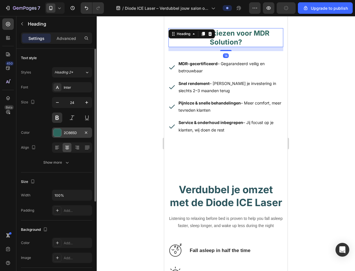
click at [61, 132] on div at bounding box center [57, 133] width 8 height 8
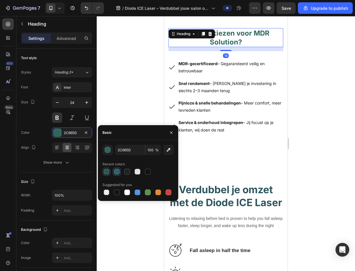
click at [105, 172] on div at bounding box center [107, 172] width 6 height 6
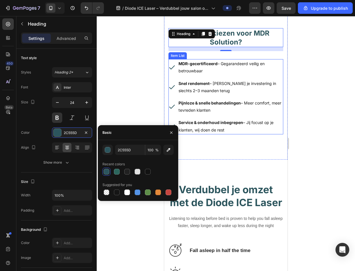
click at [314, 113] on div at bounding box center [226, 143] width 259 height 255
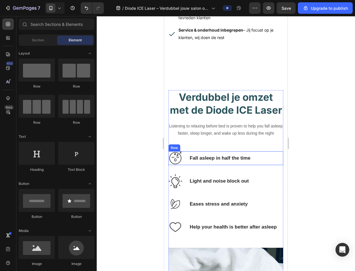
scroll to position [259, 0]
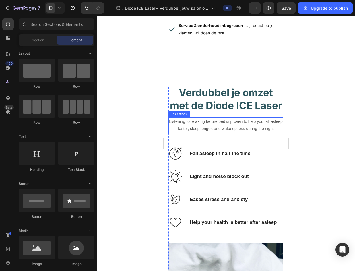
drag, startPoint x: 251, startPoint y: 136, endPoint x: 269, endPoint y: 143, distance: 18.9
click at [251, 132] on p "Listening to relaxing before bed is proven to help you fall asleep faster, slee…" at bounding box center [226, 125] width 114 height 14
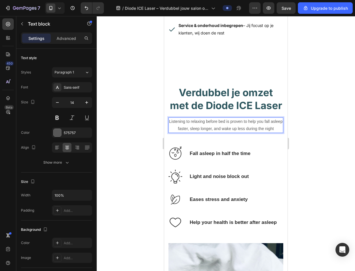
click at [275, 132] on p "Listening to relaxing before bed is proven to help you fall asleep faster, slee…" at bounding box center [226, 125] width 114 height 14
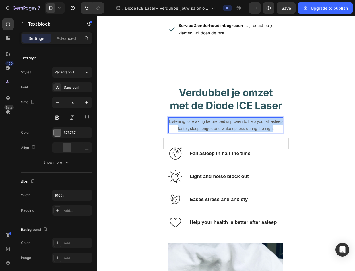
drag, startPoint x: 278, startPoint y: 141, endPoint x: 326, endPoint y: 150, distance: 48.8
click at [164, 134] on html "iPhone 15 Pro Max ( 430 px) iPhone 13 Mini iPhone 13 Pro iPhone 11 Pro Max iPho…" at bounding box center [226, 124] width 124 height 732
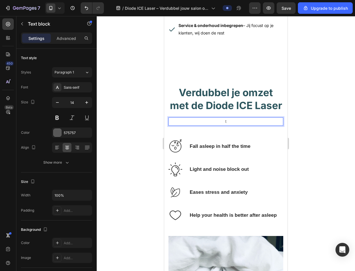
click at [243, 125] on p "t" at bounding box center [226, 121] width 114 height 7
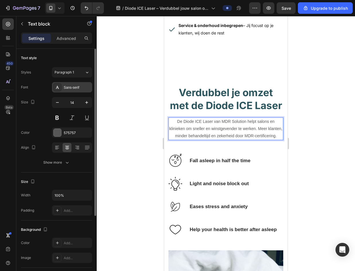
click at [71, 84] on div "Sans-serif" at bounding box center [72, 87] width 40 height 10
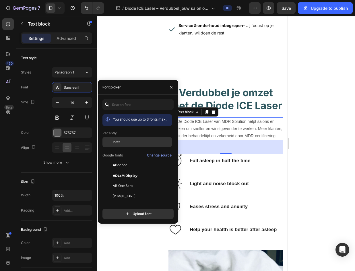
click at [124, 140] on div "Inter" at bounding box center [142, 142] width 58 height 5
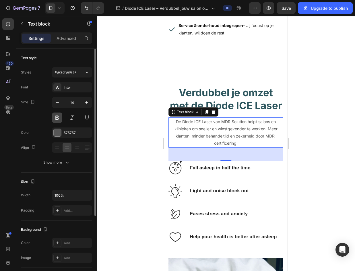
click at [59, 119] on button at bounding box center [57, 118] width 10 height 10
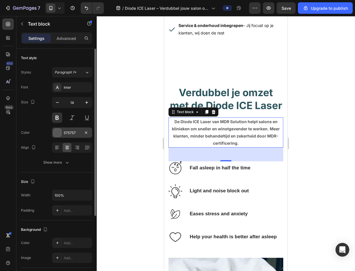
click at [60, 130] on div at bounding box center [57, 132] width 7 height 7
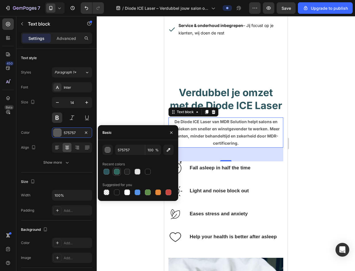
click at [118, 173] on div at bounding box center [117, 172] width 6 height 6
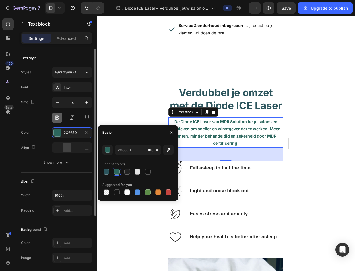
click at [60, 120] on button at bounding box center [57, 118] width 10 height 10
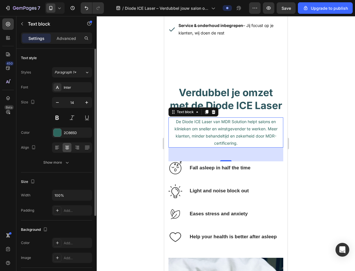
click at [49, 119] on div "Size 14" at bounding box center [56, 110] width 71 height 26
click at [308, 140] on div at bounding box center [226, 143] width 259 height 255
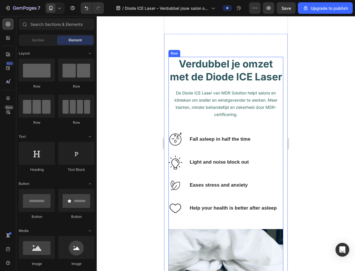
scroll to position [316, 0]
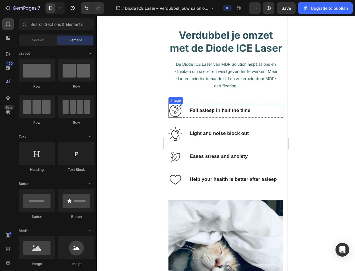
click at [179, 118] on img at bounding box center [176, 111] width 14 height 14
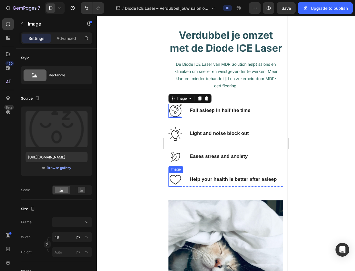
click at [175, 187] on img at bounding box center [176, 180] width 14 height 14
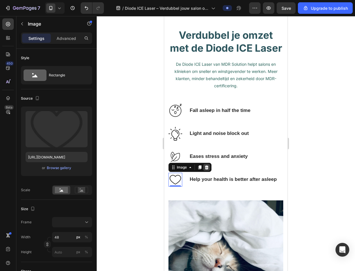
click at [207, 169] on icon at bounding box center [207, 167] width 4 height 4
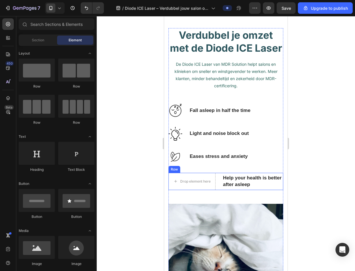
click at [219, 190] on div "Drop element here Help your health is better after asleep Text Block Row" at bounding box center [226, 181] width 115 height 17
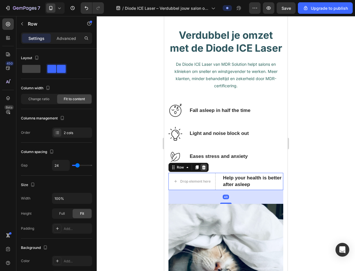
click at [206, 170] on icon at bounding box center [204, 167] width 5 height 5
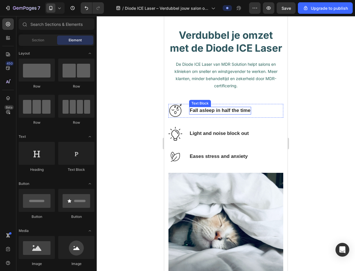
drag, startPoint x: 242, startPoint y: 125, endPoint x: 246, endPoint y: 125, distance: 3.5
click at [242, 114] on p "Fall asleep in half the time" at bounding box center [220, 110] width 61 height 6
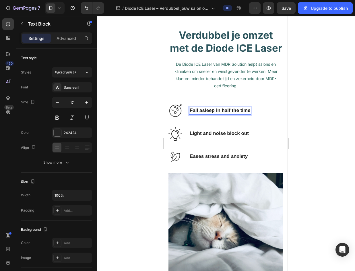
click at [251, 114] on p "Fall asleep in half the time" at bounding box center [220, 110] width 61 height 6
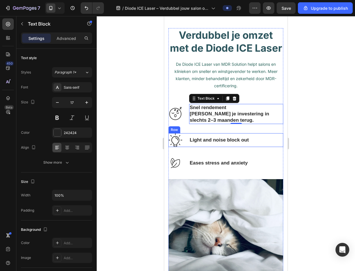
drag, startPoint x: 248, startPoint y: 149, endPoint x: 251, endPoint y: 151, distance: 3.9
click at [250, 147] on div "Image Light and noise block out Text Block Row" at bounding box center [226, 140] width 115 height 14
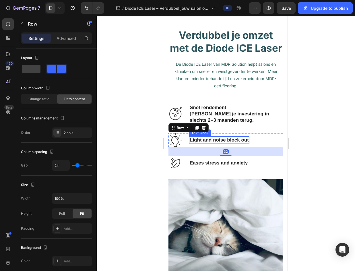
click at [249, 144] on div "Light and noise block out" at bounding box center [219, 139] width 60 height 7
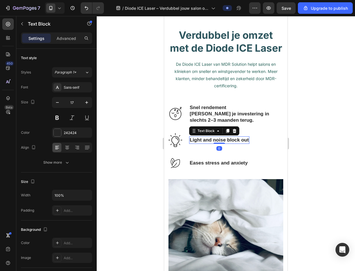
click at [248, 143] on p "Light and noise block out" at bounding box center [219, 140] width 59 height 6
click at [249, 143] on p "Light and noise block out" at bounding box center [219, 140] width 59 height 6
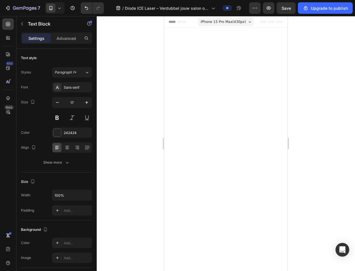
scroll to position [316, 0]
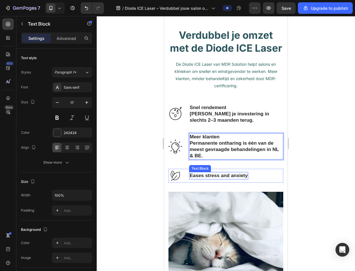
click at [246, 179] on p "Eases stress and anxiety" at bounding box center [219, 176] width 58 height 6
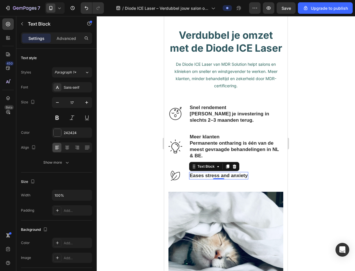
click at [248, 179] on p "Eases stress and anxiety" at bounding box center [219, 176] width 58 height 6
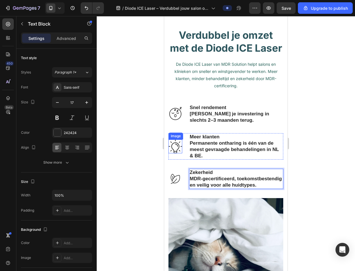
click at [177, 153] on img at bounding box center [176, 147] width 14 height 14
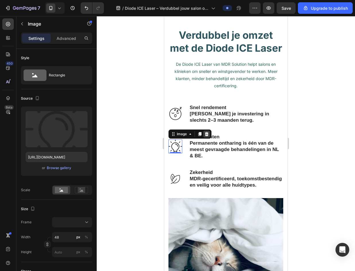
click at [207, 136] on icon at bounding box center [207, 134] width 4 height 4
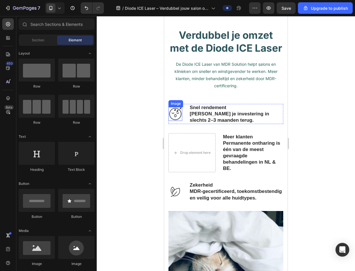
click at [179, 121] on img at bounding box center [176, 114] width 14 height 14
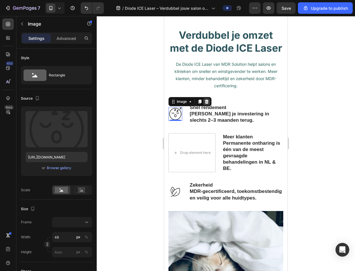
click at [209, 104] on icon at bounding box center [207, 101] width 5 height 5
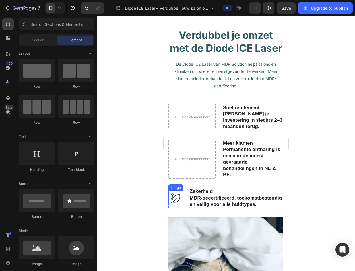
click at [176, 205] on img at bounding box center [176, 198] width 14 height 14
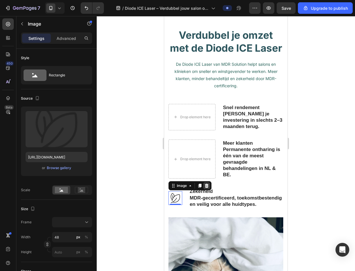
click at [207, 188] on icon at bounding box center [207, 186] width 4 height 4
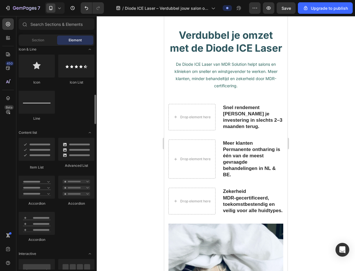
scroll to position [345, 0]
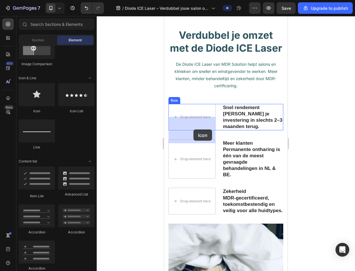
drag, startPoint x: 197, startPoint y: 109, endPoint x: 191, endPoint y: 129, distance: 20.1
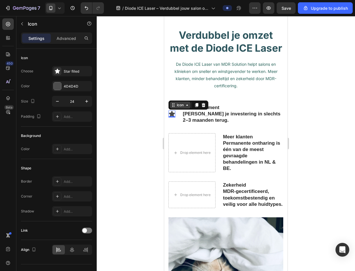
click at [184, 109] on div "Icon" at bounding box center [180, 105] width 21 height 7
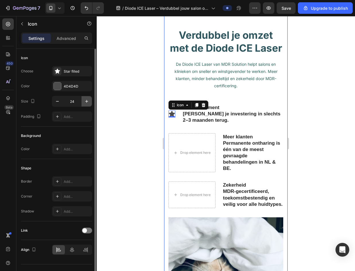
click at [86, 103] on icon "button" at bounding box center [87, 102] width 6 height 6
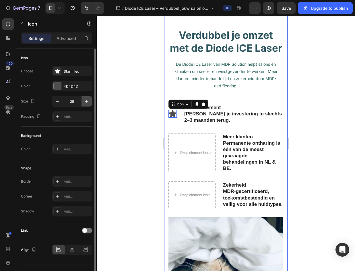
click at [86, 103] on icon "button" at bounding box center [87, 102] width 6 height 6
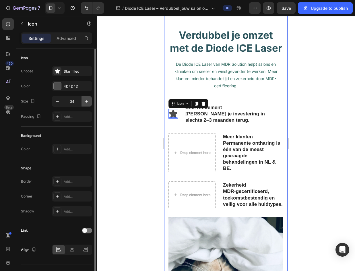
click at [86, 103] on icon "button" at bounding box center [87, 102] width 6 height 6
type input "36"
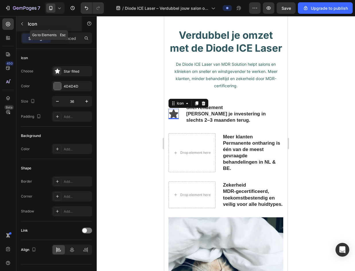
click at [18, 22] on button "button" at bounding box center [22, 23] width 9 height 9
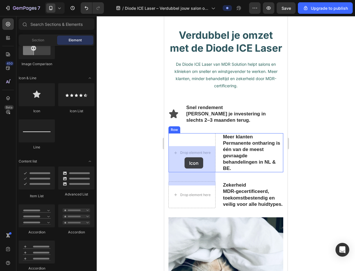
drag, startPoint x: 233, startPoint y: 118, endPoint x: 185, endPoint y: 157, distance: 62.7
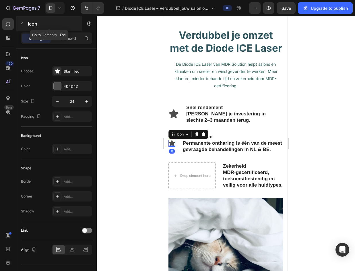
click at [21, 26] on icon "button" at bounding box center [22, 24] width 5 height 5
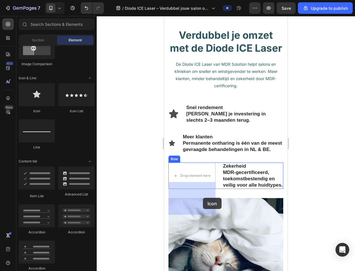
drag, startPoint x: 205, startPoint y: 121, endPoint x: 192, endPoint y: 179, distance: 60.0
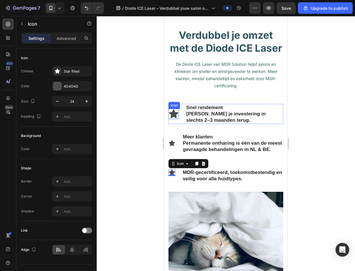
click at [175, 118] on icon at bounding box center [173, 113] width 9 height 9
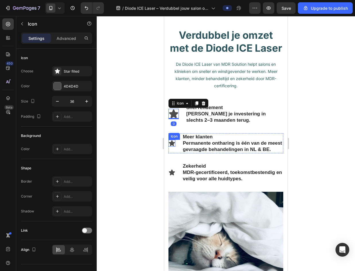
click at [173, 146] on icon at bounding box center [172, 143] width 6 height 6
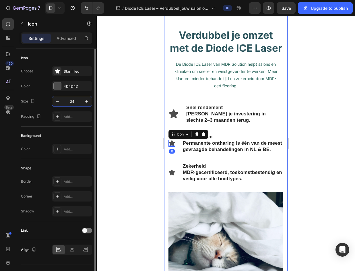
click at [80, 102] on input "24" at bounding box center [72, 101] width 19 height 10
type input "36"
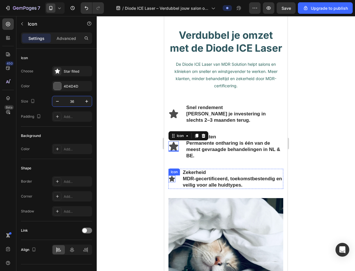
click at [173, 182] on icon at bounding box center [172, 179] width 7 height 7
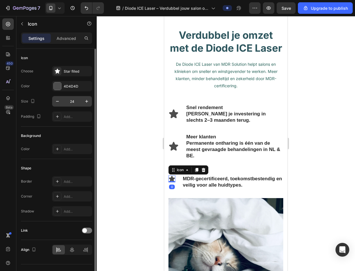
click at [78, 101] on input "24" at bounding box center [72, 101] width 19 height 10
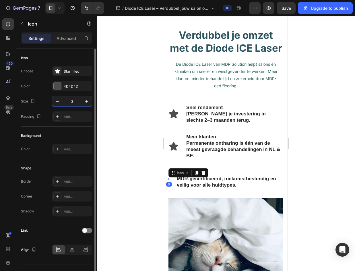
type input "36"
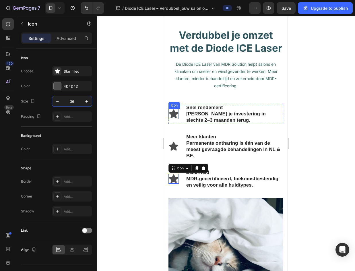
click at [172, 118] on icon at bounding box center [173, 113] width 9 height 9
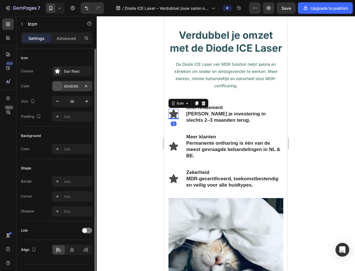
click at [53, 89] on div "4D4D4D" at bounding box center [72, 86] width 40 height 10
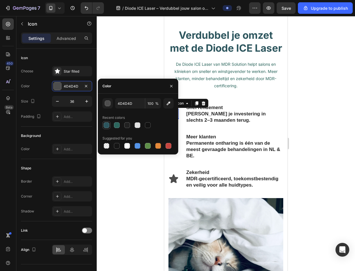
click at [104, 123] on div at bounding box center [107, 125] width 6 height 6
type input "2C555D"
click at [175, 151] on icon at bounding box center [173, 146] width 9 height 9
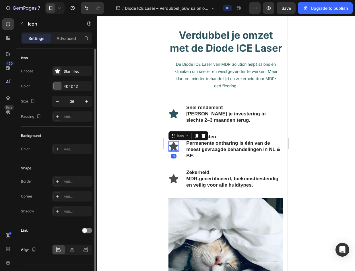
click at [59, 91] on div "Choose Star filled Color 4D4D4D Size 36 Padding Add..." at bounding box center [56, 94] width 71 height 56
click at [57, 86] on div at bounding box center [57, 85] width 7 height 7
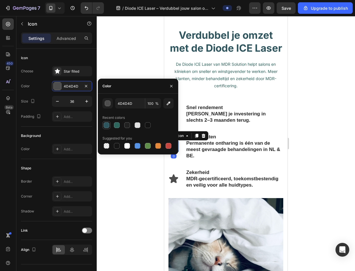
click at [106, 126] on div at bounding box center [107, 125] width 6 height 6
type input "2C555D"
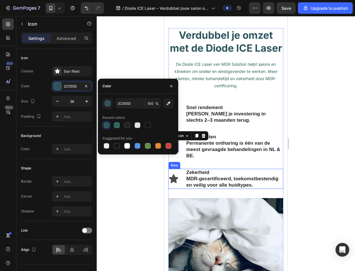
click at [176, 183] on icon at bounding box center [173, 179] width 9 height 9
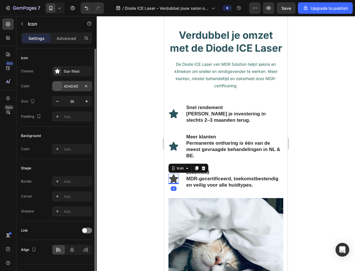
click at [61, 89] on div at bounding box center [57, 86] width 8 height 8
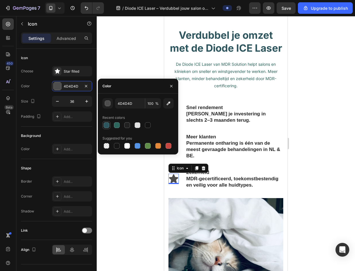
click at [106, 123] on div at bounding box center [107, 125] width 6 height 6
type input "2C555D"
click at [267, 124] on p "Snel rendement Verdien je investering in slechts 2–3 maanden terug." at bounding box center [234, 114] width 97 height 19
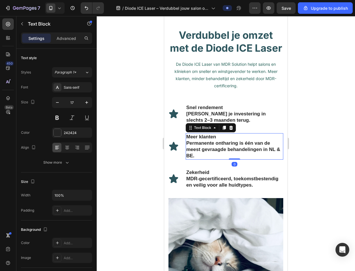
click at [242, 158] on p "Meer klanten Permanente ontharing is één van de meest gevraagde behandelingen i…" at bounding box center [234, 146] width 97 height 25
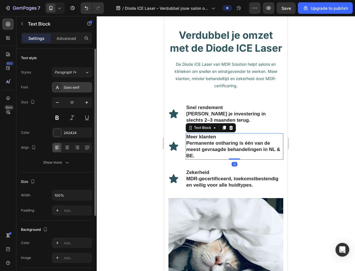
click at [75, 84] on div "Sans-serif" at bounding box center [72, 87] width 40 height 10
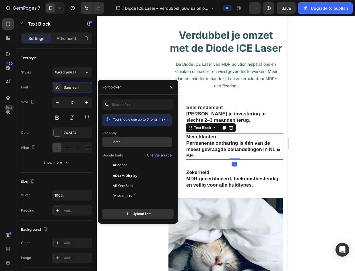
click at [133, 141] on div "Inter" at bounding box center [142, 142] width 58 height 5
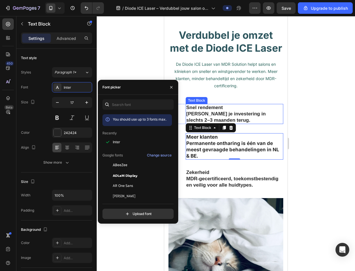
click at [248, 124] on p "Snel rendement Verdien je investering in slechts 2–3 maanden terug." at bounding box center [234, 114] width 97 height 19
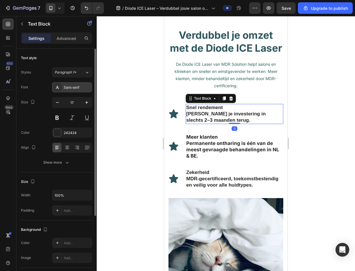
click at [73, 90] on div "Sans-serif" at bounding box center [77, 87] width 27 height 5
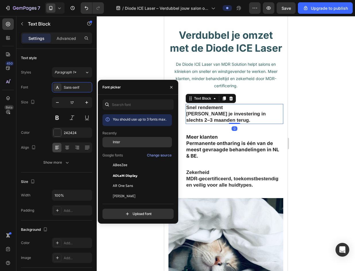
click at [131, 144] on div "Inter" at bounding box center [142, 142] width 58 height 5
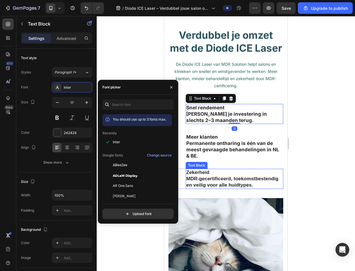
click at [224, 188] on p "Zekerheid MDR-gecertificeerd, toekomstbestendig en veilig voor alle huidtypes." at bounding box center [234, 178] width 97 height 19
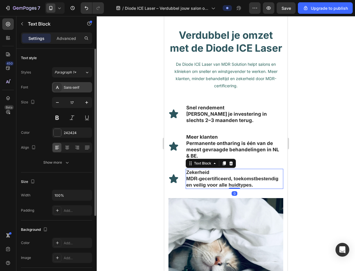
click at [68, 89] on div "Sans-serif" at bounding box center [77, 87] width 27 height 5
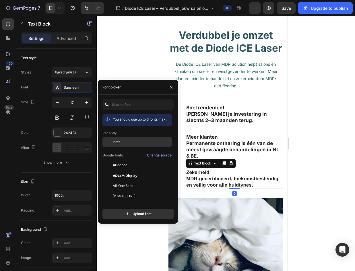
click at [134, 181] on div "Inter" at bounding box center [138, 186] width 70 height 10
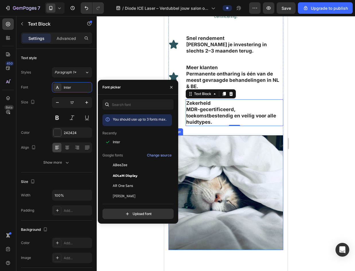
scroll to position [431, 0]
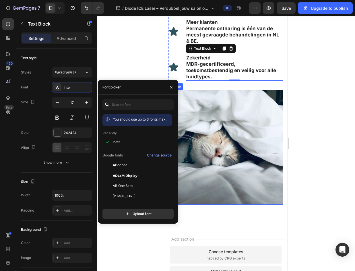
click at [240, 148] on img at bounding box center [226, 147] width 115 height 115
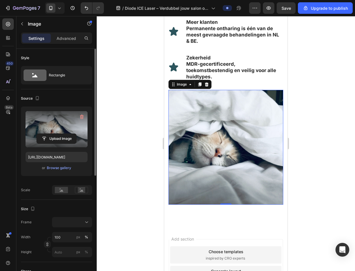
click at [53, 129] on label at bounding box center [57, 129] width 62 height 36
click at [53, 134] on input "file" at bounding box center [57, 139] width 40 height 10
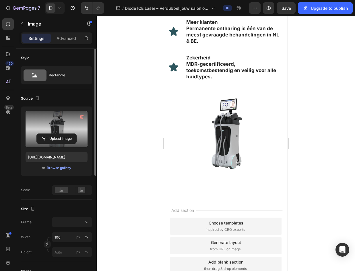
click at [54, 132] on label at bounding box center [57, 129] width 62 height 36
click at [54, 134] on input "file" at bounding box center [57, 139] width 40 height 10
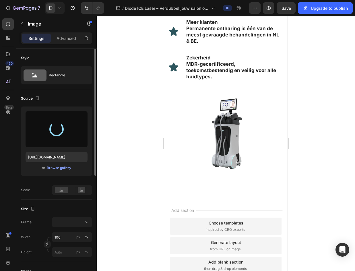
type input "https://cdn.shopify.com/s/files/1/0943/1456/1859/files/gempages_573428792467391…"
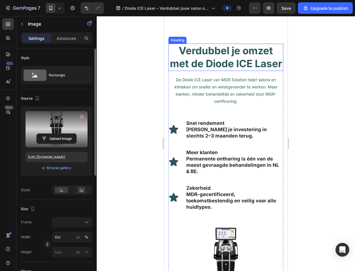
scroll to position [316, 0]
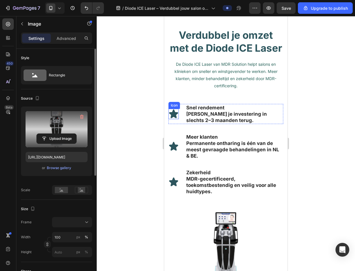
click at [177, 118] on icon at bounding box center [173, 113] width 9 height 9
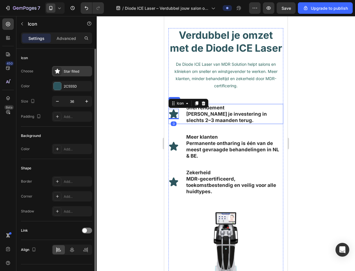
click at [72, 71] on div "Star filled" at bounding box center [77, 71] width 27 height 5
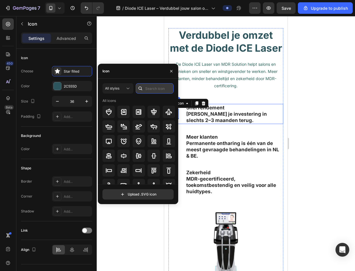
click at [152, 88] on input "text" at bounding box center [155, 88] width 38 height 10
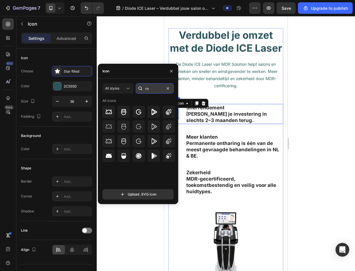
type input "r"
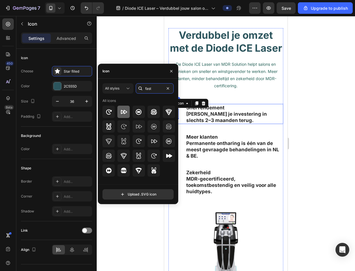
type input "fast"
click at [124, 113] on icon at bounding box center [123, 112] width 7 height 7
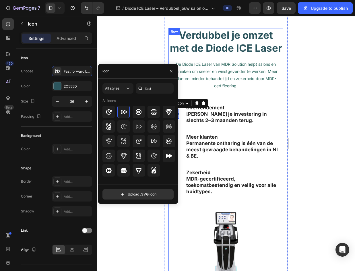
click at [181, 144] on div "Verdubbel je omzet met de Diode ICE Laser Heading De Diode ICE Laser van MDR So…" at bounding box center [226, 116] width 115 height 177
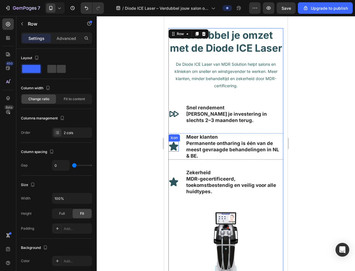
click at [174, 151] on icon at bounding box center [173, 146] width 9 height 9
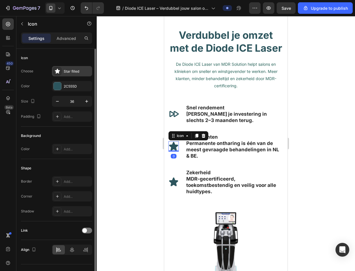
click at [79, 72] on div "Star filled" at bounding box center [77, 71] width 27 height 5
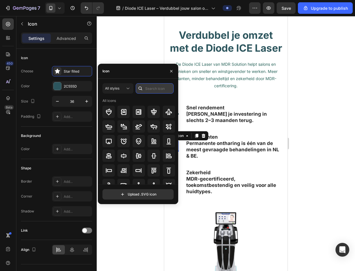
click at [148, 87] on input "text" at bounding box center [155, 88] width 38 height 10
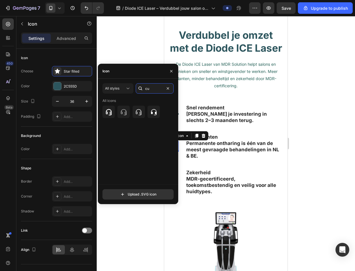
type input "c"
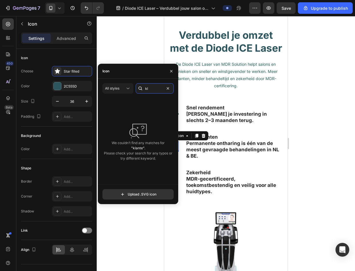
type input "k"
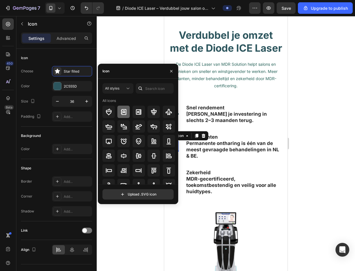
click at [125, 110] on icon at bounding box center [123, 112] width 7 height 7
click at [201, 193] on p "Zekerheid MDR-gecertificeerd, toekomstbestendig en veilig voor alle huidtypes." at bounding box center [234, 181] width 97 height 25
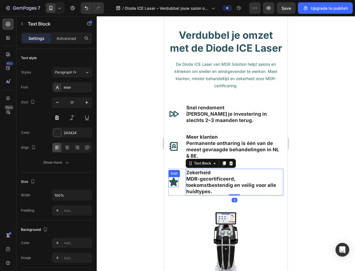
click at [174, 186] on icon at bounding box center [173, 182] width 9 height 9
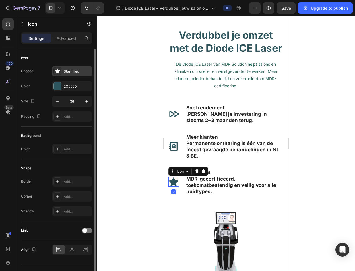
click at [76, 73] on div "Star filled" at bounding box center [77, 71] width 27 height 5
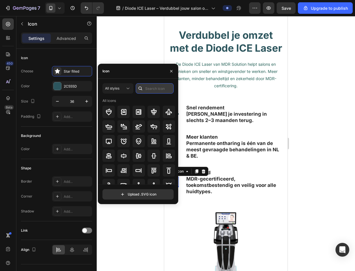
click at [149, 90] on input "text" at bounding box center [155, 88] width 38 height 10
type input "s"
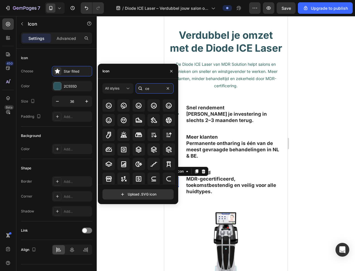
scroll to position [1290, 0]
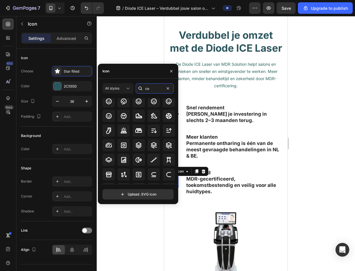
type input "c"
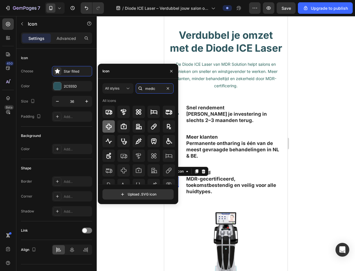
type input "medic"
click at [109, 129] on icon at bounding box center [109, 127] width 6 height 6
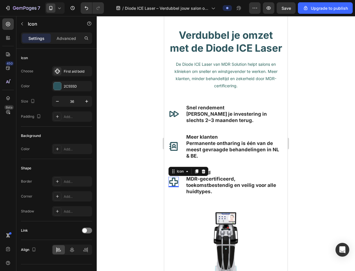
click at [293, 175] on div at bounding box center [226, 143] width 259 height 255
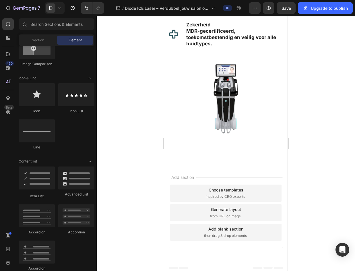
scroll to position [477, 0]
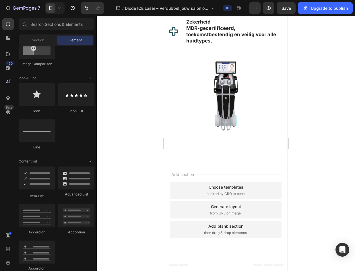
click at [251, 194] on div "Choose templates inspired by CRO experts" at bounding box center [225, 190] width 111 height 17
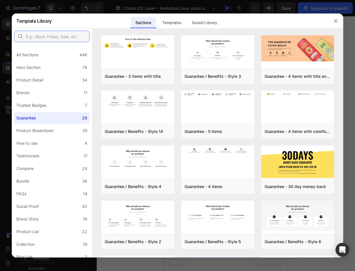
click at [65, 37] on input "text" at bounding box center [52, 36] width 76 height 11
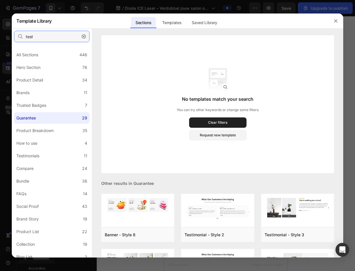
type input "test"
click at [83, 38] on icon "button" at bounding box center [84, 36] width 4 height 4
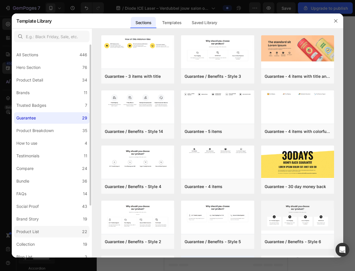
scroll to position [29, 0]
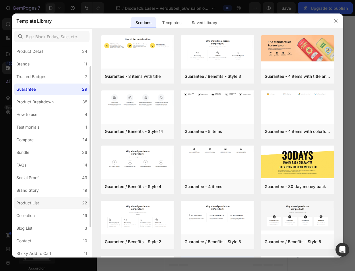
click at [51, 206] on label "Product List 22" at bounding box center [52, 202] width 76 height 11
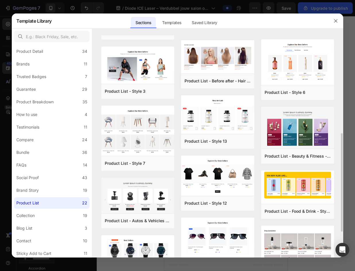
scroll to position [157, 0]
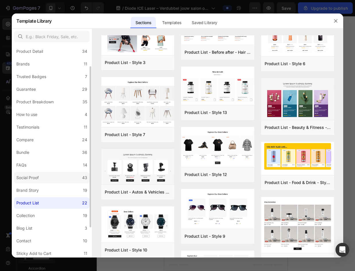
click at [55, 180] on label "Social Proof 43" at bounding box center [52, 177] width 76 height 11
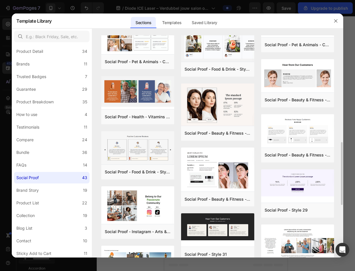
scroll to position [463, 0]
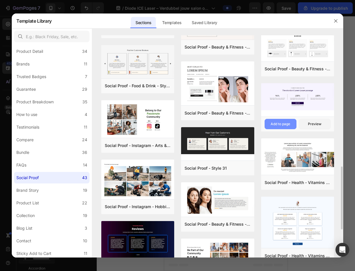
click at [286, 123] on div "Add to page" at bounding box center [281, 124] width 20 height 5
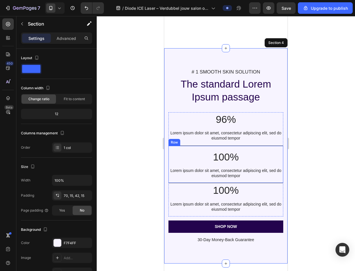
scroll to position [566, 0]
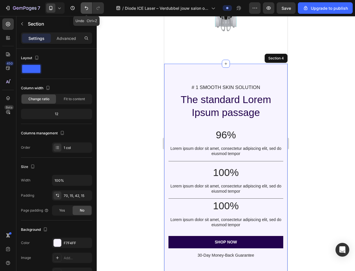
click at [91, 9] on button "Undo/Redo" at bounding box center [86, 7] width 11 height 11
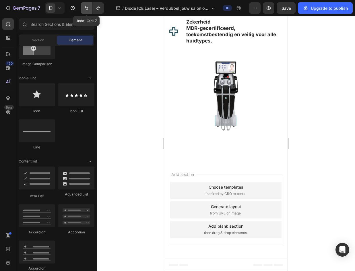
scroll to position [477, 0]
click at [244, 194] on div "inspired by CRO experts" at bounding box center [226, 193] width 40 height 5
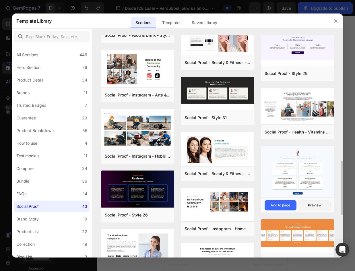
scroll to position [456, 0]
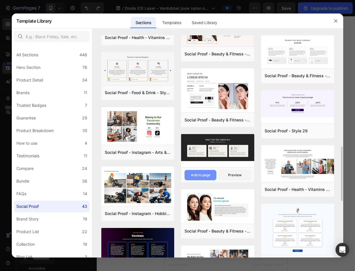
click at [192, 174] on div "Add to page" at bounding box center [201, 175] width 20 height 5
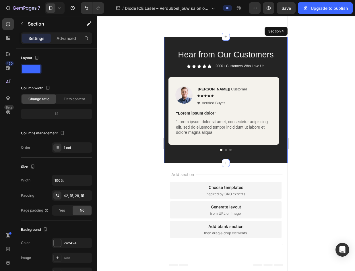
scroll to position [603, 0]
click at [178, 41] on div "Hear from Our Customers Heading Icon Icon Icon Icon Icon Icon List 2000+ Custom…" at bounding box center [226, 100] width 124 height 127
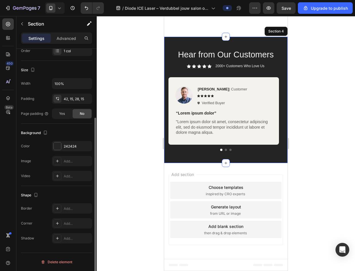
scroll to position [0, 0]
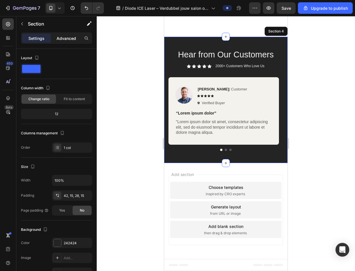
click at [66, 39] on p "Advanced" at bounding box center [67, 38] width 20 height 6
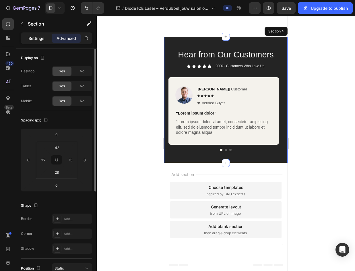
click at [35, 41] on div "Settings" at bounding box center [36, 38] width 29 height 9
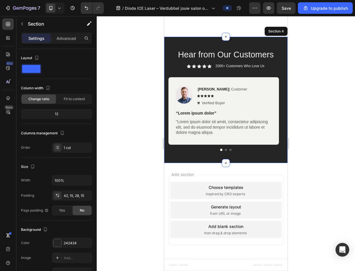
click at [180, 45] on div "Hear from Our Customers Heading Icon Icon Icon Icon Icon Icon List 2000+ Custom…" at bounding box center [226, 100] width 124 height 127
click at [32, 69] on span at bounding box center [31, 69] width 18 height 8
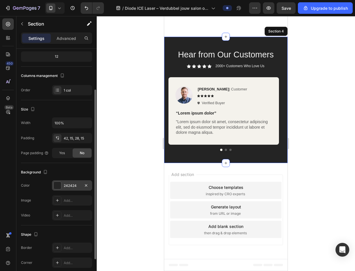
click at [57, 188] on div at bounding box center [57, 185] width 7 height 7
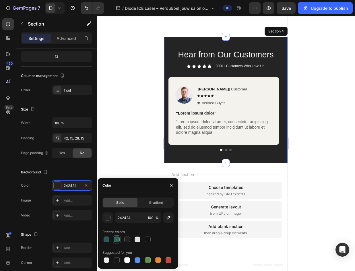
click at [117, 243] on div at bounding box center [117, 240] width 8 height 8
type input "2C665D"
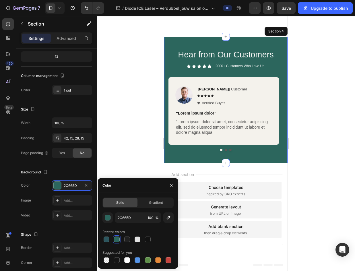
click at [318, 91] on div at bounding box center [226, 143] width 259 height 255
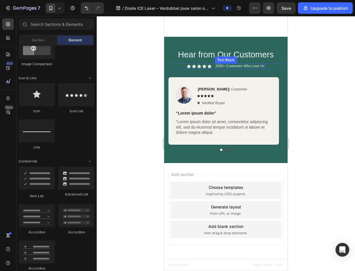
click at [253, 64] on p "2000+ Customers Who Love Us" at bounding box center [240, 66] width 49 height 5
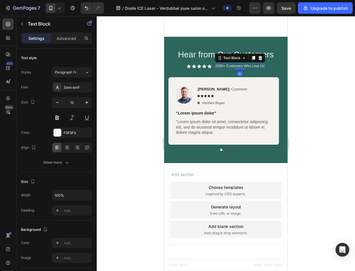
click at [262, 66] on p "2000+ Customers Who Love Us" at bounding box center [240, 66] width 49 height 5
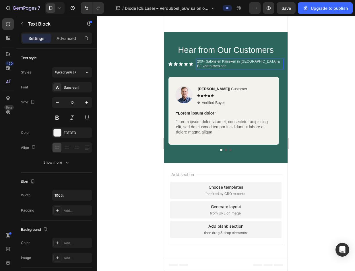
click at [203, 67] on p "200+ Salons en Klinieken in NL & BE vertrouwen ons" at bounding box center [240, 63] width 86 height 9
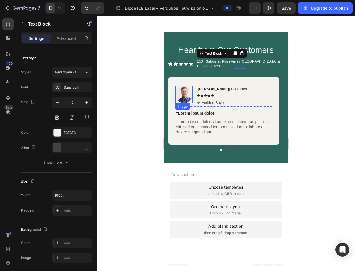
drag, startPoint x: 189, startPoint y: 95, endPoint x: 194, endPoint y: 93, distance: 4.8
click at [189, 95] on img at bounding box center [184, 94] width 17 height 17
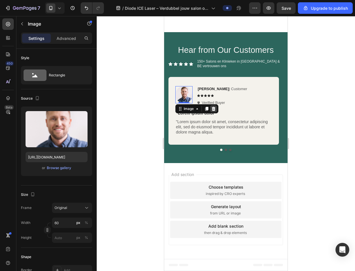
click at [215, 109] on icon at bounding box center [214, 109] width 4 height 4
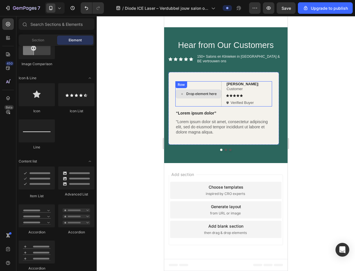
click at [199, 96] on div "Drop element here" at bounding box center [201, 94] width 30 height 5
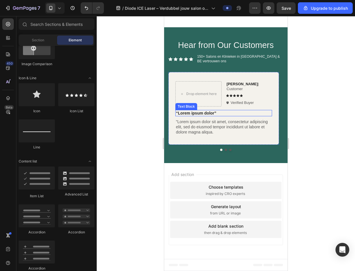
click at [222, 113] on p "“Lorem ipsum dolor”" at bounding box center [224, 113] width 96 height 5
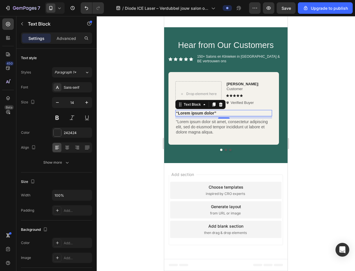
click at [219, 112] on p "“Lorem ipsum dolor”" at bounding box center [224, 113] width 96 height 5
drag, startPoint x: 250, startPoint y: 128, endPoint x: 245, endPoint y: 129, distance: 4.9
click at [250, 128] on p ""Lorem ipsum dolor sit amet, consectetur adipiscing elit, sed do eiusmod tempor…" at bounding box center [224, 127] width 96 height 16
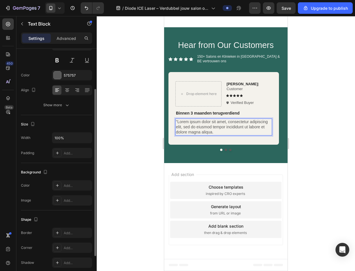
click at [218, 131] on p ""Lorem ipsum dolor sit amet, consectetur adipiscing elit, sed do eiusmod tempor…" at bounding box center [224, 127] width 96 height 16
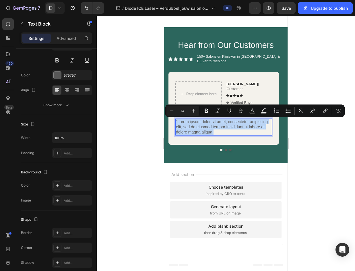
drag, startPoint x: 216, startPoint y: 132, endPoint x: 159, endPoint y: 117, distance: 58.7
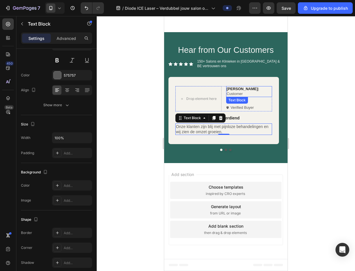
drag, startPoint x: 242, startPoint y: 88, endPoint x: 246, endPoint y: 88, distance: 3.7
click at [242, 88] on strong "Rita Carroll" at bounding box center [242, 89] width 31 height 4
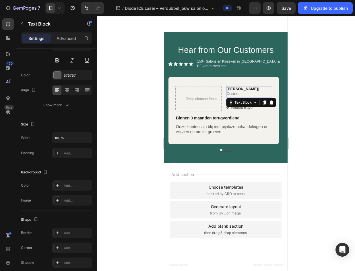
click at [264, 88] on p "Rita Carroll | Customer" at bounding box center [249, 92] width 45 height 10
click at [269, 89] on p "Rita Carroll | Customer" at bounding box center [249, 92] width 45 height 10
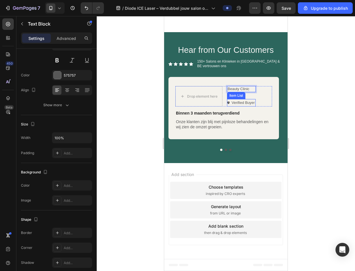
click at [249, 102] on p "Verified Buyer" at bounding box center [243, 103] width 23 height 6
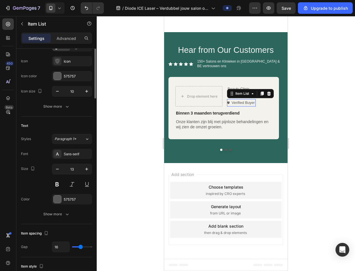
scroll to position [0, 0]
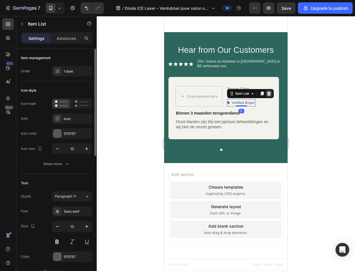
click at [270, 94] on icon at bounding box center [269, 94] width 4 height 4
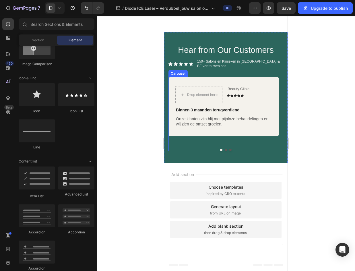
click at [225, 150] on button "Dot" at bounding box center [226, 150] width 2 height 2
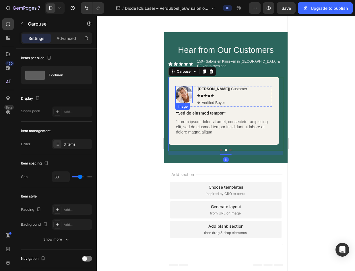
click at [184, 94] on img at bounding box center [184, 94] width 17 height 17
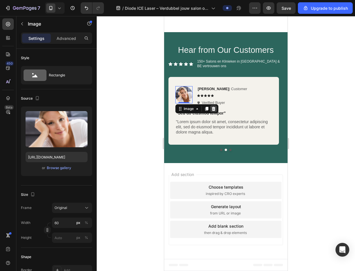
click at [213, 107] on div at bounding box center [213, 108] width 7 height 7
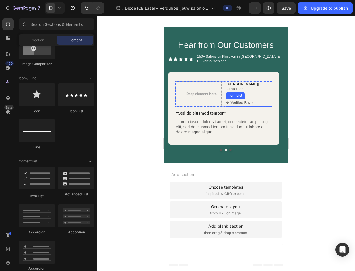
click at [247, 103] on p "Verified Buyer" at bounding box center [242, 103] width 23 height 6
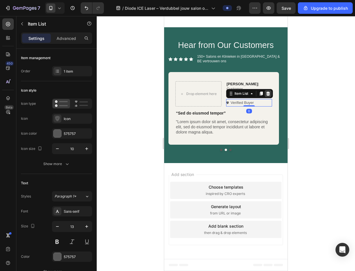
click at [270, 93] on icon at bounding box center [268, 94] width 4 height 4
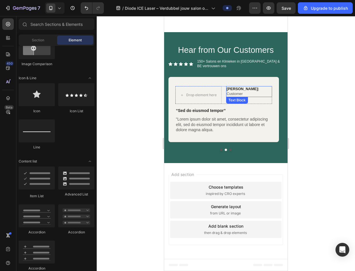
click at [252, 88] on p "Reylo B | Customer" at bounding box center [249, 92] width 45 height 10
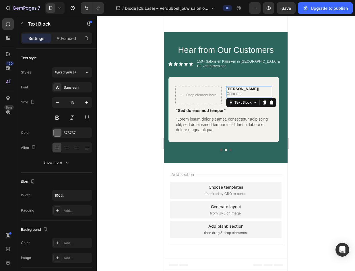
click at [263, 90] on p "Reylo B | Customer" at bounding box center [249, 92] width 45 height 10
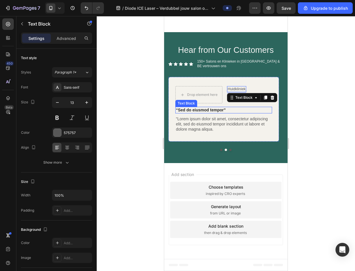
drag, startPoint x: 218, startPoint y: 109, endPoint x: 239, endPoint y: 110, distance: 20.7
click at [218, 109] on p "“Sed do eiusmod tempor”" at bounding box center [224, 109] width 96 height 5
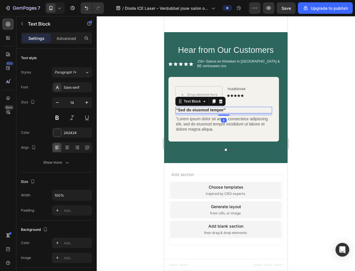
click at [239, 110] on p "“Sed do eiusmod tempor”" at bounding box center [224, 109] width 96 height 5
click at [218, 125] on p ""Lorem ipsum dolor sit amet, consectetur adipiscing elit, sed do eiusmod tempor…" at bounding box center [224, 124] width 96 height 16
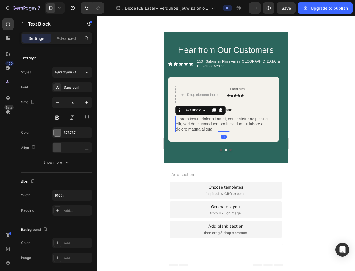
click at [214, 129] on p ""Lorem ipsum dolor sit amet, consectetur adipiscing elit, sed do eiusmod tempor…" at bounding box center [224, 124] width 96 height 16
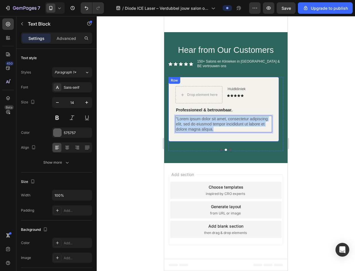
drag, startPoint x: 214, startPoint y: 129, endPoint x: 171, endPoint y: 121, distance: 43.2
click at [171, 121] on div "Drop element here Huidkliniek Text Block Icon Icon Icon Icon Icon Icon List Row…" at bounding box center [224, 109] width 111 height 65
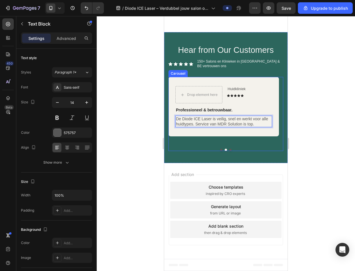
click at [230, 150] on button "Dot" at bounding box center [231, 150] width 2 height 2
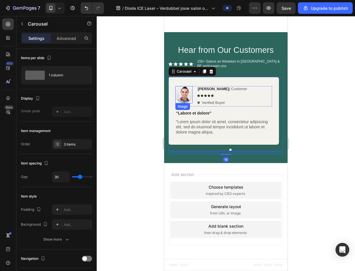
click at [181, 92] on img at bounding box center [184, 94] width 17 height 17
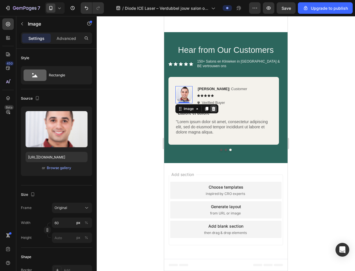
click at [215, 110] on icon at bounding box center [213, 109] width 5 height 5
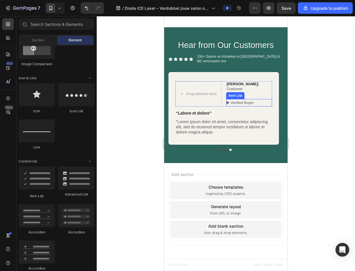
click at [244, 101] on p "Verified Buyer" at bounding box center [242, 103] width 23 height 6
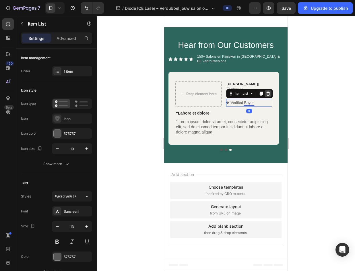
click at [270, 96] on icon at bounding box center [268, 93] width 5 height 5
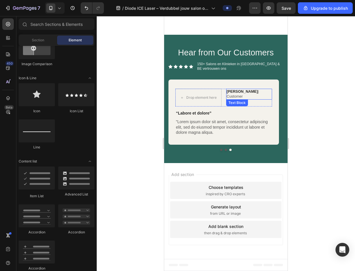
click at [258, 92] on p "Ken K | Customer" at bounding box center [249, 94] width 45 height 10
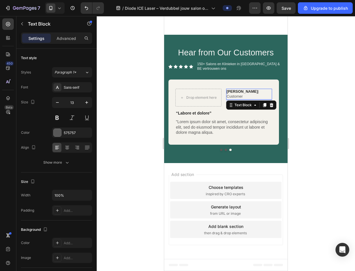
click at [258, 92] on p "Ken K | Customer" at bounding box center [249, 94] width 45 height 10
click at [215, 113] on p "“Labore et dolore”" at bounding box center [224, 113] width 96 height 5
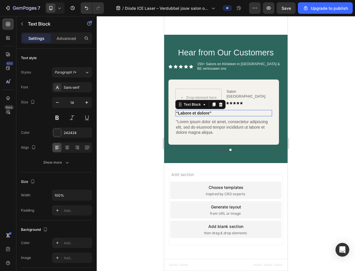
click at [215, 113] on p "“Labore et dolore”" at bounding box center [224, 113] width 96 height 5
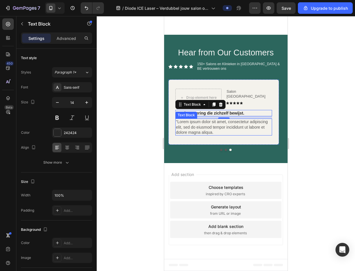
drag, startPoint x: 213, startPoint y: 128, endPoint x: 214, endPoint y: 132, distance: 4.6
click at [213, 128] on p ""Lorem ipsum dolor sit amet, consectetur adipiscing elit, sed do eiusmod tempor…" at bounding box center [224, 127] width 96 height 16
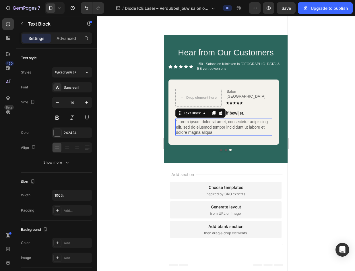
click at [214, 132] on p ""Lorem ipsum dolor sit amet, consectetur adipiscing elit, sed do eiusmod tempor…" at bounding box center [224, 127] width 96 height 16
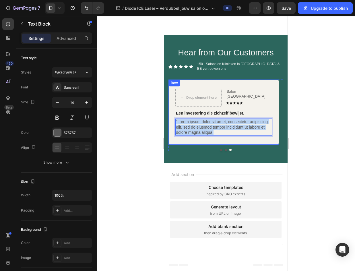
drag, startPoint x: 215, startPoint y: 132, endPoint x: 172, endPoint y: 122, distance: 44.1
click at [172, 122] on div "Drop element here Salon Rotterdam Text Block Icon Icon Icon Icon Icon Icon List…" at bounding box center [224, 112] width 111 height 65
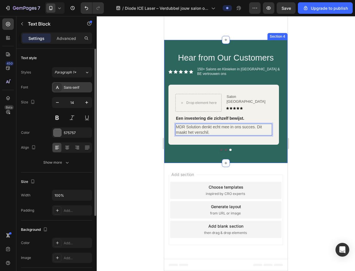
click at [67, 89] on div "Sans-serif" at bounding box center [77, 87] width 27 height 5
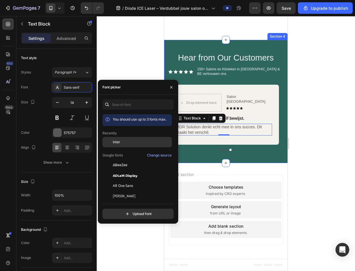
click at [122, 140] on div "Inter" at bounding box center [142, 142] width 58 height 5
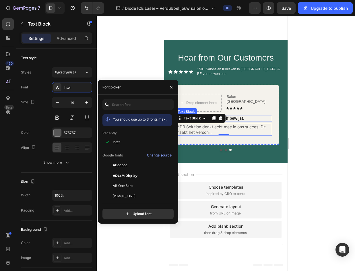
click at [232, 118] on p "Een investering die zichzelf bewijst." at bounding box center [224, 118] width 96 height 5
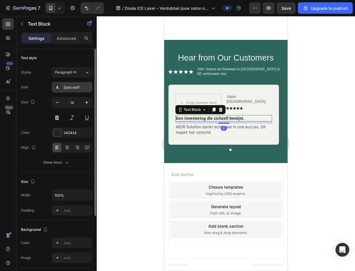
click at [61, 89] on div "Sans-serif" at bounding box center [72, 87] width 40 height 10
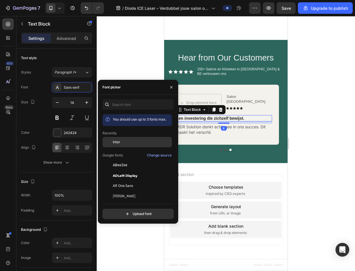
click at [113, 181] on div "Inter" at bounding box center [138, 186] width 70 height 10
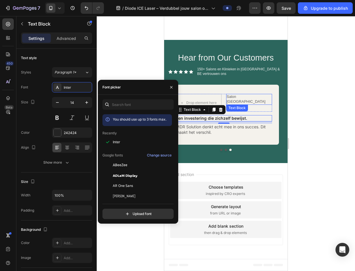
click at [240, 98] on p "Salon Rotterdam" at bounding box center [249, 100] width 45 height 10
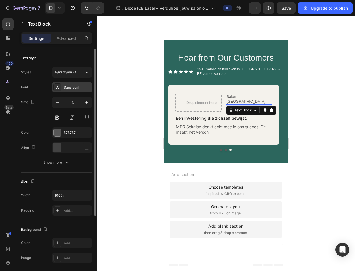
click at [68, 86] on div "Sans-serif" at bounding box center [77, 87] width 27 height 5
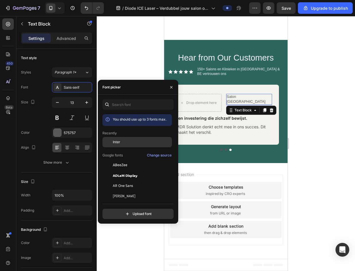
click at [134, 140] on div "Inter" at bounding box center [142, 142] width 58 height 5
click at [328, 105] on div at bounding box center [226, 143] width 259 height 255
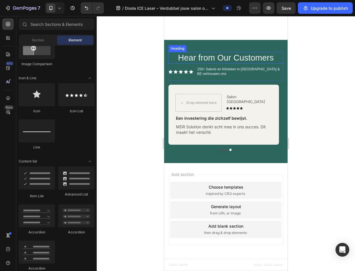
click at [244, 61] on h2 "Hear from Our Customers" at bounding box center [226, 58] width 115 height 12
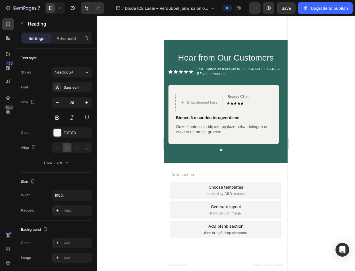
click at [260, 64] on h2 "Hear from Our Customers" at bounding box center [226, 58] width 115 height 12
click at [271, 63] on p "Hear from Our Customers" at bounding box center [226, 58] width 114 height 11
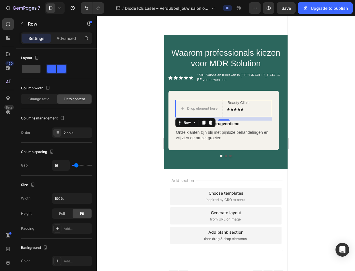
click at [262, 114] on div "Drop element here Beauty Clinic Text Block Icon Icon Icon Icon Icon Icon List R…" at bounding box center [224, 108] width 97 height 17
click at [194, 123] on icon at bounding box center [195, 122] width 2 height 1
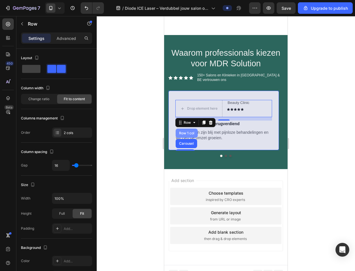
click at [192, 138] on div "Row 1 col" at bounding box center [187, 133] width 22 height 9
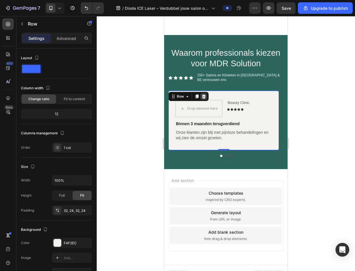
click at [205, 99] on icon at bounding box center [204, 97] width 4 height 4
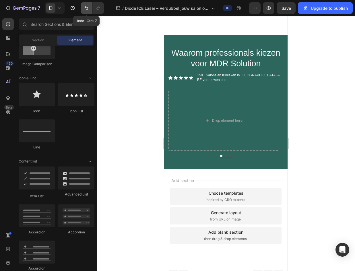
click at [86, 9] on icon "Undo/Redo" at bounding box center [87, 8] width 6 height 6
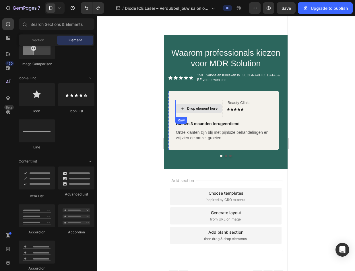
click at [193, 108] on div "Drop element here" at bounding box center [199, 108] width 47 height 17
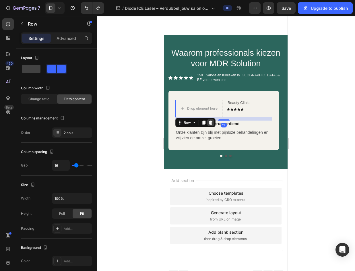
click at [212, 125] on div at bounding box center [210, 122] width 7 height 7
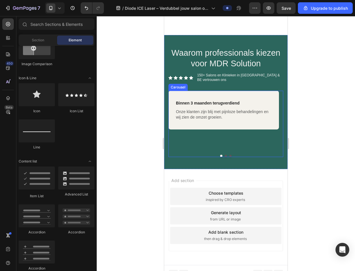
click at [225, 157] on button "Dot" at bounding box center [226, 156] width 2 height 2
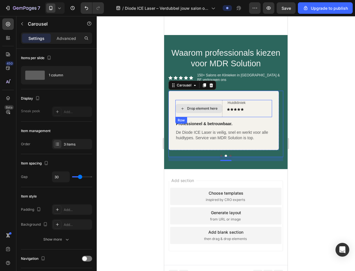
click at [213, 108] on div "Drop element here" at bounding box center [199, 108] width 47 height 17
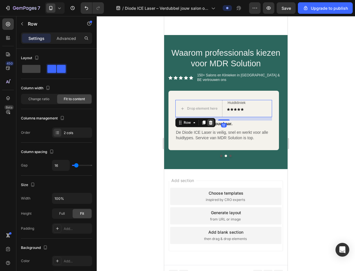
click at [209, 125] on icon at bounding box center [211, 122] width 5 height 5
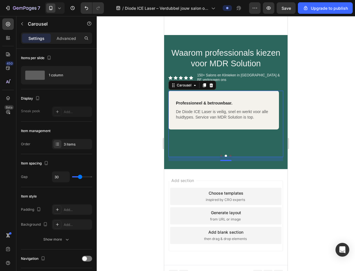
click at [230, 157] on button "Dot" at bounding box center [231, 156] width 2 height 2
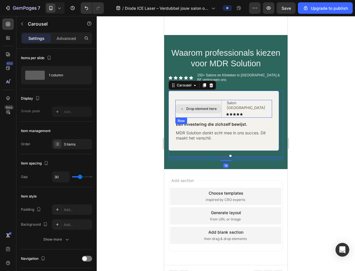
click at [204, 111] on div "Drop element here" at bounding box center [199, 108] width 46 height 9
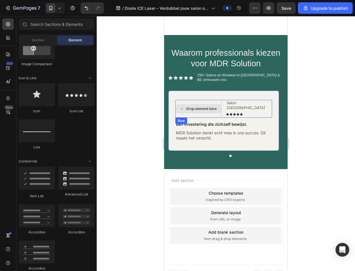
click at [206, 108] on div "Drop element here" at bounding box center [199, 109] width 46 height 18
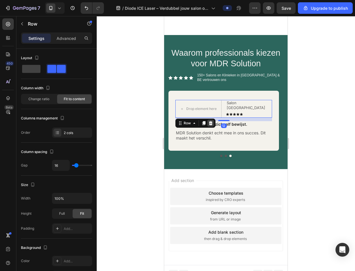
click at [212, 125] on icon at bounding box center [211, 123] width 4 height 4
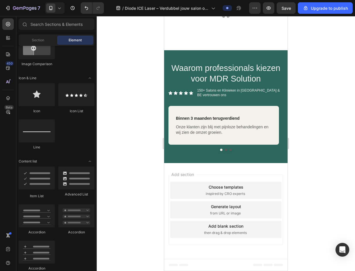
scroll to position [585, 0]
click at [225, 197] on div "Choose templates inspired by CRO experts" at bounding box center [225, 190] width 111 height 17
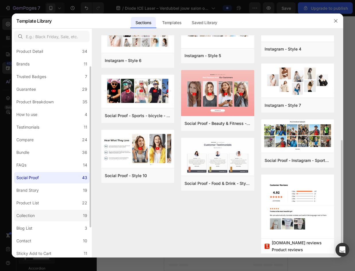
scroll to position [68, 0]
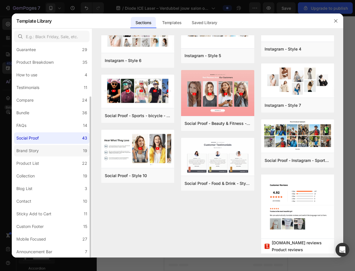
click at [49, 151] on label "Brand Story 19" at bounding box center [52, 150] width 76 height 11
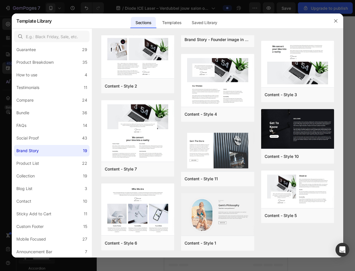
scroll to position [0, 0]
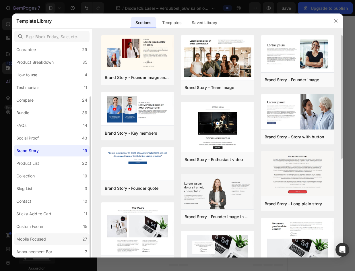
click at [60, 237] on label "Mobile Focused 27" at bounding box center [52, 239] width 76 height 11
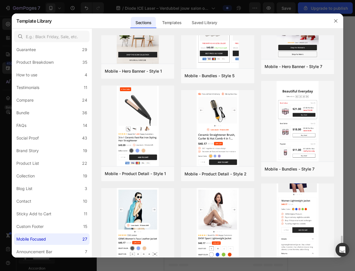
scroll to position [678, 0]
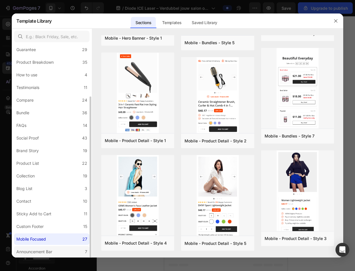
click at [45, 250] on div "Announcement Bar" at bounding box center [34, 251] width 36 height 7
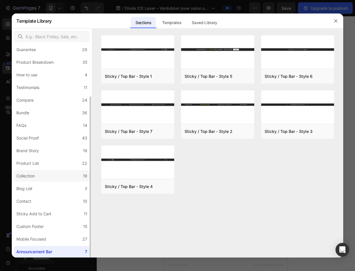
click at [49, 179] on label "Collection 19" at bounding box center [52, 175] width 76 height 11
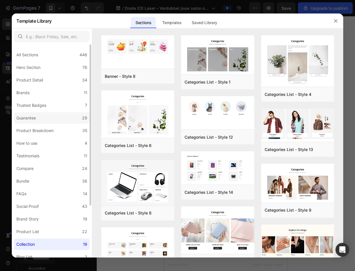
click at [58, 122] on label "Guarantee 29" at bounding box center [52, 117] width 76 height 11
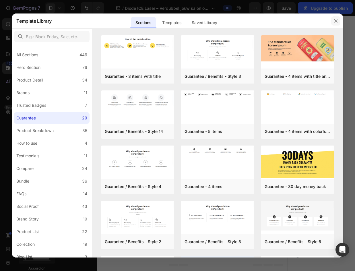
click at [334, 24] on button "button" at bounding box center [336, 20] width 9 height 9
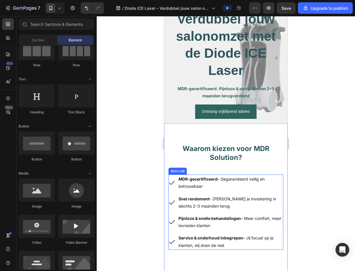
scroll to position [86, 0]
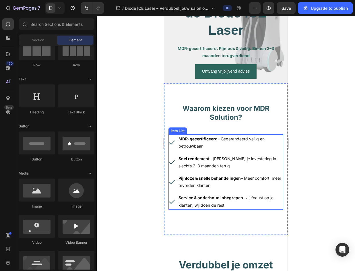
click at [217, 204] on p "Service & onderhoud inbegrepen – Jij focust op je klanten, wij doen de rest" at bounding box center [231, 201] width 104 height 14
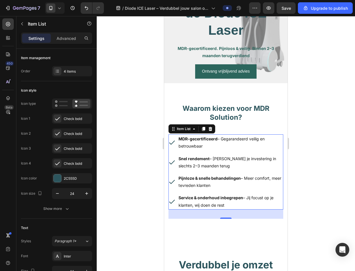
click at [237, 204] on p "Service & onderhoud inbegrepen – Jij focust op je klanten, wij doen de rest" at bounding box center [231, 201] width 104 height 14
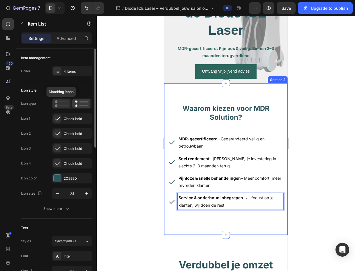
click at [66, 104] on icon at bounding box center [61, 103] width 13 height 7
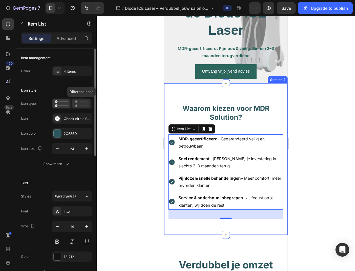
click at [84, 106] on rect at bounding box center [84, 105] width 9 height 1
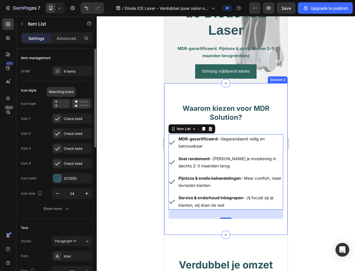
click at [63, 103] on icon at bounding box center [61, 103] width 13 height 7
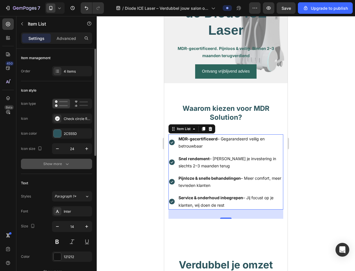
click at [68, 160] on button "Show more" at bounding box center [56, 164] width 71 height 10
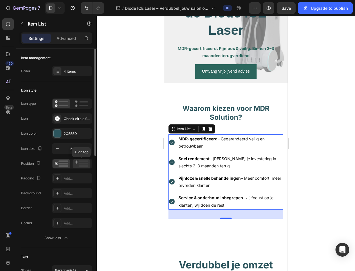
click at [83, 163] on icon at bounding box center [81, 164] width 13 height 6
click at [66, 164] on rect at bounding box center [63, 164] width 9 height 2
click at [80, 73] on div "4 items" at bounding box center [77, 71] width 27 height 5
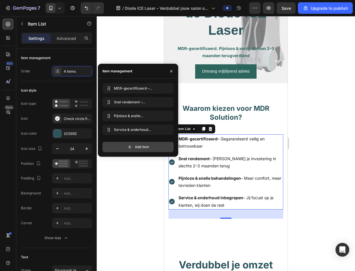
click at [135, 144] on div "Add item" at bounding box center [138, 147] width 71 height 10
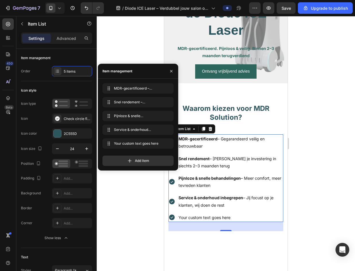
click at [225, 217] on div "Your custom text goes here" at bounding box center [231, 217] width 106 height 9
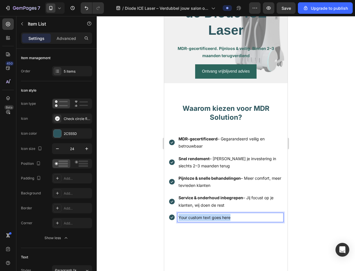
drag, startPoint x: 238, startPoint y: 217, endPoint x: 177, endPoint y: 216, distance: 60.6
click at [177, 216] on div "Your custom text goes here" at bounding box center [226, 217] width 115 height 9
click at [194, 218] on p "Inclusief gratis marketingpakket t.w.v. €500" at bounding box center [231, 217] width 104 height 7
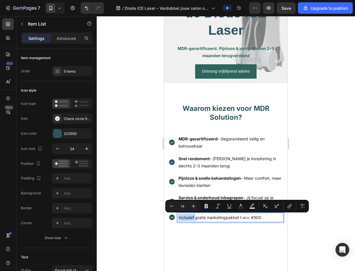
drag, startPoint x: 194, startPoint y: 218, endPoint x: 176, endPoint y: 220, distance: 19.0
click at [176, 220] on div "Inclusief gratis marketingpakket t.w.v. €500" at bounding box center [226, 217] width 115 height 9
click at [209, 208] on icon "Editor contextual toolbar" at bounding box center [207, 206] width 6 height 6
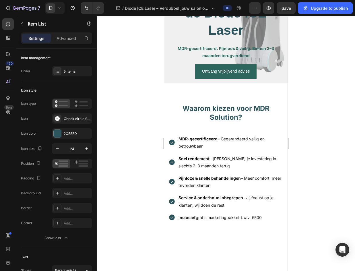
click at [329, 225] on div at bounding box center [226, 143] width 259 height 255
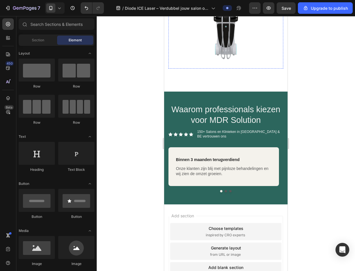
scroll to position [575, 0]
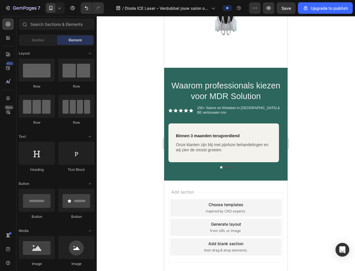
click at [233, 208] on div "Choose templates" at bounding box center [226, 205] width 35 height 6
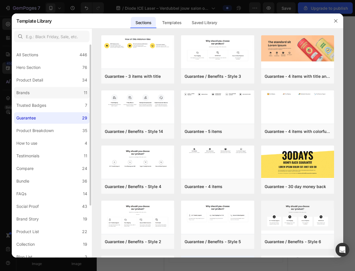
click at [57, 95] on label "Brands 11" at bounding box center [52, 92] width 76 height 11
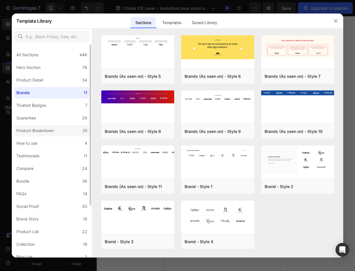
click at [50, 131] on div "Product Breakdown" at bounding box center [34, 130] width 37 height 7
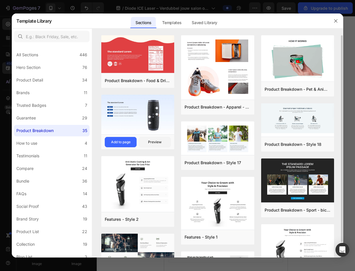
click at [151, 117] on img at bounding box center [137, 115] width 73 height 41
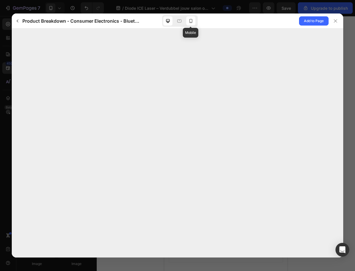
click at [189, 23] on icon at bounding box center [191, 21] width 6 height 6
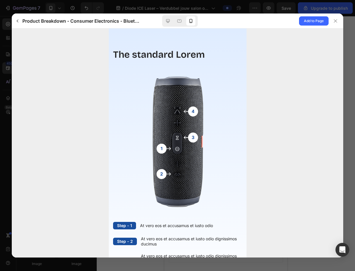
scroll to position [0, 0]
click at [336, 21] on icon at bounding box center [335, 20] width 3 height 3
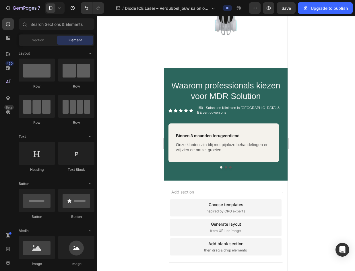
click at [249, 228] on div "Generate layout from URL or image" at bounding box center [225, 227] width 111 height 17
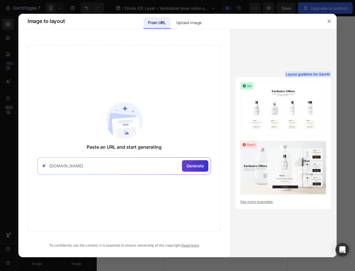
type input "www.mdrsolution.nl"
click at [193, 168] on span "Generate" at bounding box center [195, 166] width 17 height 6
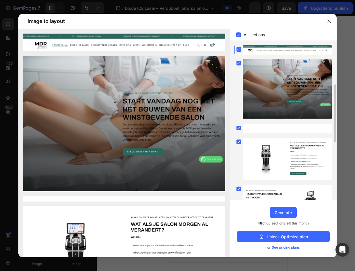
scroll to position [86, 0]
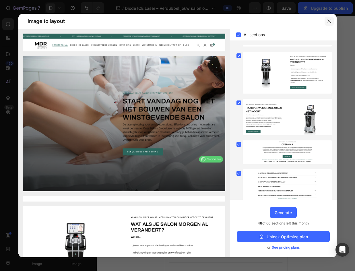
click at [331, 22] on icon "button" at bounding box center [329, 21] width 5 height 5
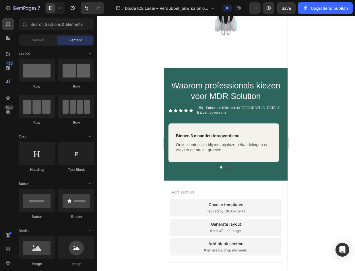
click at [231, 245] on div "Add blank section then drag & drop elements" at bounding box center [225, 246] width 111 height 17
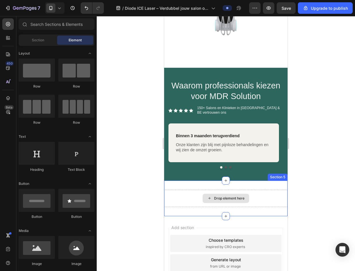
click at [232, 201] on div "Drop element here" at bounding box center [229, 198] width 30 height 5
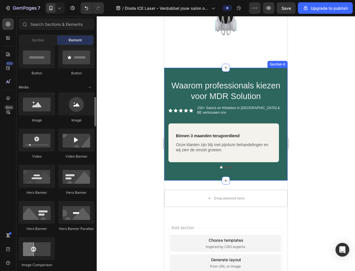
scroll to position [201, 0]
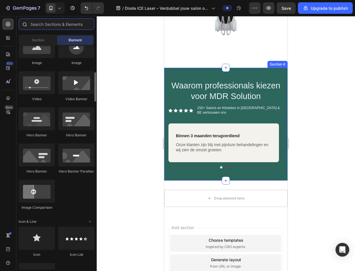
click at [72, 26] on input "text" at bounding box center [57, 23] width 76 height 11
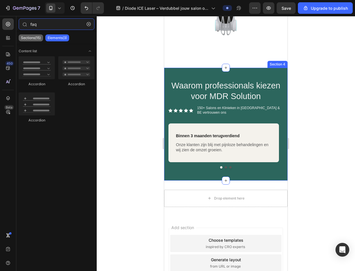
type input "faq"
click at [38, 36] on p "Sections(15)" at bounding box center [31, 38] width 20 height 5
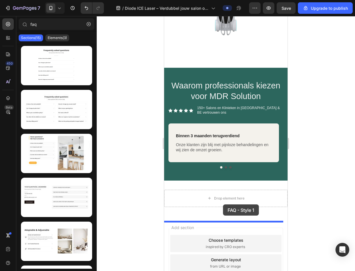
drag, startPoint x: 236, startPoint y: 76, endPoint x: 223, endPoint y: 205, distance: 129.0
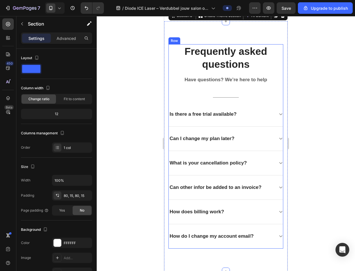
scroll to position [760, 0]
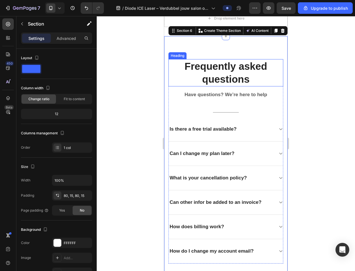
click at [221, 78] on p "Frequently asked questions" at bounding box center [226, 73] width 114 height 26
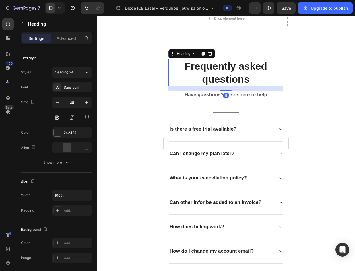
click at [244, 77] on p "Frequently asked questions" at bounding box center [226, 73] width 114 height 26
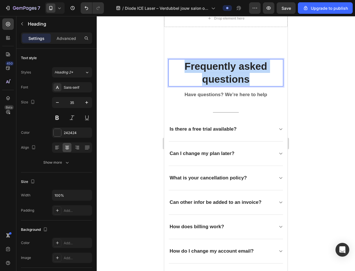
drag, startPoint x: 252, startPoint y: 79, endPoint x: 182, endPoint y: 66, distance: 70.8
click at [182, 66] on p "Frequently asked questions" at bounding box center [226, 73] width 114 height 26
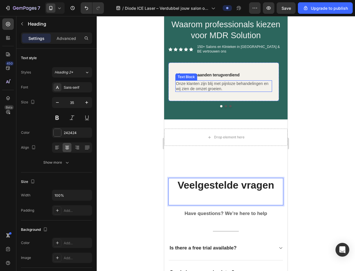
scroll to position [645, 0]
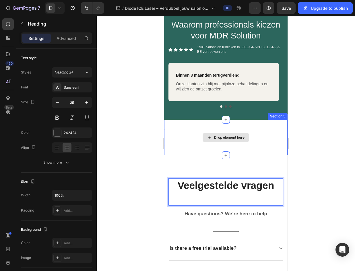
click at [261, 133] on div "Drop element here" at bounding box center [226, 137] width 124 height 17
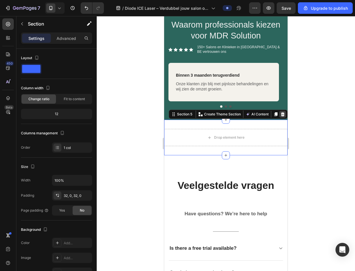
click at [281, 112] on icon at bounding box center [283, 114] width 4 height 4
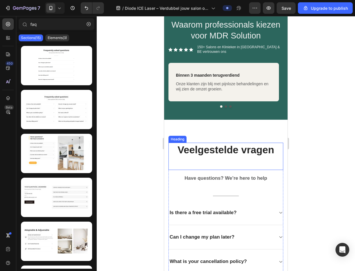
click at [224, 148] on p "Veelgestelde vragen" at bounding box center [226, 156] width 114 height 26
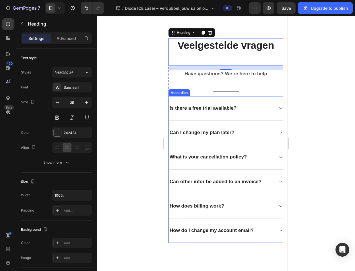
scroll to position [731, 0]
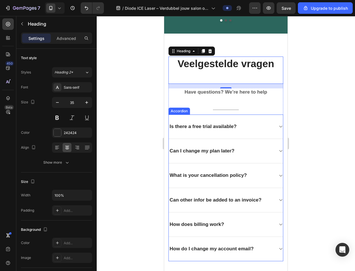
click at [238, 123] on div "Is there a free trial available?" at bounding box center [203, 127] width 69 height 8
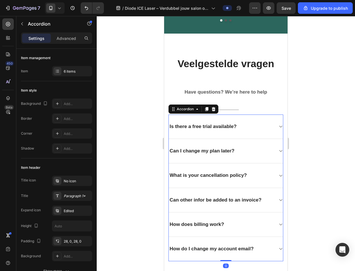
click at [234, 123] on div "Is there a free trial available?" at bounding box center [203, 127] width 69 height 8
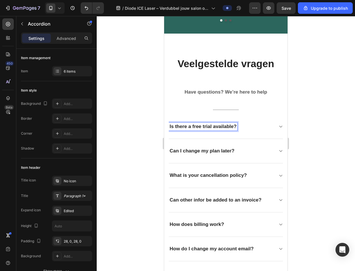
click at [237, 123] on div "Is there a free trial available?" at bounding box center [203, 127] width 69 height 8
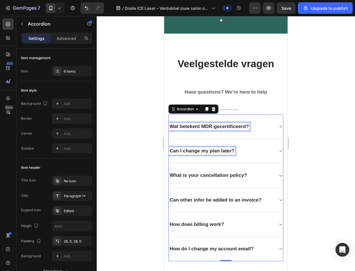
click at [232, 148] on p "Can I change my plan later?" at bounding box center [202, 151] width 65 height 6
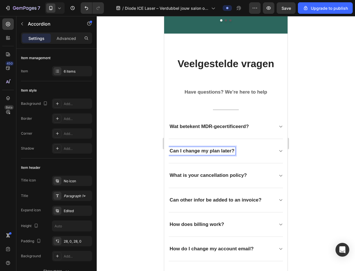
click at [235, 147] on div "Can I change my plan later?" at bounding box center [202, 151] width 67 height 8
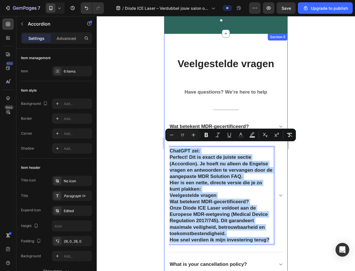
drag, startPoint x: 186, startPoint y: 242, endPoint x: 166, endPoint y: 140, distance: 103.4
click at [166, 140] on div "Veelgestelde vragen Heading Have questions? We’re here to help Text block Title…" at bounding box center [226, 204] width 124 height 340
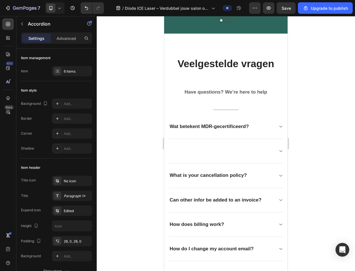
scroll to position [730, 0]
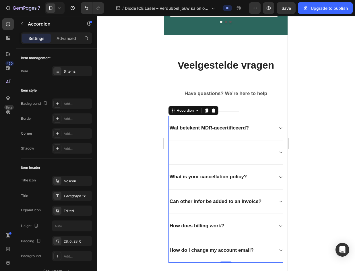
click at [208, 149] on div at bounding box center [221, 153] width 105 height 8
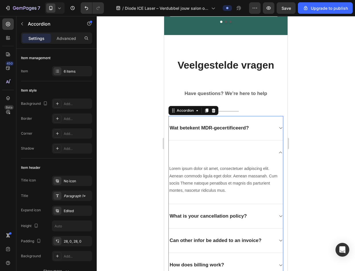
click at [197, 149] on div at bounding box center [221, 153] width 105 height 8
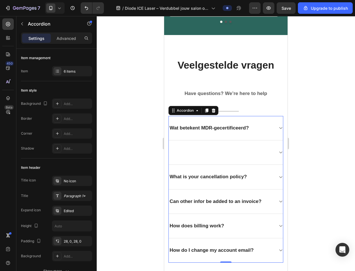
click at [184, 149] on div at bounding box center [221, 153] width 105 height 8
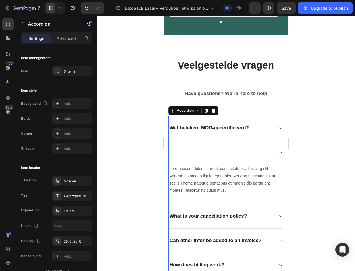
click at [181, 143] on div at bounding box center [226, 152] width 114 height 24
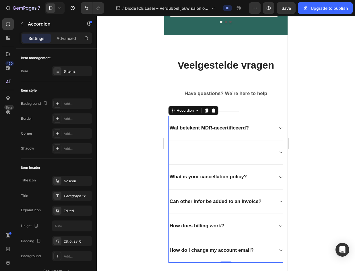
click at [176, 143] on div at bounding box center [226, 152] width 114 height 24
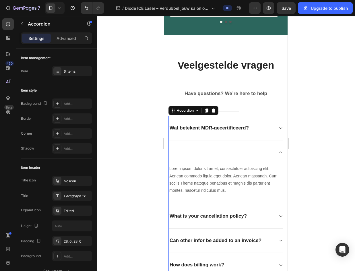
click at [176, 149] on div at bounding box center [221, 153] width 105 height 8
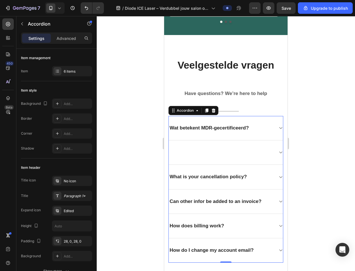
click at [184, 151] on div at bounding box center [221, 153] width 105 height 8
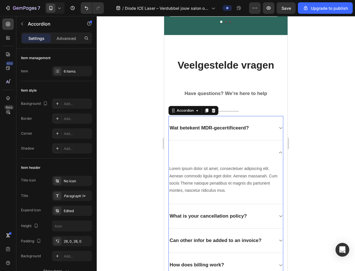
click at [188, 149] on div at bounding box center [221, 153] width 105 height 8
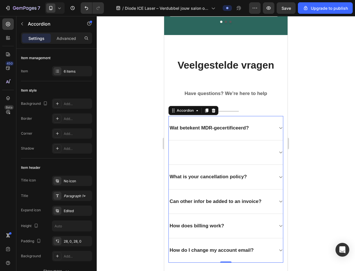
click at [188, 149] on div at bounding box center [221, 153] width 105 height 8
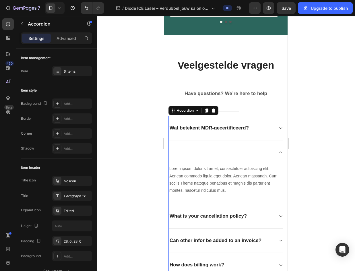
click at [177, 144] on div at bounding box center [226, 152] width 114 height 24
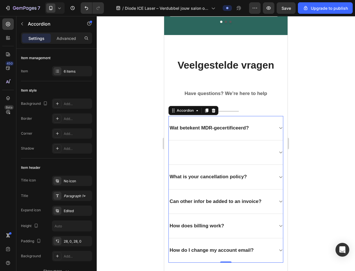
click at [175, 149] on div at bounding box center [221, 153] width 105 height 8
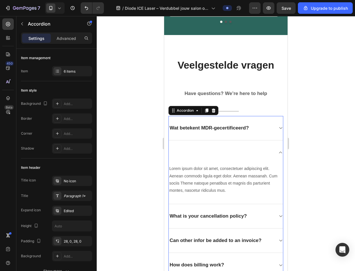
drag, startPoint x: 175, startPoint y: 145, endPoint x: 172, endPoint y: 147, distance: 3.3
click at [174, 149] on div at bounding box center [221, 153] width 105 height 8
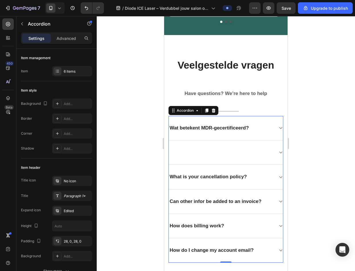
drag, startPoint x: 172, startPoint y: 147, endPoint x: 172, endPoint y: 142, distance: 5.2
click at [172, 149] on div at bounding box center [221, 153] width 105 height 8
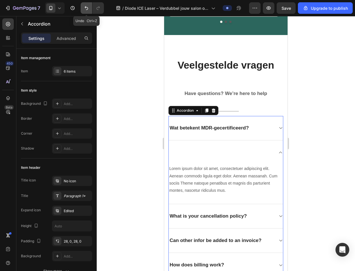
click at [85, 8] on icon "Undo/Redo" at bounding box center [87, 8] width 6 height 6
click at [85, 8] on icon "Undo/Redo" at bounding box center [86, 8] width 3 height 4
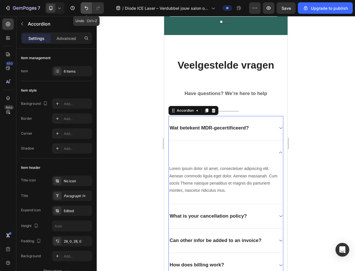
click at [85, 8] on icon "Undo/Redo" at bounding box center [86, 8] width 3 height 4
click at [86, 8] on icon "Undo/Redo" at bounding box center [86, 8] width 3 height 4
click at [191, 197] on div "Lorem ipsum dolor sit amet, consectetuer adipiscing elit. Aenean commodo ligula…" at bounding box center [226, 185] width 114 height 40
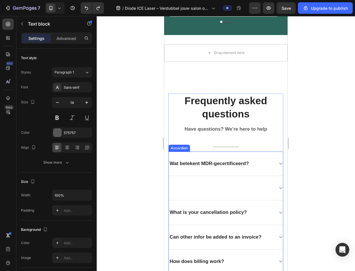
click at [186, 184] on div at bounding box center [221, 188] width 105 height 8
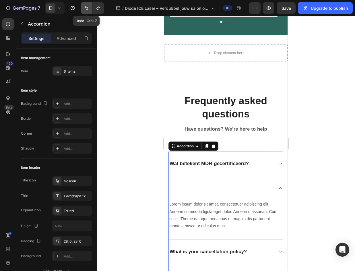
click at [85, 5] on icon "Undo/Redo" at bounding box center [87, 8] width 6 height 6
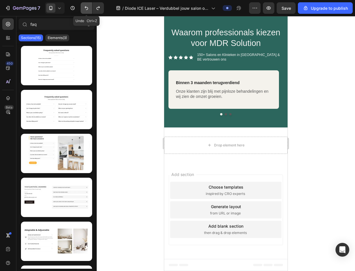
click at [85, 5] on icon "Undo/Redo" at bounding box center [87, 8] width 6 height 6
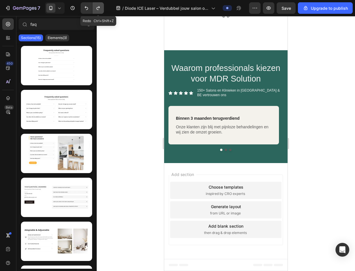
click at [99, 9] on icon "Undo/Redo" at bounding box center [98, 8] width 6 height 6
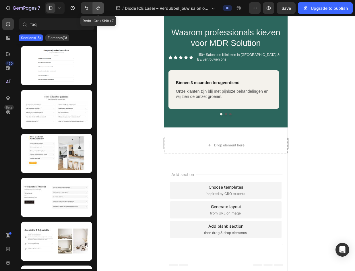
click at [99, 9] on icon "Undo/Redo" at bounding box center [98, 8] width 6 height 6
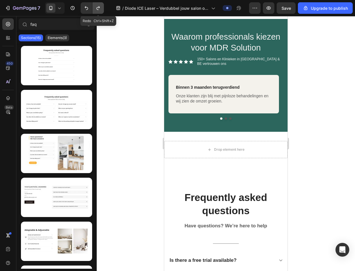
scroll to position [730, 0]
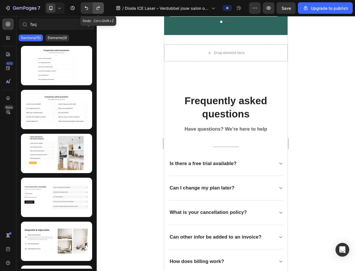
click at [97, 9] on icon "Undo/Redo" at bounding box center [98, 8] width 3 height 4
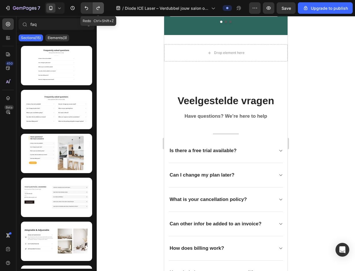
click at [97, 9] on icon "Undo/Redo" at bounding box center [98, 8] width 3 height 4
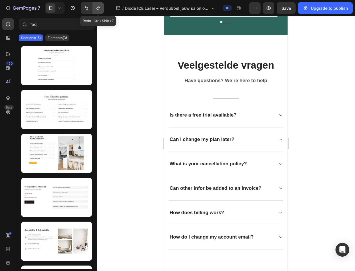
click at [97, 9] on icon "Undo/Redo" at bounding box center [98, 8] width 3 height 4
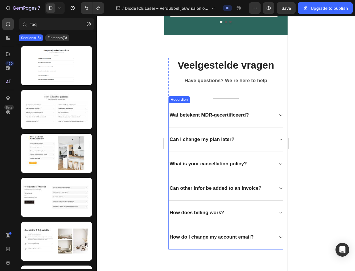
click at [192, 138] on p "Can I change my plan later?" at bounding box center [202, 139] width 65 height 6
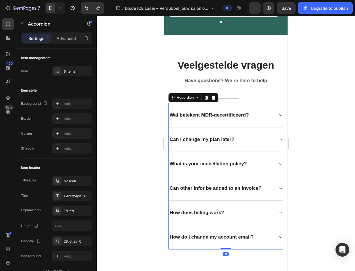
click at [234, 136] on p "Can I change my plan later?" at bounding box center [202, 139] width 65 height 6
click at [243, 164] on p "What is your cancellation policy?" at bounding box center [208, 164] width 77 height 6
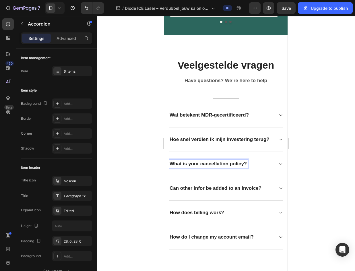
click at [247, 166] on p "What is your cancellation policy?" at bounding box center [208, 164] width 77 height 6
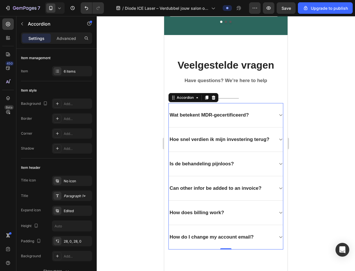
click at [233, 192] on p "Can other infor be added to an invoice?" at bounding box center [216, 188] width 92 height 6
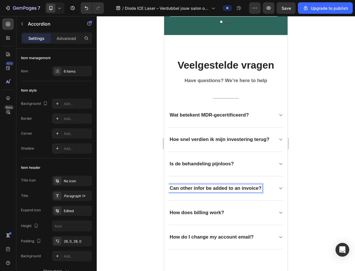
click at [261, 190] on p "Can other infor be added to an invoice?" at bounding box center [216, 188] width 92 height 6
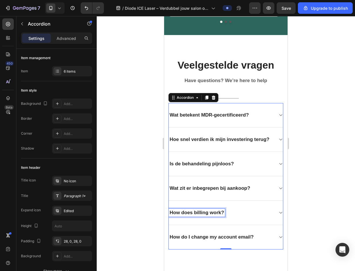
click at [217, 212] on p "How does billing work?" at bounding box center [197, 213] width 55 height 6
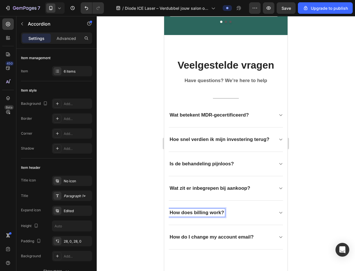
click at [224, 215] on p "How does billing work?" at bounding box center [197, 213] width 55 height 6
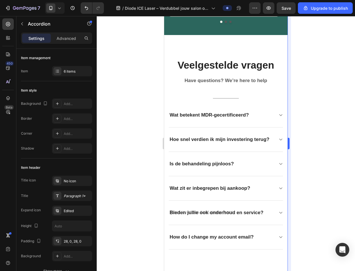
scroll to position [729, 0]
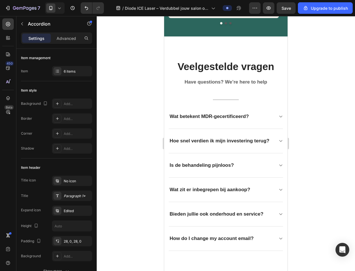
click at [279, 114] on icon at bounding box center [281, 116] width 4 height 5
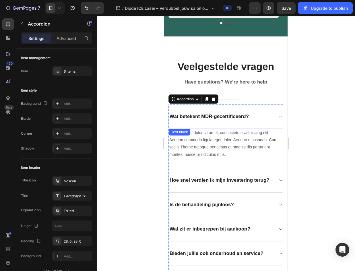
drag, startPoint x: 210, startPoint y: 147, endPoint x: 219, endPoint y: 147, distance: 8.6
click at [210, 147] on p "Lorem ipsum dolor sit amet, consectetuer adipiscing elit. Aenean commodo ligula…" at bounding box center [225, 143] width 113 height 29
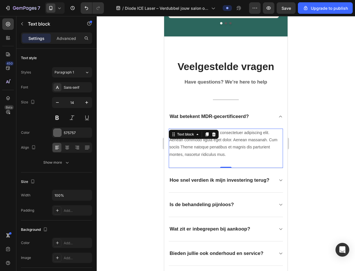
click at [237, 153] on p "Lorem ipsum dolor sit amet, consectetuer adipiscing elit. Aenean commodo ligula…" at bounding box center [225, 143] width 113 height 29
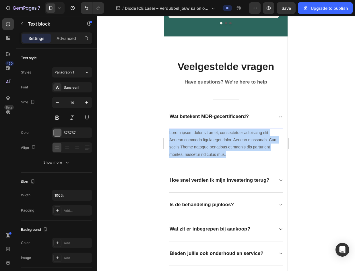
drag, startPoint x: 237, startPoint y: 153, endPoint x: 164, endPoint y: 124, distance: 78.8
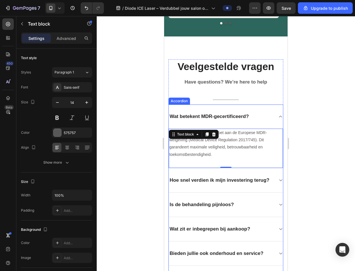
click at [239, 181] on p "Hoe snel verdien ik mijn investering terug?" at bounding box center [220, 180] width 100 height 6
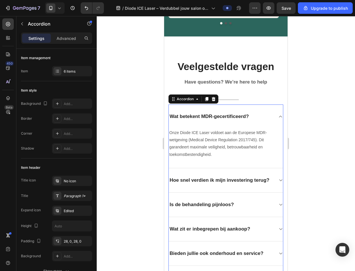
click at [279, 180] on icon at bounding box center [281, 180] width 4 height 5
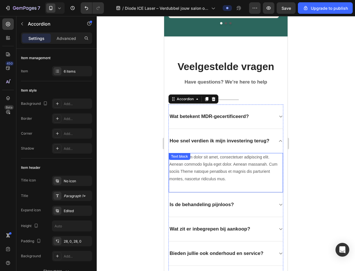
click at [217, 178] on p "Lorem ipsum dolor sit amet, consectetuer adipiscing elit. Aenean commodo ligula…" at bounding box center [225, 168] width 113 height 29
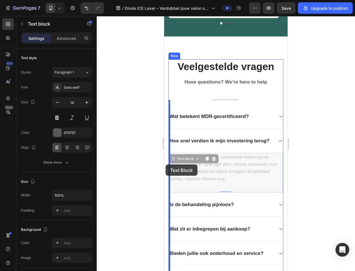
drag, startPoint x: 236, startPoint y: 181, endPoint x: 328, endPoint y: 179, distance: 92.2
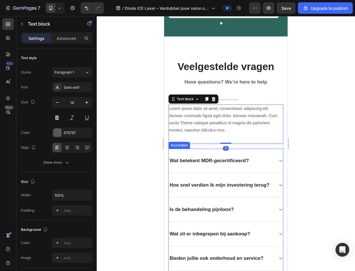
click at [273, 185] on div "Hoe snel verdien ik mijn investering terug?" at bounding box center [226, 185] width 114 height 24
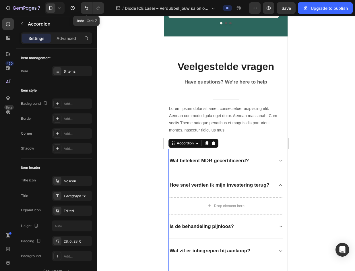
click at [86, 9] on icon "Undo/Redo" at bounding box center [87, 8] width 6 height 6
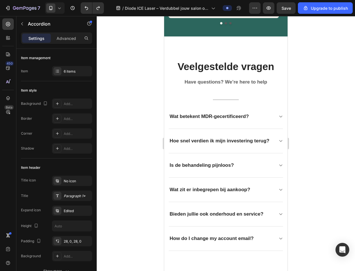
drag, startPoint x: 278, startPoint y: 141, endPoint x: 265, endPoint y: 149, distance: 14.9
click at [279, 141] on icon at bounding box center [281, 141] width 4 height 5
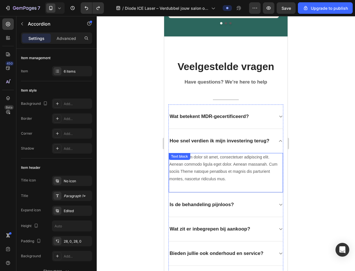
click at [226, 170] on p "Lorem ipsum dolor sit amet, consectetuer adipiscing elit. Aenean commodo ligula…" at bounding box center [225, 168] width 113 height 29
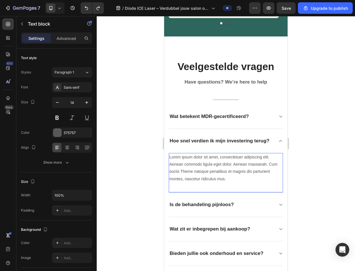
click at [228, 183] on p "Lorem ipsum dolor sit amet, consectetuer adipiscing elit. Aenean commodo ligula…" at bounding box center [225, 168] width 113 height 29
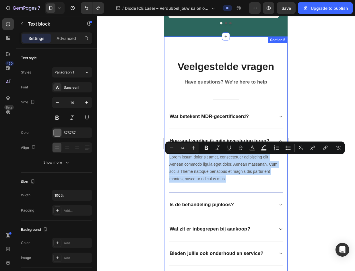
drag, startPoint x: 227, startPoint y: 182, endPoint x: 168, endPoint y: 159, distance: 63.6
click at [168, 159] on div "Veelgestelde vragen Heading Have questions? We’re here to help Text block Title…" at bounding box center [226, 174] width 124 height 277
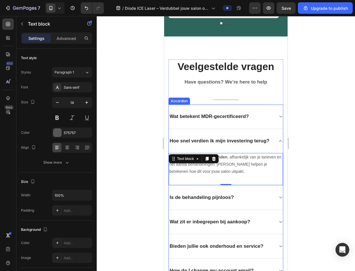
click at [274, 198] on div "Is de behandeling pijnloos?" at bounding box center [226, 198] width 114 height 24
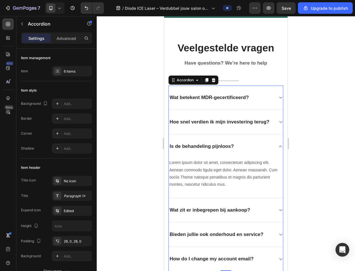
scroll to position [757, 0]
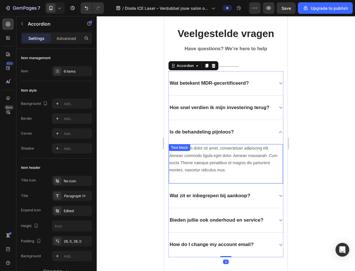
click at [227, 174] on div "Lorem ipsum dolor sit amet, consectetuer adipiscing elit. Aenean commodo ligula…" at bounding box center [226, 159] width 114 height 30
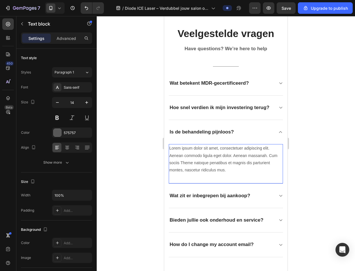
click at [227, 174] on p "Lorem ipsum dolor sit amet, consectetuer adipiscing elit. Aenean commodo ligula…" at bounding box center [225, 159] width 113 height 29
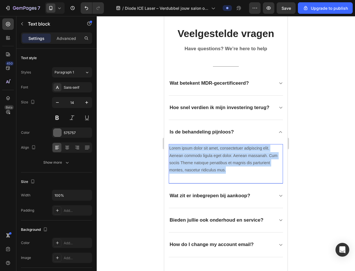
drag, startPoint x: 227, startPoint y: 177, endPoint x: 169, endPoint y: 156, distance: 61.2
click at [169, 156] on div "Lorem ipsum dolor sit amet, consectetuer adipiscing elit. Aenean commodo ligula…" at bounding box center [226, 159] width 114 height 30
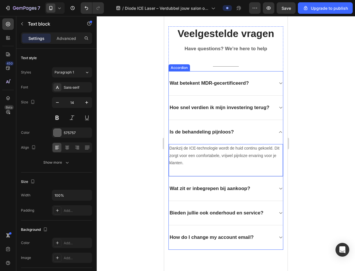
click at [279, 191] on icon at bounding box center [281, 188] width 4 height 5
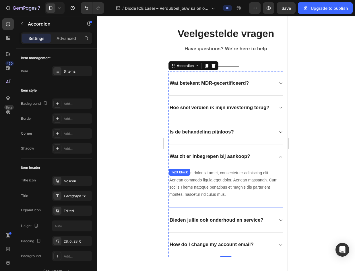
drag, startPoint x: 241, startPoint y: 194, endPoint x: 229, endPoint y: 203, distance: 14.7
click at [241, 194] on p "Lorem ipsum dolor sit amet, consectetuer adipiscing elit. Aenean commodo ligula…" at bounding box center [225, 183] width 113 height 29
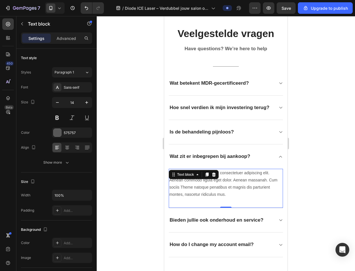
click at [228, 199] on p "Lorem ipsum dolor sit amet, consectetuer adipiscing elit. Aenean commodo ligula…" at bounding box center [225, 183] width 113 height 29
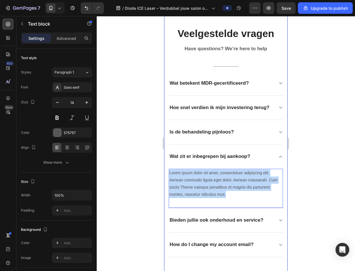
drag, startPoint x: 228, startPoint y: 203, endPoint x: 165, endPoint y: 178, distance: 67.6
click at [165, 178] on div "Veelgestelde vragen Heading Have questions? We’re here to help Text block Title…" at bounding box center [226, 141] width 124 height 277
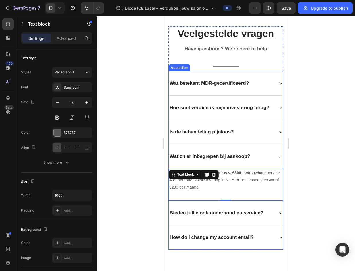
click at [274, 221] on div "Bieden jullie ook onderhoud en service?" at bounding box center [226, 213] width 114 height 24
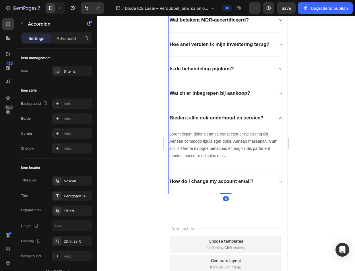
scroll to position [843, 0]
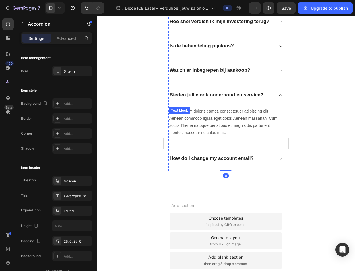
click at [234, 137] on p "Lorem ipsum dolor sit amet, consectetuer adipiscing elit. Aenean commodo ligula…" at bounding box center [225, 122] width 113 height 29
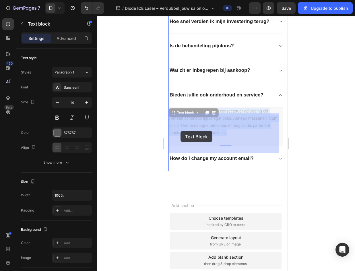
drag, startPoint x: 228, startPoint y: 140, endPoint x: 181, endPoint y: 131, distance: 48.2
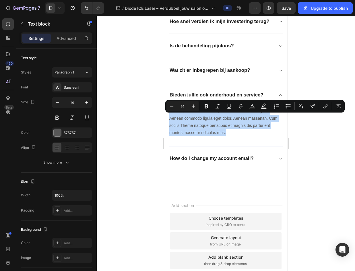
drag, startPoint x: 224, startPoint y: 140, endPoint x: 170, endPoint y: 119, distance: 58.0
click at [170, 119] on p "Lorem ipsum dolor sit amet, consectetuer adipiscing elit. Aenean commodo ligula…" at bounding box center [225, 122] width 113 height 29
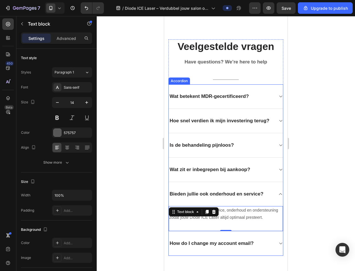
scroll to position [729, 0]
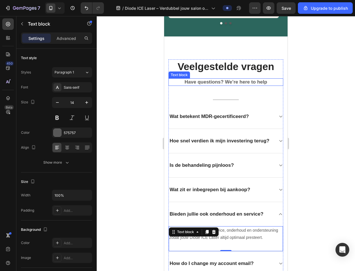
click at [256, 79] on p "Have questions? We’re here to help" at bounding box center [226, 82] width 114 height 6
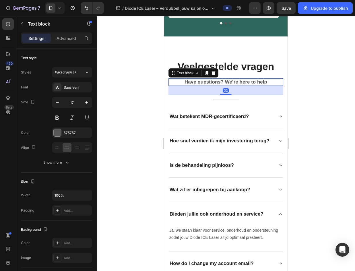
click at [265, 79] on p "Have questions? We’re here to help" at bounding box center [226, 82] width 114 height 6
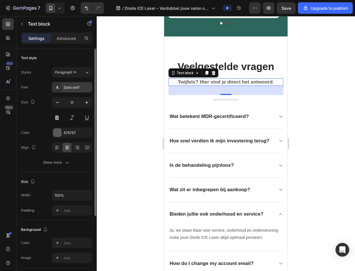
click at [79, 84] on div "Sans-serif" at bounding box center [72, 87] width 40 height 10
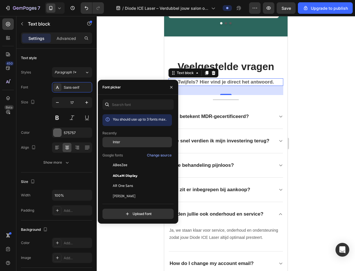
drag, startPoint x: 121, startPoint y: 139, endPoint x: 16, endPoint y: 100, distance: 111.6
click at [121, 181] on div "Inter" at bounding box center [138, 186] width 70 height 10
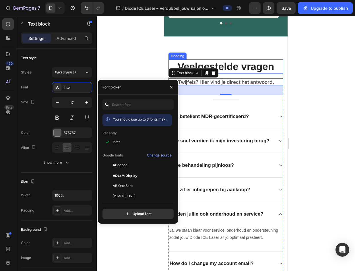
click at [242, 61] on h2 "Veelgestelde vragen" at bounding box center [226, 66] width 115 height 14
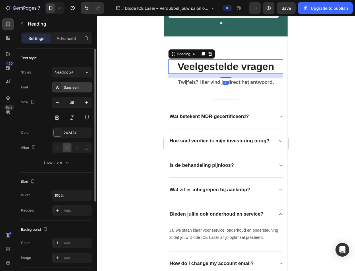
click at [84, 92] on div "Sans-serif" at bounding box center [72, 87] width 40 height 10
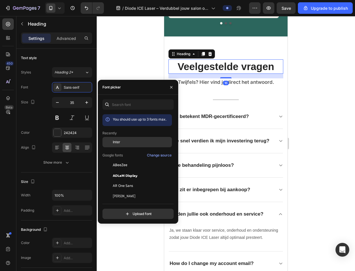
click at [140, 142] on div "Inter" at bounding box center [142, 142] width 58 height 5
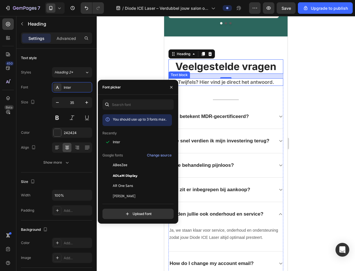
click at [253, 79] on p "Twijfels? Hier vind je direct het antwoord." at bounding box center [226, 82] width 114 height 6
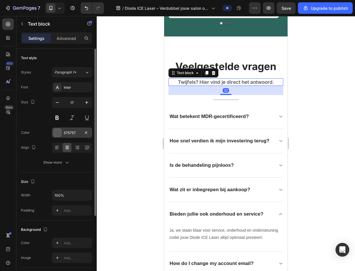
click at [57, 132] on div at bounding box center [57, 132] width 7 height 7
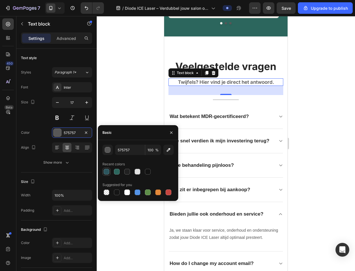
click at [109, 172] on div at bounding box center [107, 172] width 6 height 6
click at [115, 172] on div at bounding box center [117, 172] width 6 height 6
type input "2C665D"
click at [119, 107] on div at bounding box center [226, 143] width 259 height 255
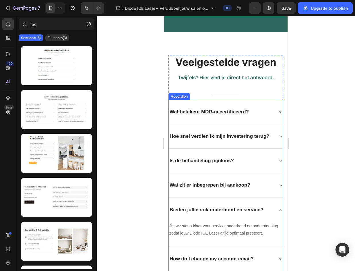
scroll to position [786, 0]
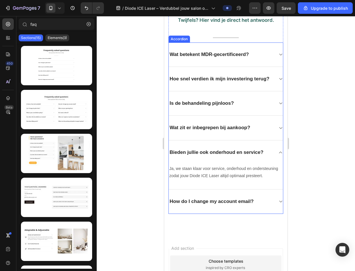
click at [279, 155] on icon at bounding box center [281, 152] width 4 height 5
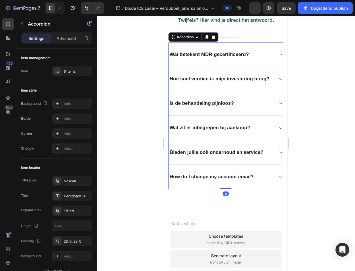
drag, startPoint x: 245, startPoint y: 182, endPoint x: 266, endPoint y: 178, distance: 22.0
click at [245, 180] on p "How do I change my account email?" at bounding box center [212, 177] width 84 height 6
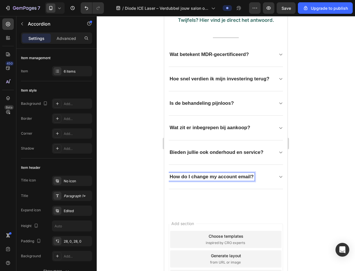
click at [254, 181] on div "How do I change my account email?" at bounding box center [212, 177] width 86 height 8
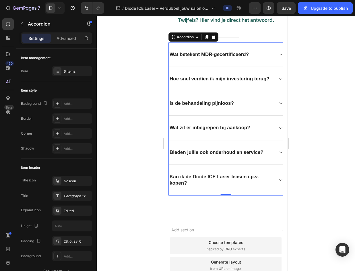
click at [279, 182] on icon at bounding box center [281, 180] width 4 height 5
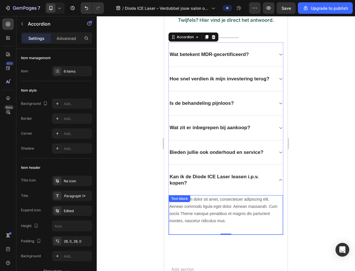
click at [211, 210] on p "Lorem ipsum dolor sit amet, consectetuer adipiscing elit. Aenean commodo ligula…" at bounding box center [225, 210] width 113 height 29
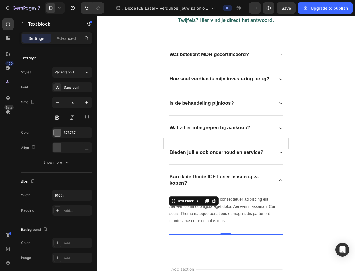
click at [231, 225] on p "Lorem ipsum dolor sit amet, consectetuer adipiscing elit. Aenean commodo ligula…" at bounding box center [225, 210] width 113 height 29
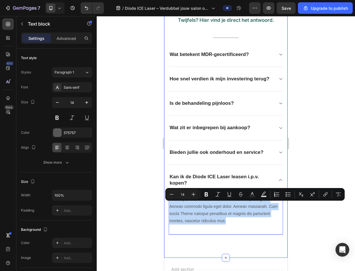
drag, startPoint x: 230, startPoint y: 231, endPoint x: 167, endPoint y: 205, distance: 67.3
click at [167, 205] on div "Veelgestelde vragen Heading Twijfels? Hier vind je direct het antwoord. Text bl…" at bounding box center [226, 116] width 124 height 283
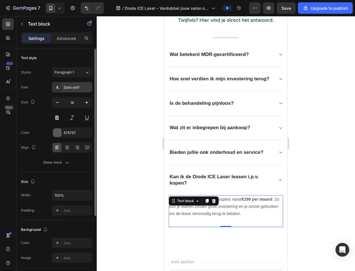
click at [73, 87] on div "Sans-serif" at bounding box center [77, 87] width 27 height 5
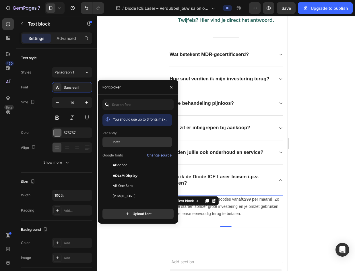
click at [130, 144] on div "Inter" at bounding box center [142, 142] width 58 height 5
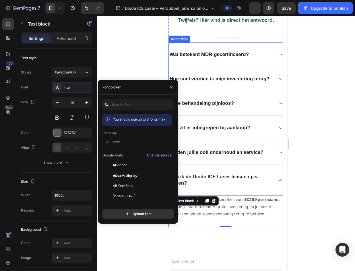
click at [249, 186] on p "Kan ik de Diode ICE Laser leasen i.p.v. kopen?" at bounding box center [221, 180] width 103 height 13
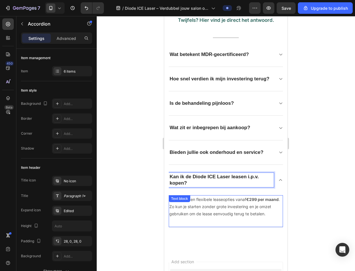
click at [209, 210] on p "Ja, wij bieden flexibele leaseopties vanaf €299 per maand . Zo kun je starten z…" at bounding box center [225, 207] width 113 height 22
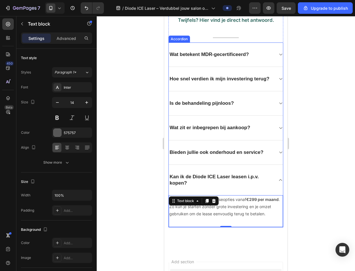
click at [279, 182] on icon at bounding box center [281, 180] width 4 height 5
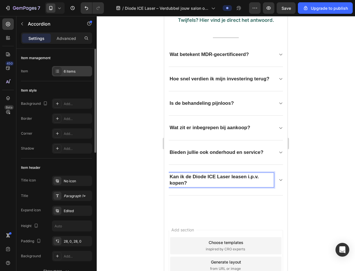
click at [63, 73] on div "6 items" at bounding box center [72, 71] width 40 height 10
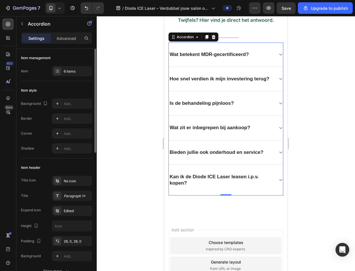
click at [43, 199] on div "Title Paragraph 1*" at bounding box center [56, 196] width 71 height 10
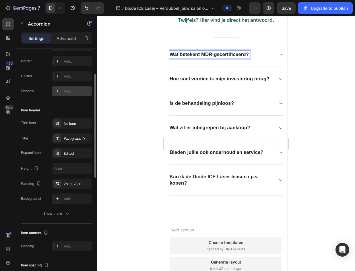
scroll to position [29, 0]
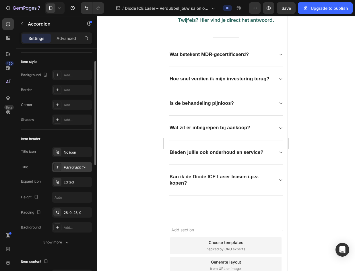
click at [76, 163] on div "Paragraph 1*" at bounding box center [72, 167] width 40 height 10
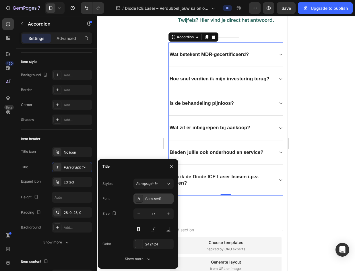
click at [161, 200] on div "Sans-serif" at bounding box center [158, 198] width 27 height 5
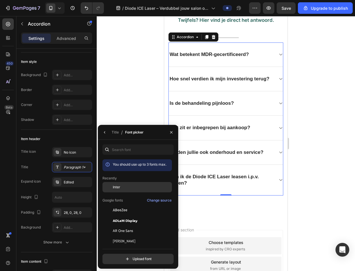
click at [134, 189] on div "Inter" at bounding box center [142, 187] width 58 height 5
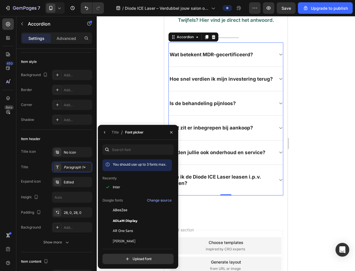
click at [143, 93] on div at bounding box center [226, 143] width 259 height 255
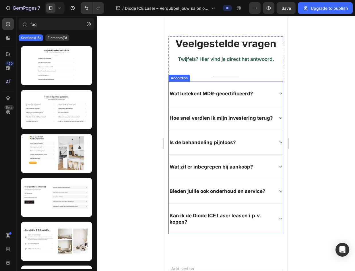
scroll to position [729, 0]
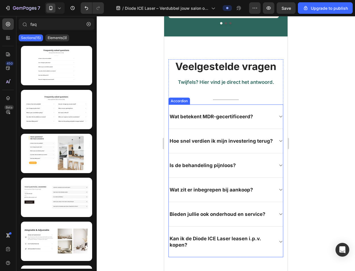
click at [261, 113] on div "Wat betekent MDR-gecertificeerd?" at bounding box center [221, 117] width 105 height 8
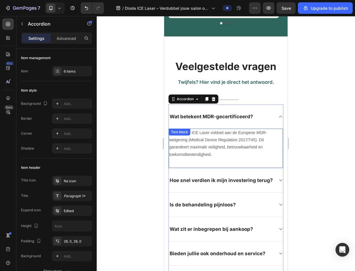
click at [227, 136] on p "Onze Diode ICE Laser voldoet aan de Europese MDR-wetgeving (Medical Device Regu…" at bounding box center [225, 143] width 113 height 29
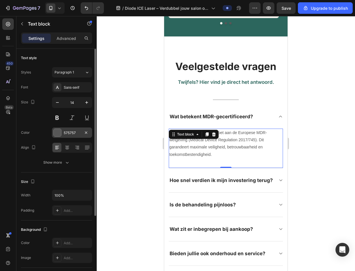
click at [55, 134] on div at bounding box center [57, 132] width 7 height 7
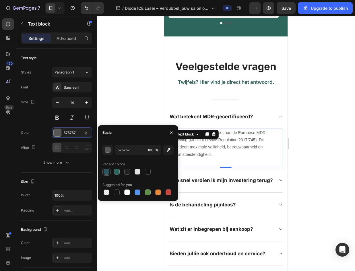
click at [104, 172] on div at bounding box center [107, 172] width 6 height 6
type input "2C555D"
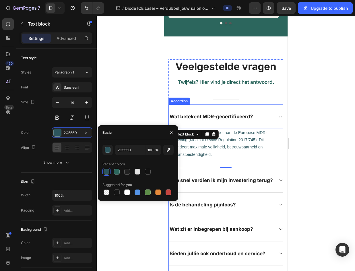
click at [233, 182] on p "Hoe snel verdien ik mijn investering terug?" at bounding box center [221, 180] width 103 height 6
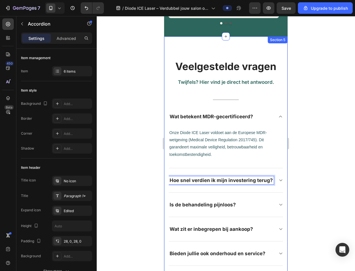
click at [280, 181] on div "Veelgestelde vragen Heading Twijfels? Hier vind je direct het antwoord. Text bl…" at bounding box center [226, 177] width 124 height 283
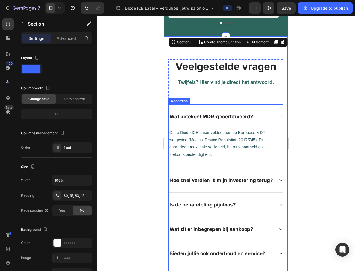
click at [279, 180] on icon at bounding box center [281, 180] width 4 height 5
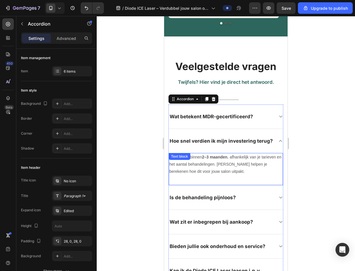
click at [196, 170] on p "Gemiddeld binnen 2–3 maanden , afhankelijk van je tarieven en het aantal behand…" at bounding box center [225, 165] width 113 height 22
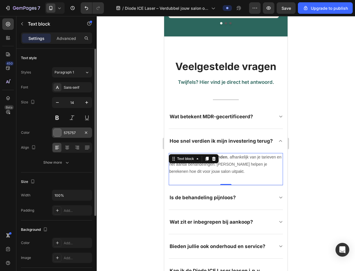
click at [55, 134] on div at bounding box center [57, 132] width 7 height 7
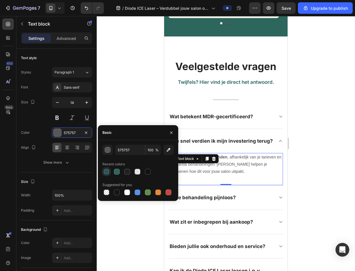
click at [107, 172] on div at bounding box center [107, 172] width 6 height 6
type input "2C555D"
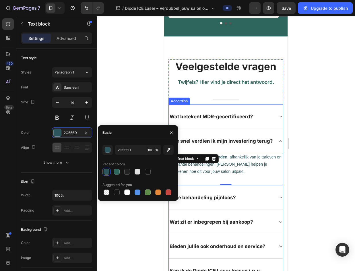
click at [279, 199] on icon at bounding box center [281, 197] width 4 height 5
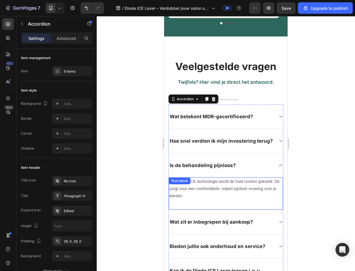
click at [210, 189] on div "Dankzij de ICE-technologie wordt de huid continu gekoeld. Dit zorgt voor een co…" at bounding box center [226, 194] width 114 height 32
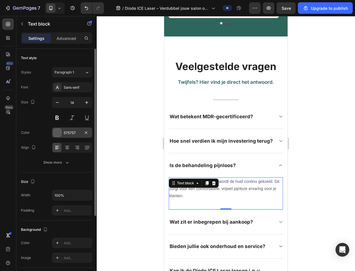
click at [57, 135] on div at bounding box center [57, 132] width 7 height 7
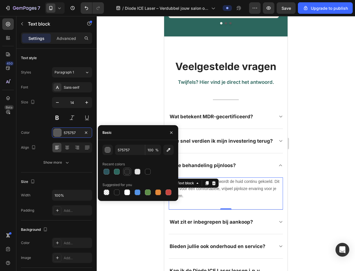
click at [107, 170] on div at bounding box center [107, 172] width 6 height 6
type input "2C555D"
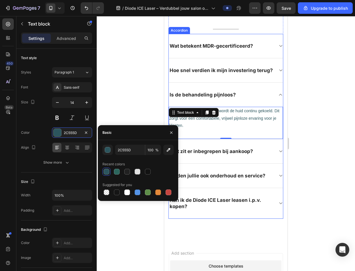
scroll to position [815, 0]
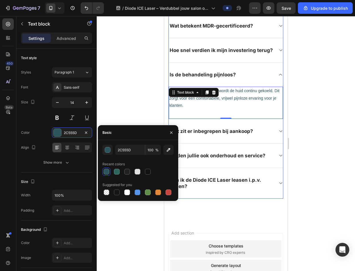
click at [279, 134] on icon at bounding box center [281, 131] width 4 height 5
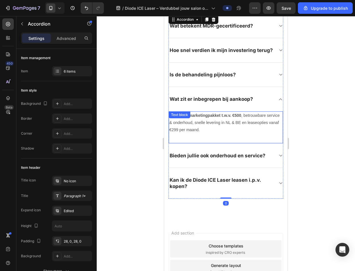
click at [206, 134] on p "Een gratis marketingpakket t.w.v. €500 , betrouwbare service & onderhoud, snell…" at bounding box center [225, 123] width 113 height 22
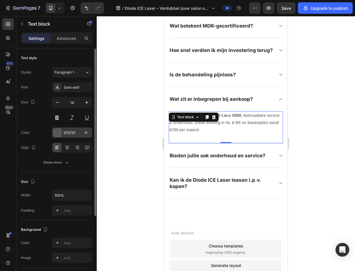
click at [57, 132] on div at bounding box center [57, 132] width 7 height 7
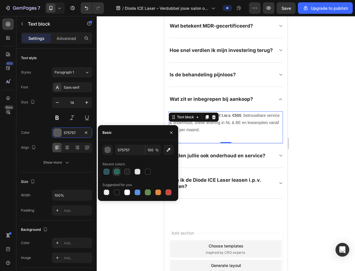
click at [106, 170] on div at bounding box center [107, 172] width 6 height 6
type input "2C555D"
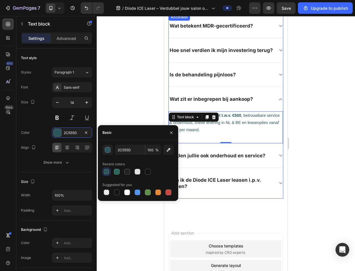
click at [279, 158] on icon at bounding box center [281, 155] width 4 height 5
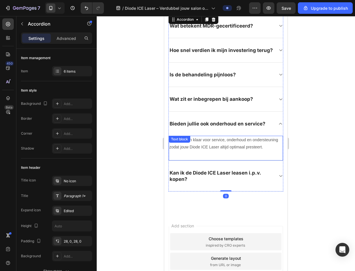
click at [218, 151] on p "Ja, we staan klaar voor service, onderhoud en ondersteuning zodat jouw Diode IC…" at bounding box center [225, 143] width 113 height 14
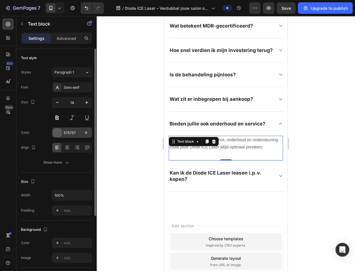
click at [57, 132] on div at bounding box center [57, 132] width 7 height 7
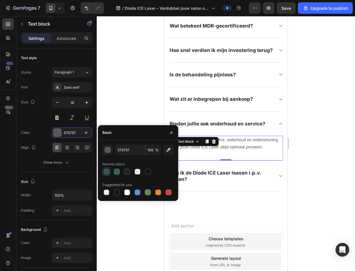
click at [107, 175] on div at bounding box center [106, 171] width 7 height 7
type input "2C555D"
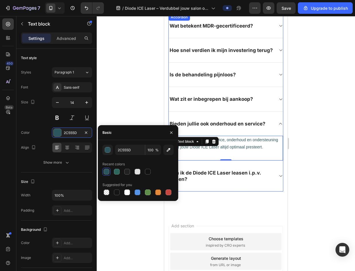
click at [279, 178] on icon at bounding box center [281, 176] width 4 height 5
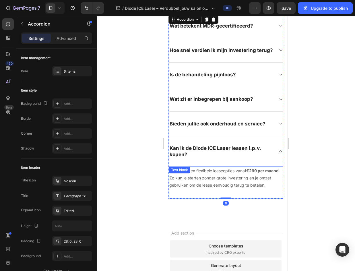
click at [229, 181] on p "Ja, wij bieden flexibele leaseopties vanaf €299 per maand . Zo kun je starten z…" at bounding box center [225, 178] width 113 height 22
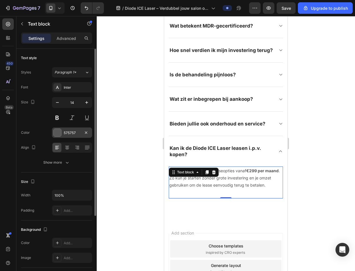
click at [59, 135] on div at bounding box center [57, 132] width 7 height 7
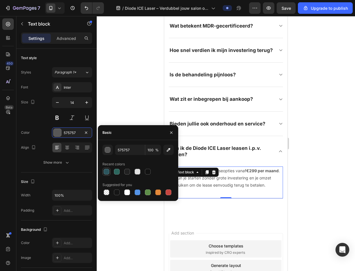
click at [108, 175] on div at bounding box center [106, 171] width 7 height 7
type input "2C555D"
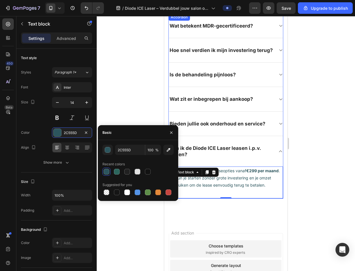
click at [275, 162] on div "Kan ik de Diode ICE Laser leasen i.p.v. kopen?" at bounding box center [226, 151] width 114 height 30
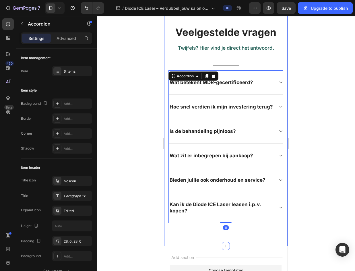
scroll to position [729, 0]
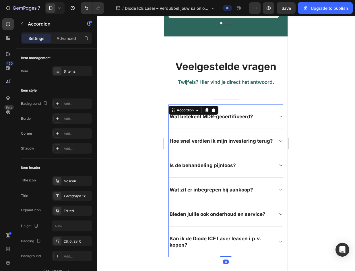
click at [308, 157] on div at bounding box center [226, 143] width 259 height 255
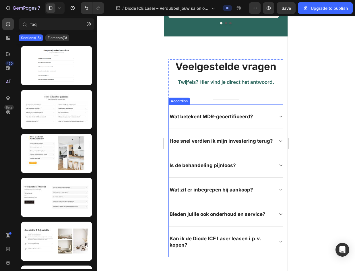
click at [253, 115] on div "Wat betekent MDR-gecertificeerd?" at bounding box center [211, 117] width 85 height 8
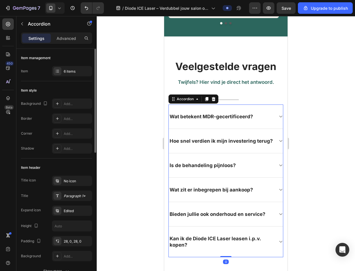
scroll to position [57, 0]
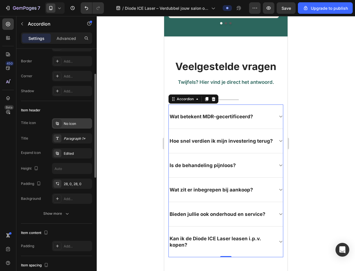
click at [67, 121] on div "No icon" at bounding box center [77, 123] width 27 height 5
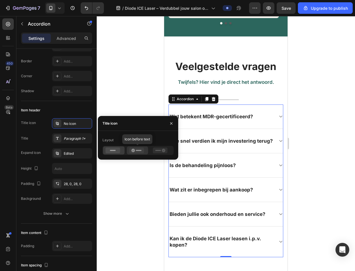
click at [134, 149] on icon at bounding box center [136, 151] width 15 height 6
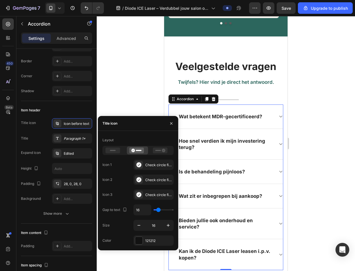
click at [303, 125] on div at bounding box center [226, 143] width 259 height 255
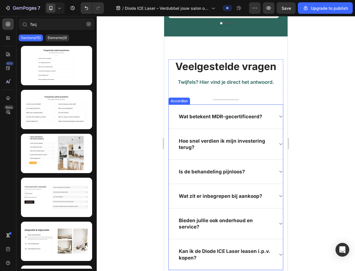
click at [267, 105] on div "Wat betekent MDR-gecertificeerd?" at bounding box center [226, 117] width 114 height 24
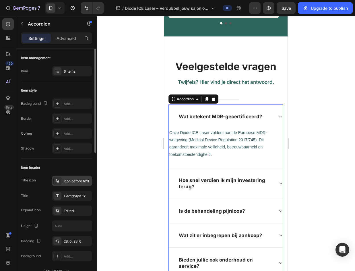
click at [80, 184] on div "Icon before text" at bounding box center [72, 181] width 40 height 10
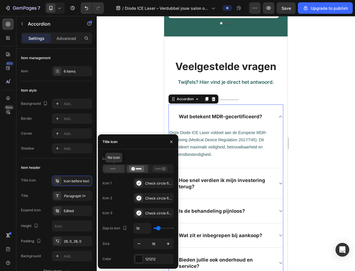
click at [117, 171] on icon at bounding box center [113, 169] width 15 height 6
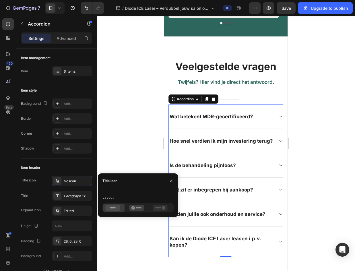
click at [126, 240] on div at bounding box center [226, 143] width 259 height 255
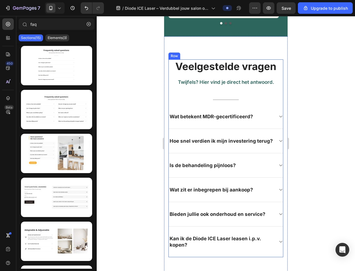
click at [186, 88] on div "Veelgestelde vragen Heading Twijfels? Hier vind je direct het antwoord. Text bl…" at bounding box center [226, 158] width 115 height 198
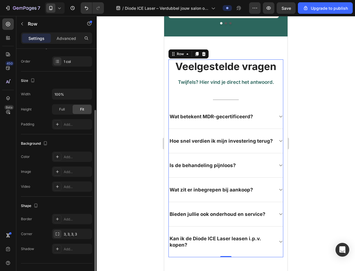
scroll to position [0, 0]
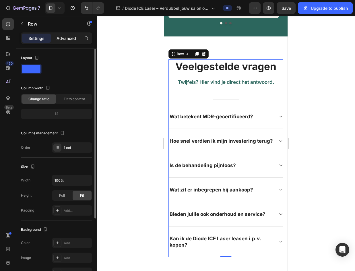
click at [65, 42] on div "Advanced" at bounding box center [66, 38] width 29 height 9
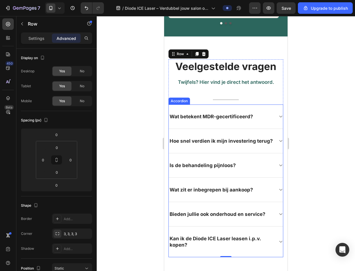
click at [253, 105] on div "Wat betekent MDR-gecertificeerd?" at bounding box center [226, 117] width 114 height 24
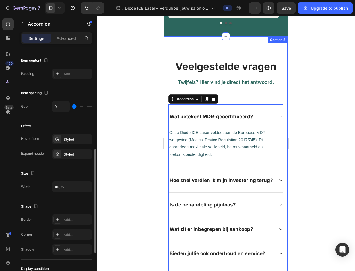
scroll to position [308, 0]
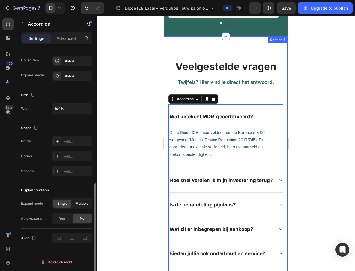
drag, startPoint x: 79, startPoint y: 204, endPoint x: 74, endPoint y: 204, distance: 4.9
click at [79, 204] on span "Multiple" at bounding box center [82, 203] width 13 height 5
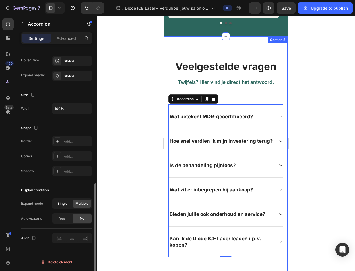
click at [63, 204] on span "Single" at bounding box center [62, 203] width 10 height 5
click at [67, 204] on span "Single" at bounding box center [62, 203] width 10 height 5
click at [67, 218] on div "Yes" at bounding box center [62, 218] width 19 height 9
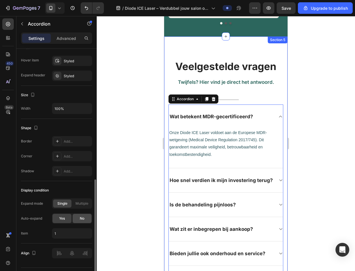
click at [77, 218] on div "No" at bounding box center [82, 218] width 19 height 9
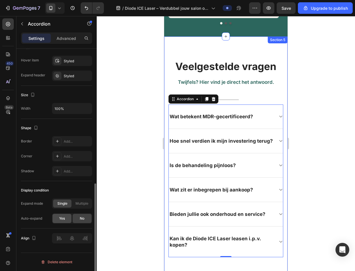
click at [68, 216] on div "Yes" at bounding box center [62, 218] width 19 height 9
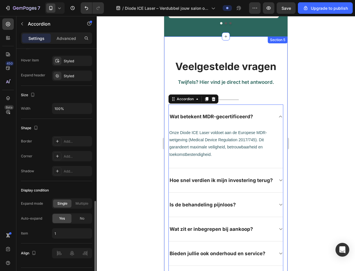
scroll to position [323, 0]
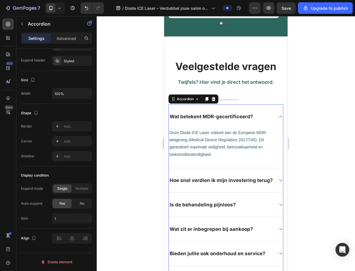
click at [307, 125] on div at bounding box center [226, 143] width 259 height 255
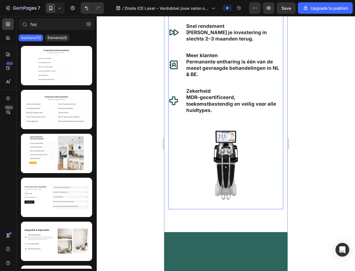
scroll to position [345, 0]
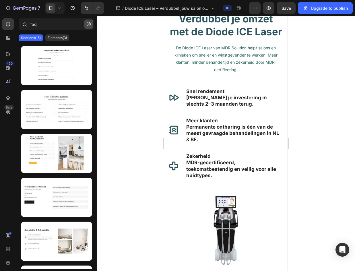
click at [89, 25] on icon "button" at bounding box center [89, 24] width 4 height 4
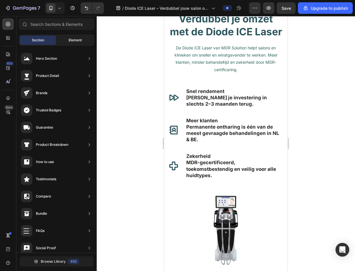
click at [66, 42] on div "Element" at bounding box center [75, 40] width 36 height 9
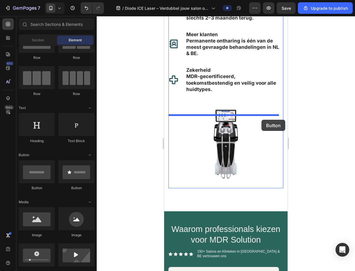
scroll to position [460, 0]
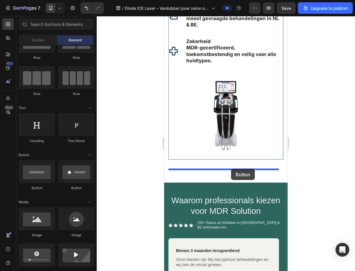
drag, startPoint x: 241, startPoint y: 184, endPoint x: 231, endPoint y: 169, distance: 17.8
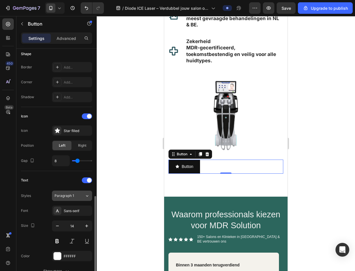
scroll to position [172, 0]
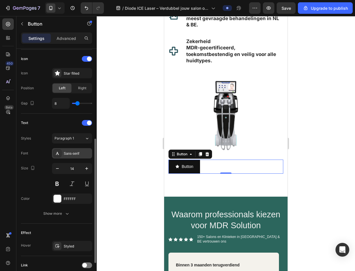
click at [74, 158] on div "Sans-serif" at bounding box center [72, 153] width 40 height 10
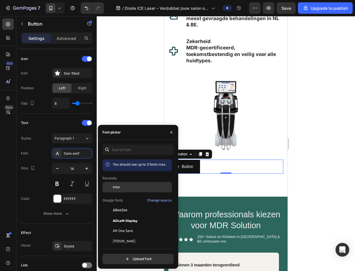
click at [119, 186] on span "Inter" at bounding box center [116, 187] width 7 height 5
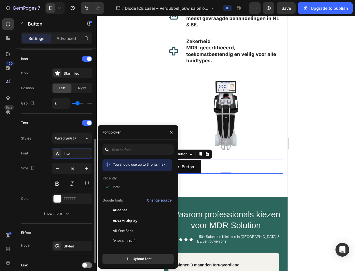
scroll to position [219, 0]
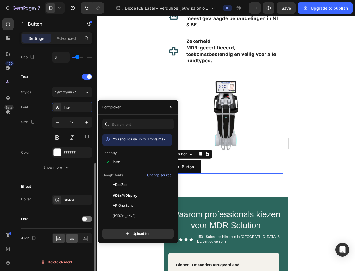
click at [72, 235] on div at bounding box center [72, 238] width 12 height 9
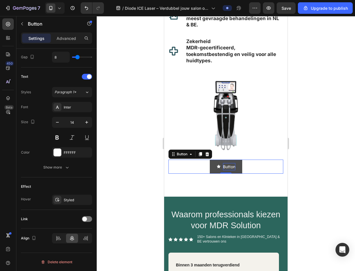
click at [232, 170] on p "Button" at bounding box center [229, 166] width 12 height 7
click at [233, 170] on p "Button" at bounding box center [229, 166] width 12 height 7
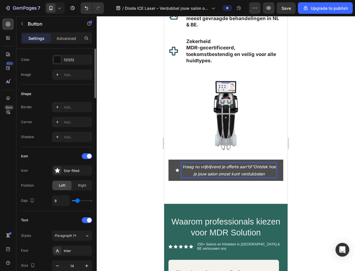
scroll to position [0, 0]
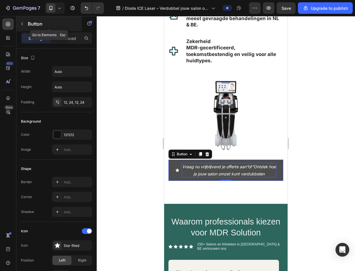
click at [24, 25] on icon "button" at bounding box center [22, 24] width 5 height 5
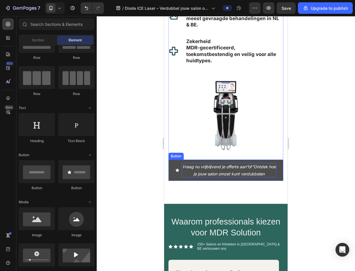
click at [272, 172] on button "Vraag nu vrijblijvend je offerte aan” of “Ontdek hoe je jouw salon omzet kunt v…" at bounding box center [226, 170] width 115 height 21
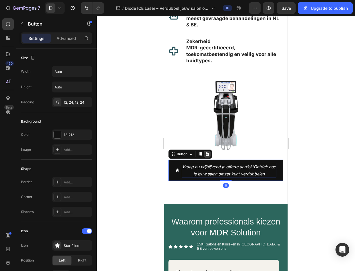
click at [209, 157] on icon at bounding box center [207, 154] width 5 height 5
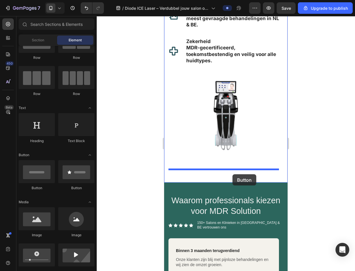
drag, startPoint x: 210, startPoint y: 190, endPoint x: 233, endPoint y: 174, distance: 27.8
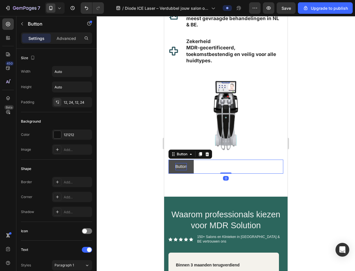
click at [183, 170] on p "Button" at bounding box center [181, 166] width 11 height 7
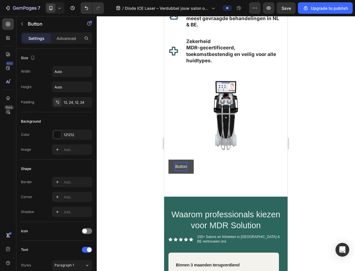
click at [187, 170] on p "Button" at bounding box center [181, 166] width 11 height 7
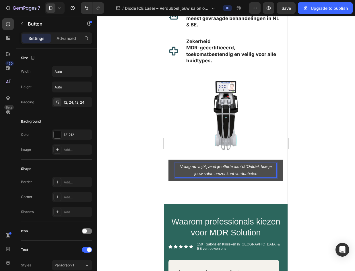
click at [247, 175] on icon "“Ontdek hoe je jouw salon omzet kunt verdubbelen" at bounding box center [233, 170] width 78 height 12
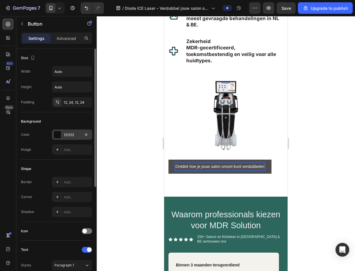
click at [57, 134] on div at bounding box center [57, 134] width 7 height 7
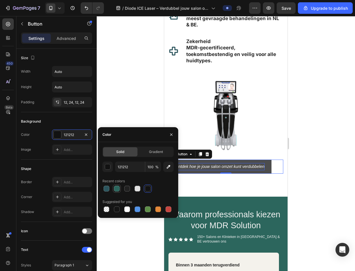
click at [113, 187] on div at bounding box center [116, 188] width 7 height 7
click at [107, 188] on div at bounding box center [107, 189] width 6 height 6
click at [121, 189] on div at bounding box center [117, 189] width 8 height 8
type input "2C665D"
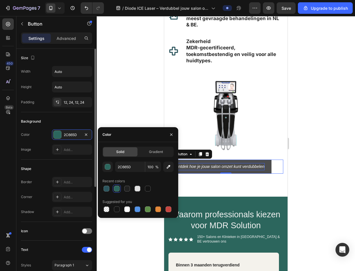
click at [73, 59] on div "Size" at bounding box center [56, 57] width 71 height 9
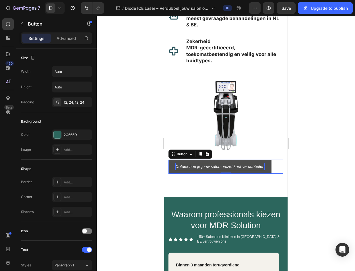
scroll to position [172, 0]
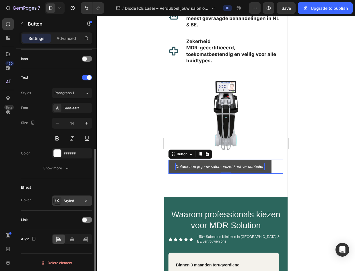
click at [74, 203] on div "Styled" at bounding box center [72, 201] width 17 height 5
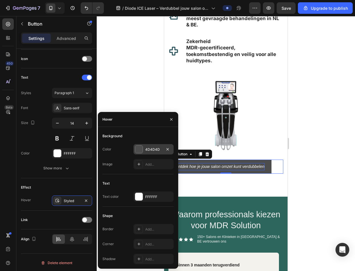
click at [140, 151] on div at bounding box center [138, 149] width 7 height 7
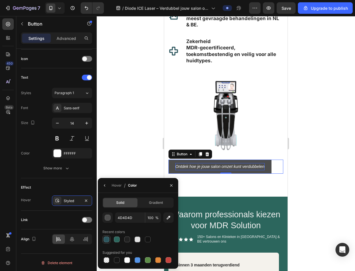
click at [103, 238] on div at bounding box center [106, 239] width 7 height 7
type input "2C555D"
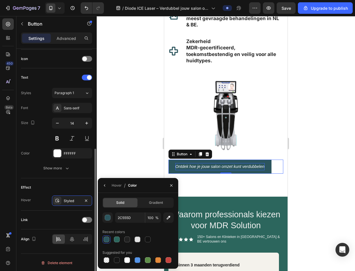
click at [79, 176] on div "Text Styles Paragraph 1 Font Sans-serif Size 14 Color FFFFFF Show more" at bounding box center [56, 123] width 71 height 110
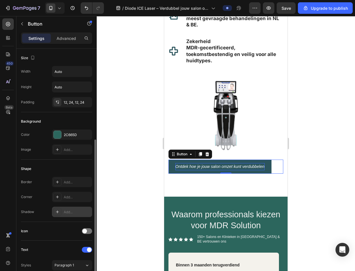
scroll to position [57, 0]
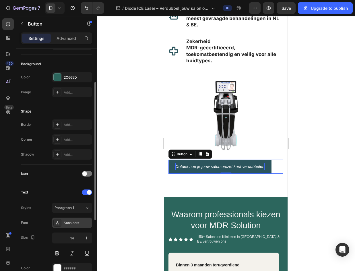
click at [77, 221] on div "Sans-serif" at bounding box center [77, 223] width 27 height 5
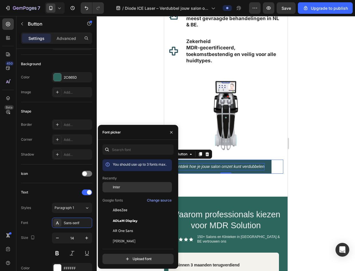
click at [124, 188] on div "Inter" at bounding box center [142, 187] width 58 height 5
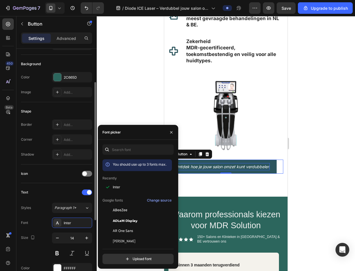
click at [68, 187] on div "Text Styles Paragraph 1* Font Inter Size 14 Color FFFFFF Show more" at bounding box center [56, 238] width 71 height 110
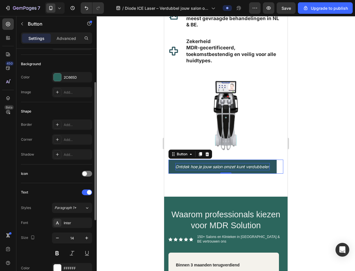
scroll to position [115, 0]
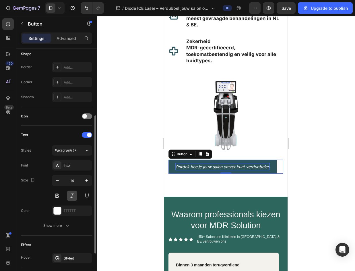
click at [74, 194] on button at bounding box center [72, 196] width 10 height 10
click at [138, 171] on div at bounding box center [226, 143] width 259 height 255
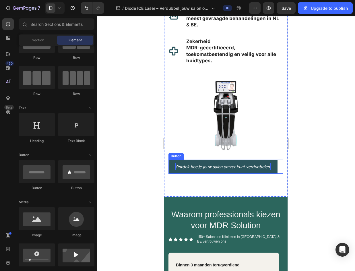
click at [203, 169] on icon "Ontdek hoe je jouw salon omzet kunt verdubbelen" at bounding box center [223, 166] width 95 height 5
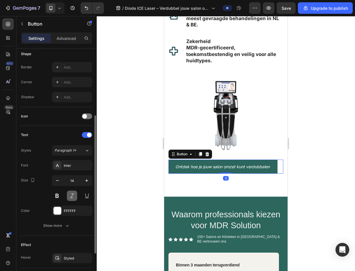
click at [74, 196] on button at bounding box center [72, 196] width 10 height 10
click at [61, 196] on button at bounding box center [57, 196] width 10 height 10
click at [314, 175] on div at bounding box center [226, 143] width 259 height 255
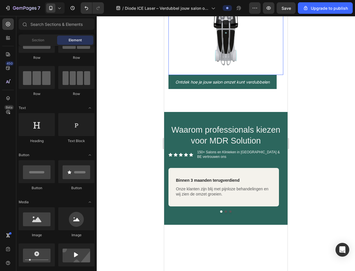
scroll to position [546, 0]
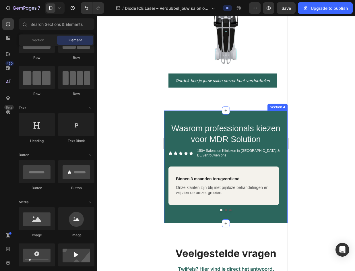
click at [236, 130] on div "Waarom professionals kiezen voor MDR Solution Heading Icon Icon Icon Icon Icon …" at bounding box center [226, 167] width 124 height 113
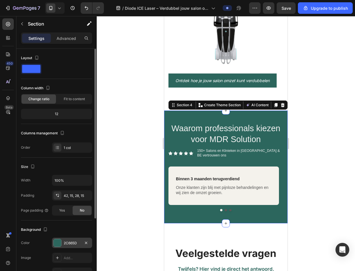
click at [61, 242] on div "2C665D" at bounding box center [72, 243] width 40 height 10
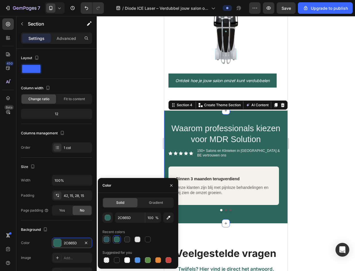
click at [106, 238] on div at bounding box center [107, 240] width 6 height 6
type input "2C555D"
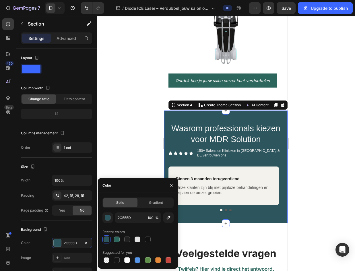
click at [292, 149] on div at bounding box center [226, 143] width 259 height 255
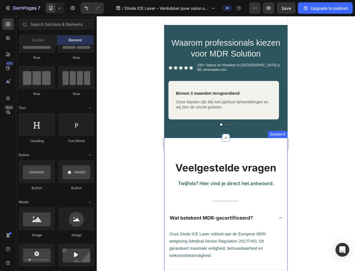
scroll to position [632, 0]
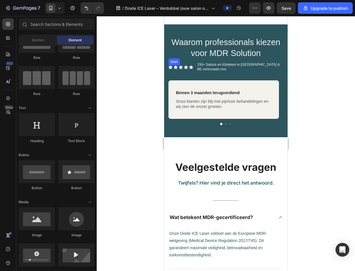
click at [170, 69] on div "Icon" at bounding box center [171, 67] width 4 height 4
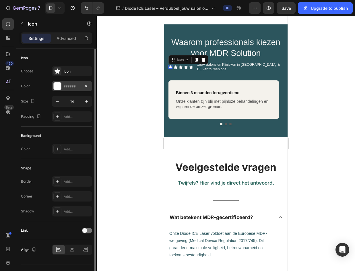
click at [59, 86] on div at bounding box center [57, 85] width 7 height 7
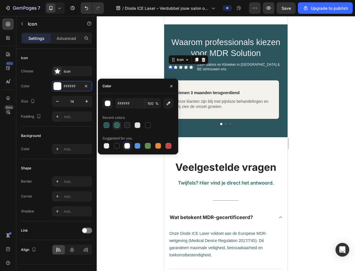
click at [117, 125] on div at bounding box center [117, 125] width 6 height 6
click at [170, 103] on icon "button" at bounding box center [169, 104] width 6 height 6
type input "51C685"
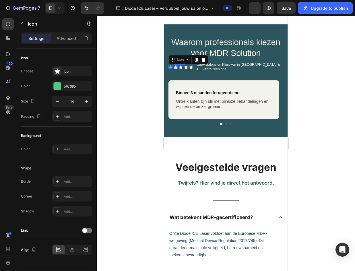
click at [176, 69] on div "Icon" at bounding box center [176, 67] width 4 height 4
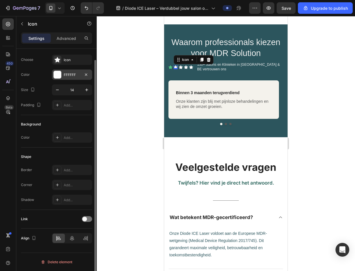
click at [63, 78] on div "FFFFFF" at bounding box center [72, 75] width 40 height 10
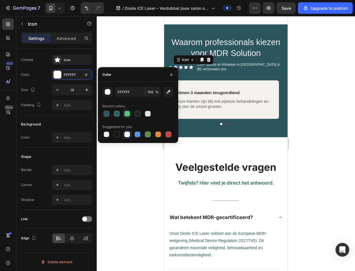
click at [127, 115] on div at bounding box center [127, 114] width 6 height 6
type input "51C685"
click at [181, 69] on div "Icon" at bounding box center [181, 67] width 4 height 4
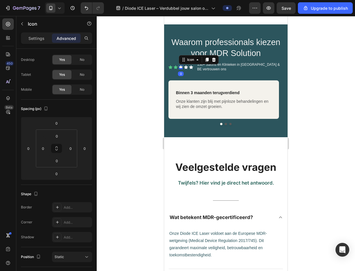
click at [180, 69] on icon at bounding box center [181, 67] width 4 height 4
click at [35, 38] on p "Settings" at bounding box center [36, 38] width 16 height 6
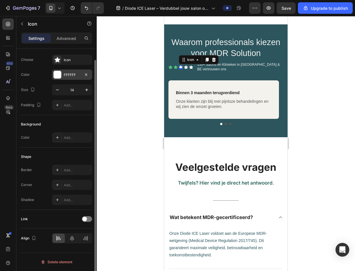
click at [72, 76] on div "FFFFFF" at bounding box center [72, 74] width 17 height 5
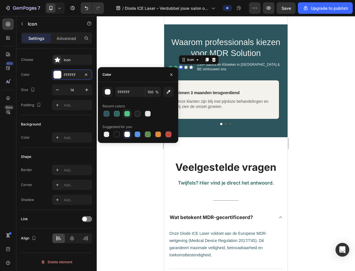
click at [126, 115] on div at bounding box center [127, 114] width 6 height 6
type input "51C685"
click at [186, 69] on div "Icon" at bounding box center [186, 67] width 4 height 4
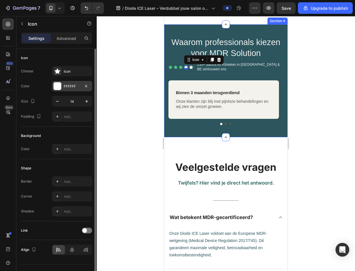
click at [75, 85] on div "FFFFFF" at bounding box center [72, 86] width 17 height 5
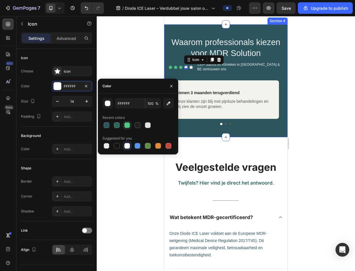
click at [127, 128] on div at bounding box center [127, 125] width 6 height 6
type input "51C685"
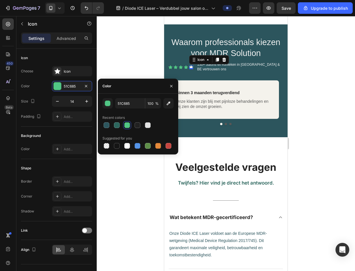
click at [190, 69] on div "Icon 0" at bounding box center [191, 67] width 4 height 4
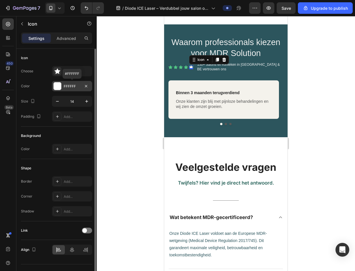
click at [62, 87] on div "FFFFFF" at bounding box center [72, 86] width 40 height 10
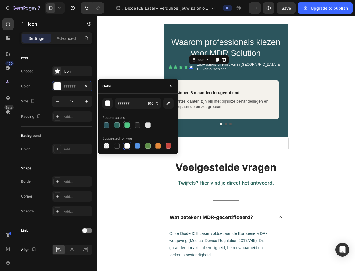
click at [126, 126] on div at bounding box center [127, 125] width 6 height 6
type input "51C685"
click at [319, 116] on div at bounding box center [226, 143] width 259 height 255
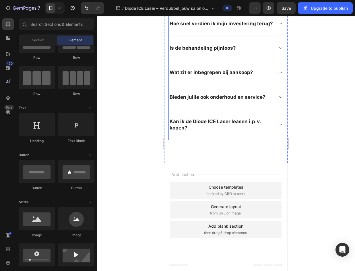
scroll to position [901, 0]
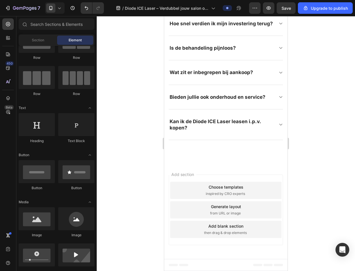
click at [230, 186] on div "Choose templates" at bounding box center [226, 187] width 35 height 6
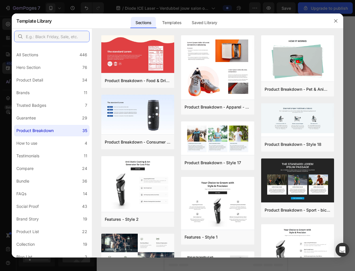
click at [66, 35] on input "text" at bounding box center [52, 36] width 76 height 11
type input "lead"
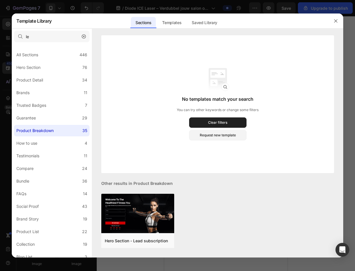
scroll to position [901, 0]
type input "l"
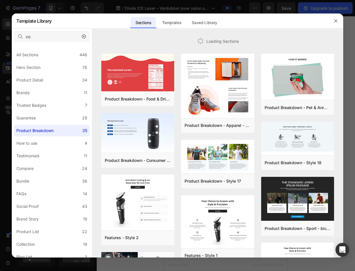
type input "c"
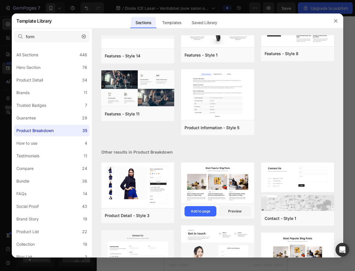
scroll to position [399, 0]
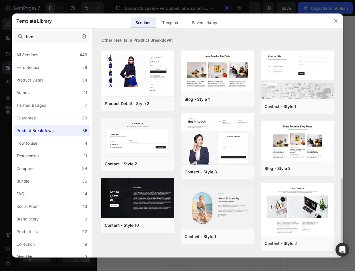
type input "form"
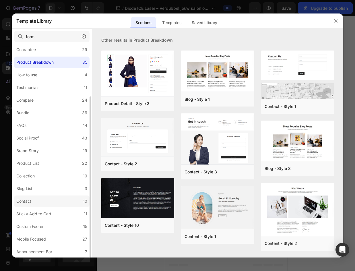
click at [64, 204] on label "Contact 10" at bounding box center [52, 201] width 76 height 11
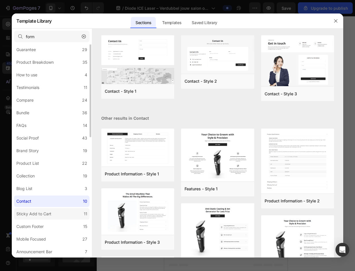
scroll to position [0, 0]
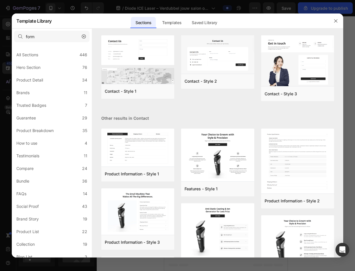
click at [85, 37] on icon "button" at bounding box center [84, 36] width 4 height 4
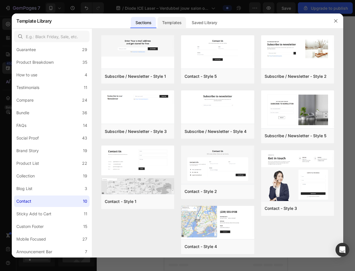
click at [168, 20] on div "Templates" at bounding box center [172, 22] width 28 height 11
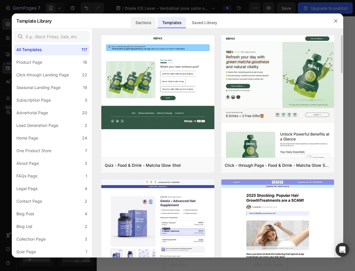
click at [147, 24] on div "Sections" at bounding box center [143, 22] width 25 height 11
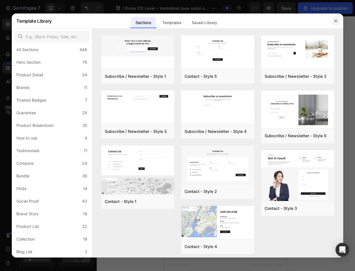
click at [336, 20] on icon "button" at bounding box center [336, 21] width 5 height 5
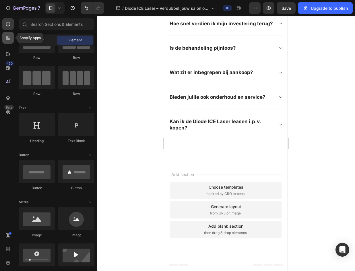
click at [9, 38] on icon at bounding box center [8, 38] width 6 height 6
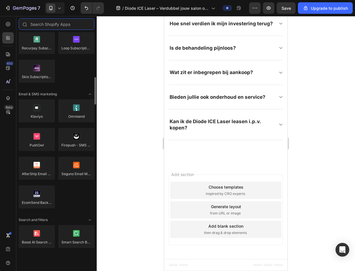
scroll to position [919, 0]
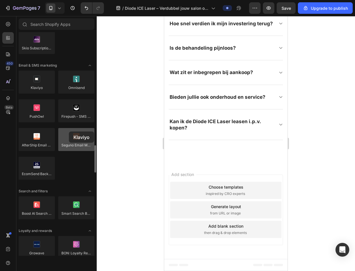
drag, startPoint x: 45, startPoint y: 89, endPoint x: 68, endPoint y: 131, distance: 47.7
click at [68, 131] on div "Klaviyo [GEOGRAPHIC_DATA] PushOwl Firepush - SMS & Web Push AfterShip Email Mar…" at bounding box center [57, 128] width 76 height 114
click at [241, 227] on div "Add blank section then drag & drop elements" at bounding box center [225, 229] width 111 height 17
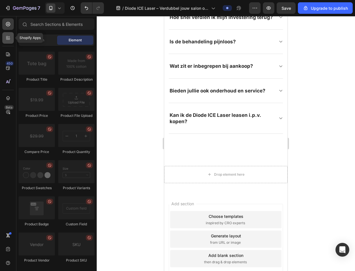
click at [7, 36] on icon at bounding box center [8, 38] width 6 height 6
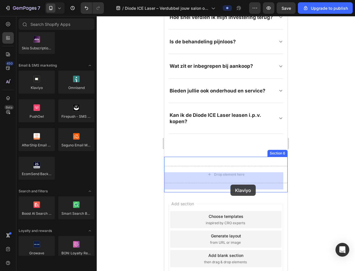
drag, startPoint x: 306, startPoint y: 141, endPoint x: 231, endPoint y: 185, distance: 86.8
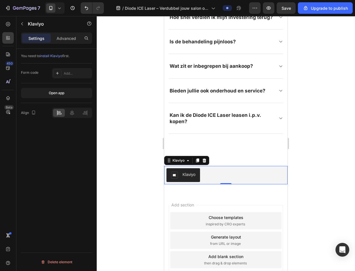
click at [186, 182] on button "Klaviyo" at bounding box center [184, 175] width 34 height 14
click at [74, 71] on div "Add..." at bounding box center [77, 73] width 27 height 5
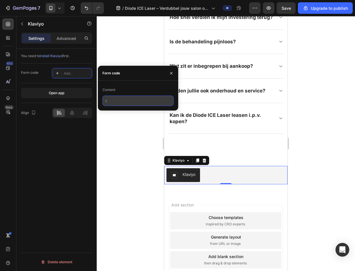
click at [114, 97] on input "text" at bounding box center [138, 101] width 71 height 10
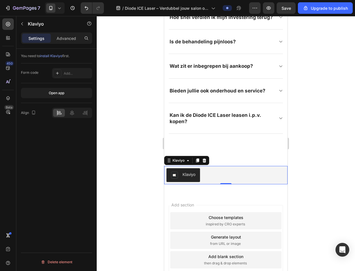
click at [76, 137] on div "You need to install Klaviyo first. Form code Add... Open app Align Delete eleme…" at bounding box center [56, 168] width 80 height 239
click at [67, 89] on button "Open app" at bounding box center [56, 93] width 71 height 10
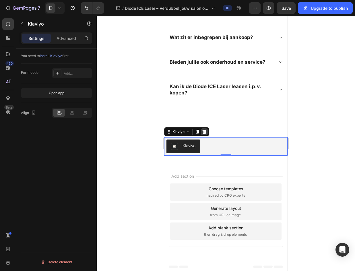
click at [205, 134] on icon at bounding box center [204, 132] width 5 height 5
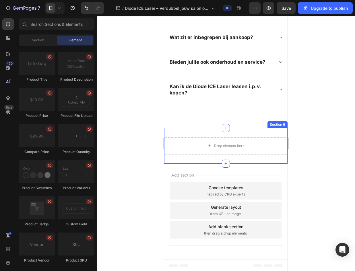
click at [237, 139] on div "Drop element here Section 6" at bounding box center [226, 146] width 124 height 36
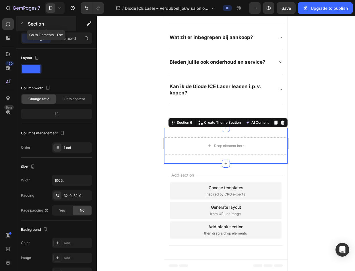
click at [21, 23] on icon "button" at bounding box center [22, 24] width 5 height 5
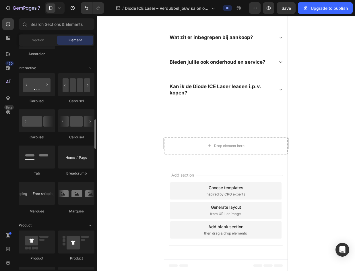
scroll to position [358, 0]
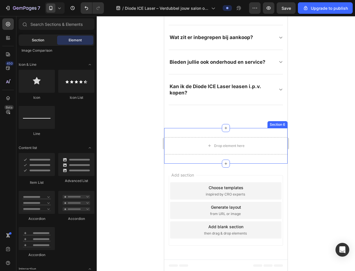
click at [33, 38] on span "Section" at bounding box center [38, 40] width 12 height 5
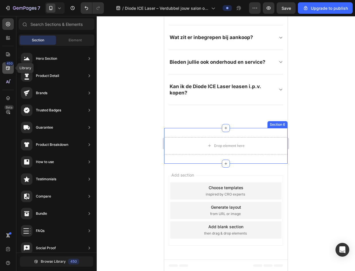
click at [8, 71] on div "450" at bounding box center [7, 67] width 11 height 11
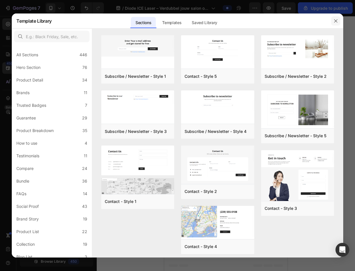
click at [332, 18] on button "button" at bounding box center [336, 20] width 9 height 9
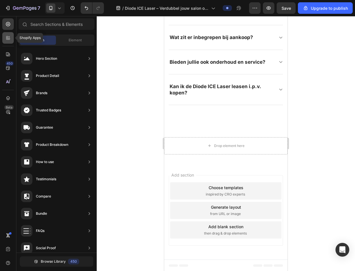
click at [7, 39] on icon at bounding box center [7, 39] width 2 height 2
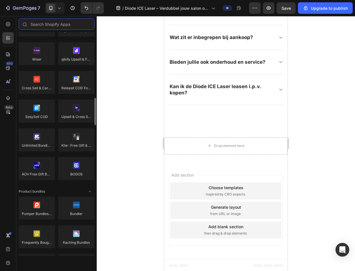
scroll to position [444, 0]
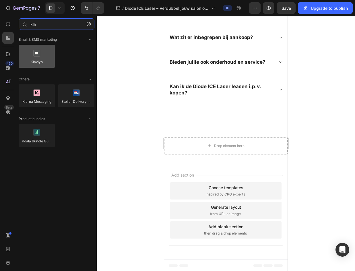
type input "kla"
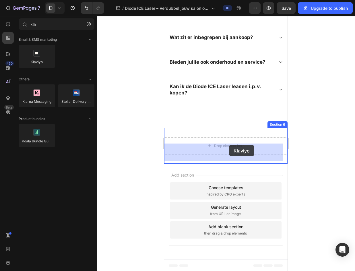
drag, startPoint x: 206, startPoint y: 71, endPoint x: 229, endPoint y: 147, distance: 79.2
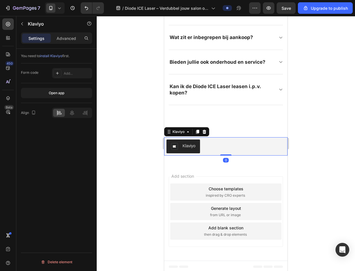
drag, startPoint x: 191, startPoint y: 152, endPoint x: 305, endPoint y: 142, distance: 114.8
click at [191, 149] on div "Klaviyo" at bounding box center [189, 146] width 13 height 6
click at [73, 72] on div "Add..." at bounding box center [77, 73] width 27 height 5
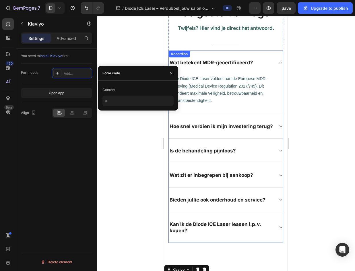
scroll to position [729, 0]
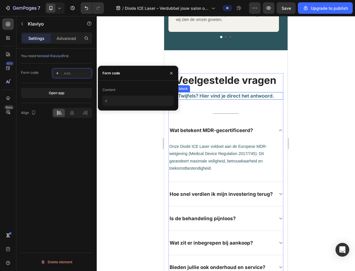
click at [233, 93] on p "Twijfels? Hier vind je direct het antwoord." at bounding box center [226, 96] width 114 height 6
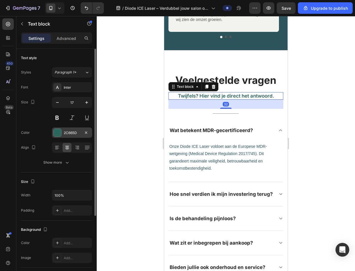
click at [73, 132] on div "2C665D" at bounding box center [72, 132] width 17 height 5
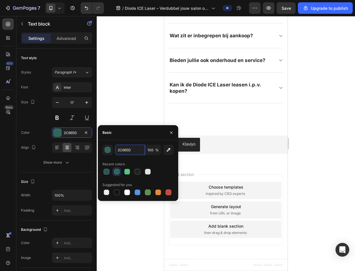
scroll to position [938, 0]
click at [196, 139] on button "Klaviyo" at bounding box center [184, 145] width 34 height 14
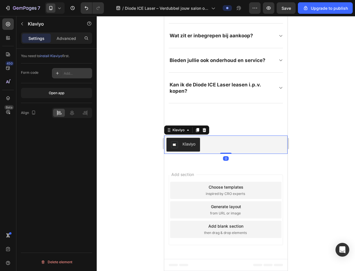
click at [77, 75] on div "Add..." at bounding box center [77, 73] width 27 height 5
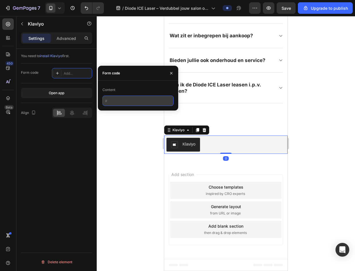
click at [117, 104] on input "text" at bounding box center [138, 101] width 71 height 10
paste input "<div class="klaviyo-form-WXiP78"></div>"
type input "<div class="klaviyo-form-WXiP78"></div>"
click at [133, 132] on div at bounding box center [226, 143] width 259 height 255
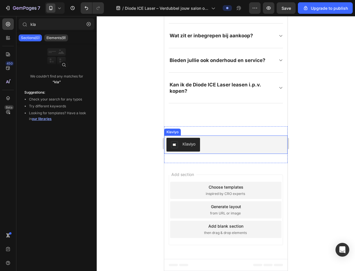
click at [187, 147] on div "Klaviyo" at bounding box center [189, 144] width 13 height 6
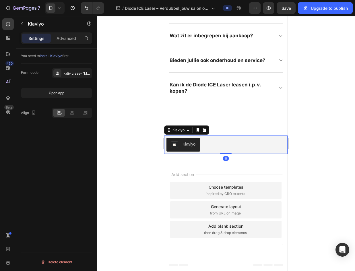
click at [187, 142] on div "Klaviyo" at bounding box center [189, 144] width 13 height 6
click at [69, 39] on p "Advanced" at bounding box center [67, 38] width 20 height 6
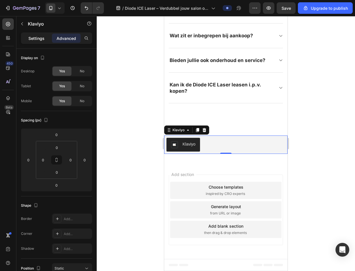
click at [41, 39] on p "Settings" at bounding box center [36, 38] width 16 height 6
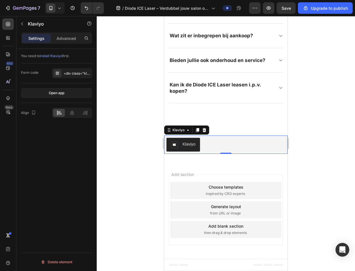
click at [183, 140] on button "Klaviyo" at bounding box center [184, 145] width 34 height 14
click at [177, 129] on div "Klaviyo" at bounding box center [179, 130] width 14 height 5
click at [181, 131] on div "Klaviyo" at bounding box center [179, 130] width 14 height 5
click at [190, 145] on div "Klaviyo" at bounding box center [189, 144] width 13 height 6
click at [176, 143] on img "Klaviyo" at bounding box center [174, 144] width 7 height 7
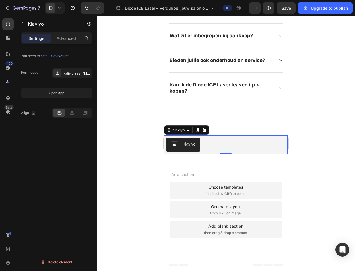
click at [185, 143] on div "Klaviyo" at bounding box center [189, 144] width 13 height 6
click at [58, 56] on span "install Klaviyo" at bounding box center [51, 56] width 22 height 4
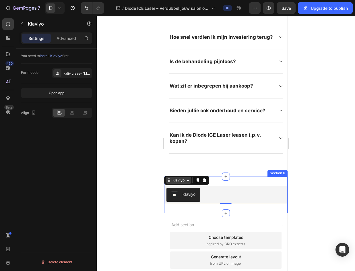
scroll to position [881, 0]
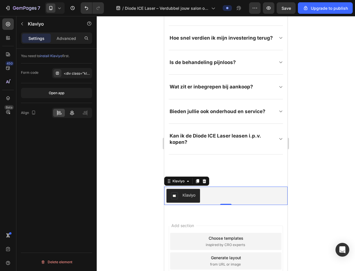
click at [71, 112] on icon at bounding box center [72, 112] width 4 height 5
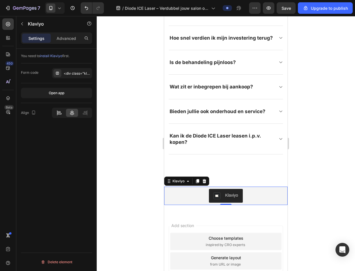
click at [58, 113] on icon at bounding box center [59, 113] width 4 height 1
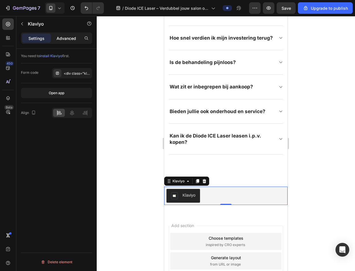
click at [72, 40] on p "Advanced" at bounding box center [67, 38] width 20 height 6
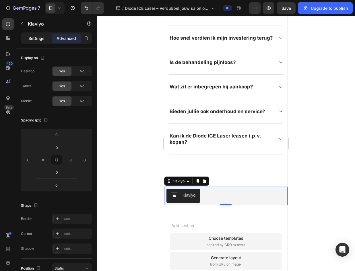
click at [25, 38] on div "Settings" at bounding box center [36, 38] width 29 height 9
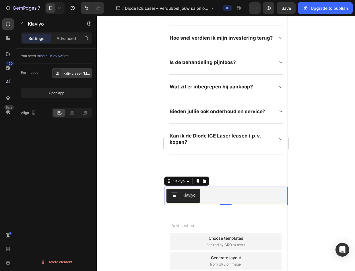
click at [76, 70] on div "<div class="klaviyo-form-WXiP78"></div>" at bounding box center [72, 73] width 40 height 10
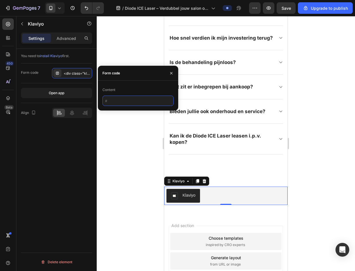
scroll to position [0, 0]
click at [127, 100] on input "text" at bounding box center [138, 101] width 71 height 10
paste input "<div class="klaviyo-form-WXiP78"></div>"
type input "<div class="klaviyo-form-WXiP78"></div>"
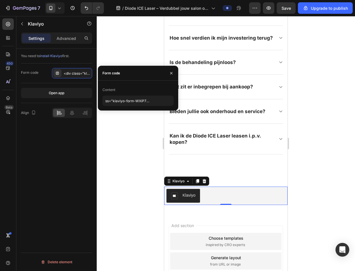
click at [146, 72] on div "Form code" at bounding box center [138, 73] width 80 height 15
click at [141, 116] on div at bounding box center [226, 143] width 259 height 255
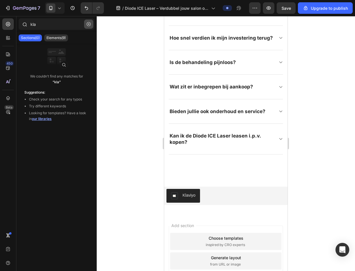
click at [91, 26] on button "button" at bounding box center [88, 24] width 9 height 9
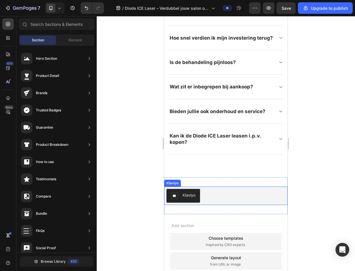
click at [194, 199] on div "Klaviyo" at bounding box center [189, 195] width 13 height 6
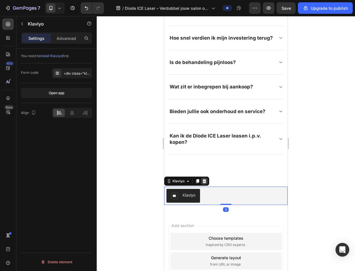
click at [207, 185] on div at bounding box center [204, 181] width 7 height 7
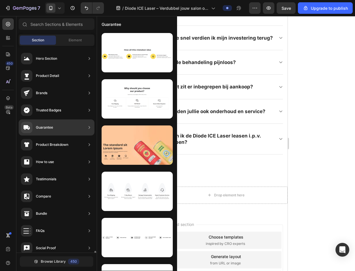
scroll to position [126, 0]
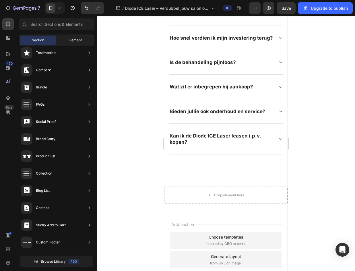
click at [72, 43] on div "Element" at bounding box center [75, 40] width 36 height 9
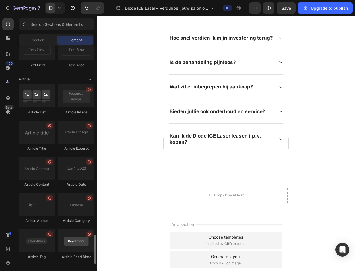
scroll to position [1479, 0]
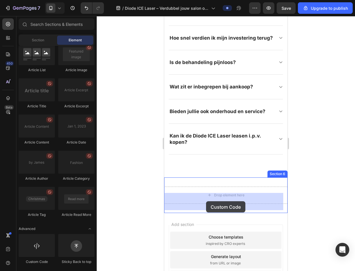
drag, startPoint x: 205, startPoint y: 261, endPoint x: 206, endPoint y: 201, distance: 59.5
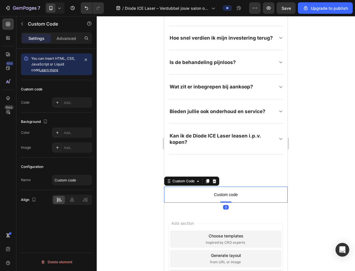
click at [67, 67] on div "You can insert HTML, CSS, JavaScript or Liquid code Learn more" at bounding box center [55, 64] width 48 height 17
click at [75, 100] on div "Add..." at bounding box center [77, 102] width 27 height 5
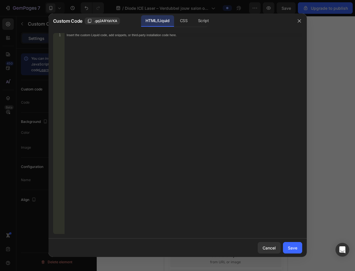
click at [144, 87] on div "Insert the custom Liquid code, add snippets, or third-party installation code h…" at bounding box center [183, 137] width 238 height 209
paste textarea "<div class="klaviyo-form-WXiP78"></div>"
type textarea "<div class="klaviyo-form-WXiP78"></div>"
click at [293, 250] on div "Save" at bounding box center [292, 248] width 9 height 6
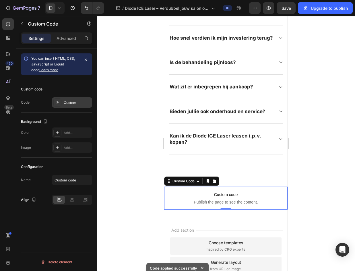
click at [88, 98] on div "Custom" at bounding box center [72, 102] width 40 height 10
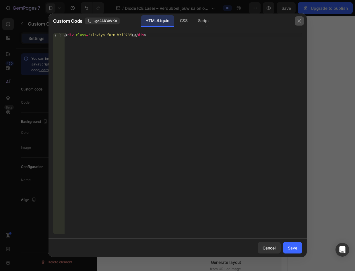
click at [298, 20] on icon "button" at bounding box center [299, 20] width 3 height 3
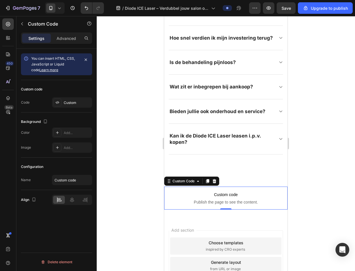
click at [238, 210] on p "Custom code Publish the page to see the content." at bounding box center [226, 198] width 124 height 23
click at [216, 183] on icon at bounding box center [215, 181] width 4 height 4
